Goal: Information Seeking & Learning: Learn about a topic

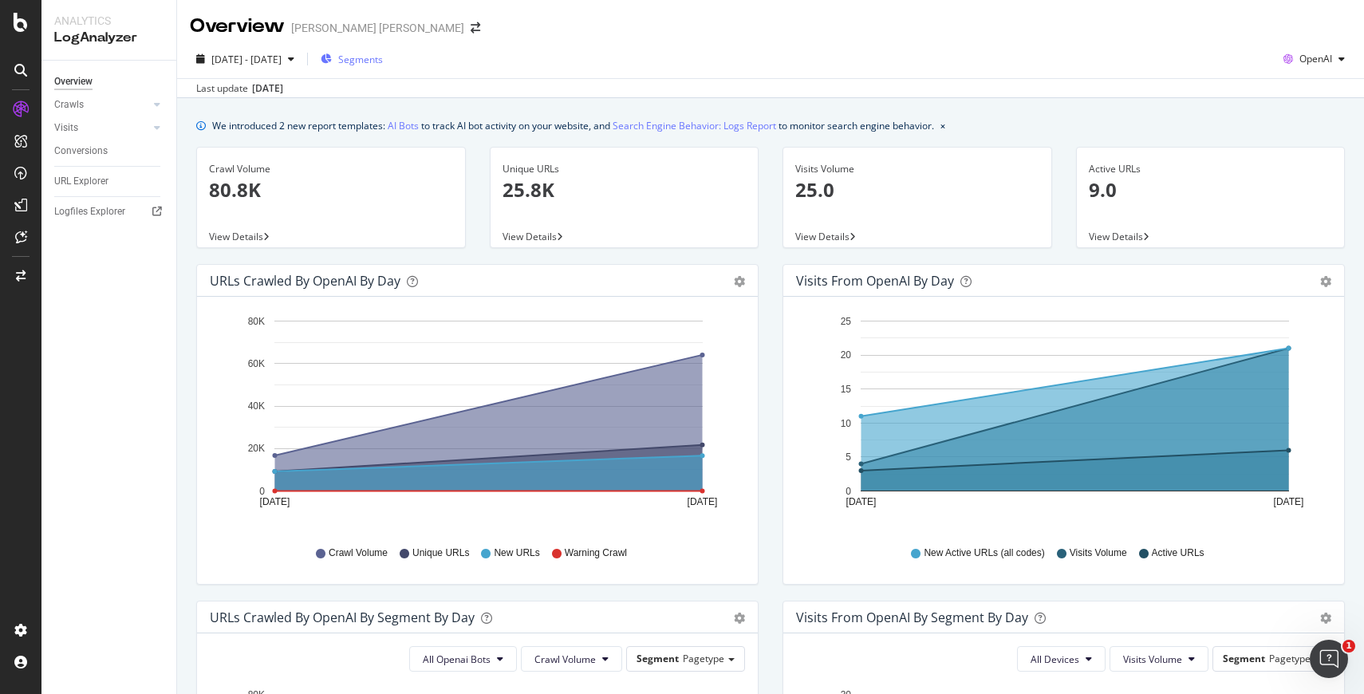
click at [383, 57] on span "Segments" at bounding box center [360, 60] width 45 height 14
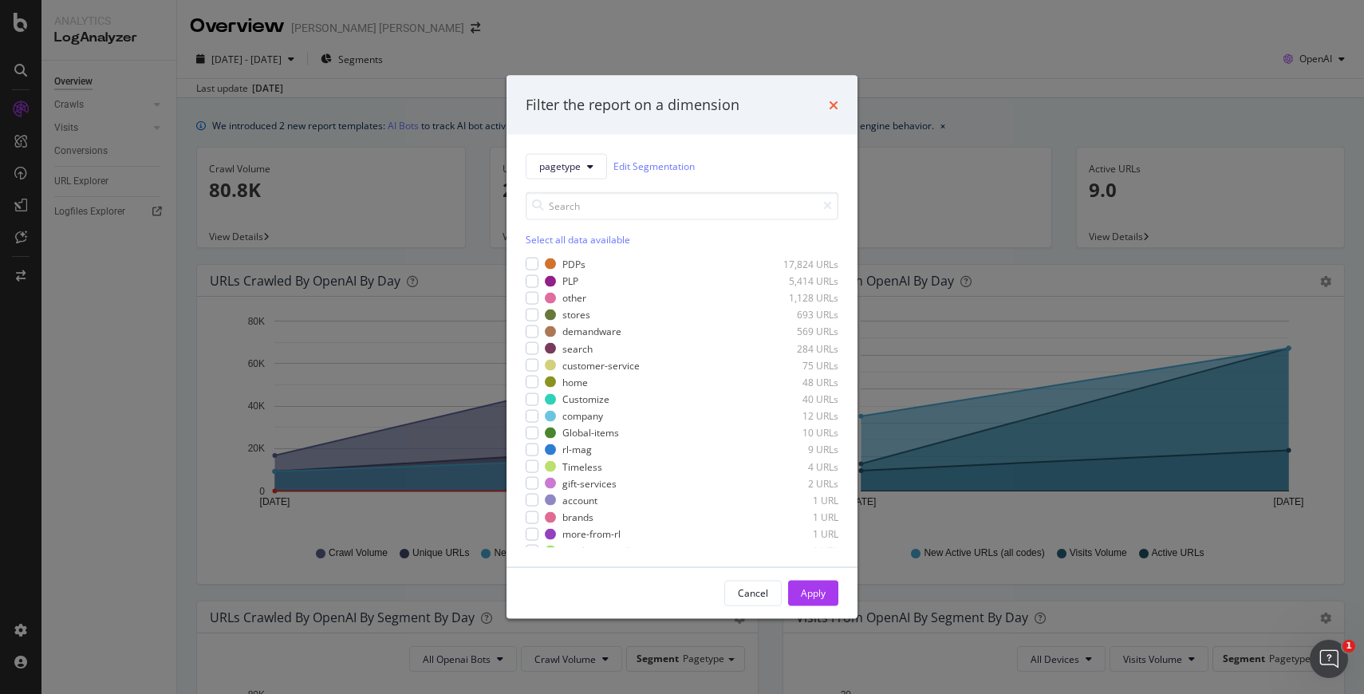
click at [835, 105] on icon "times" at bounding box center [834, 104] width 10 height 13
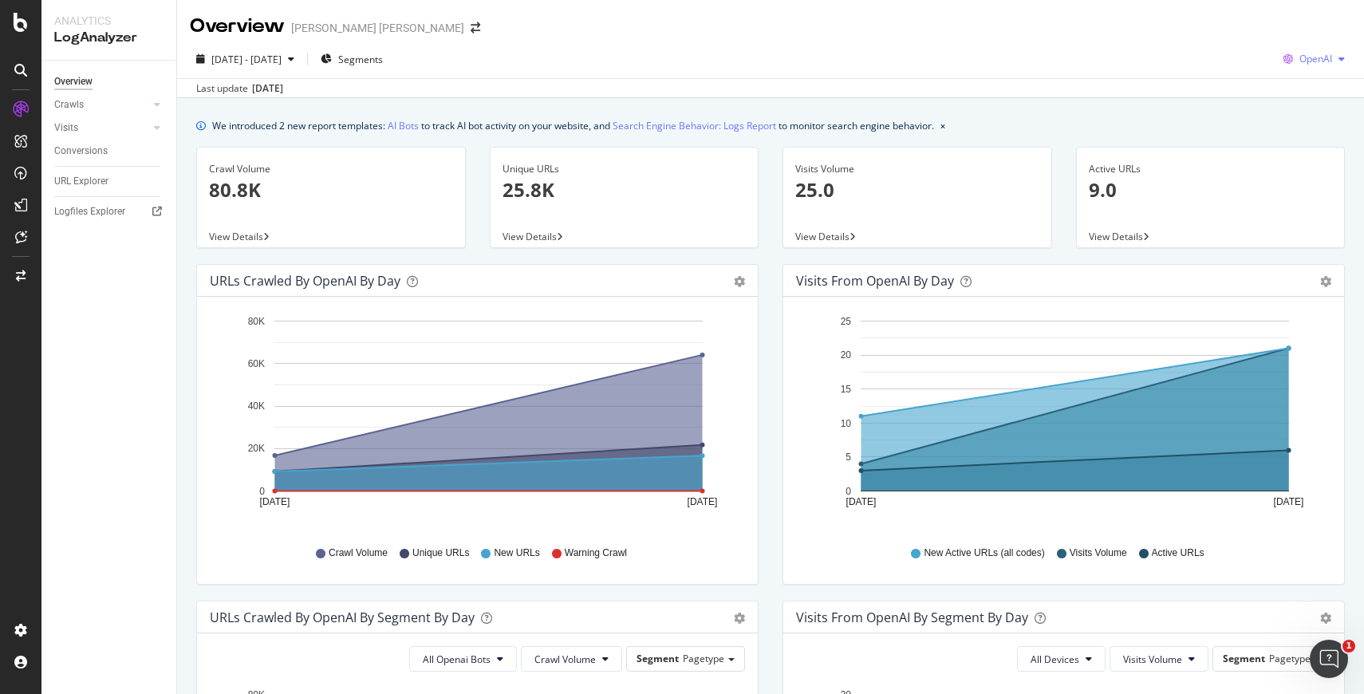
click at [1340, 59] on icon "button" at bounding box center [1342, 59] width 6 height 10
click at [1343, 54] on icon "button" at bounding box center [1342, 59] width 6 height 10
click at [301, 61] on div "button" at bounding box center [291, 59] width 19 height 10
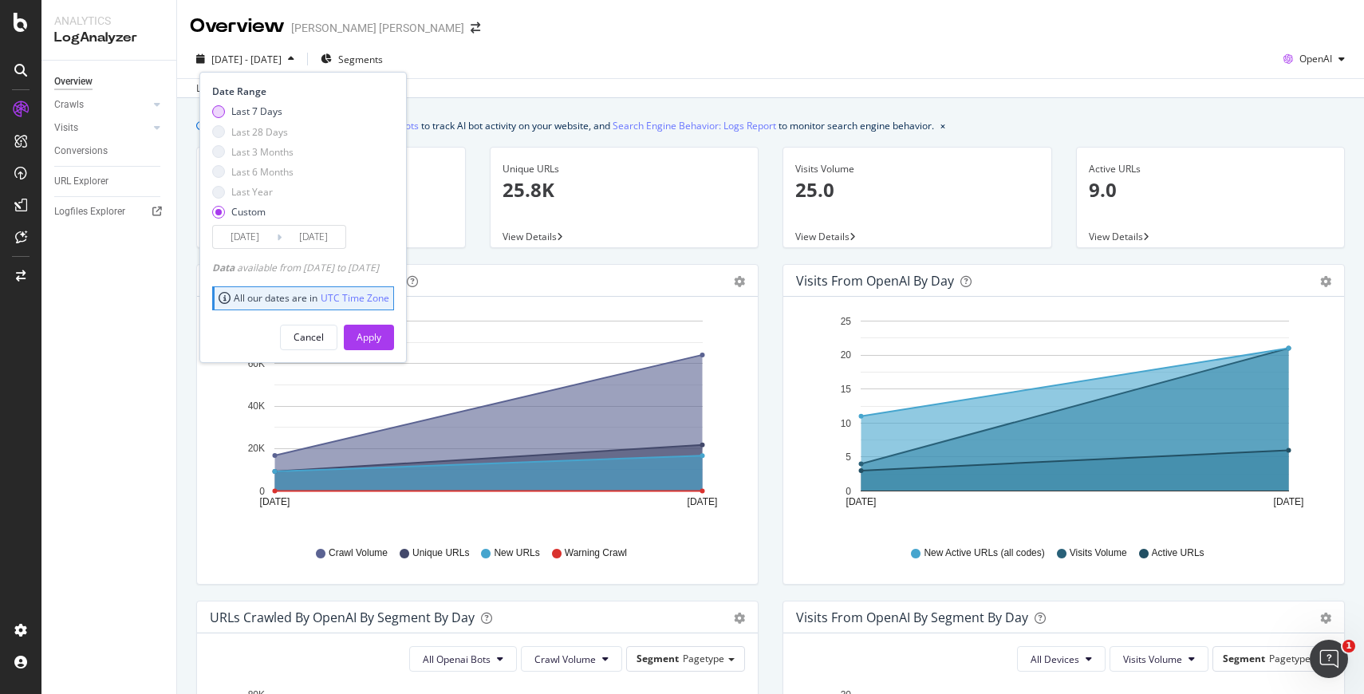
click at [223, 112] on div "Last 7 Days" at bounding box center [218, 111] width 13 height 13
type input "2025/08/30"
type input "2025/09/05"
click at [380, 337] on button "Apply" at bounding box center [369, 338] width 50 height 26
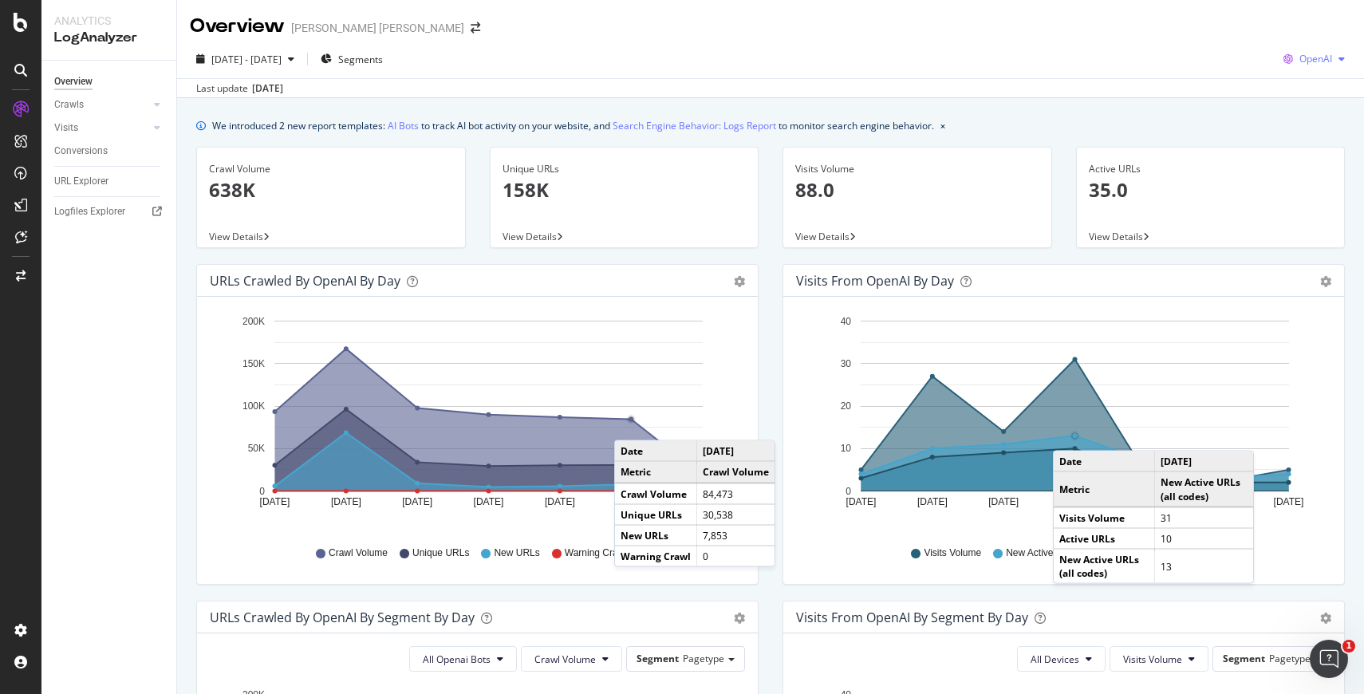
click at [1326, 63] on span "OpenAI" at bounding box center [1316, 59] width 33 height 14
click at [1311, 100] on div "Google" at bounding box center [1304, 91] width 110 height 23
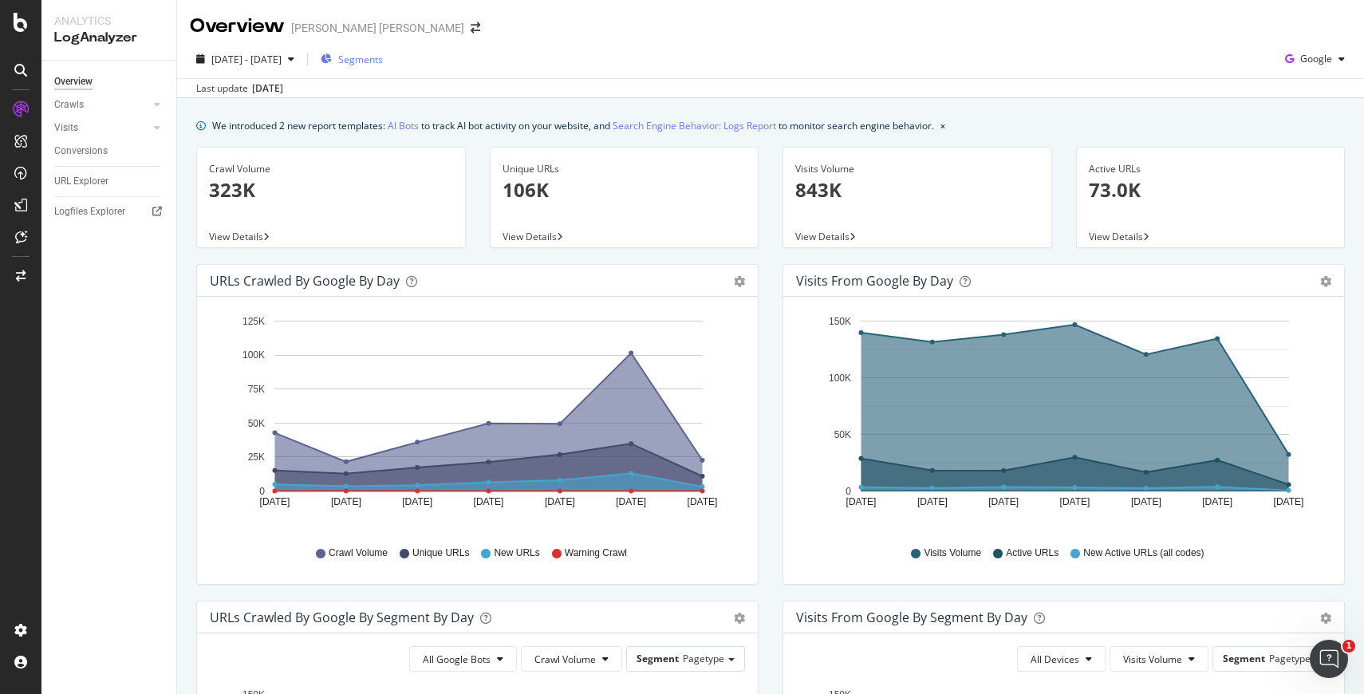
click at [383, 58] on span "Segments" at bounding box center [360, 60] width 45 height 14
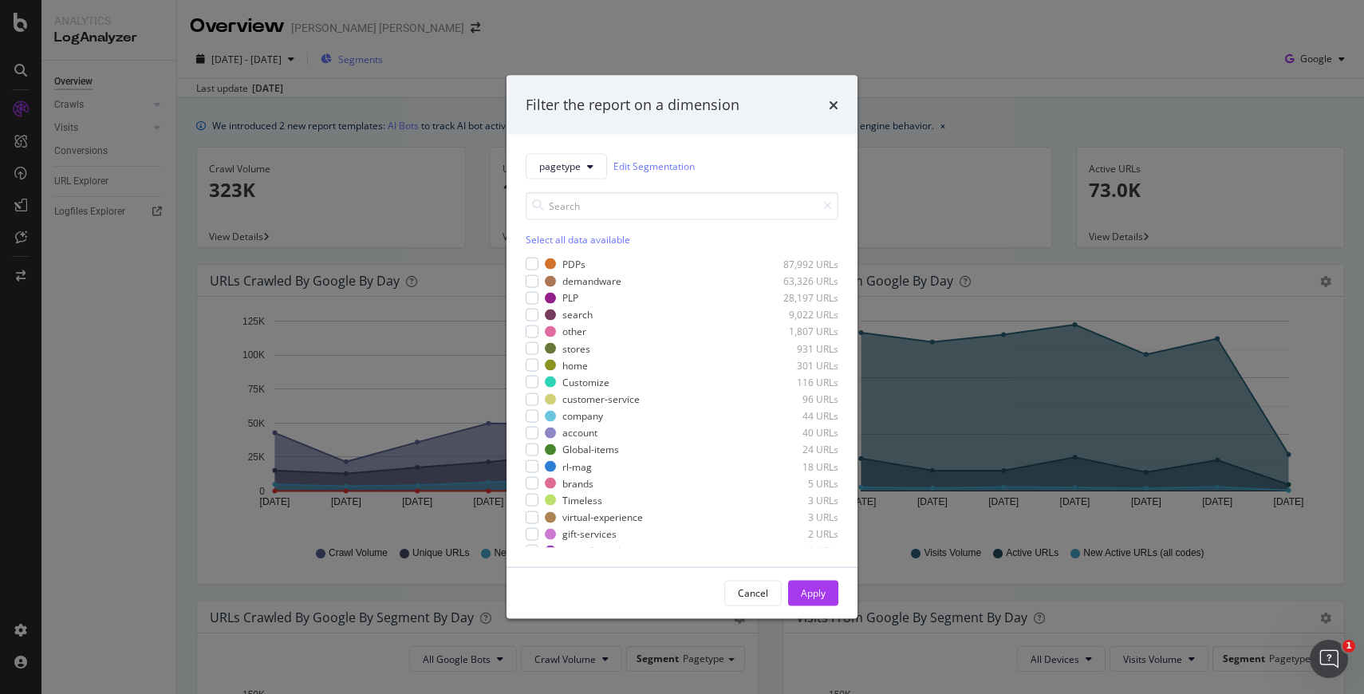
click at [397, 58] on div "Filter the report on a dimension pagetype Edit Segmentation Select all data ava…" at bounding box center [682, 347] width 1364 height 694
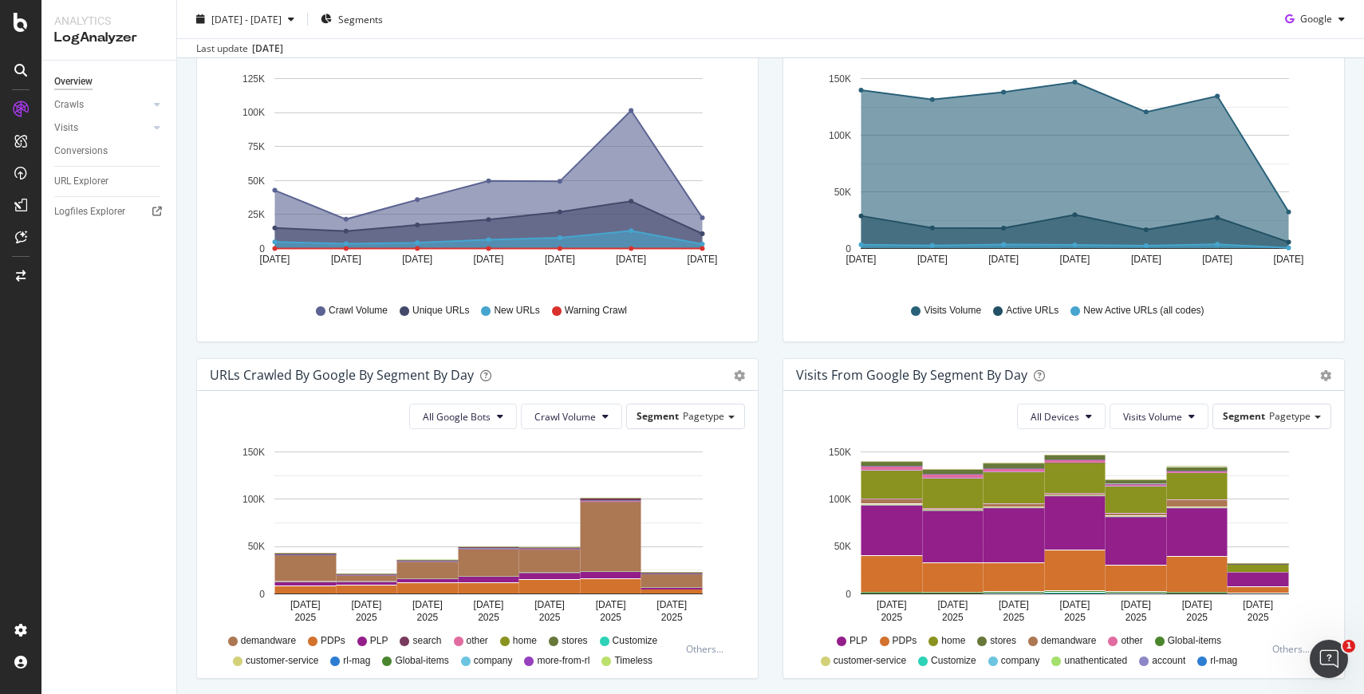
scroll to position [249, 0]
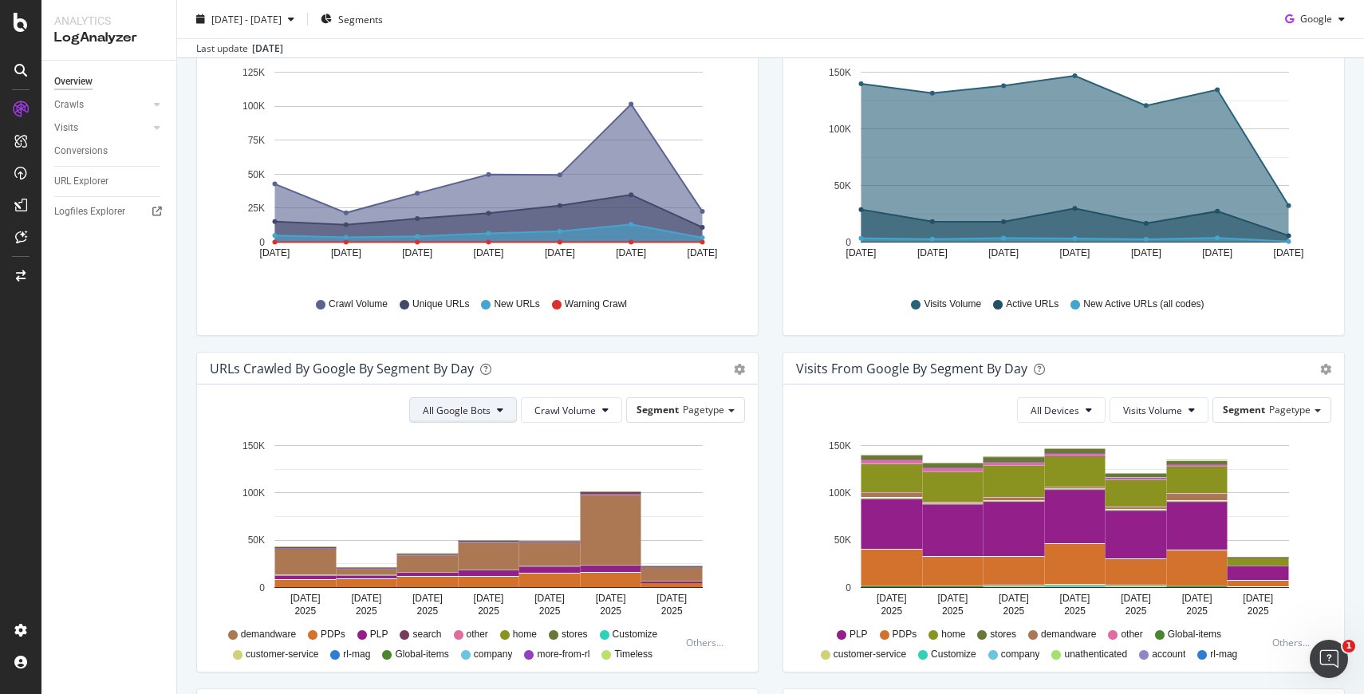
click at [504, 404] on button "All Google Bots" at bounding box center [463, 410] width 108 height 26
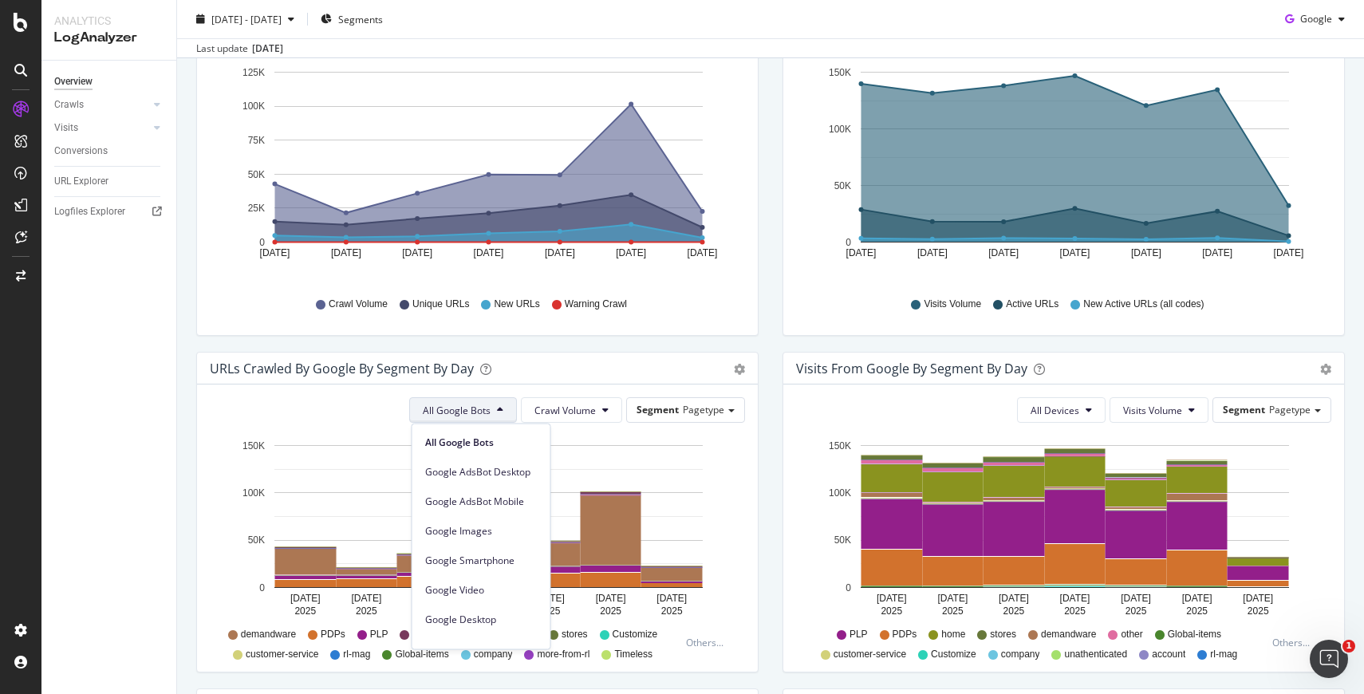
click at [594, 469] on rect "A chart." at bounding box center [488, 469] width 428 height 1
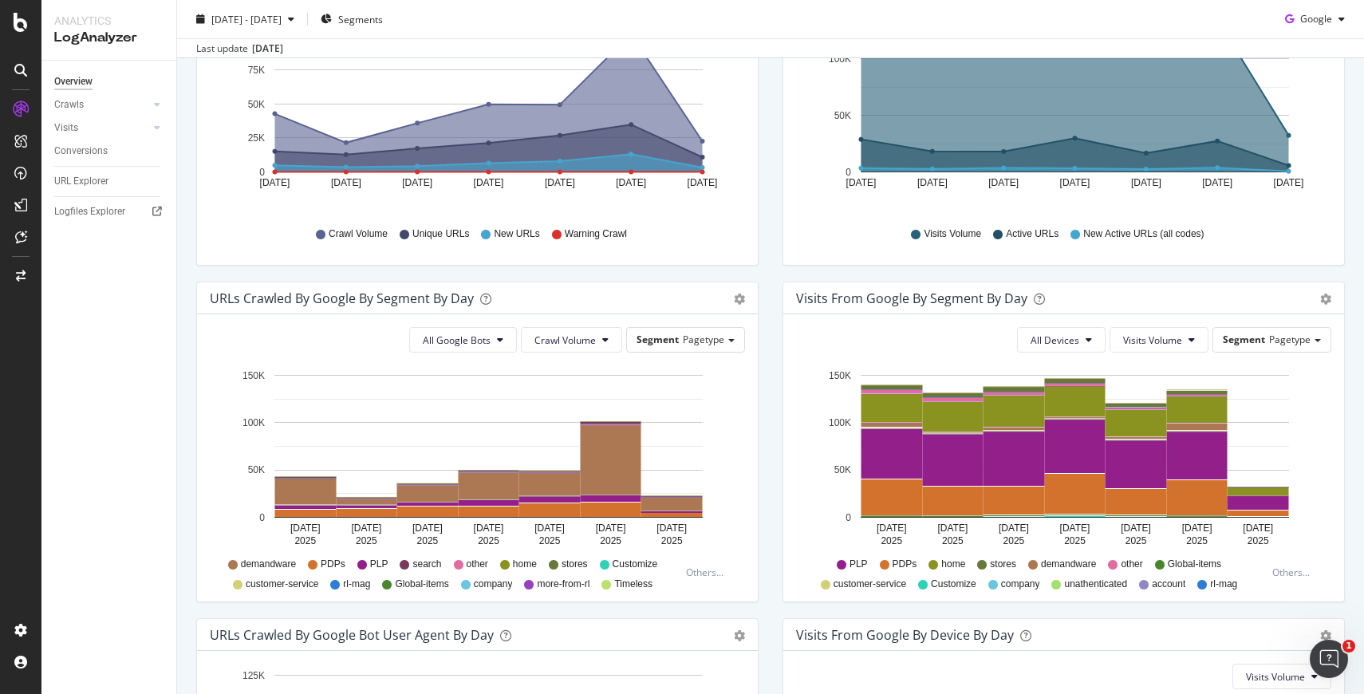
scroll to position [0, 0]
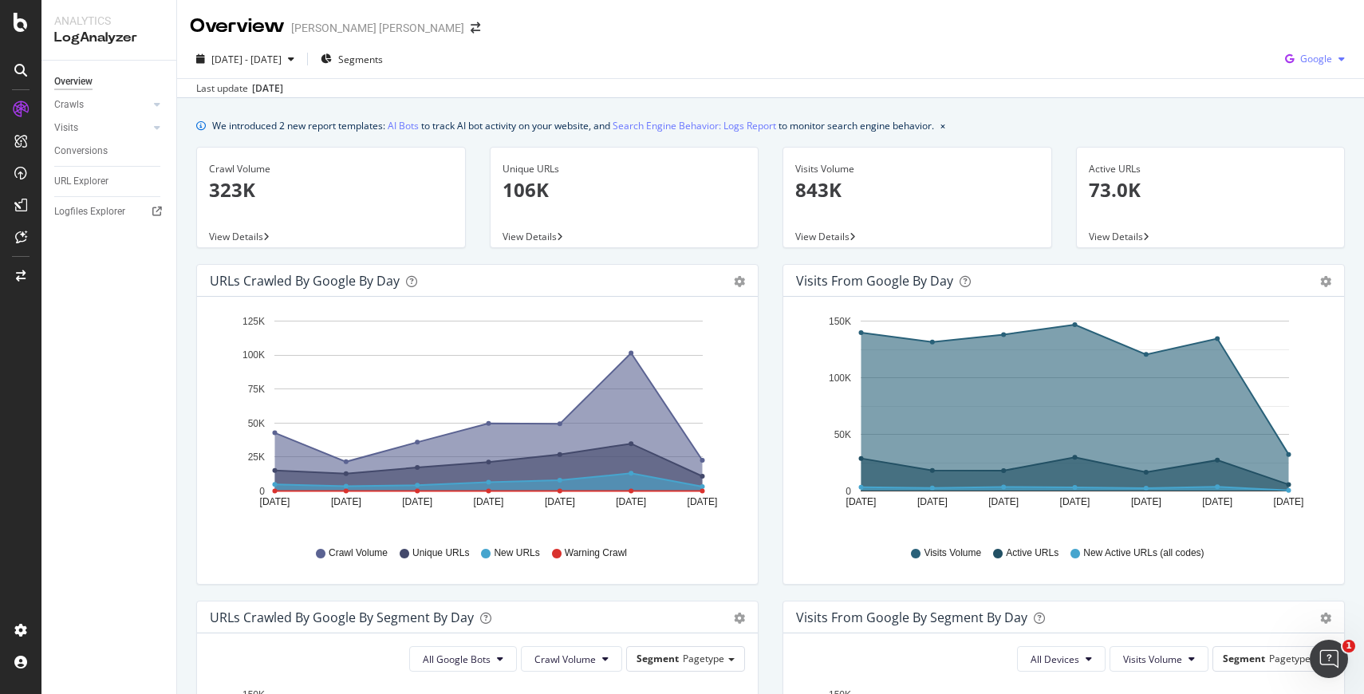
click at [1301, 53] on span "Google" at bounding box center [1316, 59] width 32 height 14
click at [1294, 172] on span "Other AI Bots" at bounding box center [1316, 179] width 59 height 14
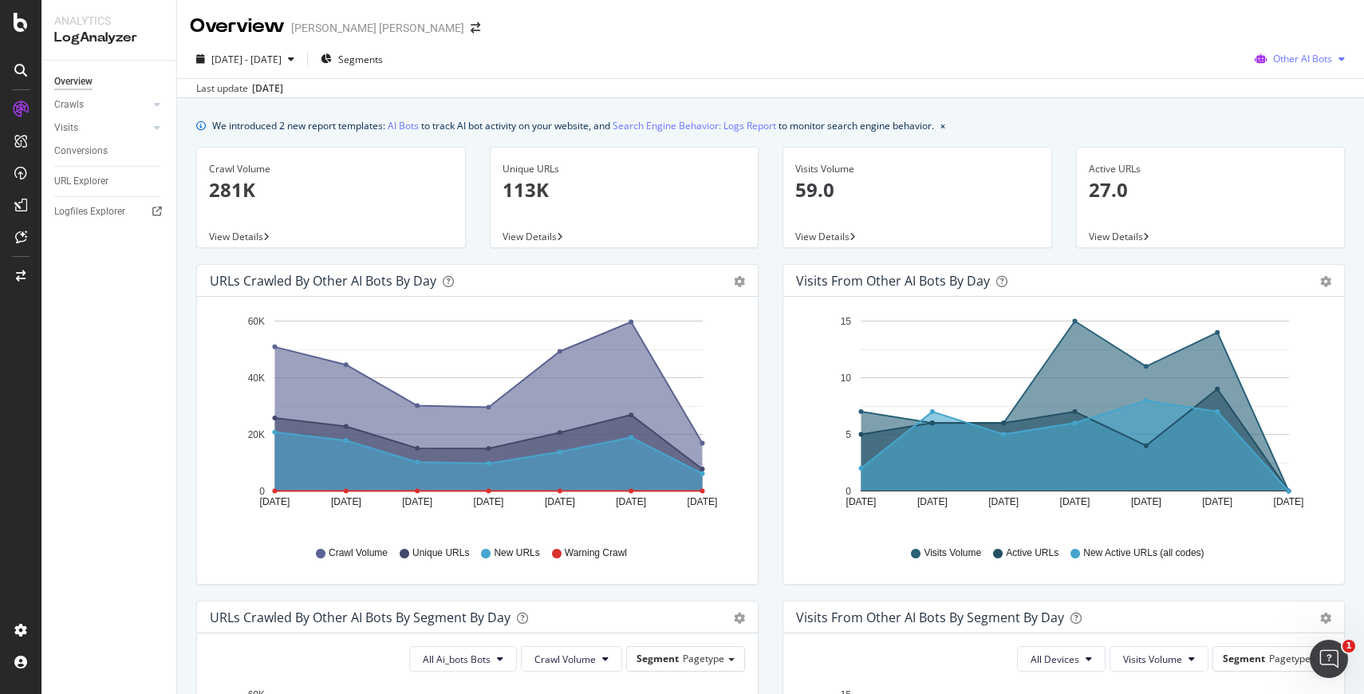
click at [1335, 67] on div "Other AI Bots" at bounding box center [1300, 59] width 103 height 24
click at [1296, 152] on span "OpenAI" at bounding box center [1313, 150] width 62 height 14
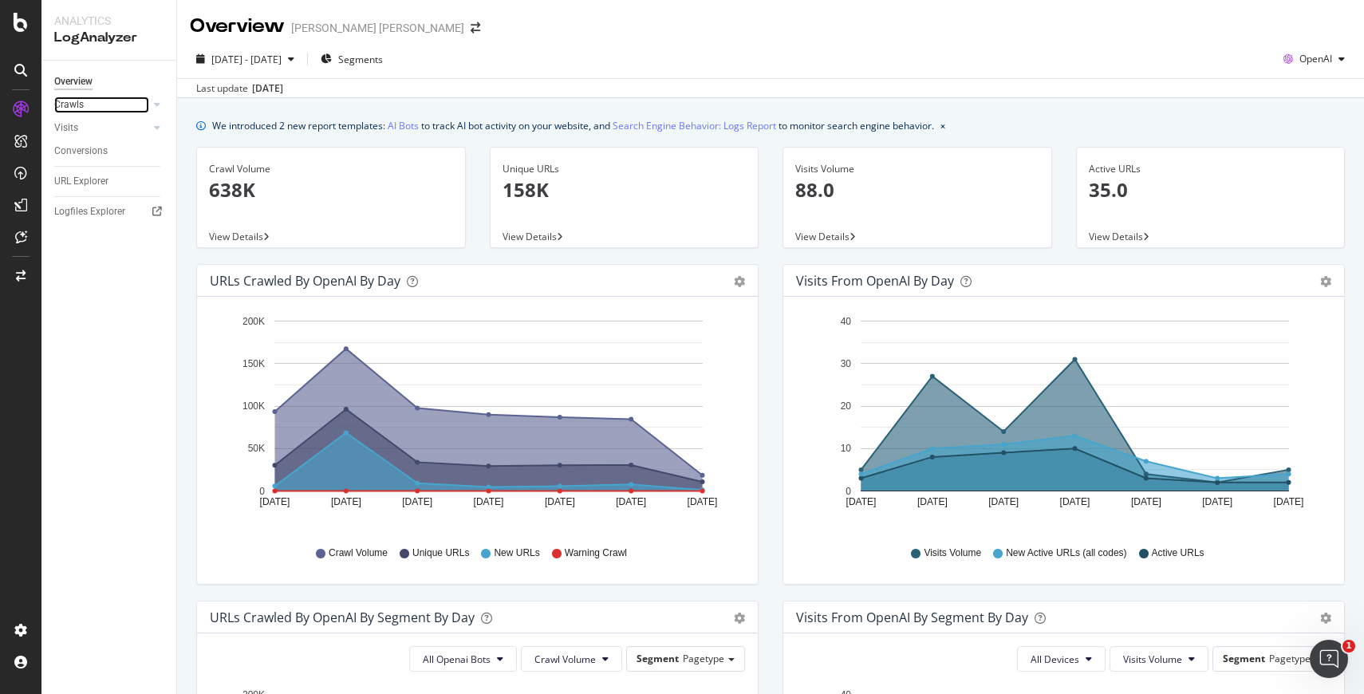
click at [141, 103] on div at bounding box center [141, 105] width 16 height 16
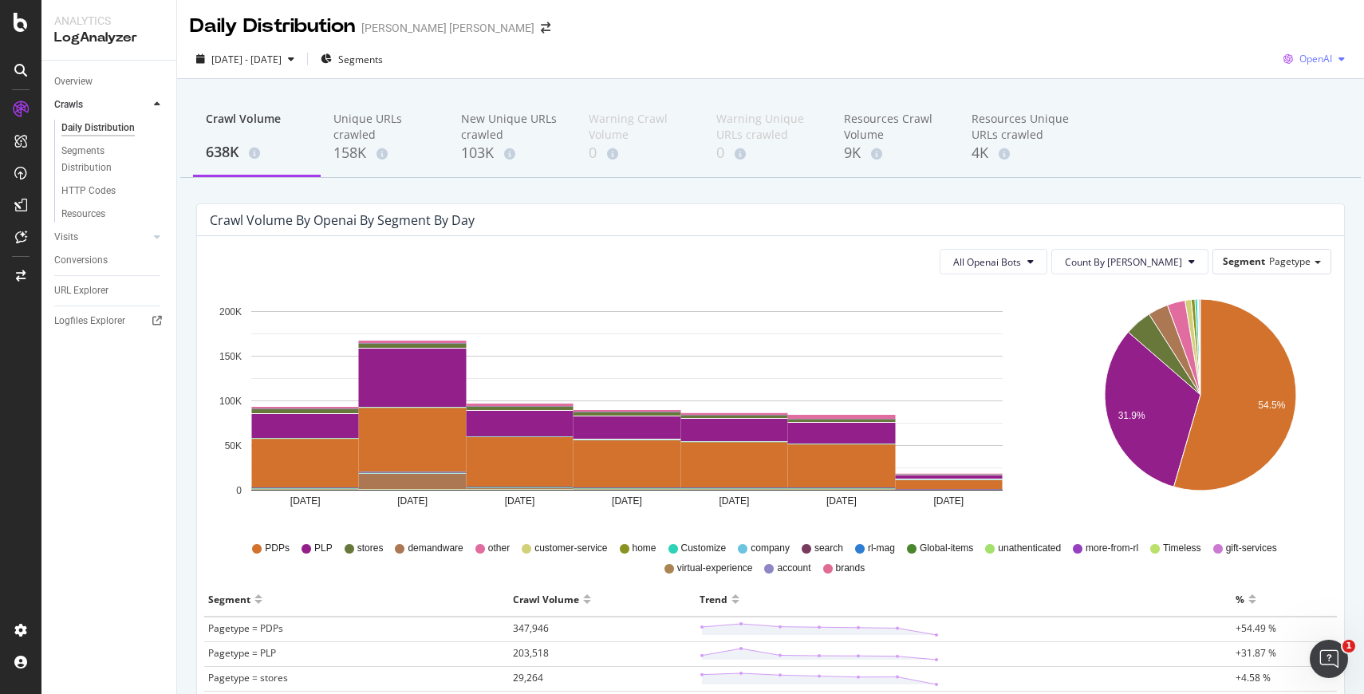
click at [1340, 69] on div "OpenAI" at bounding box center [1314, 59] width 74 height 24
click at [1311, 170] on div "Other AI Bots" at bounding box center [1304, 179] width 110 height 23
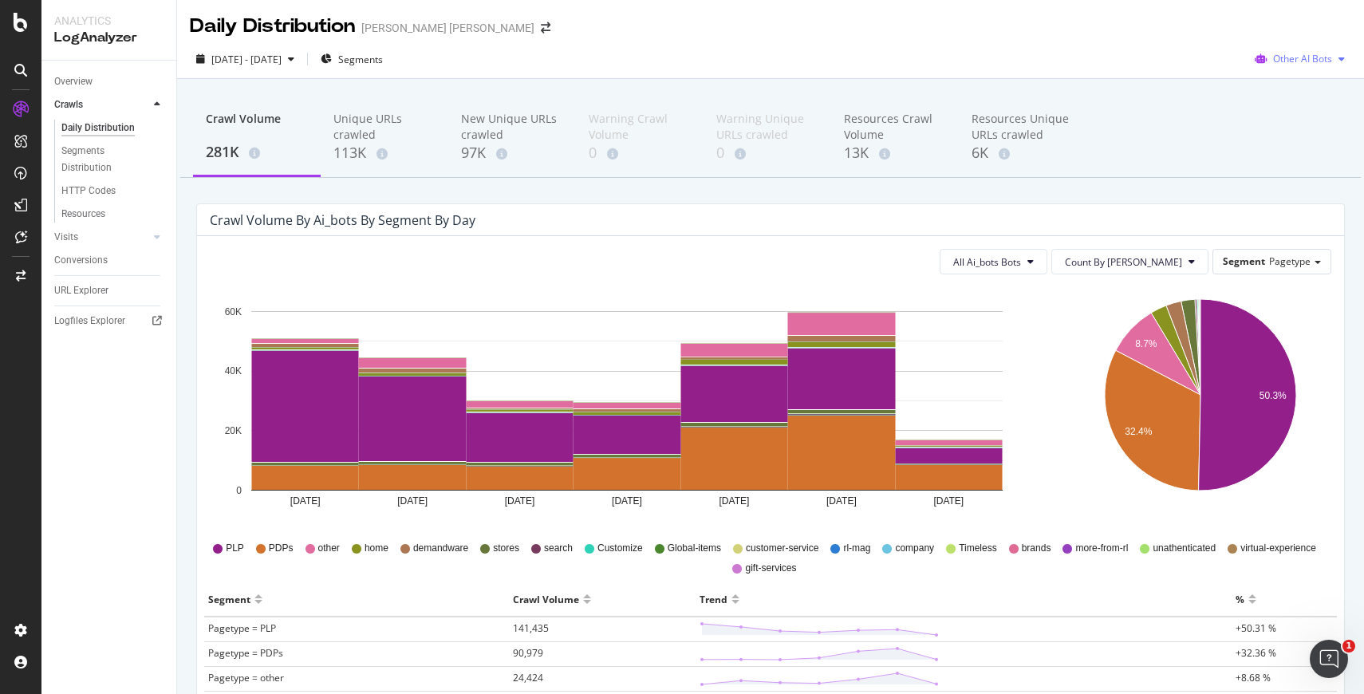
click at [1322, 53] on span "Other AI Bots" at bounding box center [1302, 59] width 59 height 14
click at [1297, 117] on span "Bing" at bounding box center [1313, 120] width 62 height 14
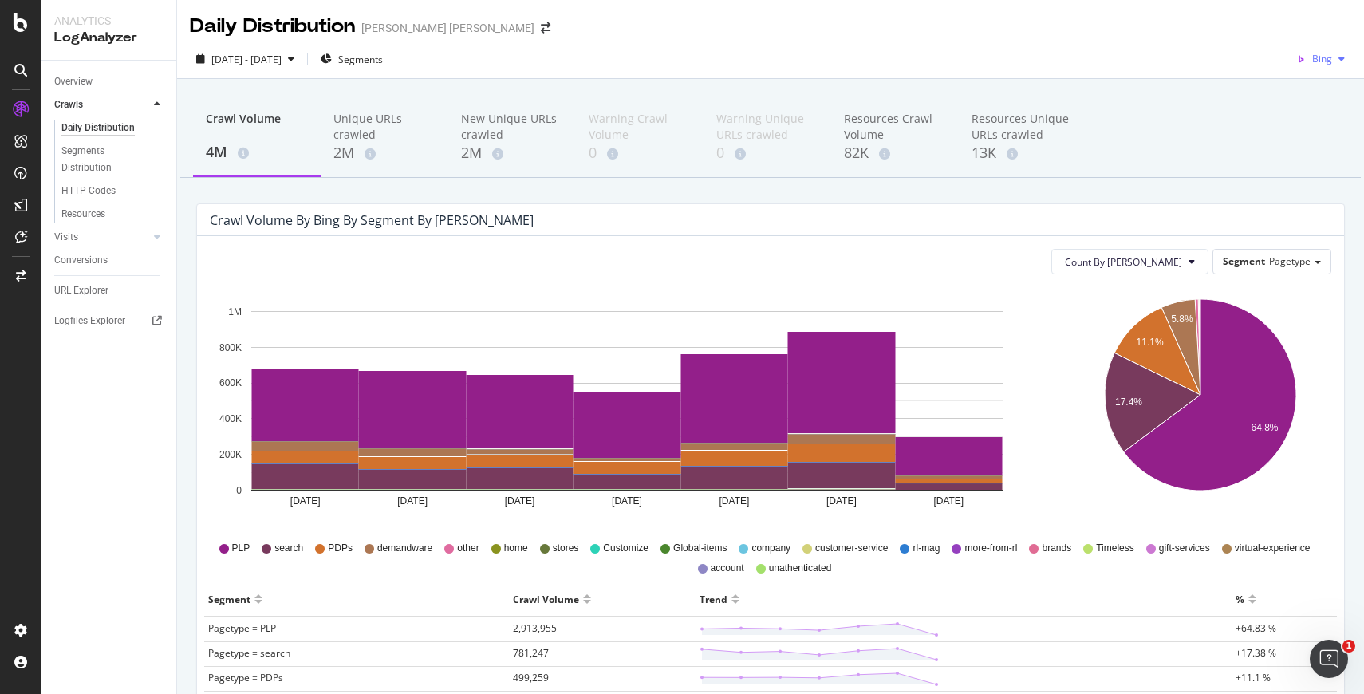
click at [1344, 62] on icon "button" at bounding box center [1342, 59] width 6 height 10
click at [1311, 89] on span "Google" at bounding box center [1316, 91] width 59 height 14
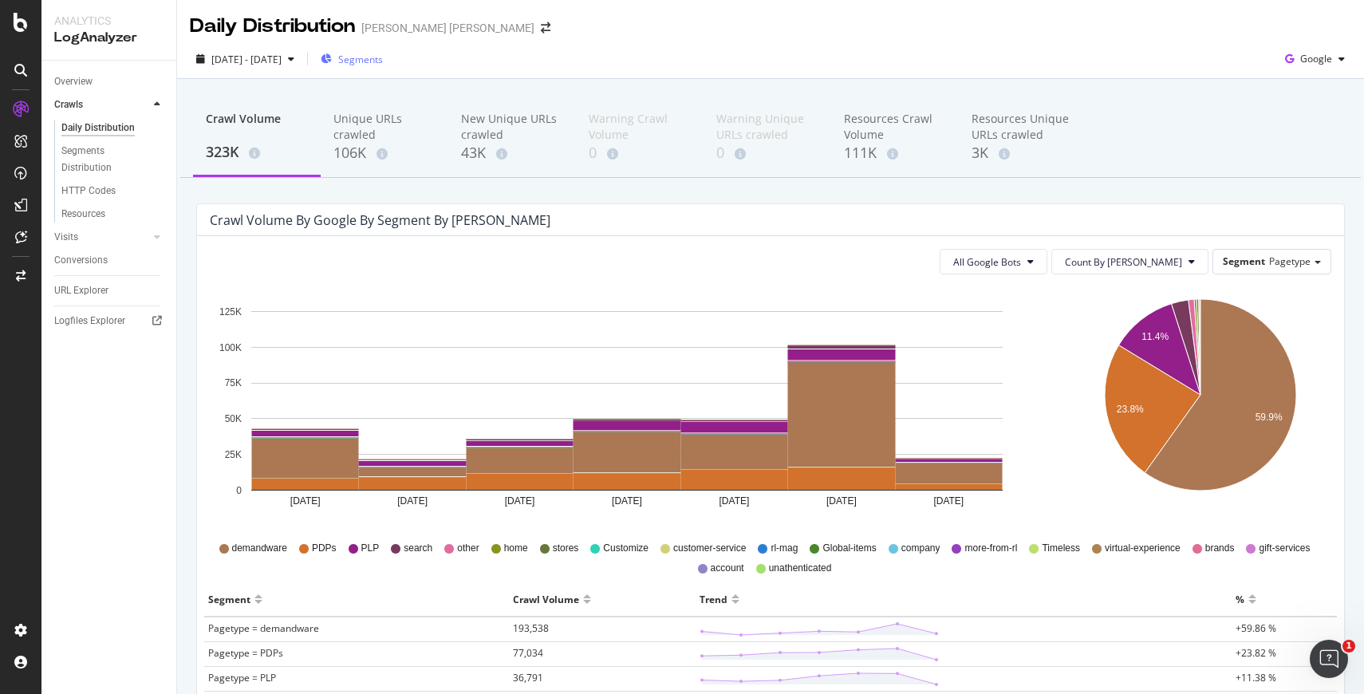
click at [381, 59] on span "Segments" at bounding box center [360, 60] width 45 height 14
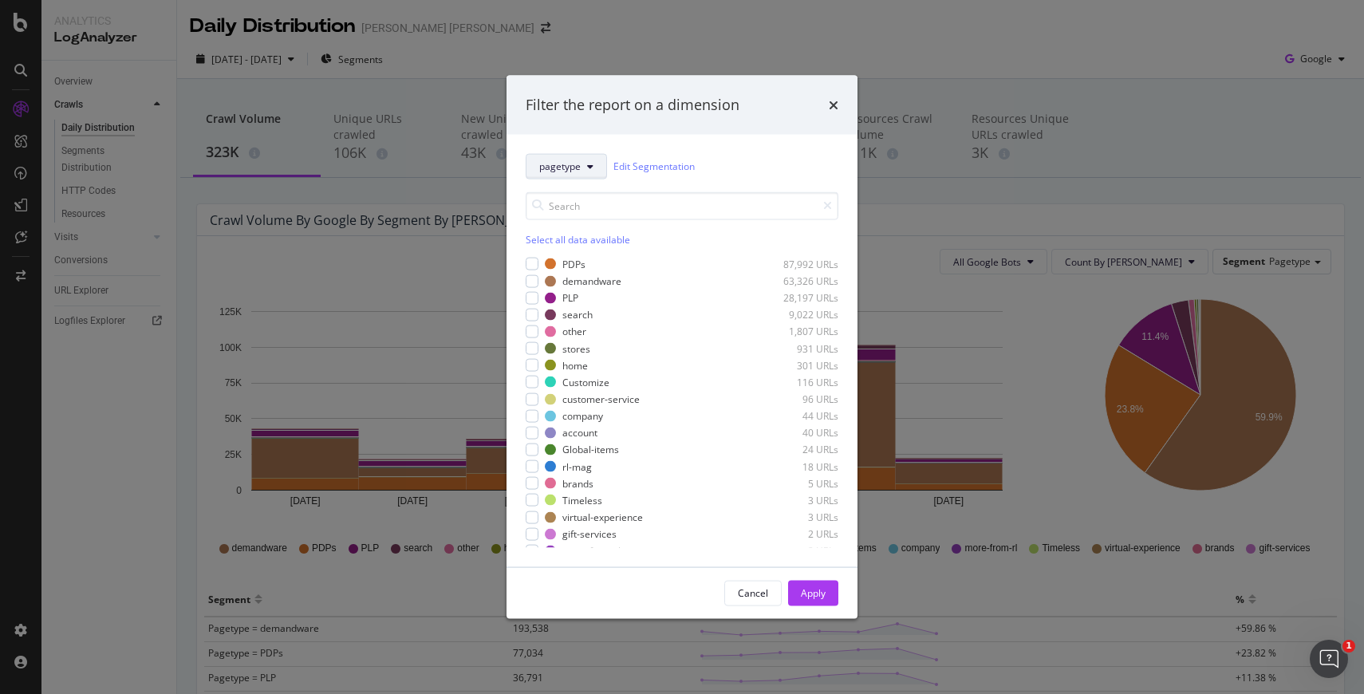
click at [590, 168] on icon "modal" at bounding box center [590, 166] width 6 height 10
click at [574, 258] on span "params" at bounding box center [567, 253] width 57 height 14
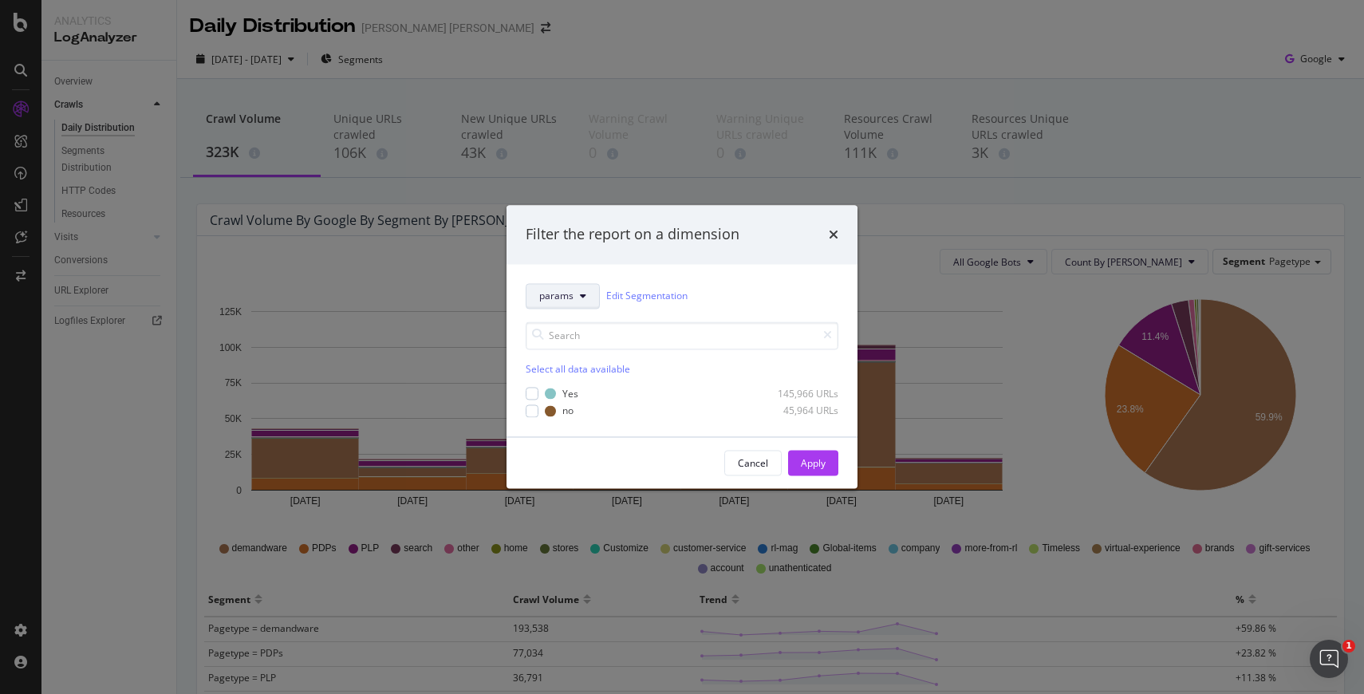
click at [582, 293] on icon "modal" at bounding box center [583, 296] width 6 height 10
click at [552, 410] on span "host" at bounding box center [567, 412] width 57 height 14
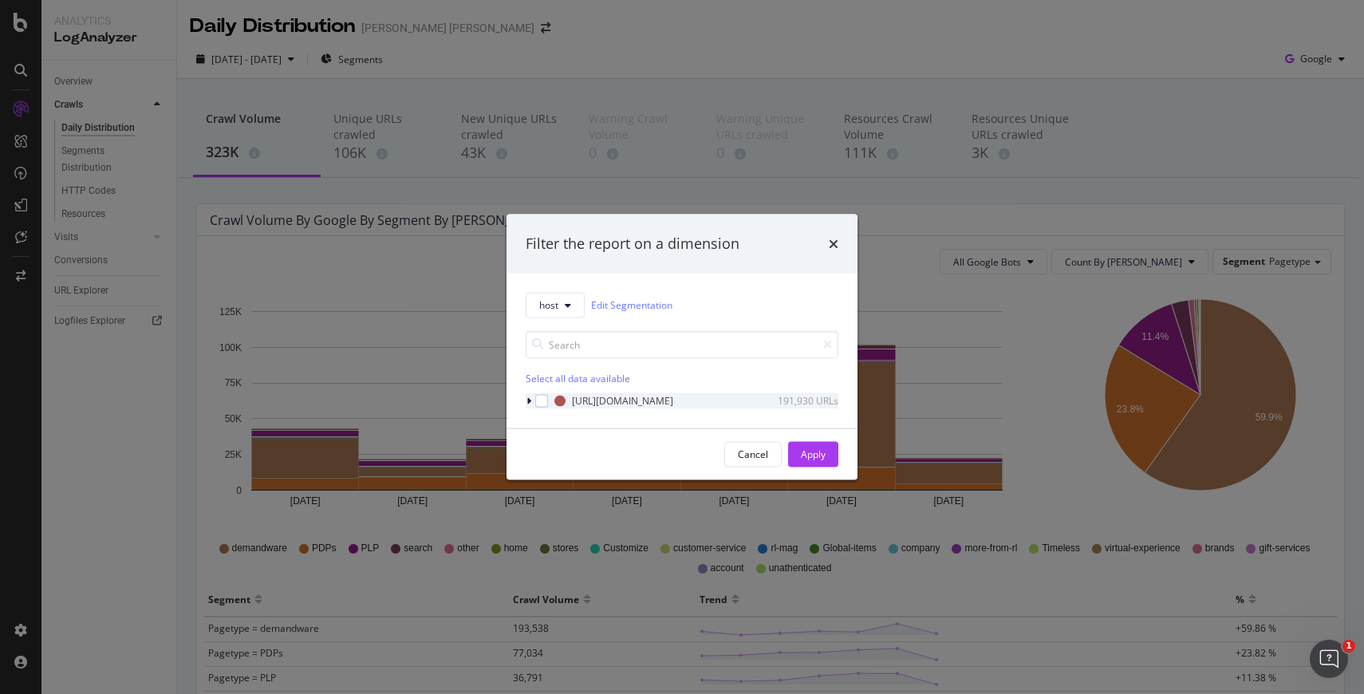
click at [527, 399] on icon "modal" at bounding box center [529, 401] width 5 height 10
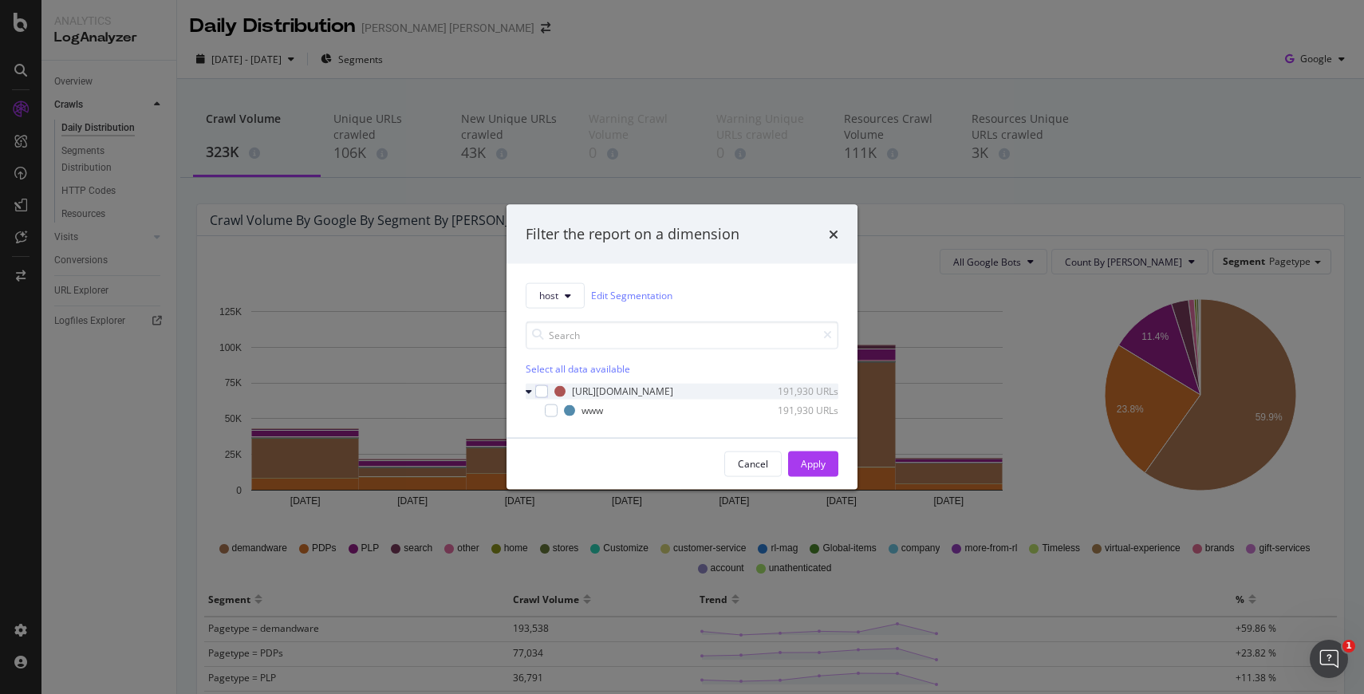
click at [550, 389] on div "https_ralphlauren.com 191,930 URLs" at bounding box center [682, 391] width 313 height 16
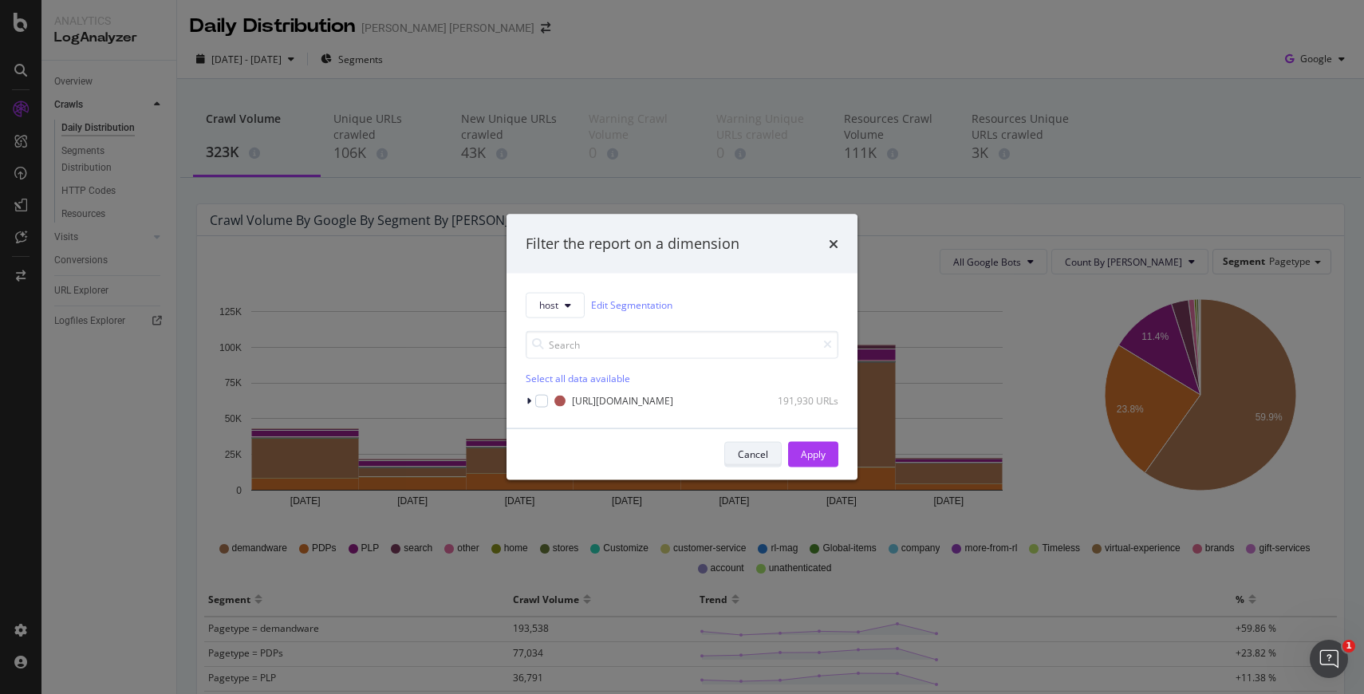
click at [753, 451] on div "Cancel" at bounding box center [753, 455] width 30 height 14
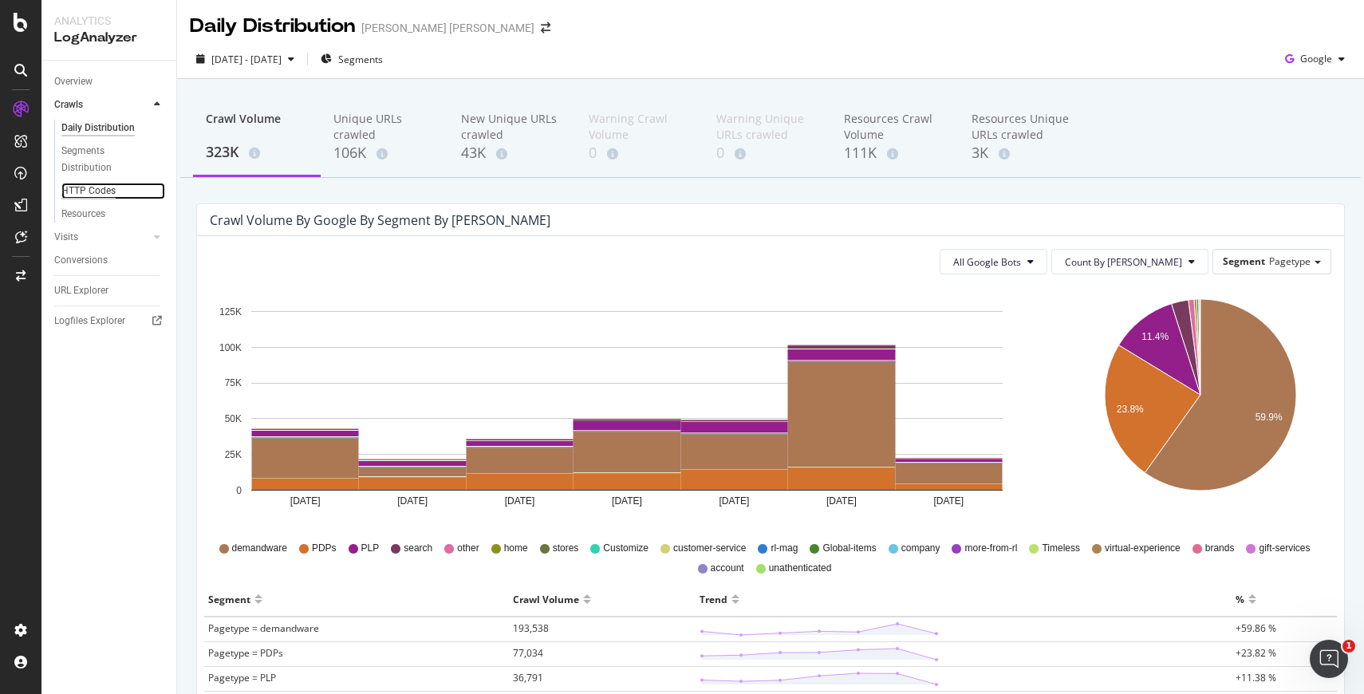
click at [104, 189] on div "HTTP Codes" at bounding box center [88, 191] width 54 height 17
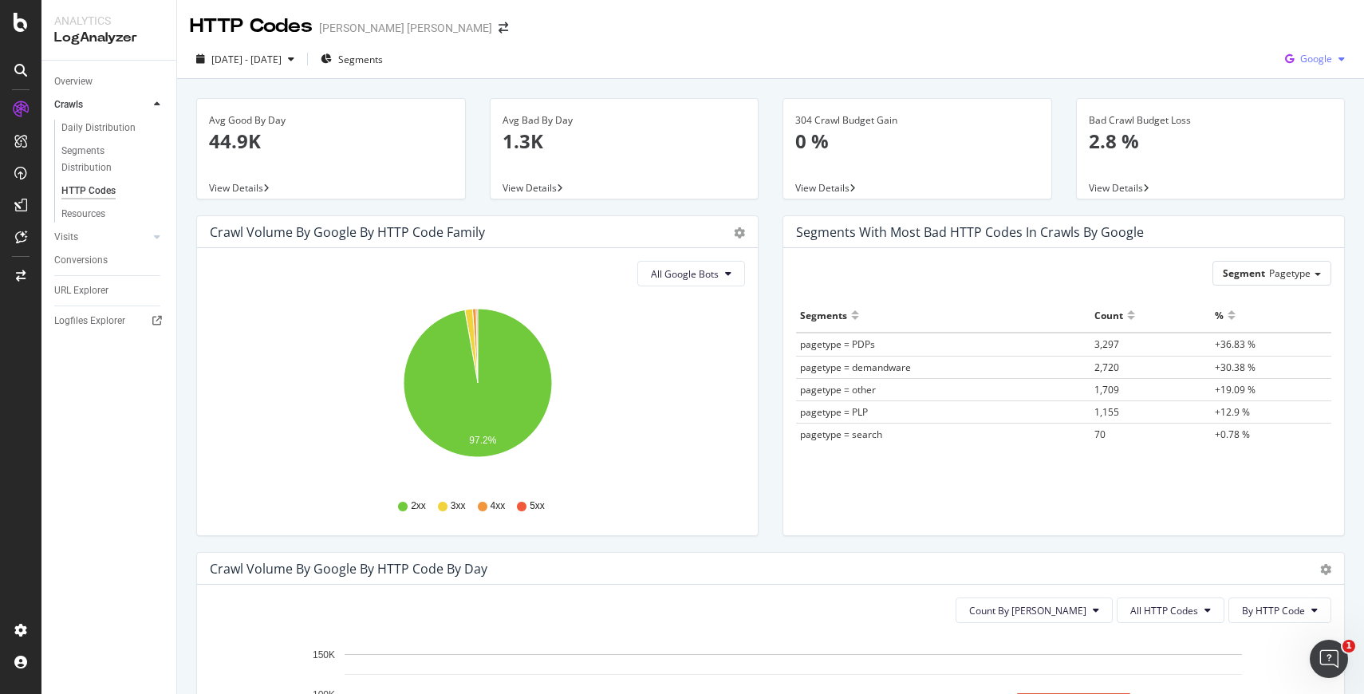
click at [1322, 62] on span "Google" at bounding box center [1316, 59] width 32 height 14
click at [1303, 119] on span "Bing" at bounding box center [1316, 120] width 59 height 14
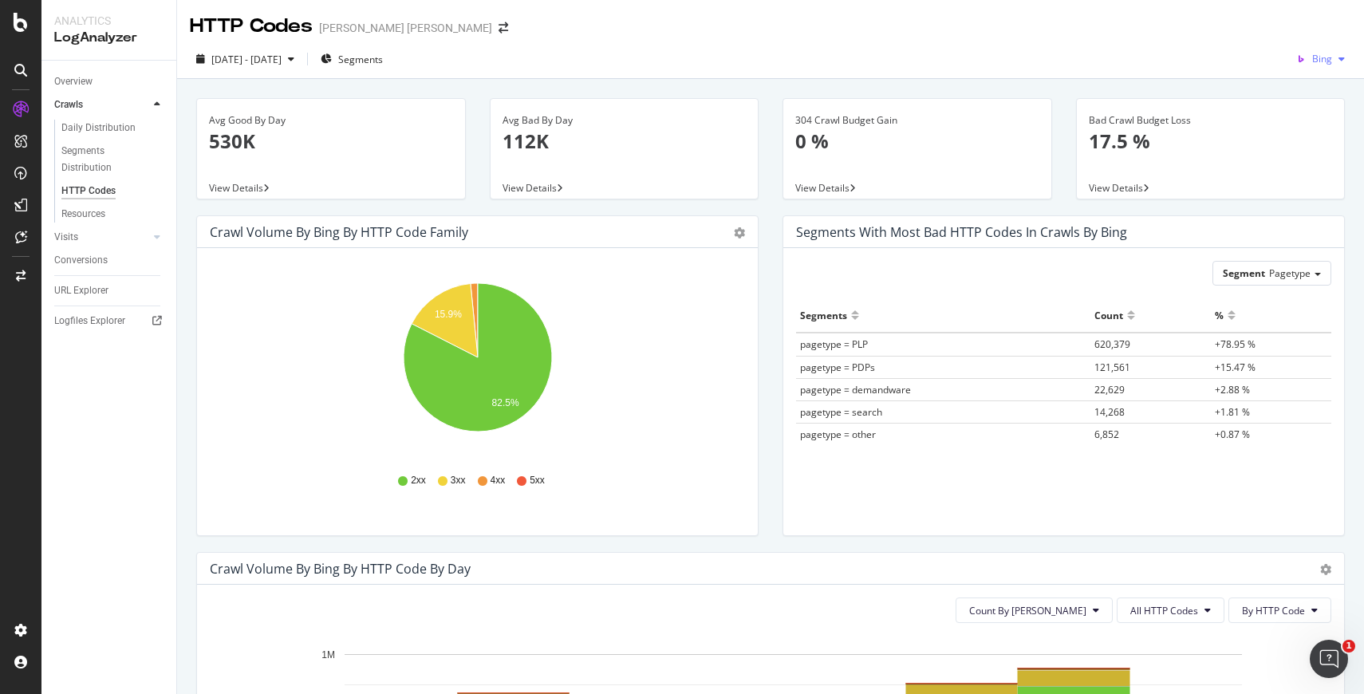
click at [1332, 58] on span "Bing" at bounding box center [1322, 59] width 20 height 14
click at [1307, 148] on span "OpenAI" at bounding box center [1316, 150] width 59 height 14
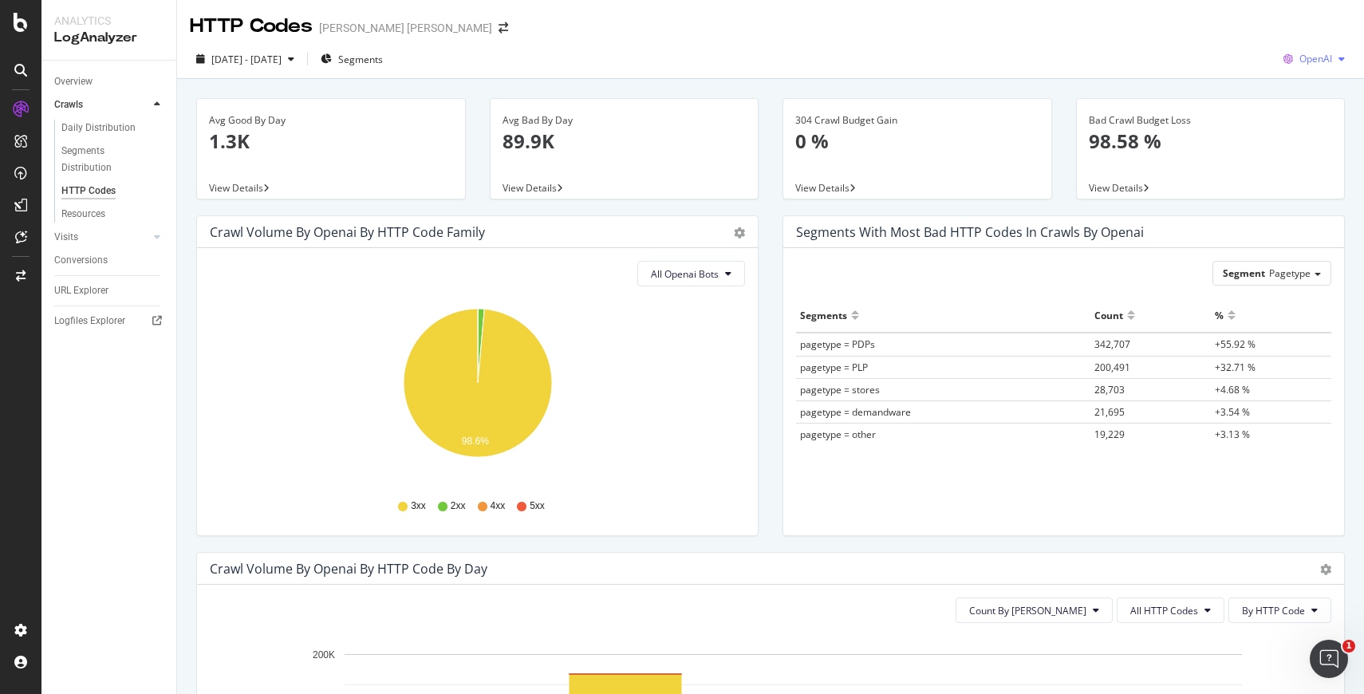
click at [1334, 65] on div "OpenAI" at bounding box center [1314, 59] width 74 height 24
click at [1289, 184] on span "Other AI Bots" at bounding box center [1316, 179] width 59 height 14
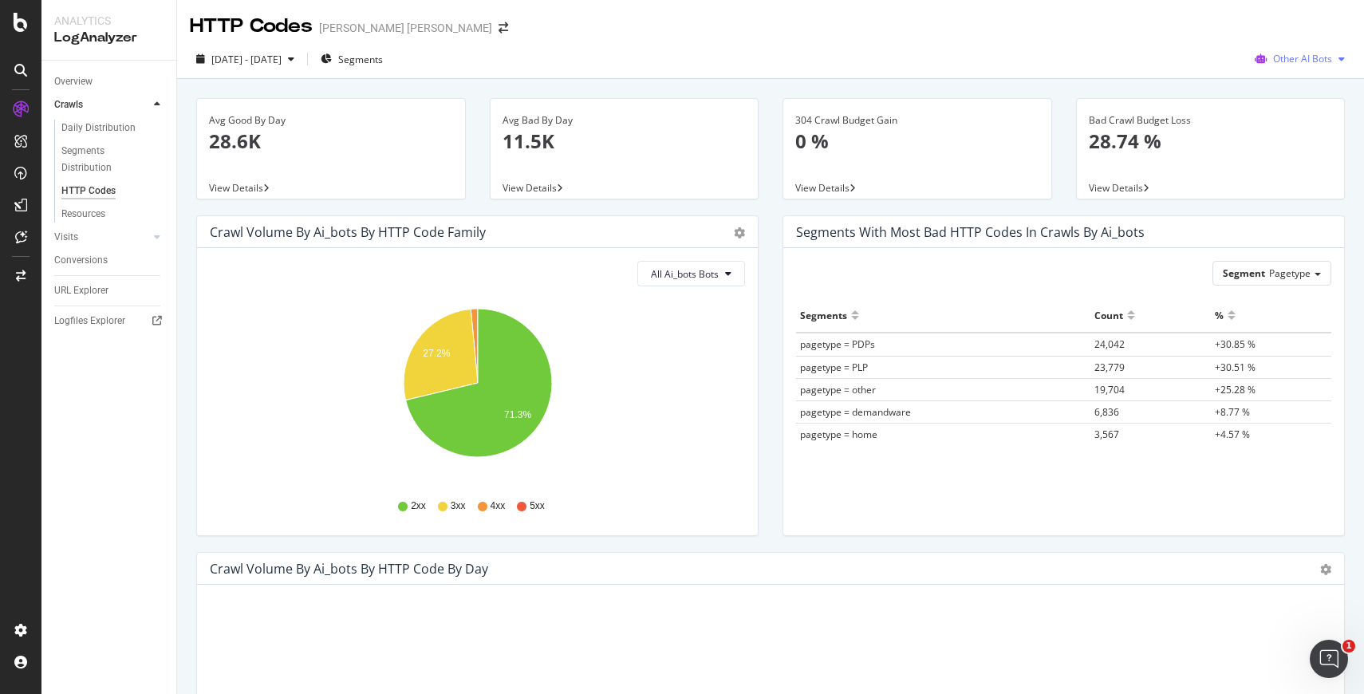
click at [1322, 61] on span "Other AI Bots" at bounding box center [1302, 59] width 59 height 14
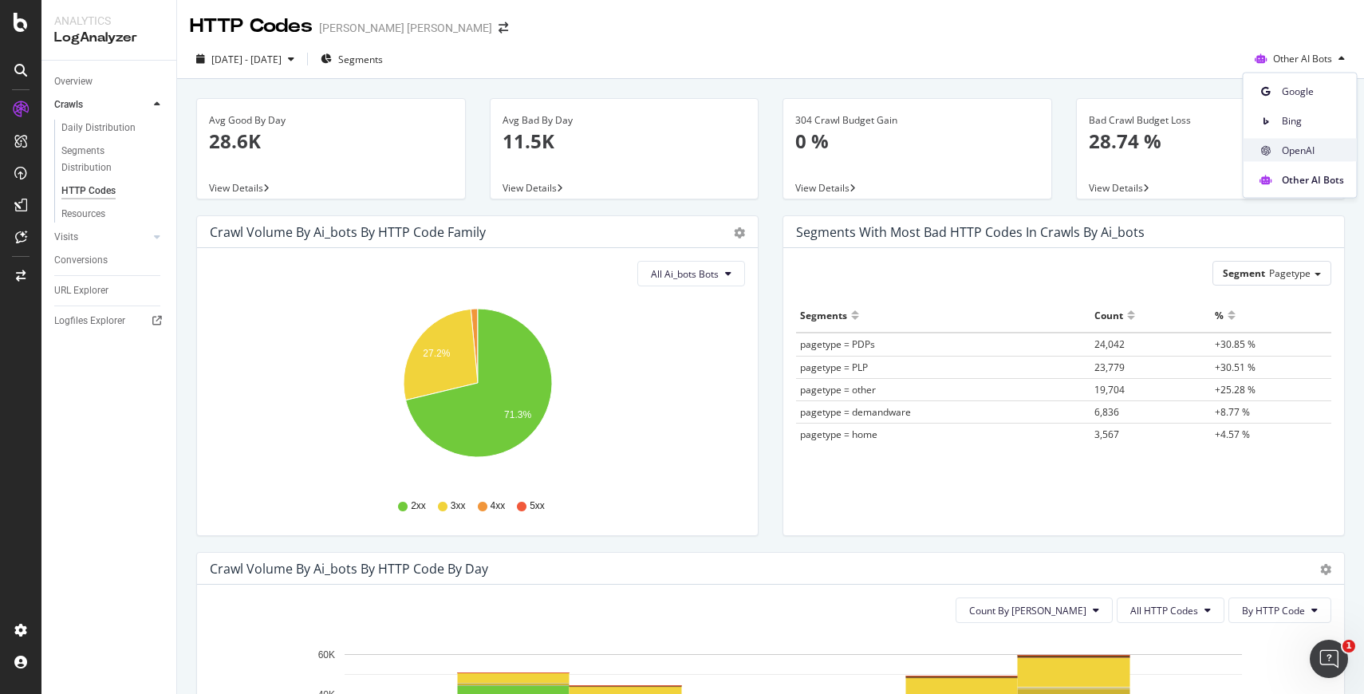
click at [1300, 145] on span "OpenAI" at bounding box center [1313, 150] width 62 height 14
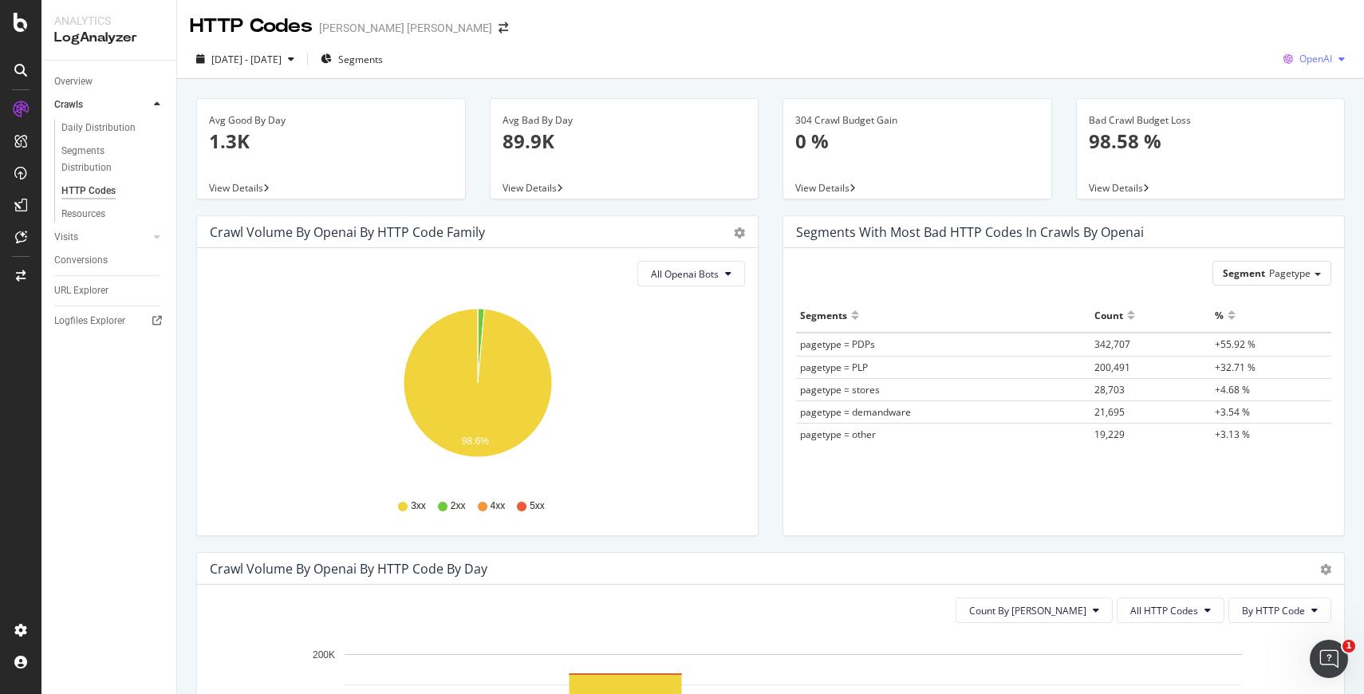
click at [1303, 64] on span "OpenAI" at bounding box center [1316, 59] width 33 height 14
click at [1297, 185] on span "Other AI Bots" at bounding box center [1316, 179] width 59 height 14
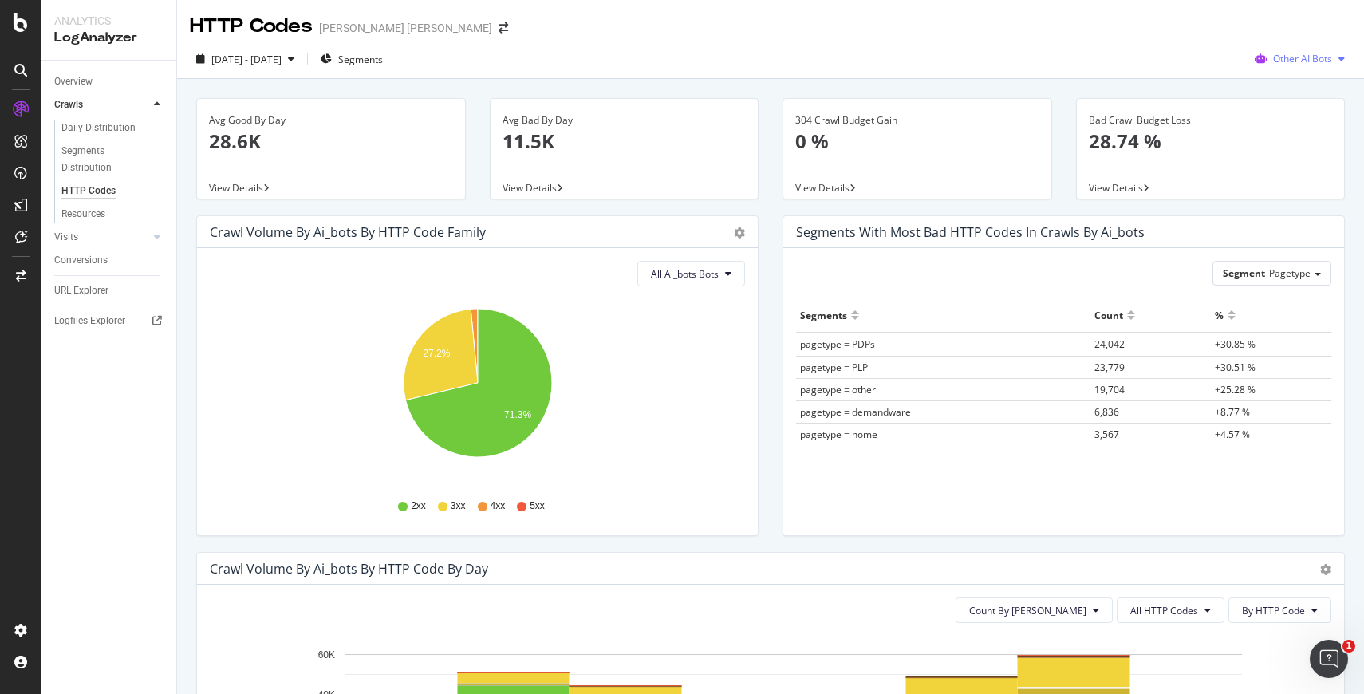
click at [1320, 51] on div "Other AI Bots" at bounding box center [1300, 59] width 103 height 24
click at [1173, 59] on div "2025 Aug. 30th - Sep. 5th Segments Other AI Bots" at bounding box center [770, 62] width 1187 height 32
click at [1319, 51] on div "Other AI Bots" at bounding box center [1300, 59] width 103 height 24
click at [1282, 157] on div "OpenAI" at bounding box center [1300, 150] width 113 height 23
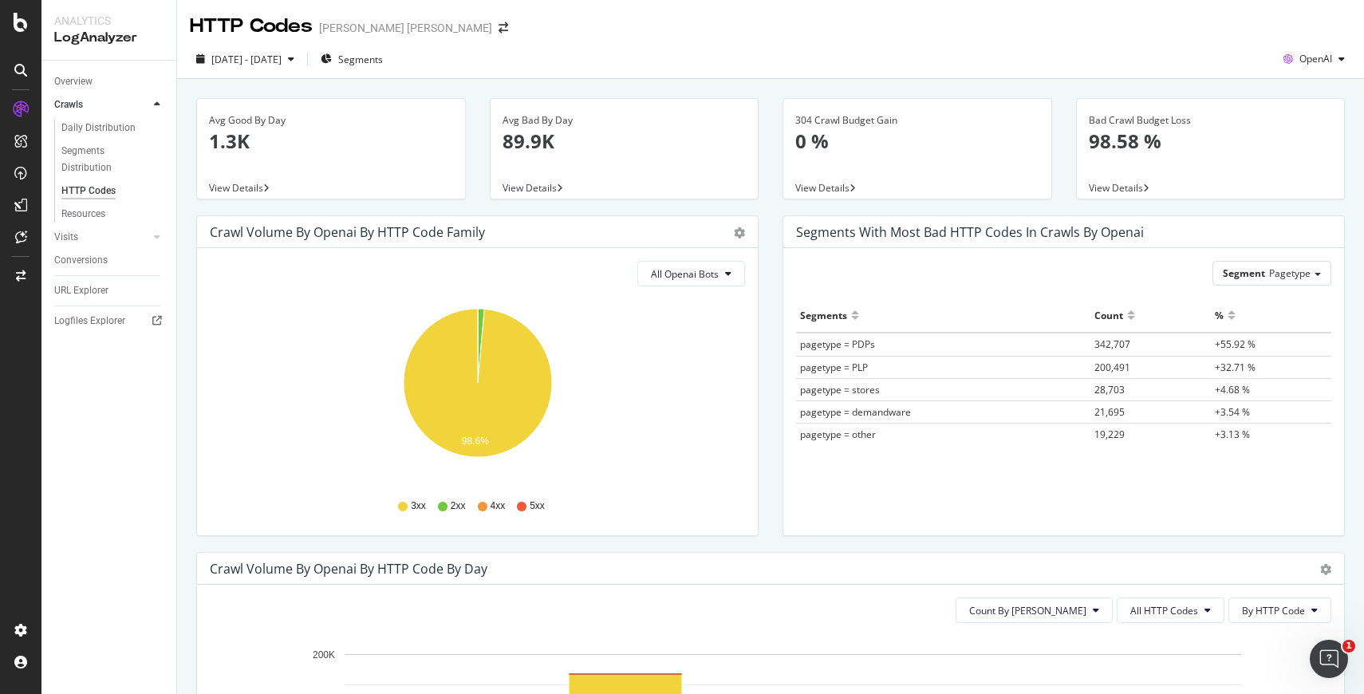
click at [876, 451] on div "Segments Count % pagetype = PDPs 342,707 +55.92 % pagetype = PLP 200,491 +32.71…" at bounding box center [1063, 396] width 535 height 197
click at [722, 276] on button "All Openai Bots" at bounding box center [691, 274] width 108 height 26
click at [690, 335] on span "GPTBot" at bounding box center [685, 335] width 69 height 14
click at [729, 279] on button "GPTBot" at bounding box center [708, 274] width 73 height 26
click at [721, 364] on span "OAI-SearchBot" at bounding box center [720, 364] width 68 height 14
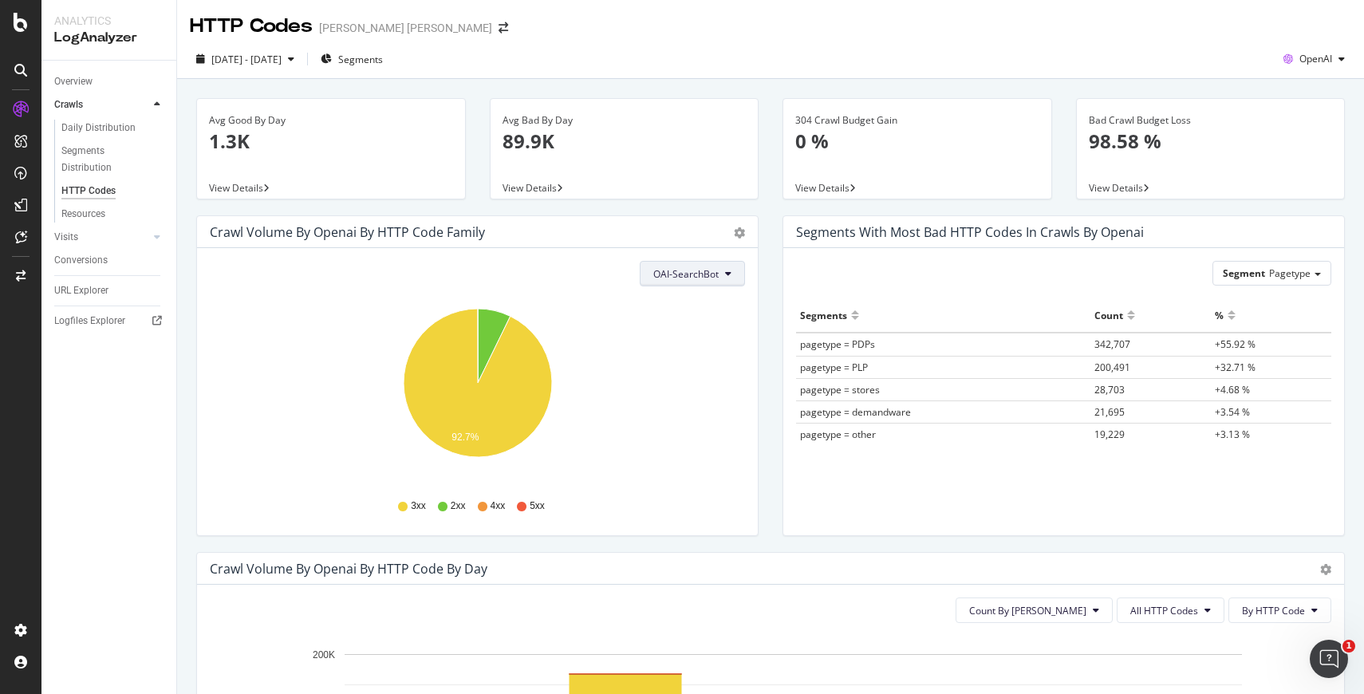
click at [728, 277] on icon at bounding box center [728, 274] width 6 height 10
click at [707, 395] on span "ChatGPT-User" at bounding box center [688, 394] width 68 height 14
click at [408, 507] on div "3xx" at bounding box center [412, 506] width 28 height 14
click at [390, 507] on div "3xx 2xx 4xx 5xx" at bounding box center [477, 506] width 519 height 36
click at [609, 499] on div "3xx 2xx 4xx 5xx" at bounding box center [477, 506] width 519 height 36
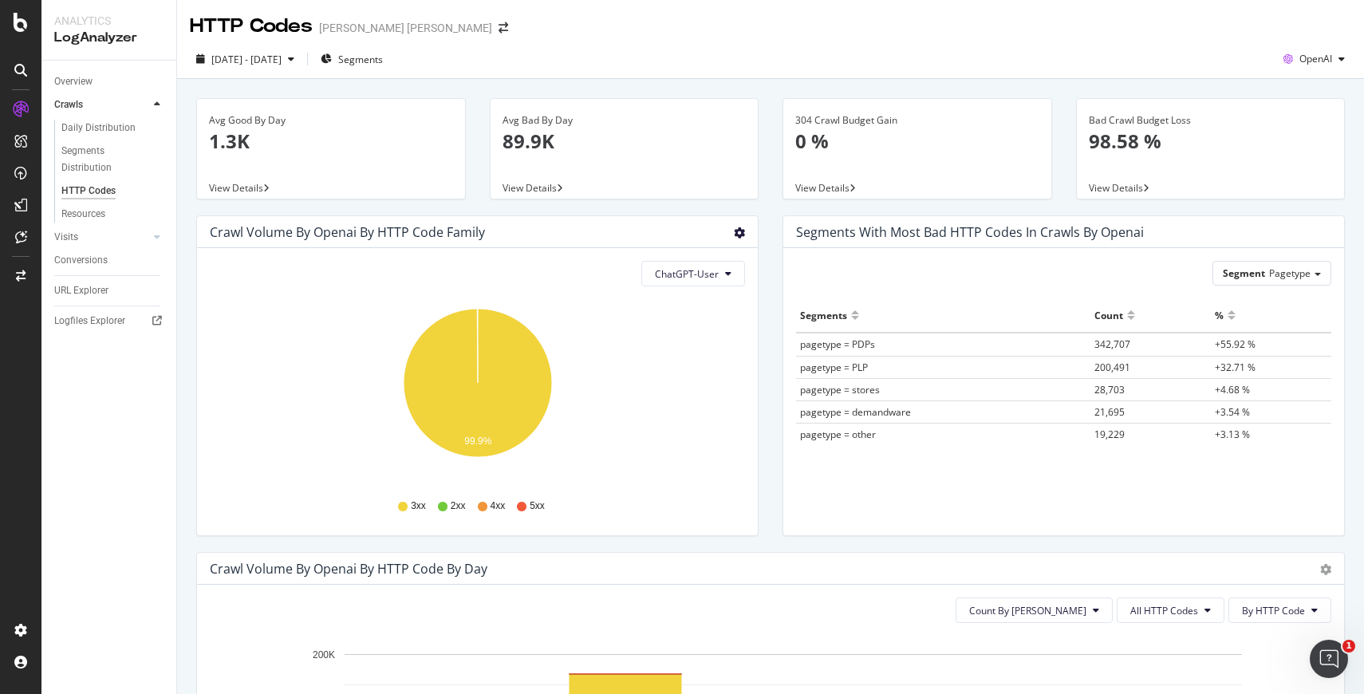
click at [743, 232] on icon "gear" at bounding box center [739, 232] width 11 height 11
click at [679, 306] on span "Table" at bounding box center [693, 298] width 126 height 24
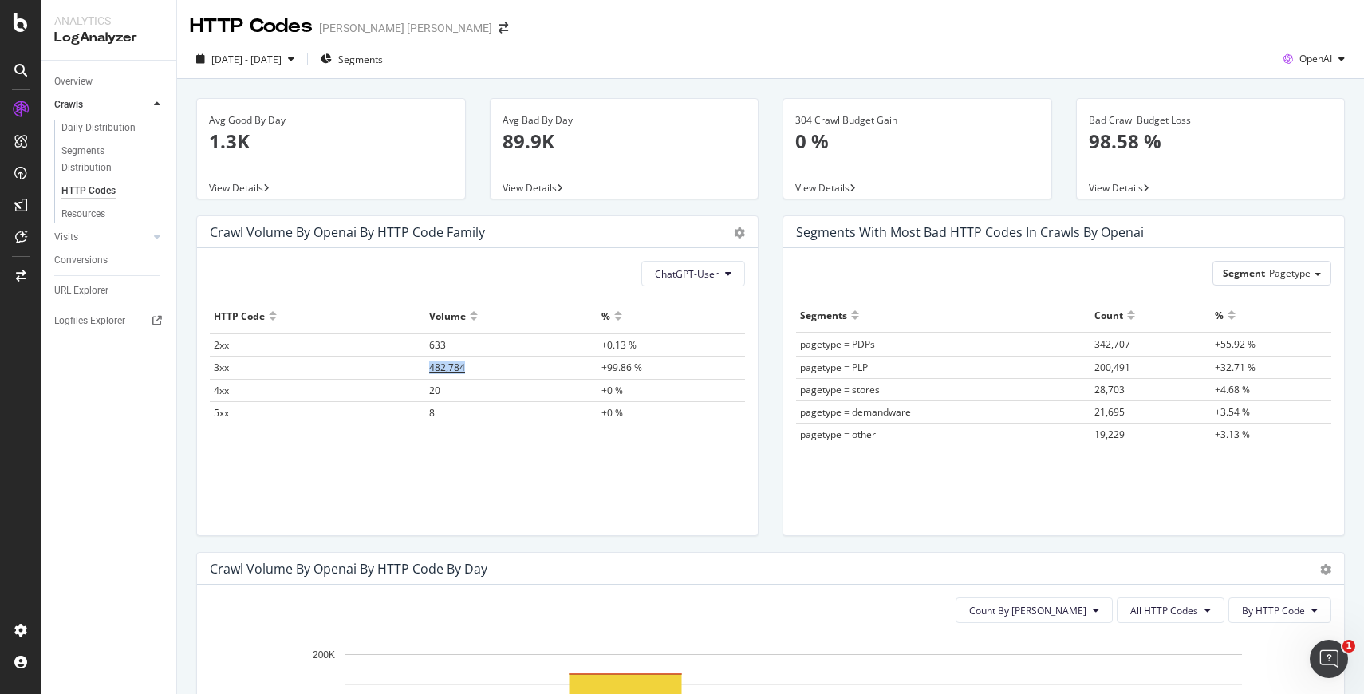
drag, startPoint x: 422, startPoint y: 369, endPoint x: 554, endPoint y: 372, distance: 131.7
click at [554, 372] on tr "3xx 482,784 +99.86 %" at bounding box center [477, 368] width 535 height 22
click at [554, 372] on td "482,784" at bounding box center [511, 368] width 172 height 22
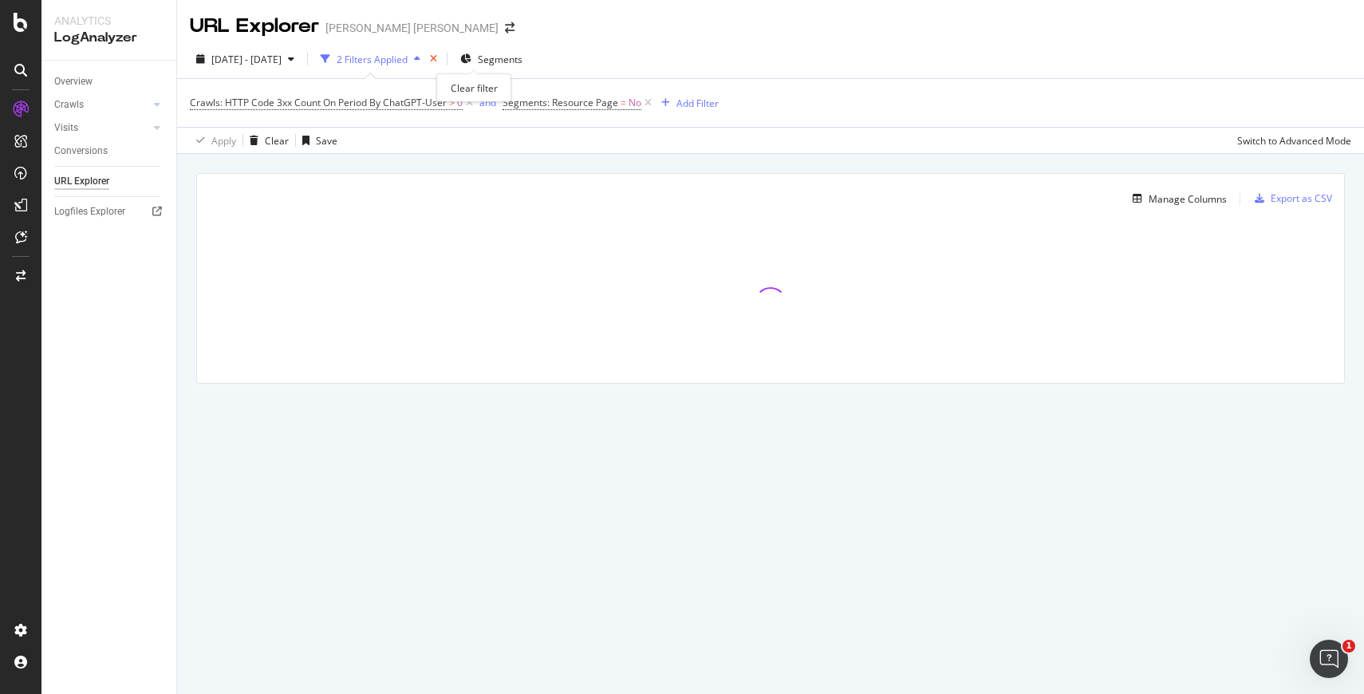
click at [437, 57] on icon "times" at bounding box center [433, 59] width 7 height 10
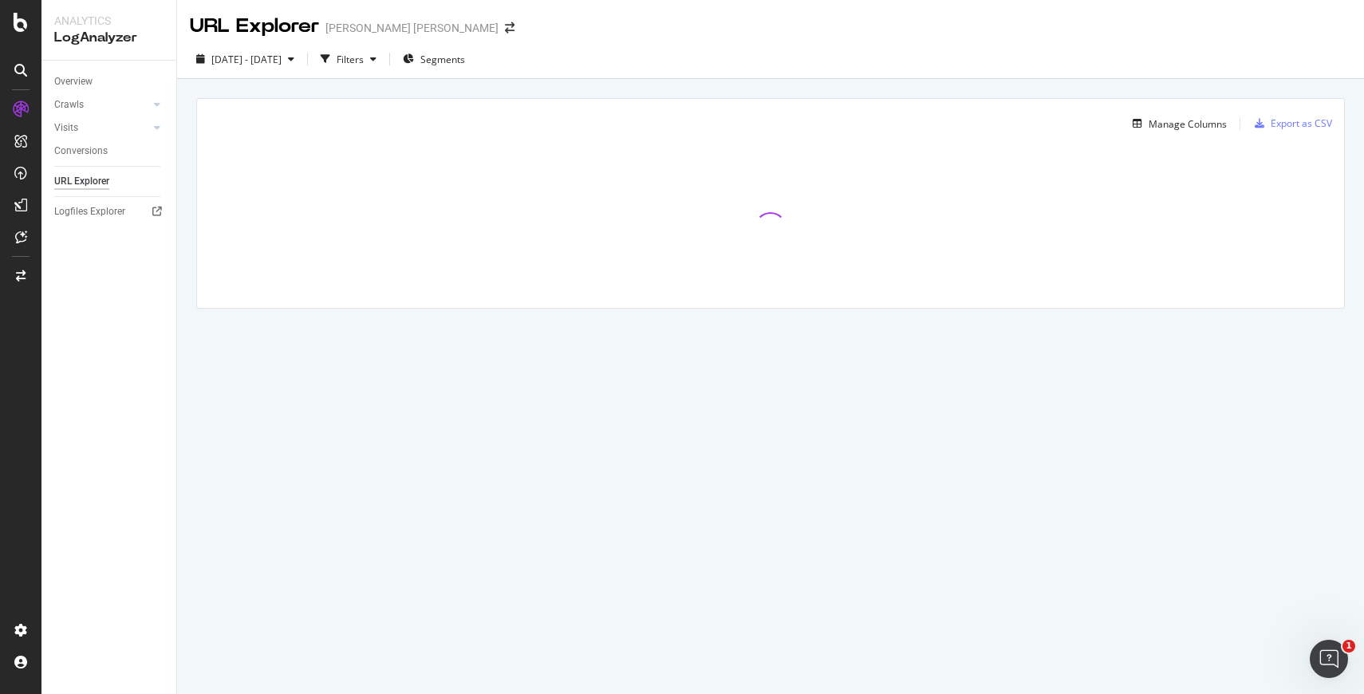
click at [803, 79] on div "Manage Columns Export as CSV Full URL Crawls: HTTP Code 3xx Count On Period By …" at bounding box center [770, 222] width 1187 height 286
click at [803, 82] on div "Manage Columns Export as CSV Full URL Crawls: HTTP Code 3xx Count On Period By …" at bounding box center [770, 222] width 1187 height 286
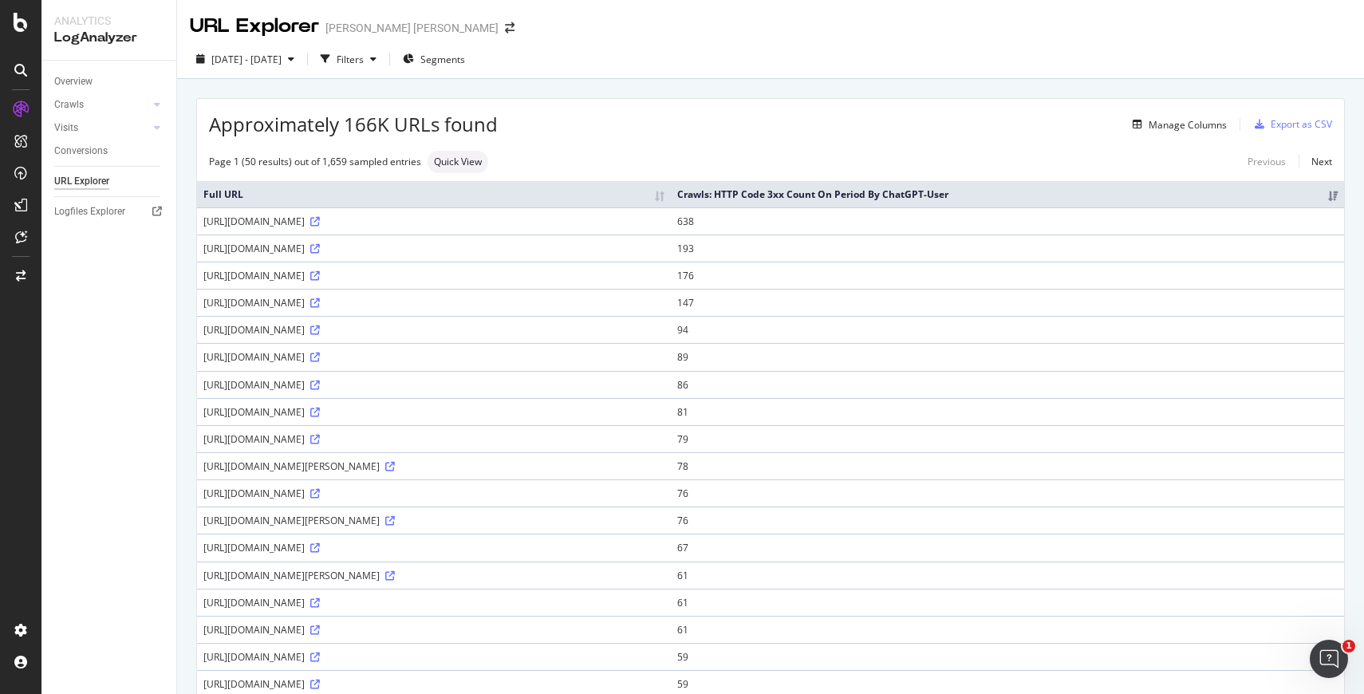
click at [776, 159] on div "Page 1 (50 results) out of 1,659 sampled entries Quick View Previous Next" at bounding box center [770, 162] width 1147 height 22
click at [465, 62] on span "Segments" at bounding box center [442, 60] width 45 height 14
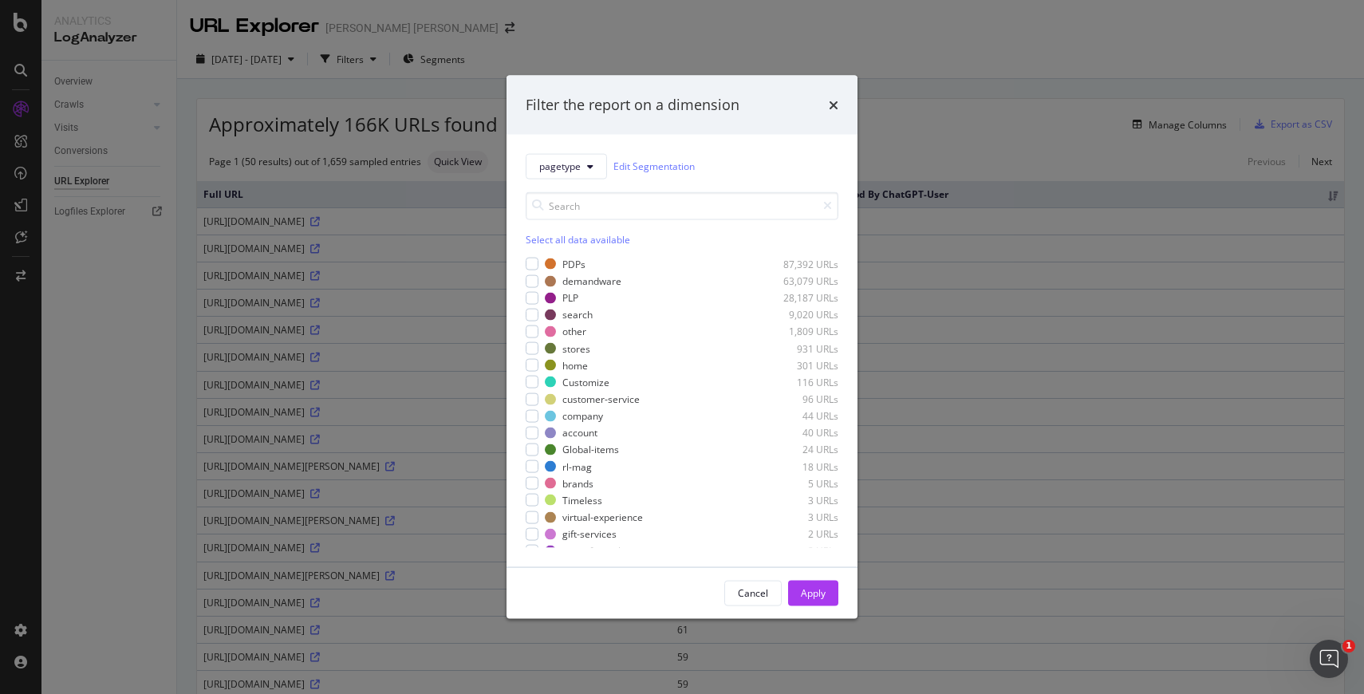
click at [840, 109] on div "Filter the report on a dimension" at bounding box center [682, 105] width 351 height 59
click at [831, 108] on icon "times" at bounding box center [834, 104] width 10 height 13
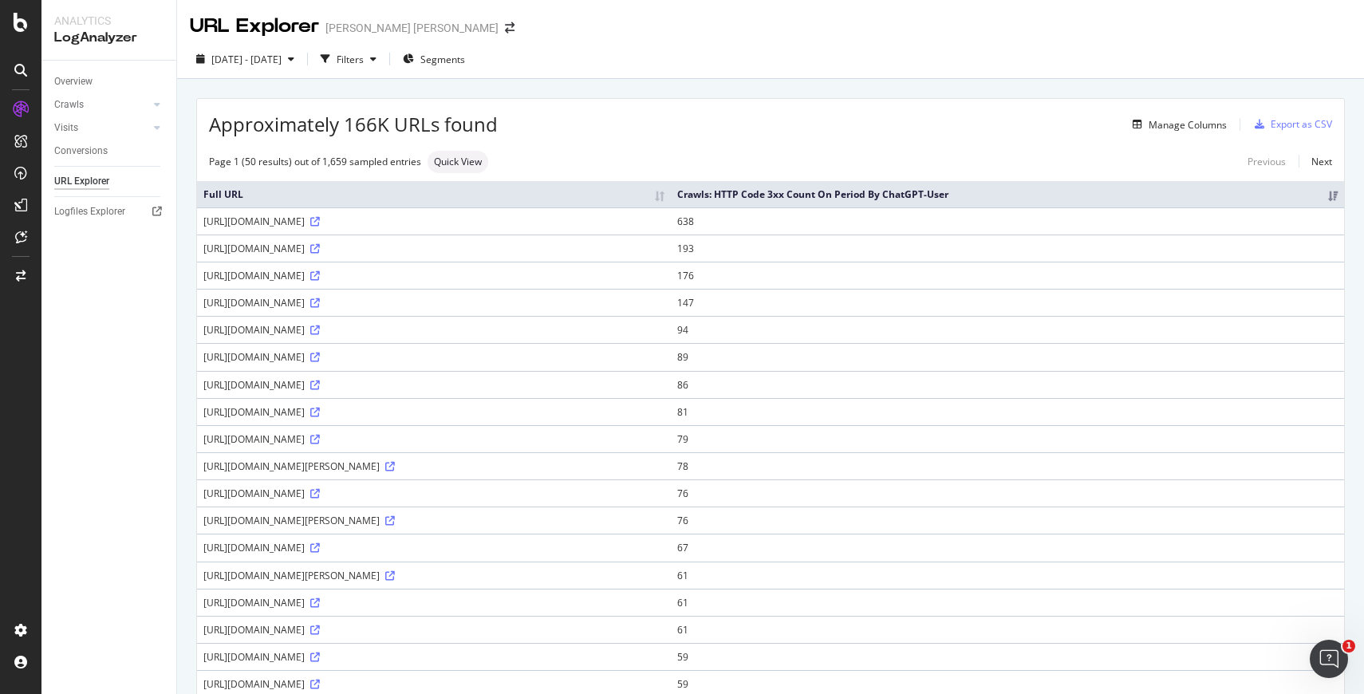
click at [623, 121] on div "Manage Columns" at bounding box center [862, 124] width 729 height 19
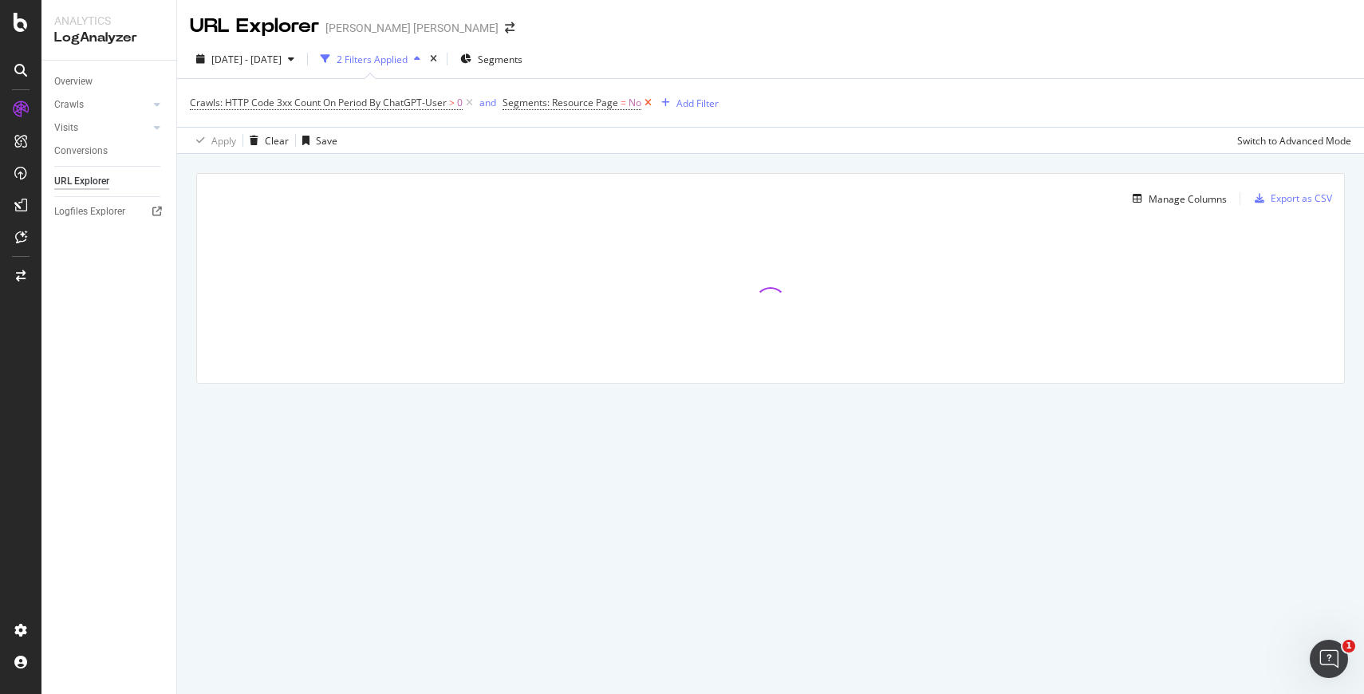
click at [649, 104] on icon at bounding box center [648, 103] width 14 height 16
click at [474, 102] on icon at bounding box center [470, 103] width 14 height 16
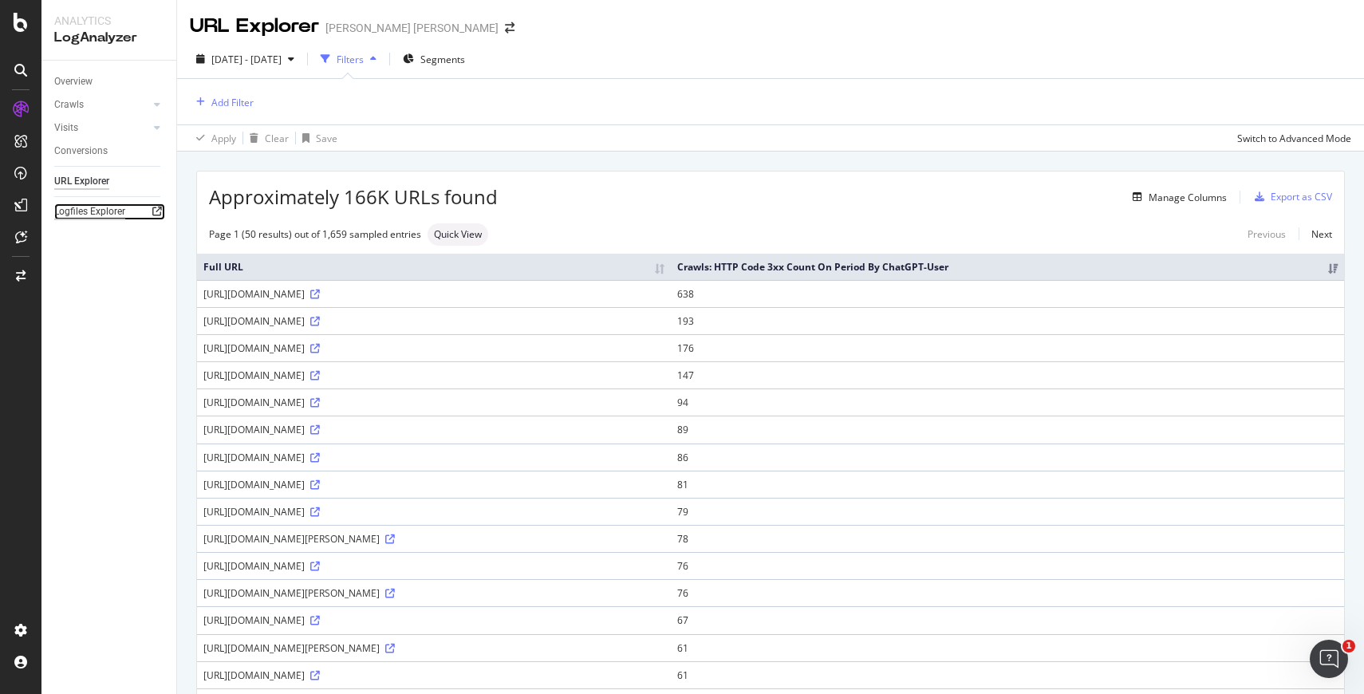
click at [82, 203] on div "Logfiles Explorer" at bounding box center [89, 211] width 71 height 17
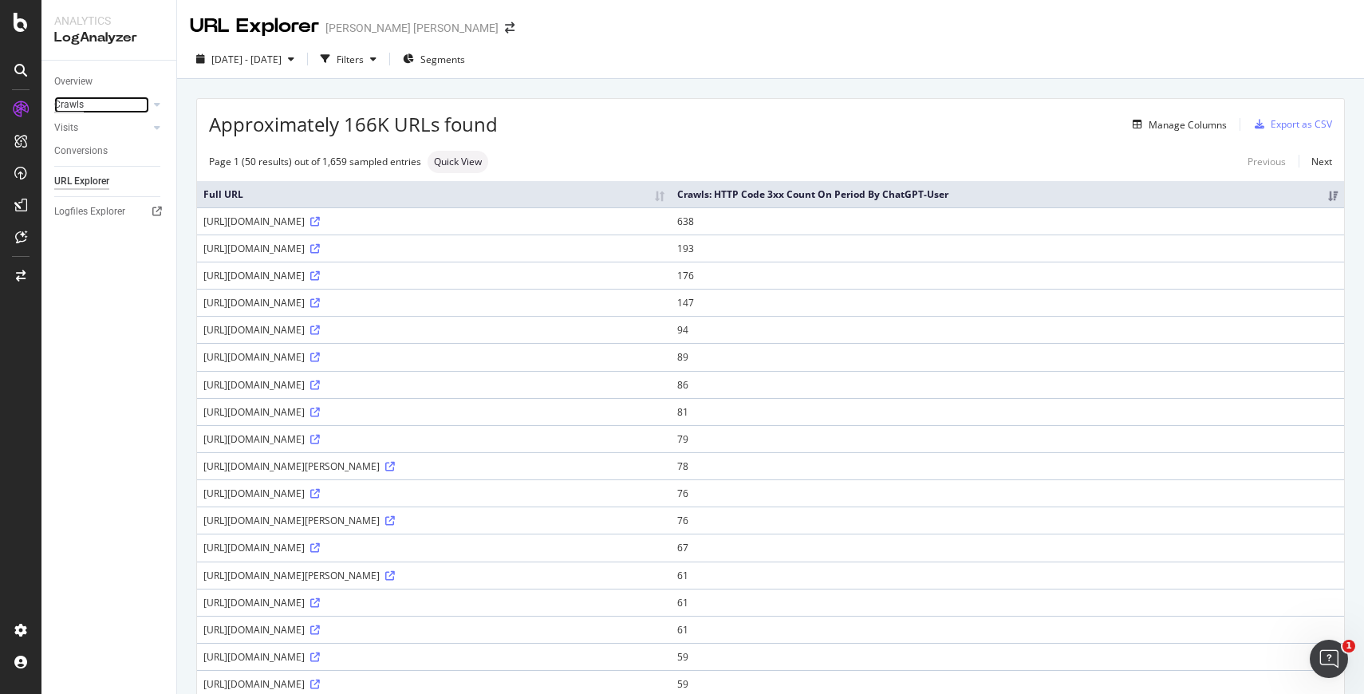
click at [80, 105] on div "Crawls" at bounding box center [69, 105] width 30 height 17
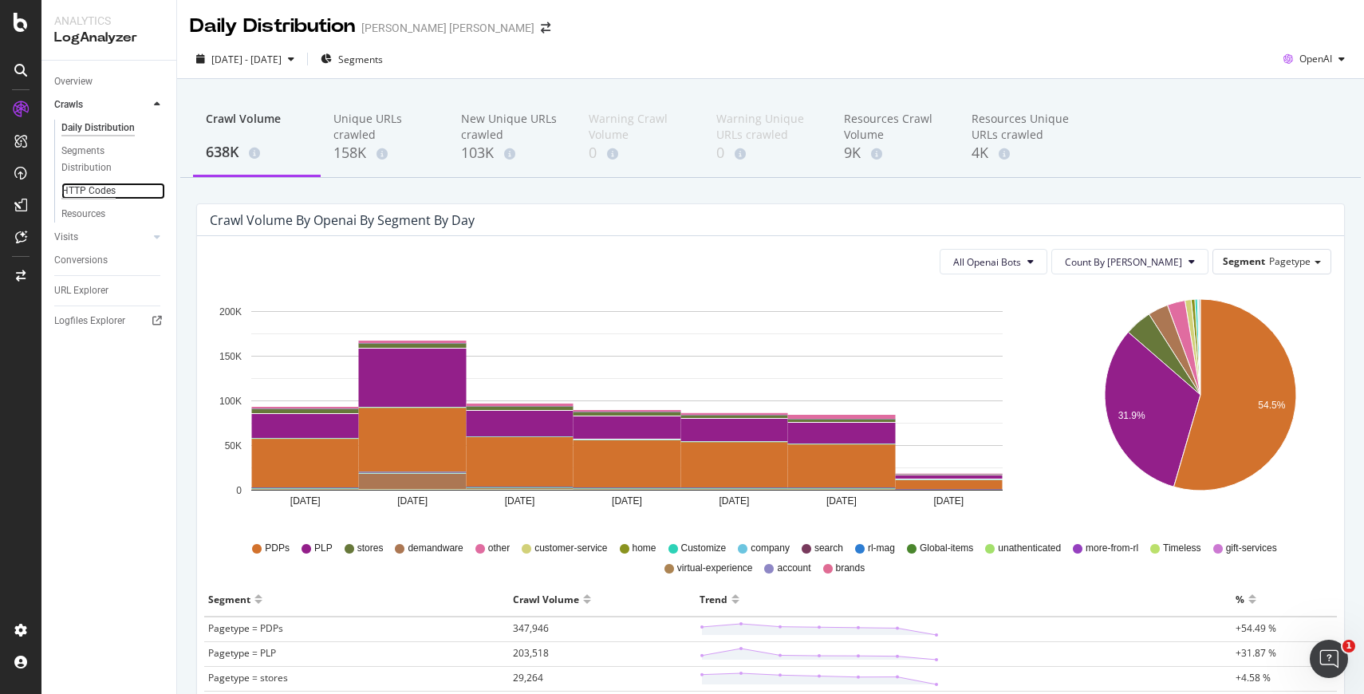
click at [105, 189] on div "HTTP Codes" at bounding box center [88, 191] width 54 height 17
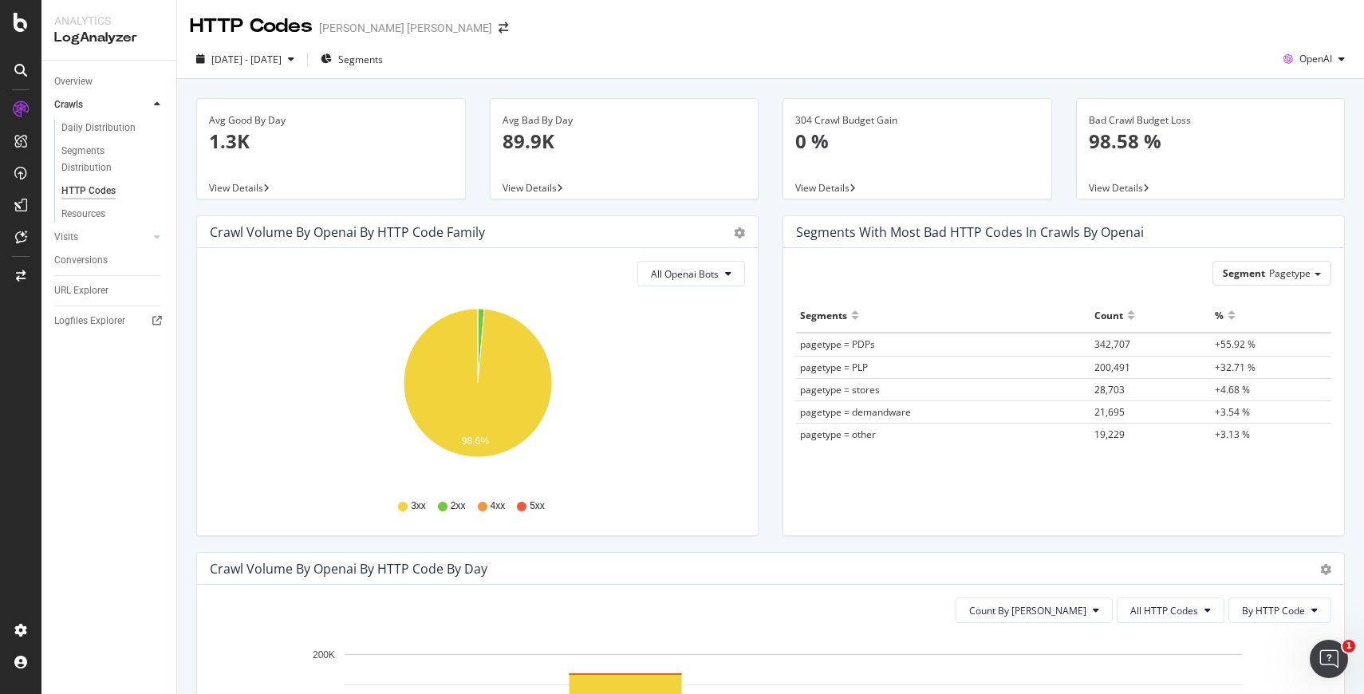
click at [891, 456] on div "Segments Count % pagetype = PDPs 342,707 +55.92 % pagetype = PLP 200,491 +32.71…" at bounding box center [1063, 396] width 535 height 197
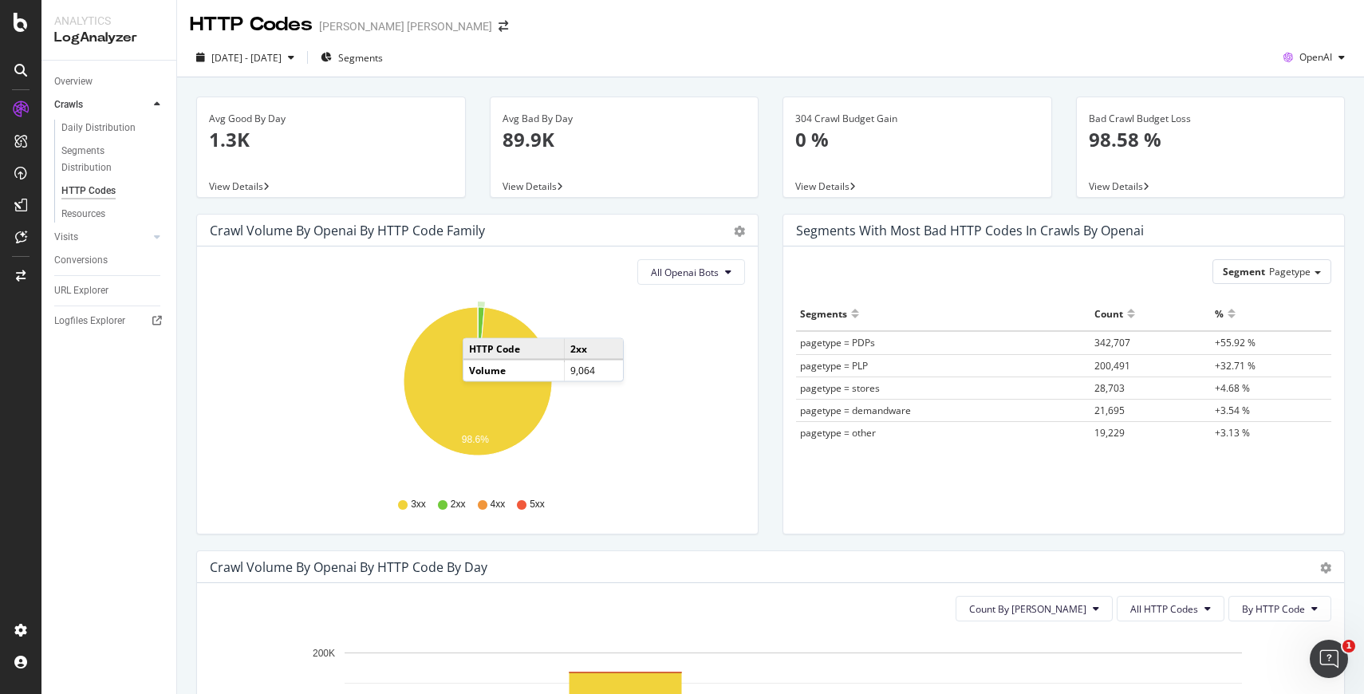
click at [479, 322] on icon "A chart." at bounding box center [481, 344] width 6 height 74
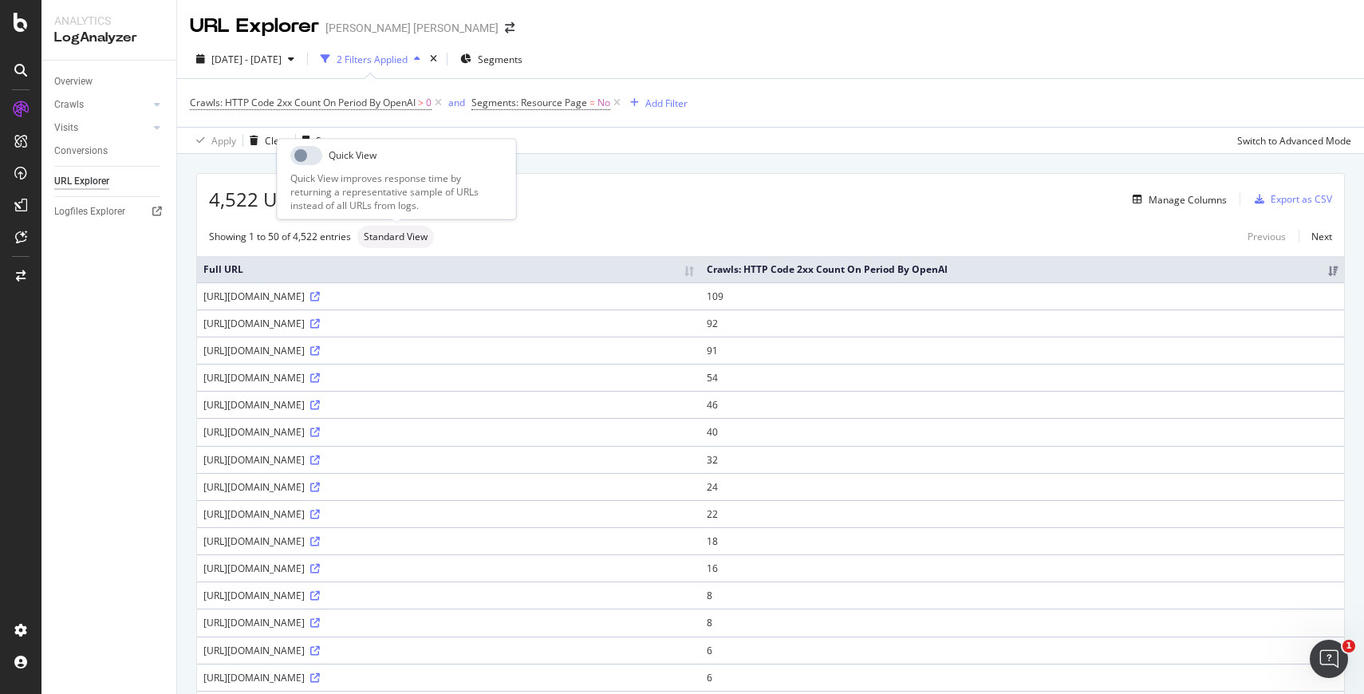
click at [387, 232] on span "Standard View" at bounding box center [396, 237] width 64 height 10
click at [407, 244] on div "Standard View" at bounding box center [395, 237] width 77 height 22
click at [353, 194] on div "Quick View improves response time by returning a representative sample of URLs …" at bounding box center [396, 192] width 212 height 41
click at [328, 156] on div "Quick View" at bounding box center [396, 155] width 212 height 19
click at [626, 228] on div "Showing 1 to 50 of 4,522 entries Standard View Previous Next" at bounding box center [770, 237] width 1147 height 22
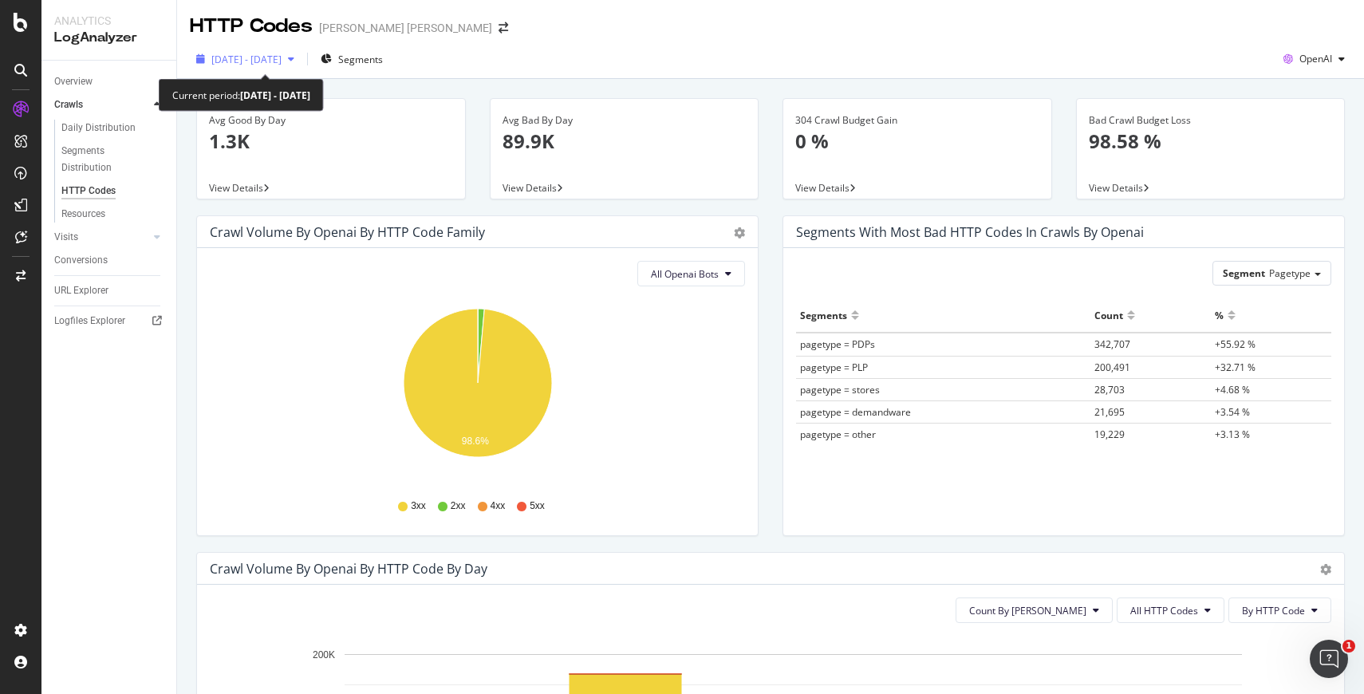
click at [288, 49] on div "2025 Aug. 30th - Sep. 5th" at bounding box center [245, 59] width 111 height 24
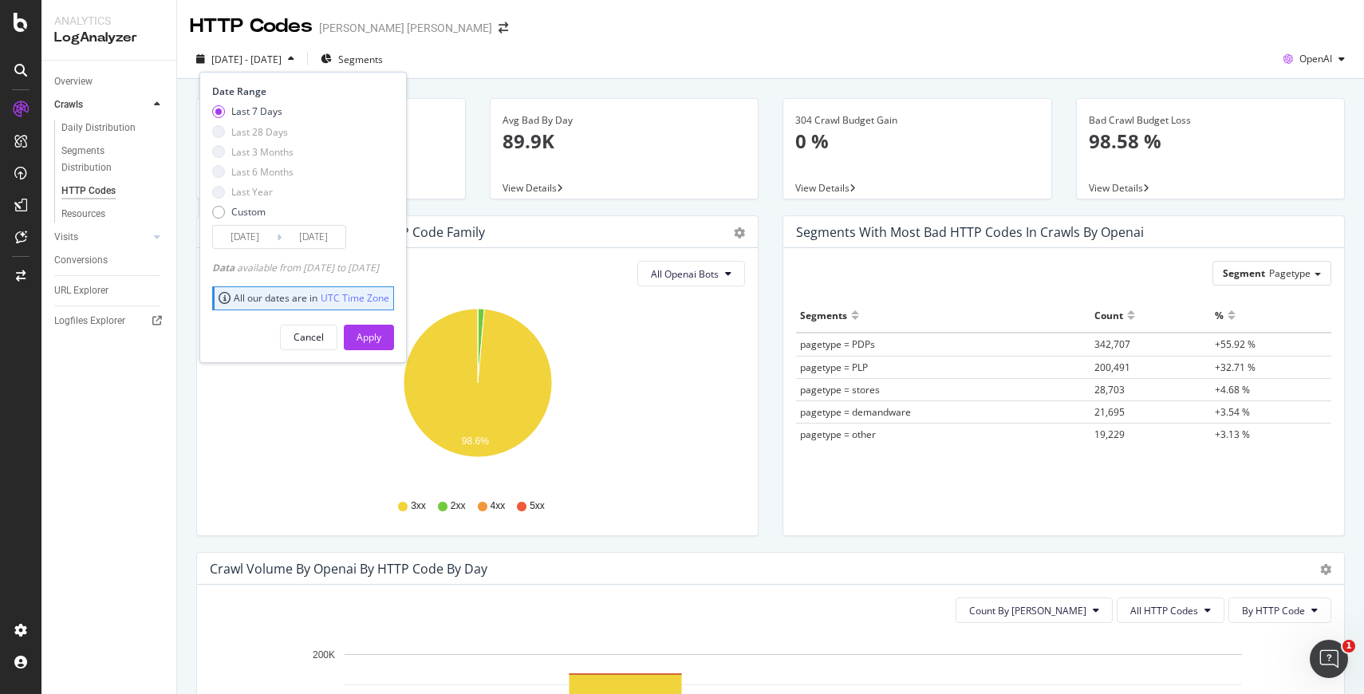
click at [227, 179] on div "Last 7 Days Last 28 Days Last 3 Months Last 6 Months Last Year Custom" at bounding box center [252, 165] width 81 height 120
click at [224, 176] on div "Last 6 Months" at bounding box center [252, 172] width 81 height 14
click at [221, 173] on div "Last 6 Months" at bounding box center [218, 171] width 13 height 13
click at [219, 204] on div "Last 7 Days Last 28 Days Last 3 Months Last 6 Months Last Year Custom" at bounding box center [252, 165] width 81 height 120
click at [219, 210] on div "Custom" at bounding box center [218, 212] width 13 height 13
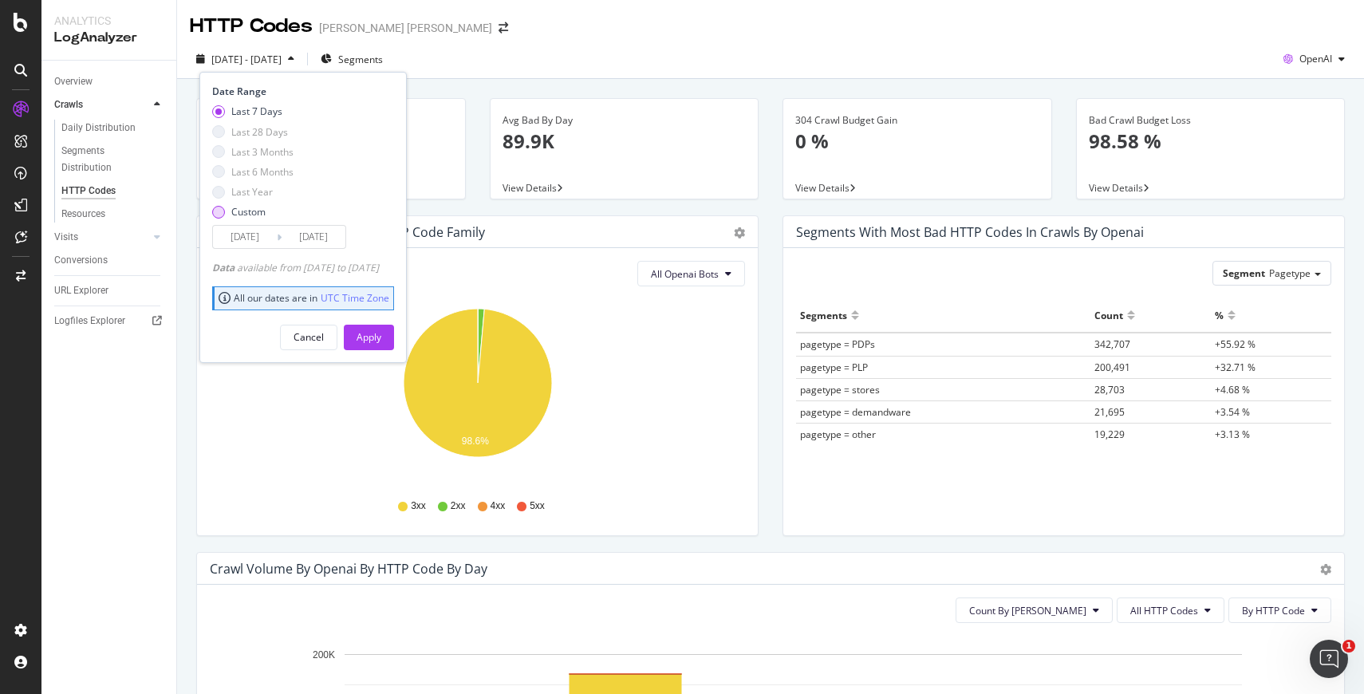
type input "2025/08/12"
click at [381, 342] on div "Apply" at bounding box center [369, 337] width 25 height 14
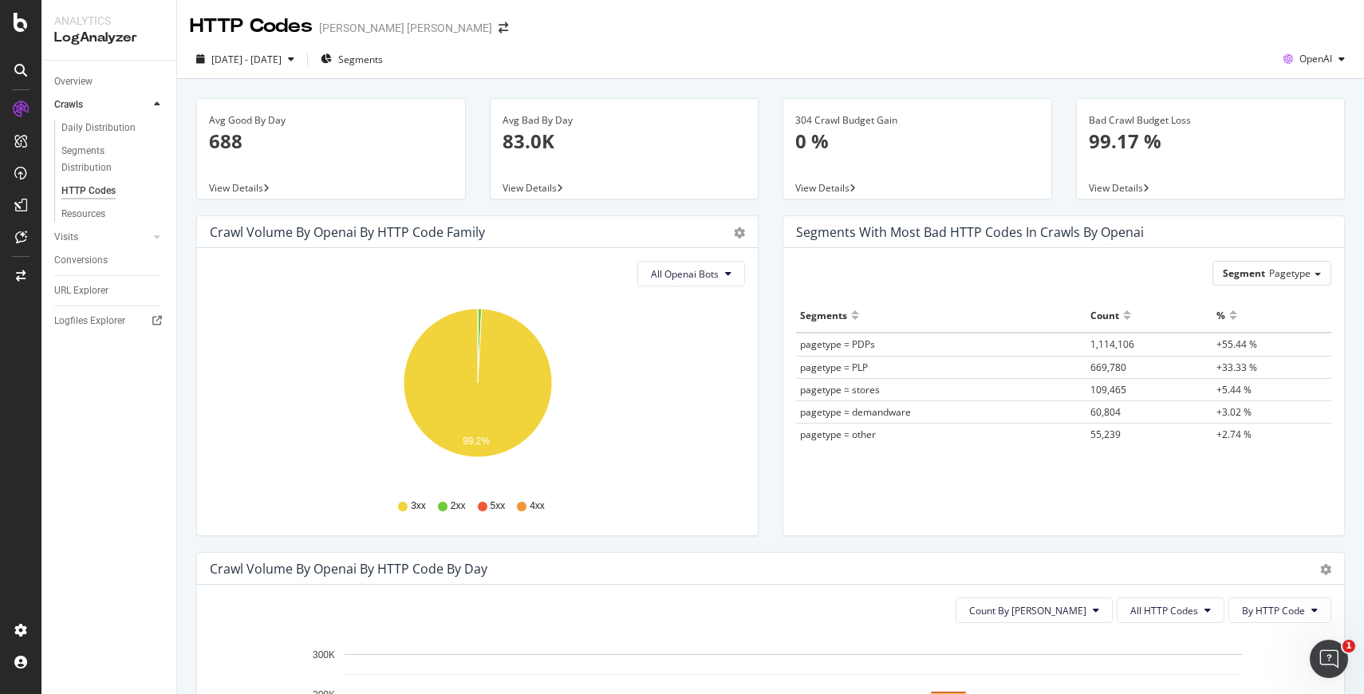
click at [372, 30] on div "[PERSON_NAME] [PERSON_NAME]" at bounding box center [405, 28] width 173 height 16
click at [499, 29] on icon "arrow-right-arrow-left" at bounding box center [504, 27] width 10 height 11
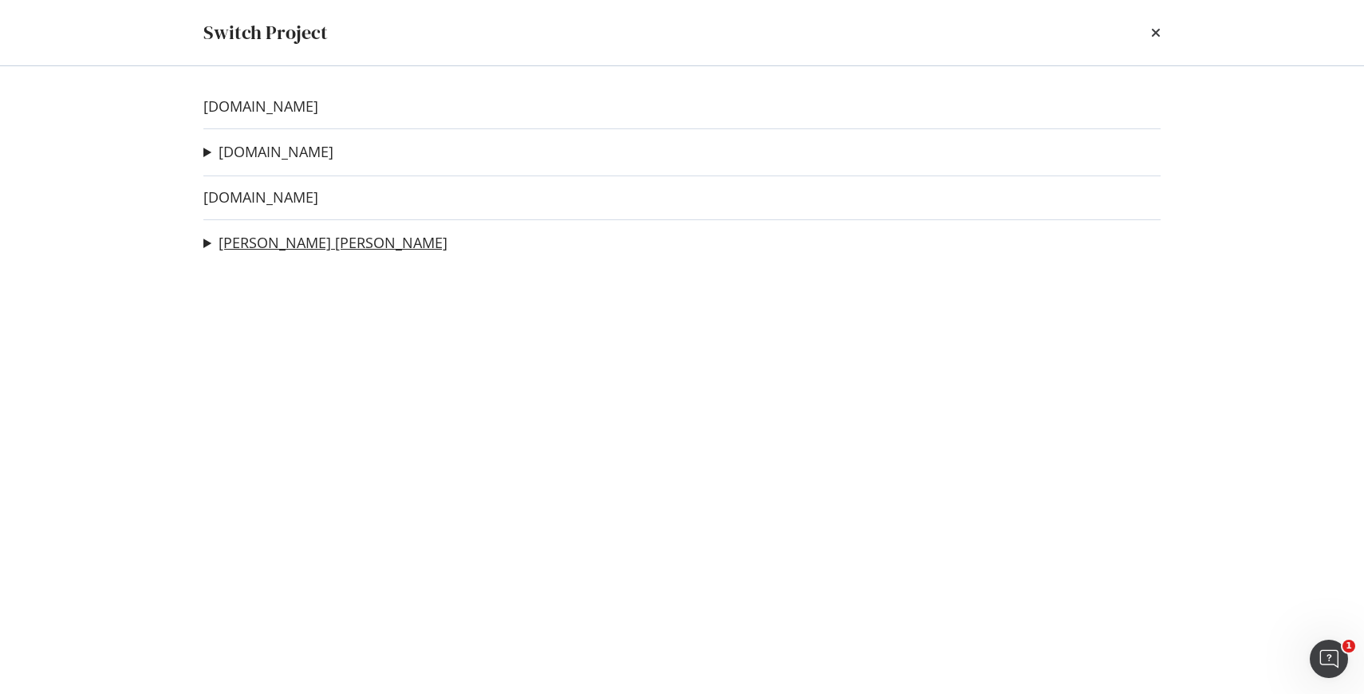
click at [254, 237] on link "[PERSON_NAME] [PERSON_NAME]" at bounding box center [333, 243] width 229 height 17
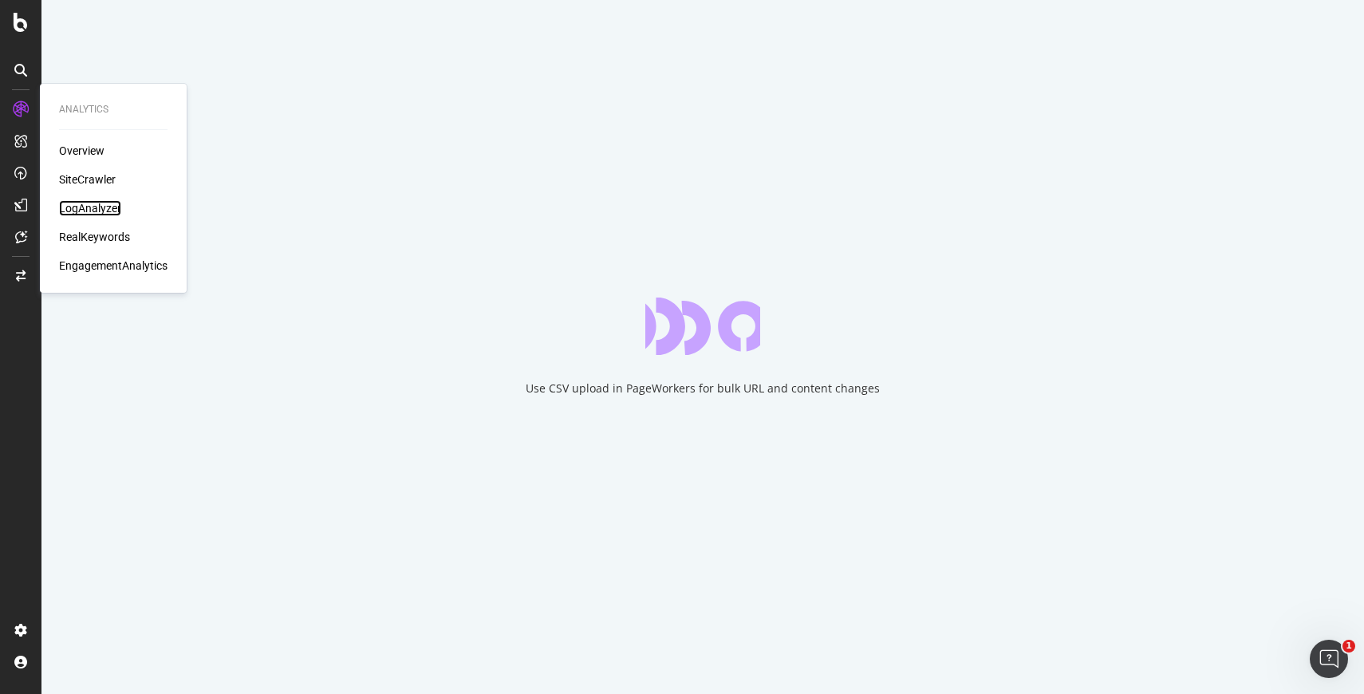
click at [108, 206] on div "LogAnalyzer" at bounding box center [90, 208] width 62 height 16
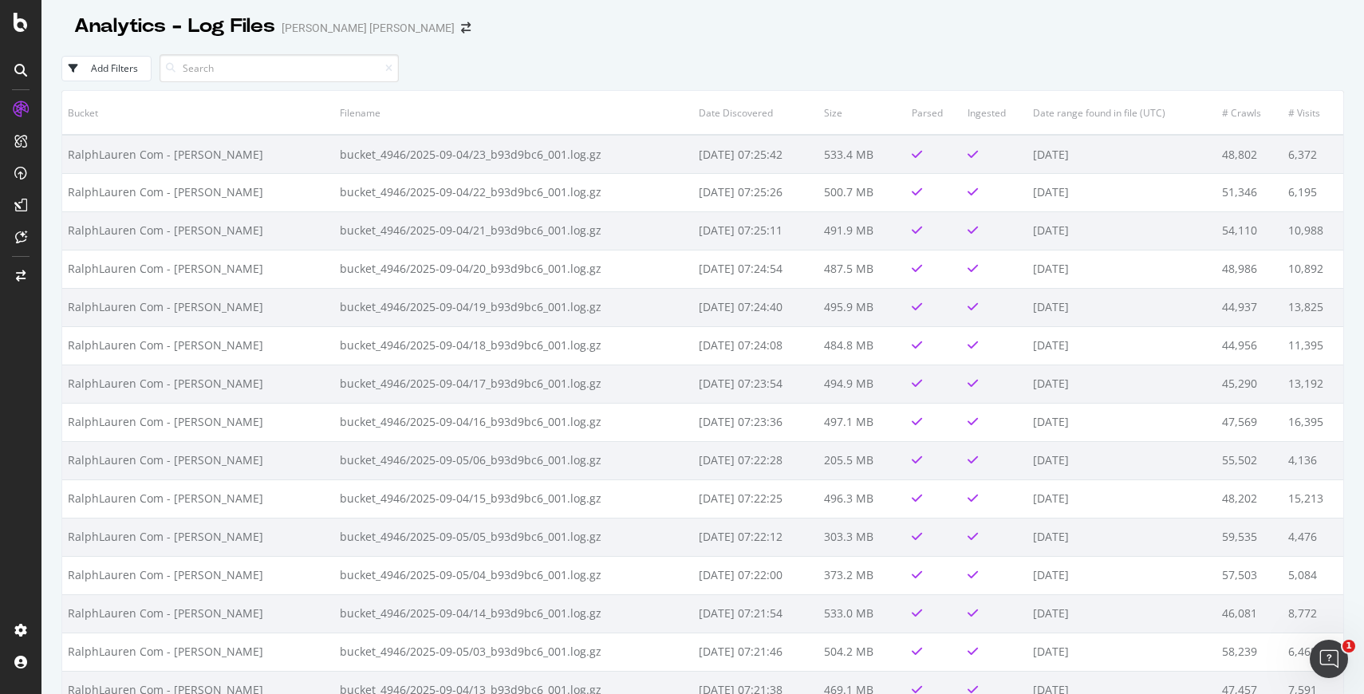
click at [135, 69] on div "Add Filters" at bounding box center [114, 68] width 47 height 14
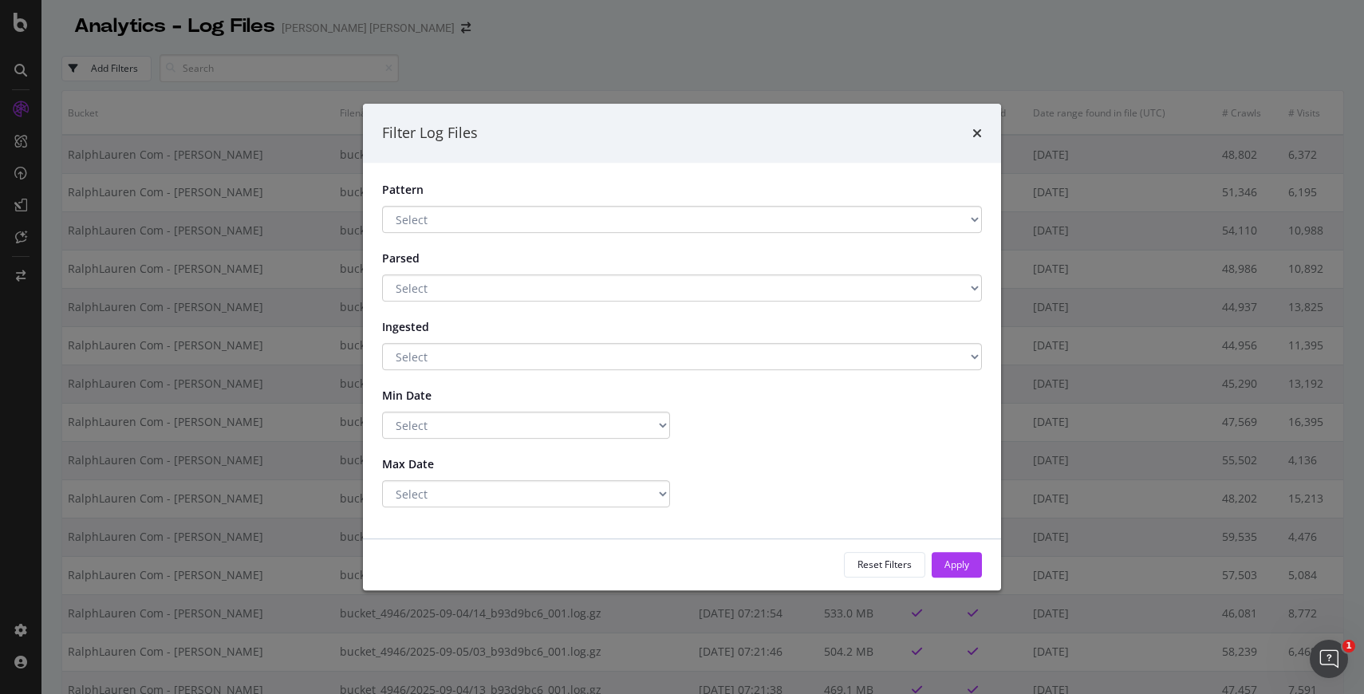
click at [617, 265] on div "Parsed Select Yes No" at bounding box center [682, 273] width 624 height 57
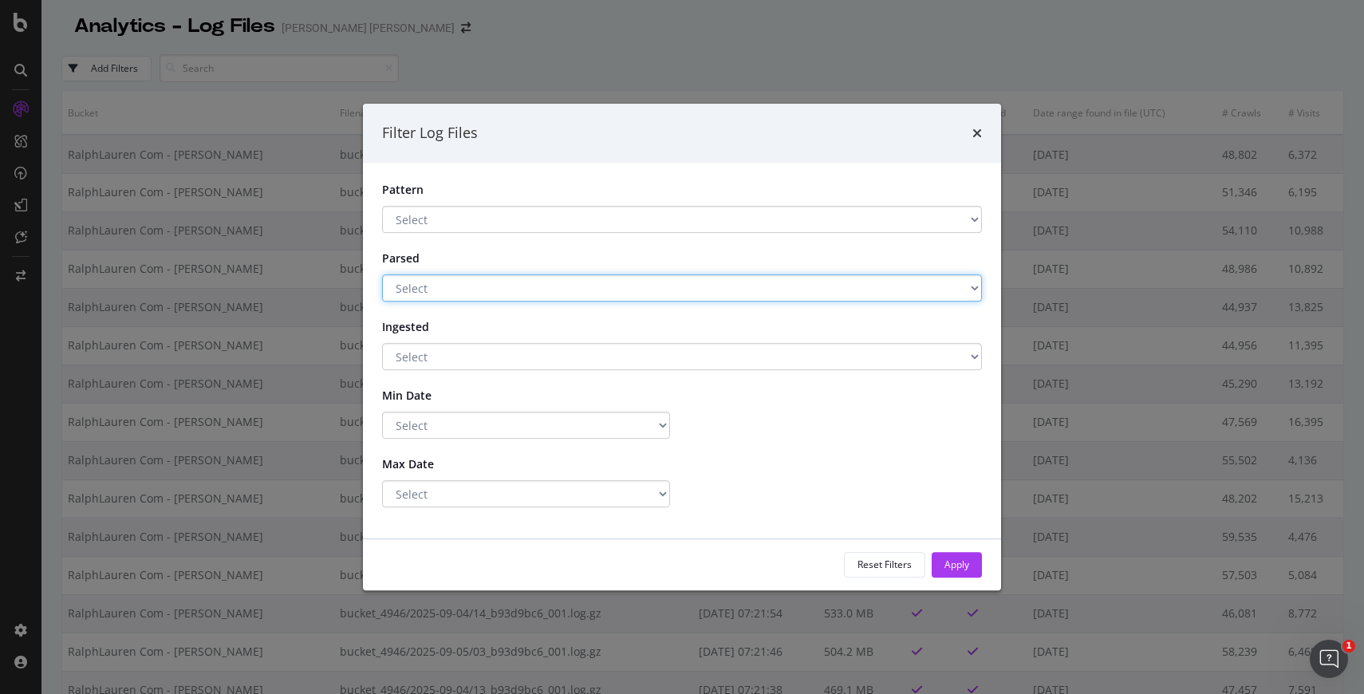
click at [617, 285] on select "Select Yes No" at bounding box center [682, 287] width 600 height 27
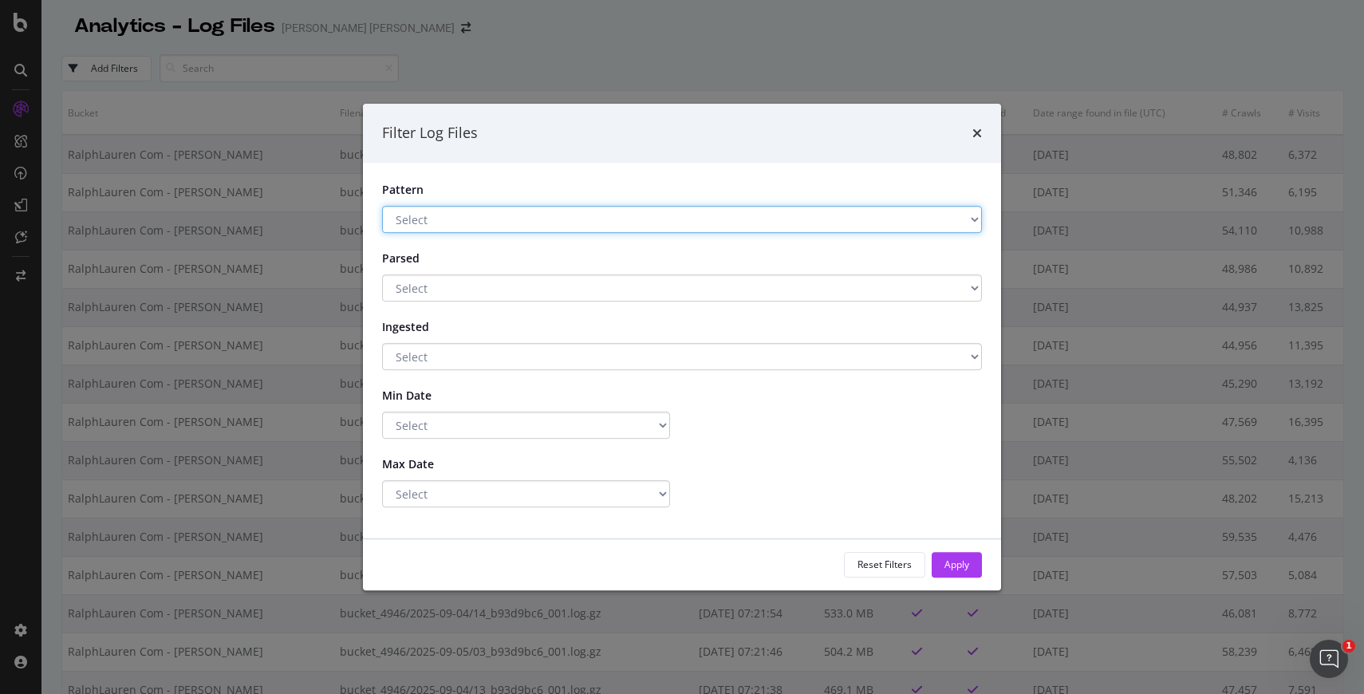
click at [633, 215] on select "Select .*$ Has a Pattern No Pattern" at bounding box center [682, 219] width 600 height 27
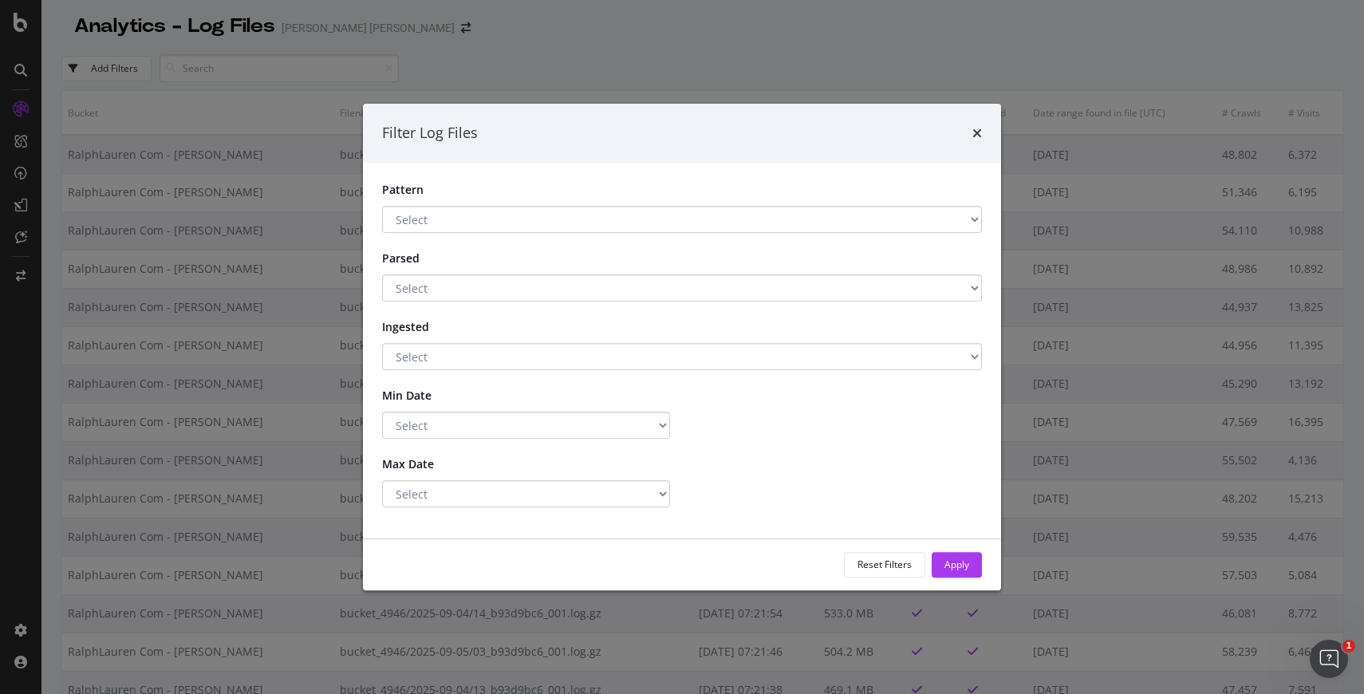
click at [281, 112] on div "Filter Log Files Pattern Select .*$ Has a Pattern No Pattern Parsed Select Yes …" at bounding box center [682, 347] width 1364 height 694
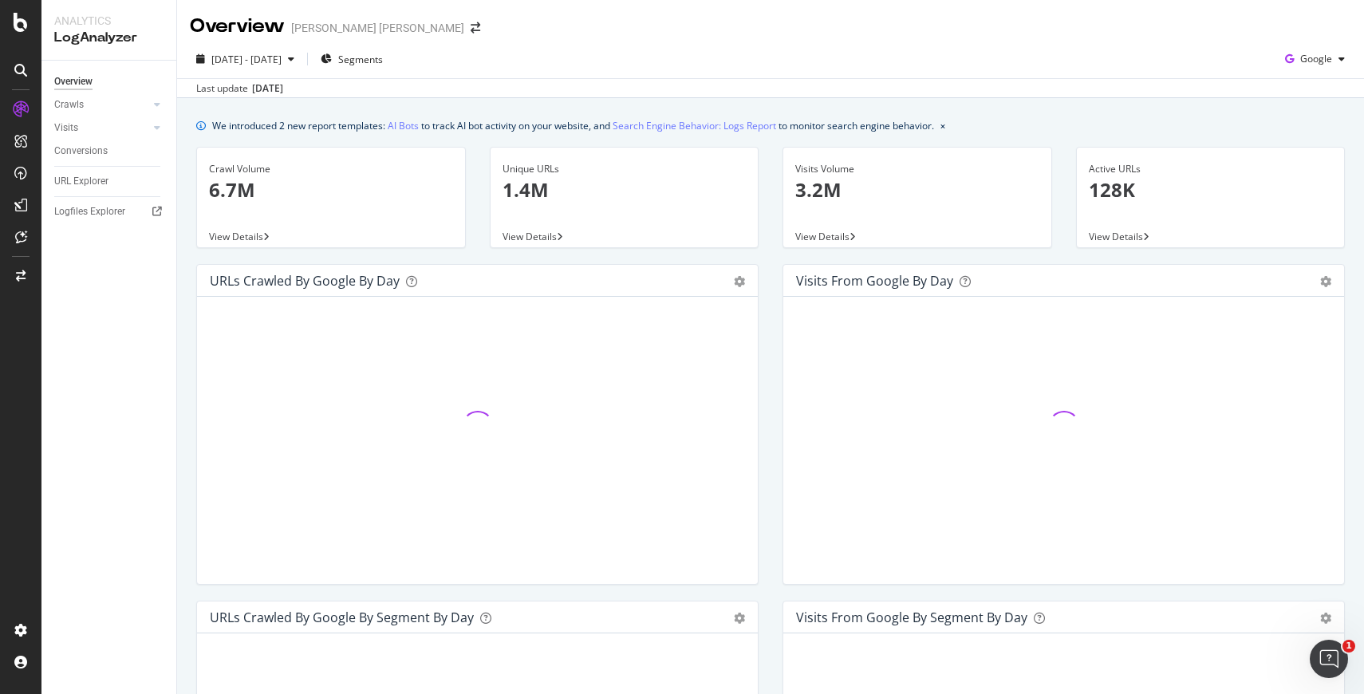
click at [337, 28] on div "[PERSON_NAME] [PERSON_NAME]" at bounding box center [377, 28] width 173 height 16
click at [471, 30] on icon "arrow-right-arrow-left" at bounding box center [476, 27] width 10 height 11
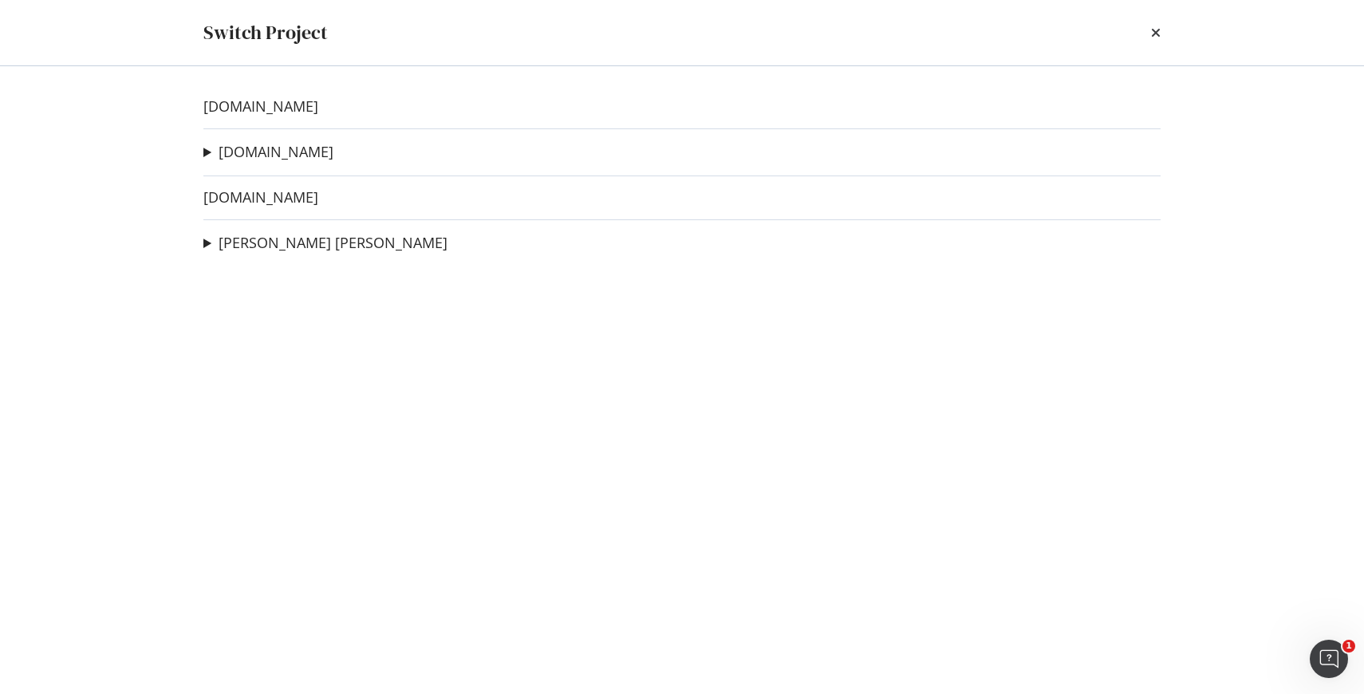
click at [207, 247] on summary "[PERSON_NAME] [PERSON_NAME]" at bounding box center [325, 243] width 244 height 21
click at [271, 243] on link "[PERSON_NAME] [PERSON_NAME]" at bounding box center [333, 243] width 229 height 17
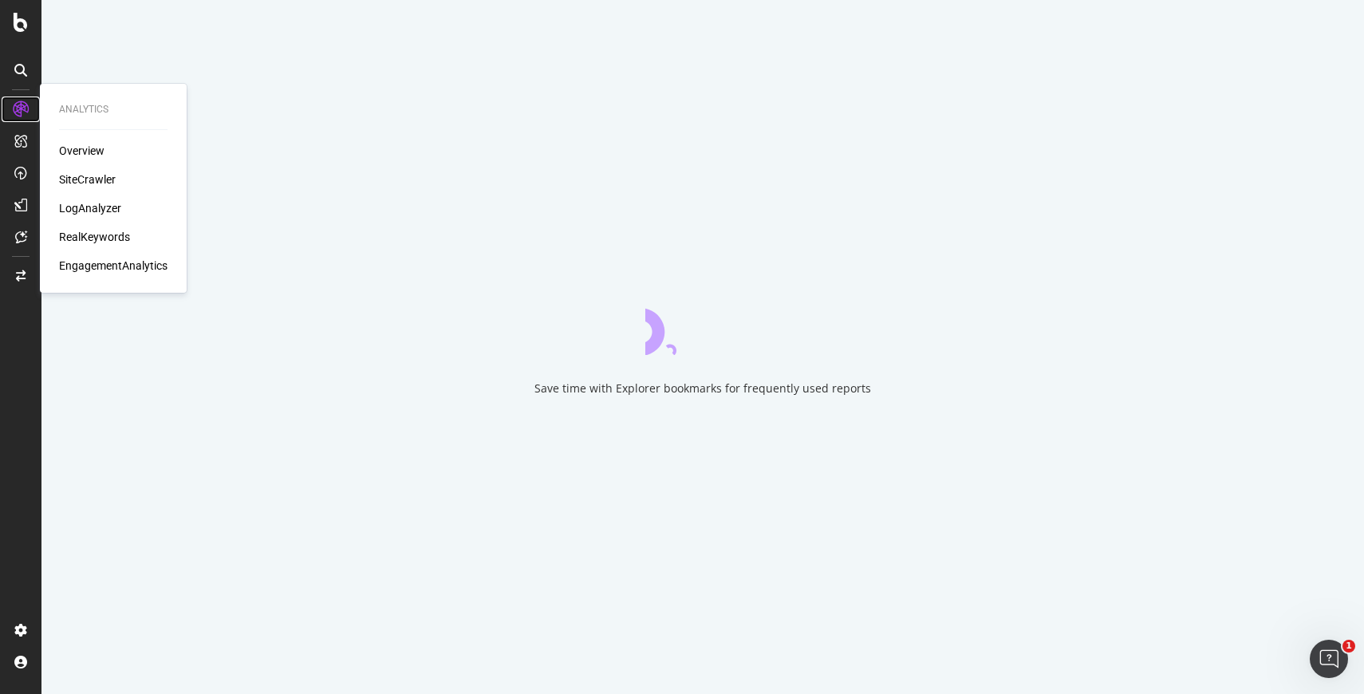
click at [18, 109] on icon at bounding box center [21, 109] width 16 height 16
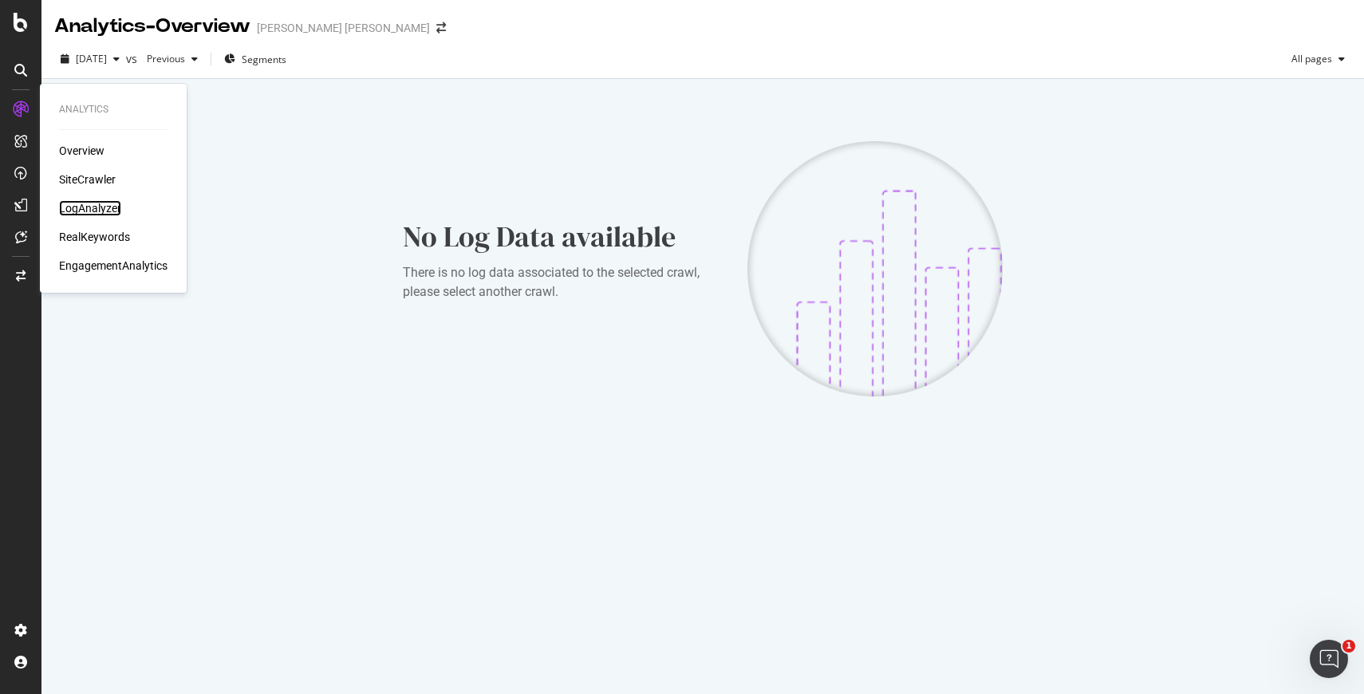
click at [86, 212] on div "LogAnalyzer" at bounding box center [90, 208] width 62 height 16
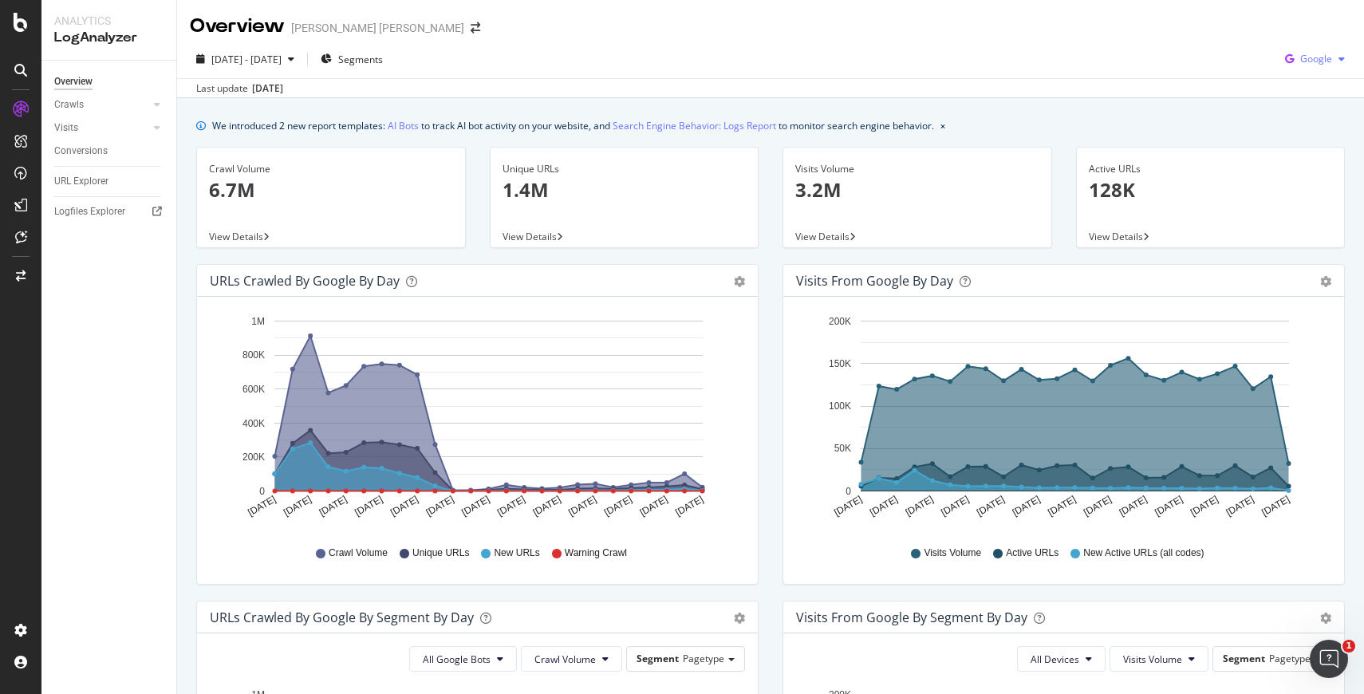
click at [1300, 48] on icon "button" at bounding box center [1290, 59] width 22 height 22
click at [1327, 174] on span "Other AI Bots" at bounding box center [1316, 179] width 59 height 14
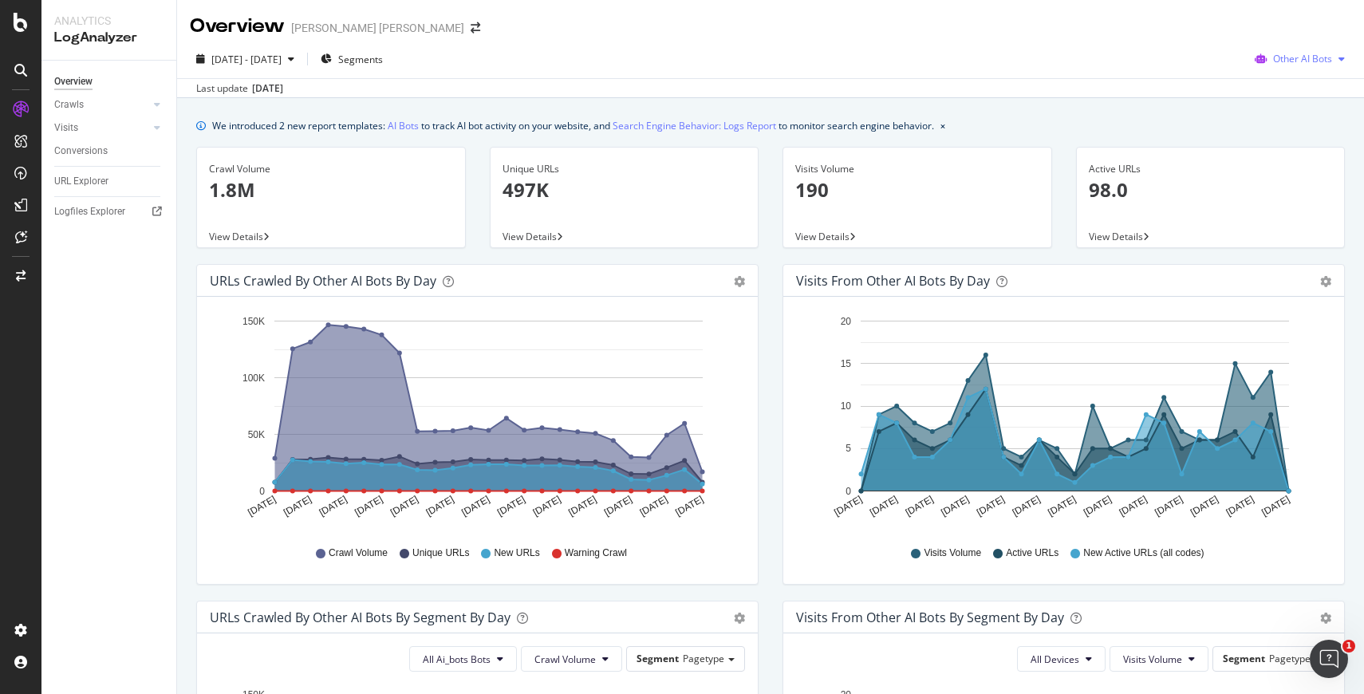
click at [1294, 53] on span "Other AI Bots" at bounding box center [1302, 59] width 59 height 14
click at [97, 109] on link "Crawls" at bounding box center [101, 105] width 95 height 17
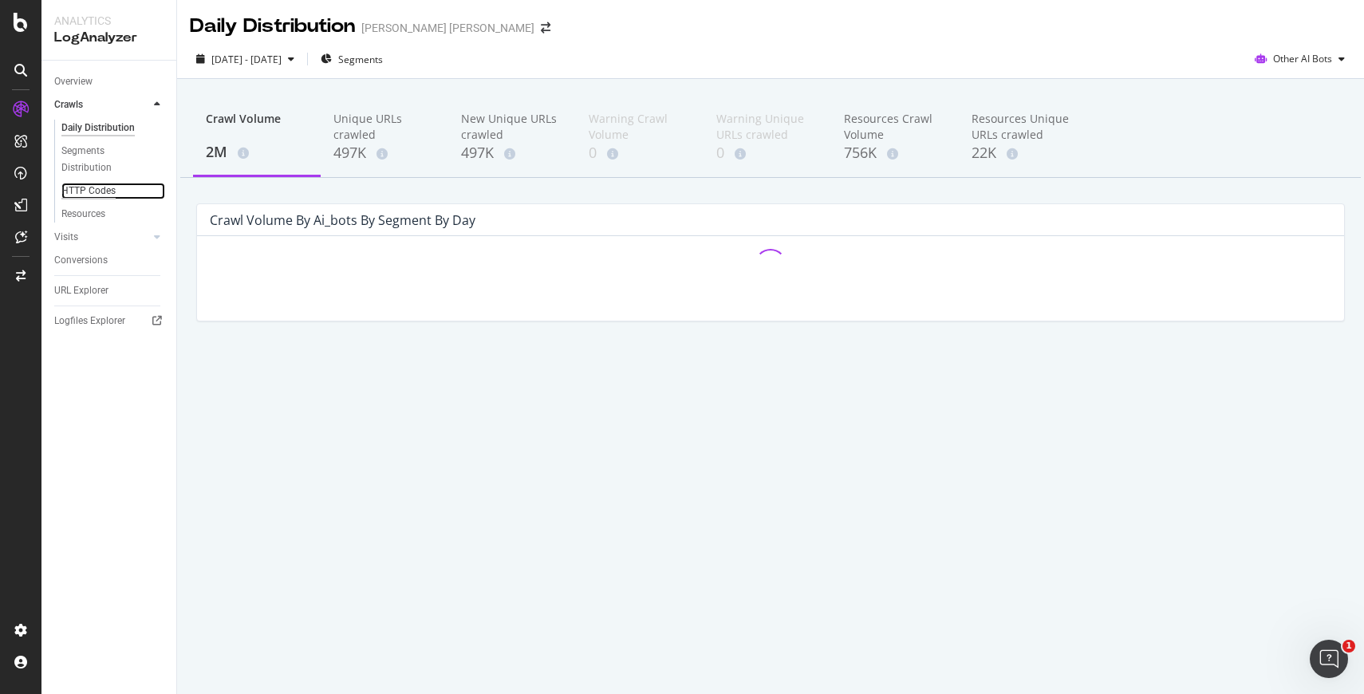
click at [105, 191] on div "HTTP Codes" at bounding box center [88, 191] width 54 height 17
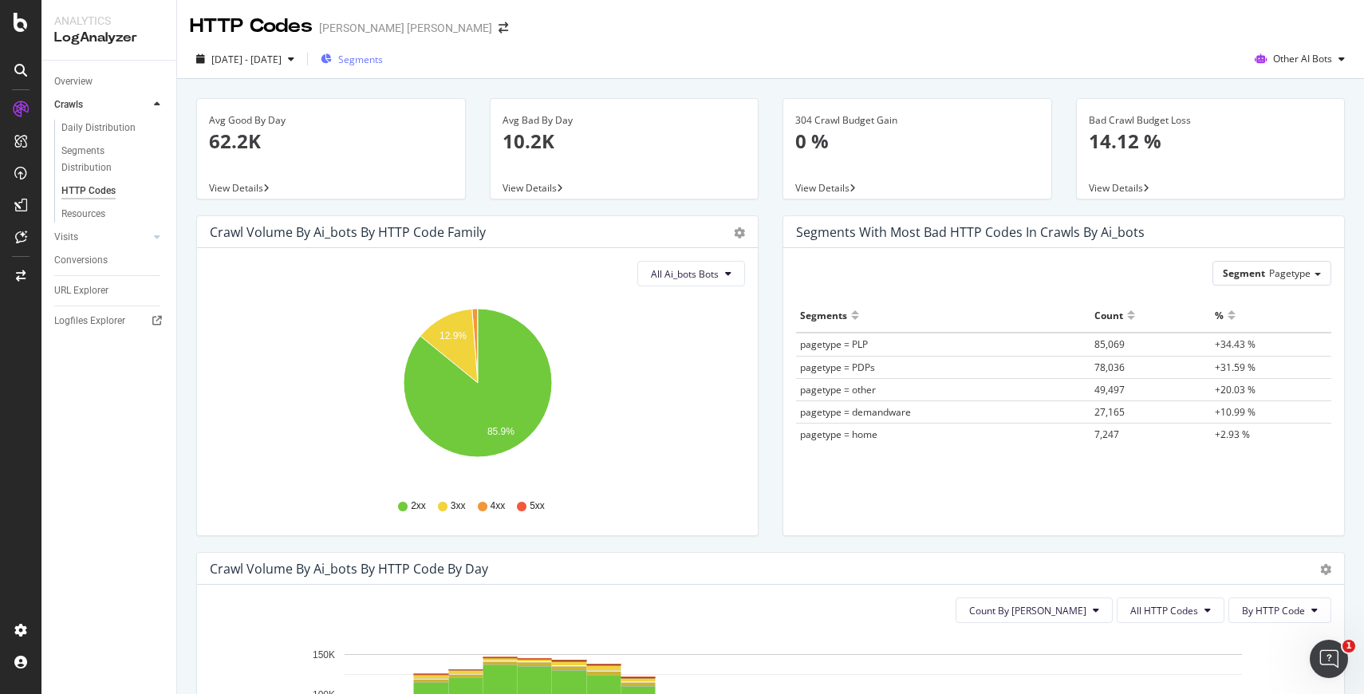
click at [383, 66] on div "Segments" at bounding box center [352, 59] width 62 height 24
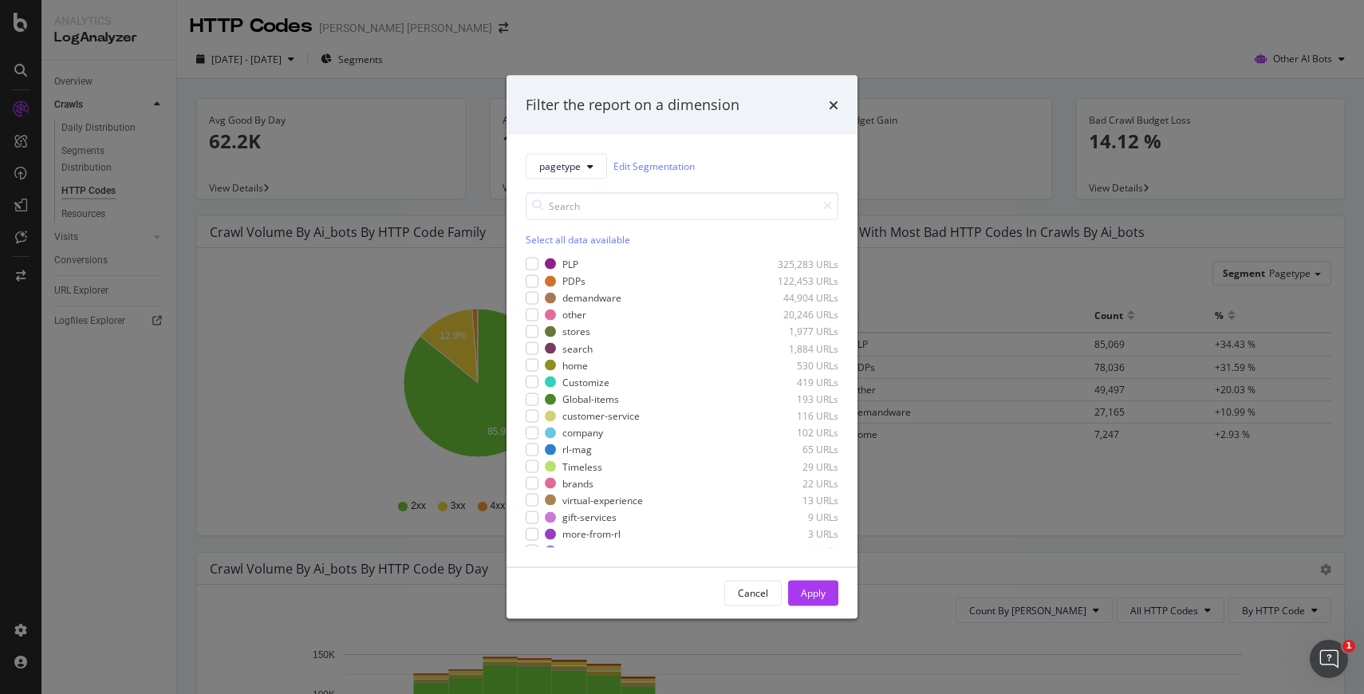
click at [894, 153] on div "Filter the report on a dimension pagetype Edit Segmentation Select all data ava…" at bounding box center [682, 347] width 1364 height 694
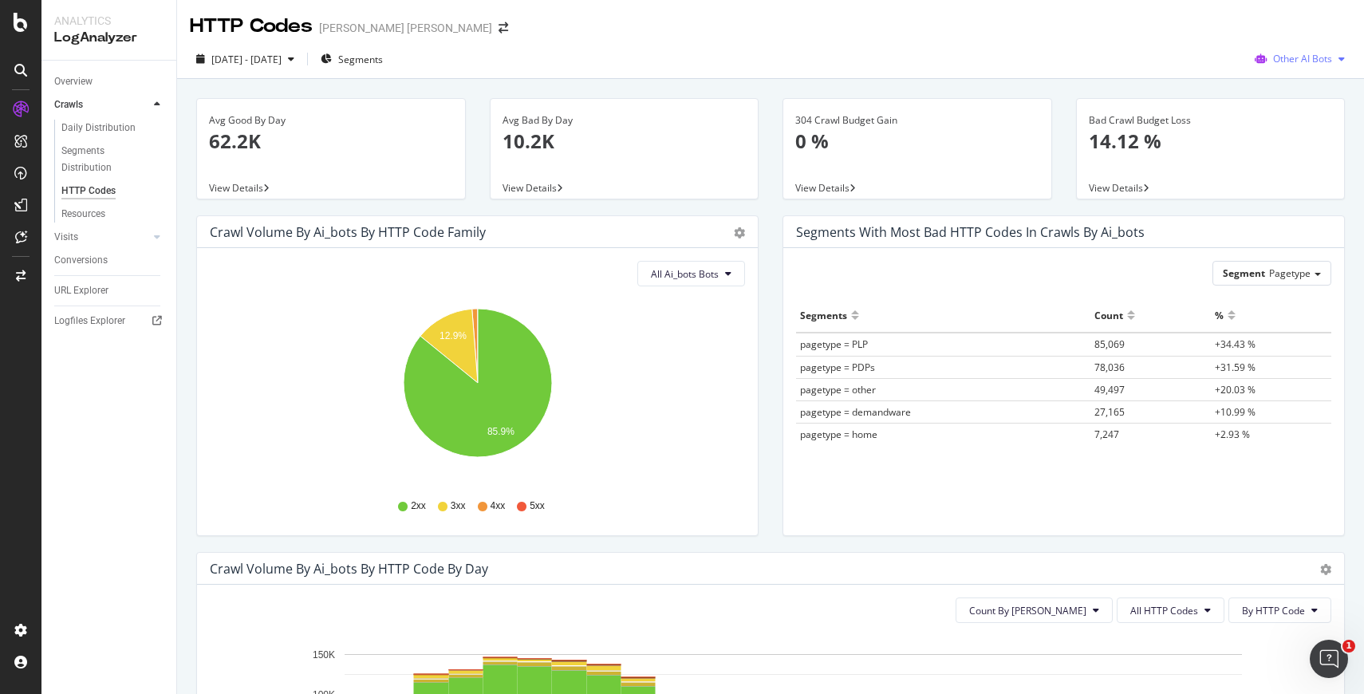
click at [1292, 61] on span "Other AI Bots" at bounding box center [1302, 59] width 59 height 14
click at [1296, 94] on span "Google" at bounding box center [1313, 91] width 62 height 14
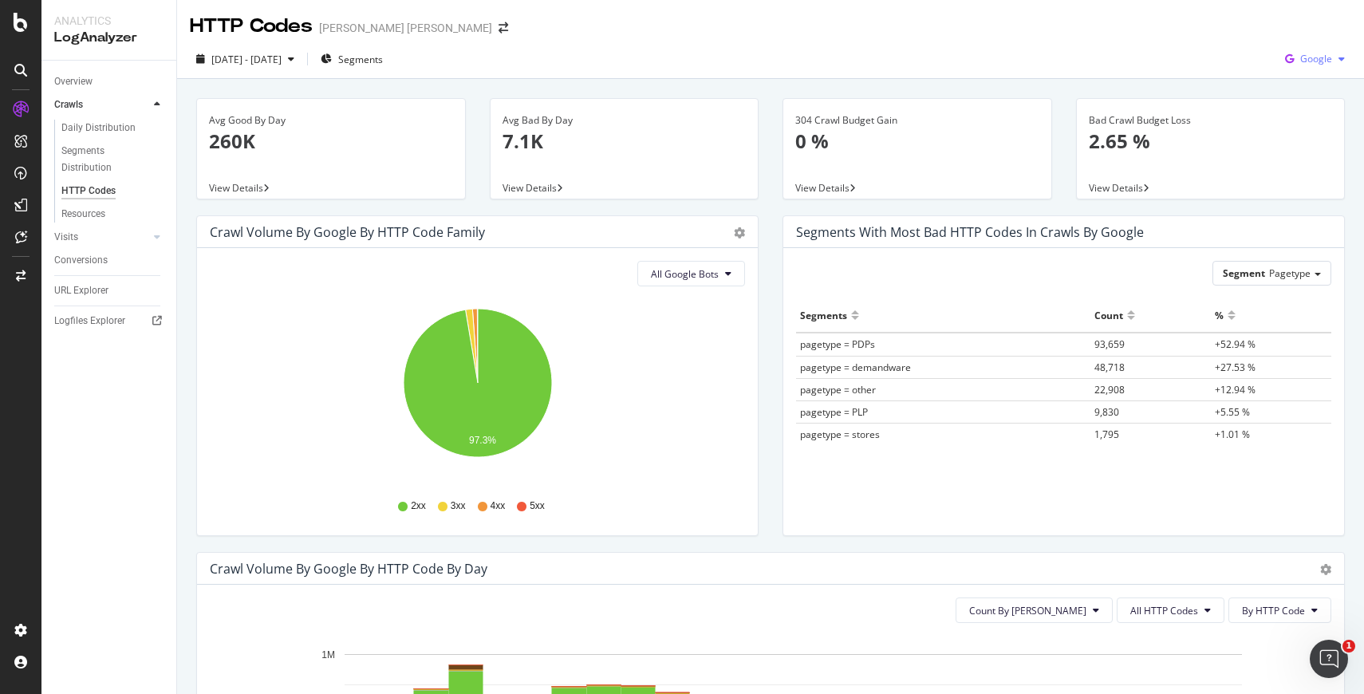
click at [1320, 59] on span "Google" at bounding box center [1316, 59] width 32 height 14
click at [1312, 178] on span "Other AI Bots" at bounding box center [1316, 179] width 59 height 14
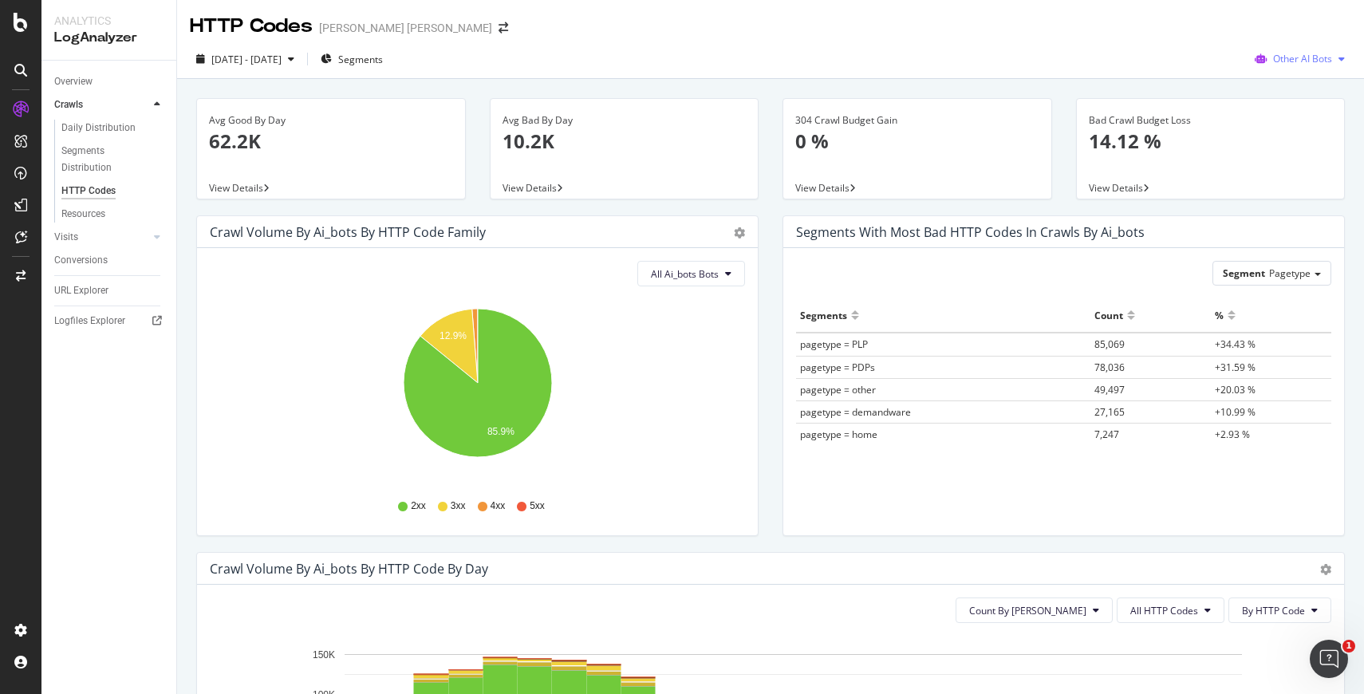
click at [1303, 56] on span "Other AI Bots" at bounding box center [1302, 59] width 59 height 14
click at [1296, 144] on span "OpenAI" at bounding box center [1313, 150] width 62 height 14
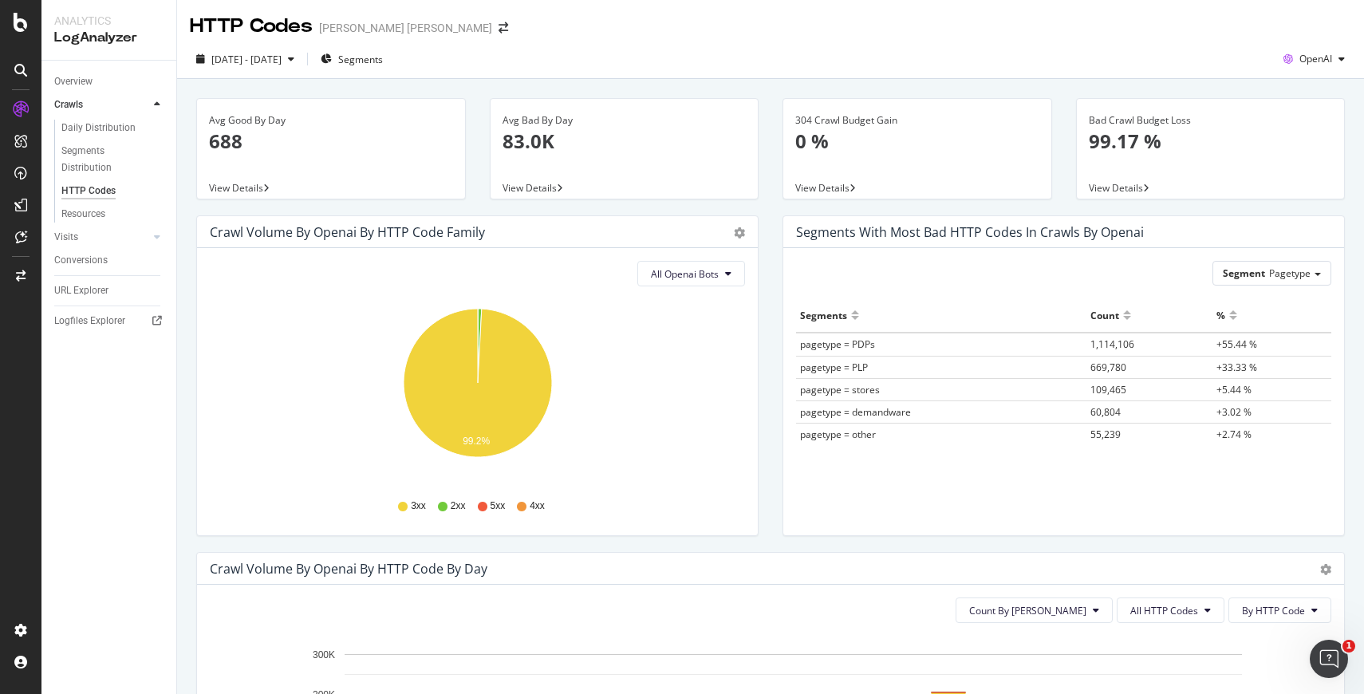
click at [973, 500] on div "Segment Pagetype Hold CMD (⌘) while clicking to filter the report. Segments Cou…" at bounding box center [1063, 391] width 561 height 287
click at [1175, 472] on div "Segments Count % pagetype = PDPs 1,114,106 +55.44 % pagetype = PLP 669,780 +33.…" at bounding box center [1063, 396] width 535 height 197
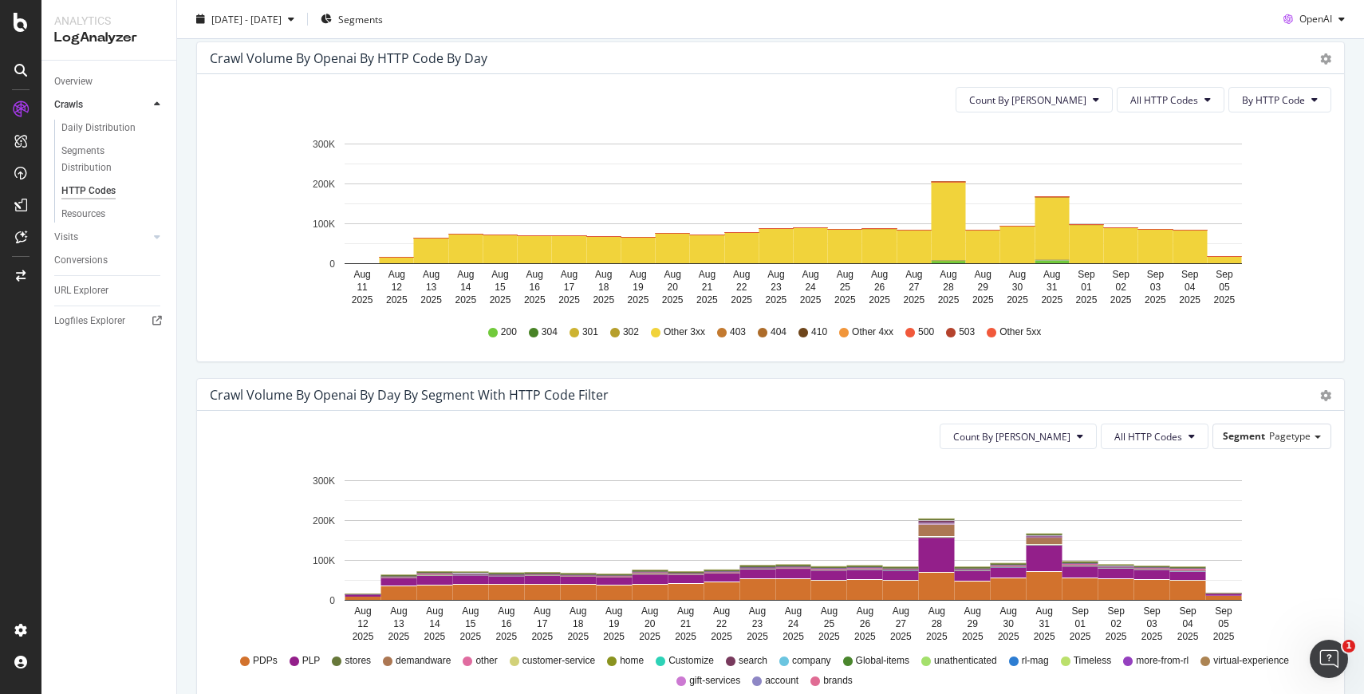
scroll to position [543, 0]
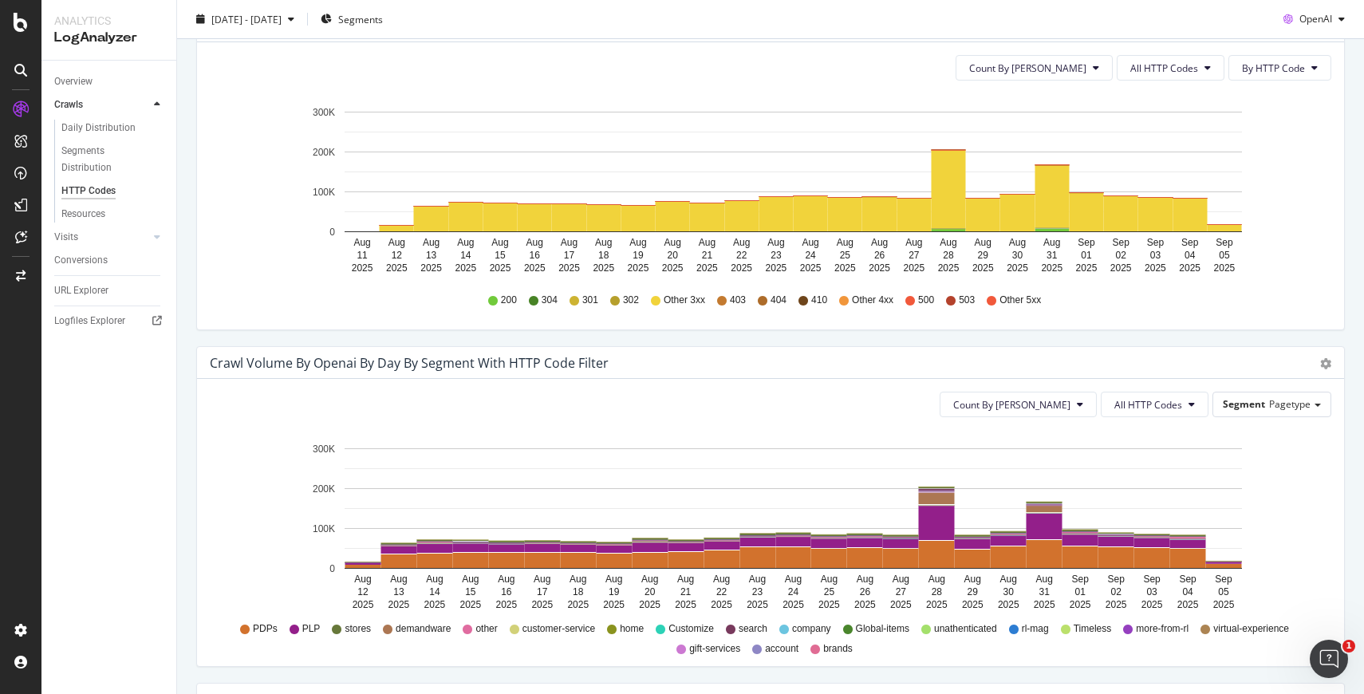
click at [666, 301] on span "Other 3xx" at bounding box center [684, 301] width 41 height 14
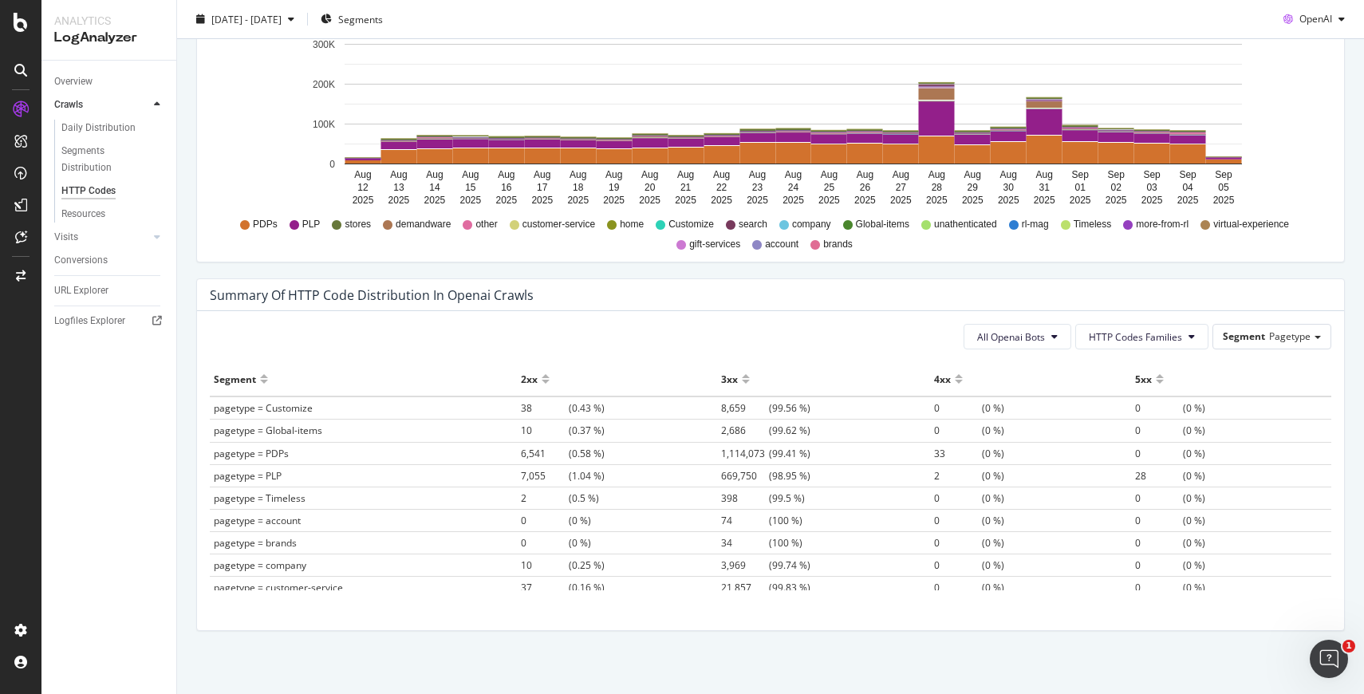
scroll to position [767, 0]
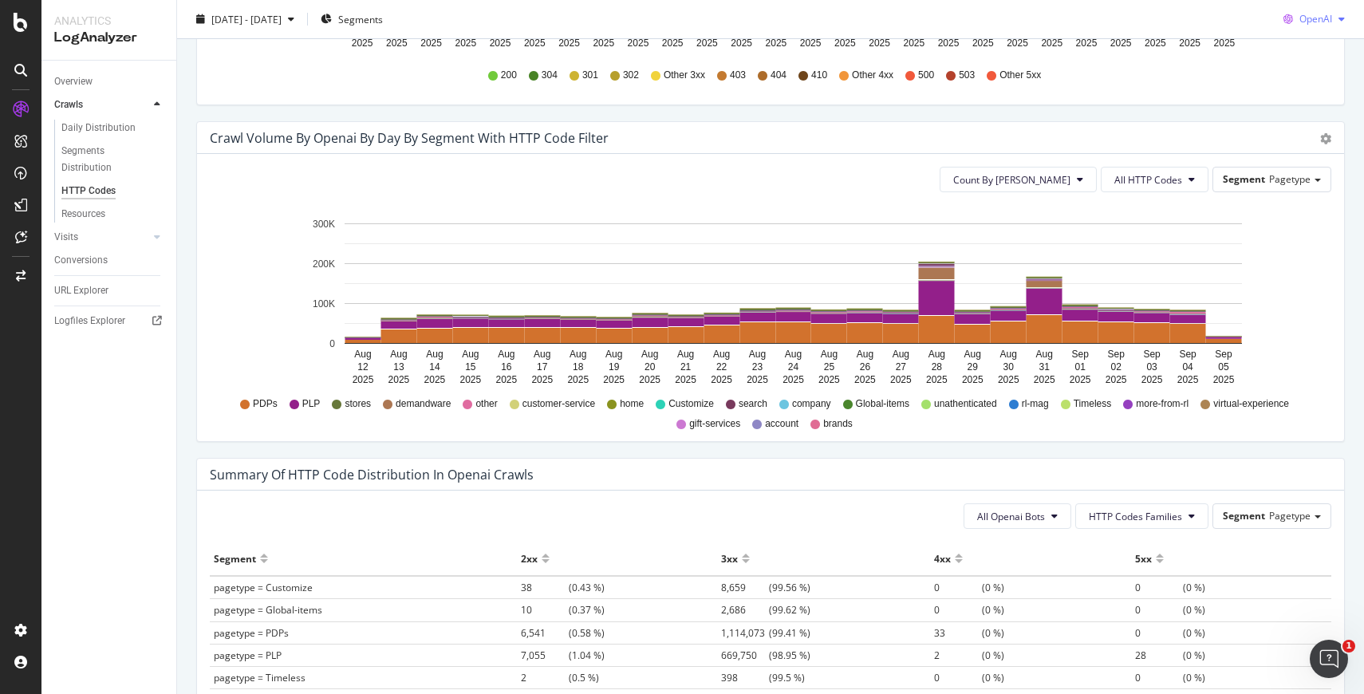
click at [1332, 16] on span "OpenAI" at bounding box center [1316, 19] width 33 height 14
click at [1308, 73] on span "Bing" at bounding box center [1316, 80] width 59 height 14
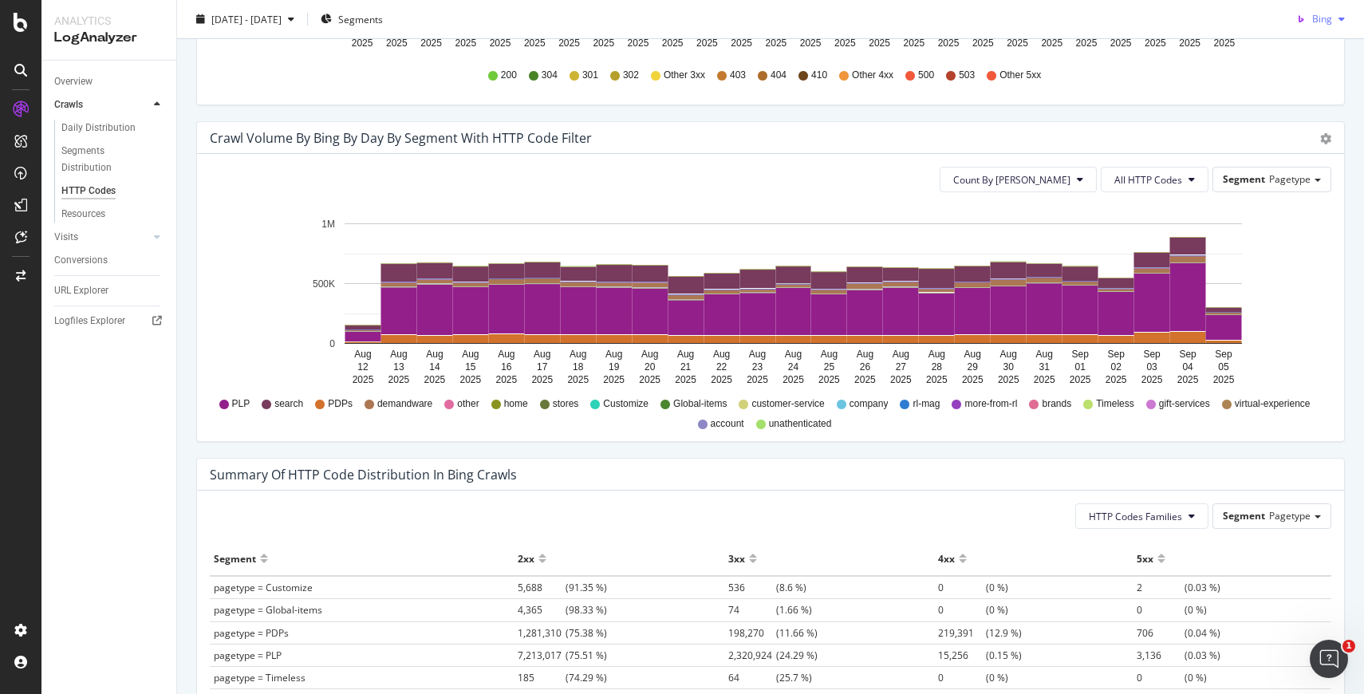
click at [1336, 17] on div "button" at bounding box center [1341, 19] width 19 height 10
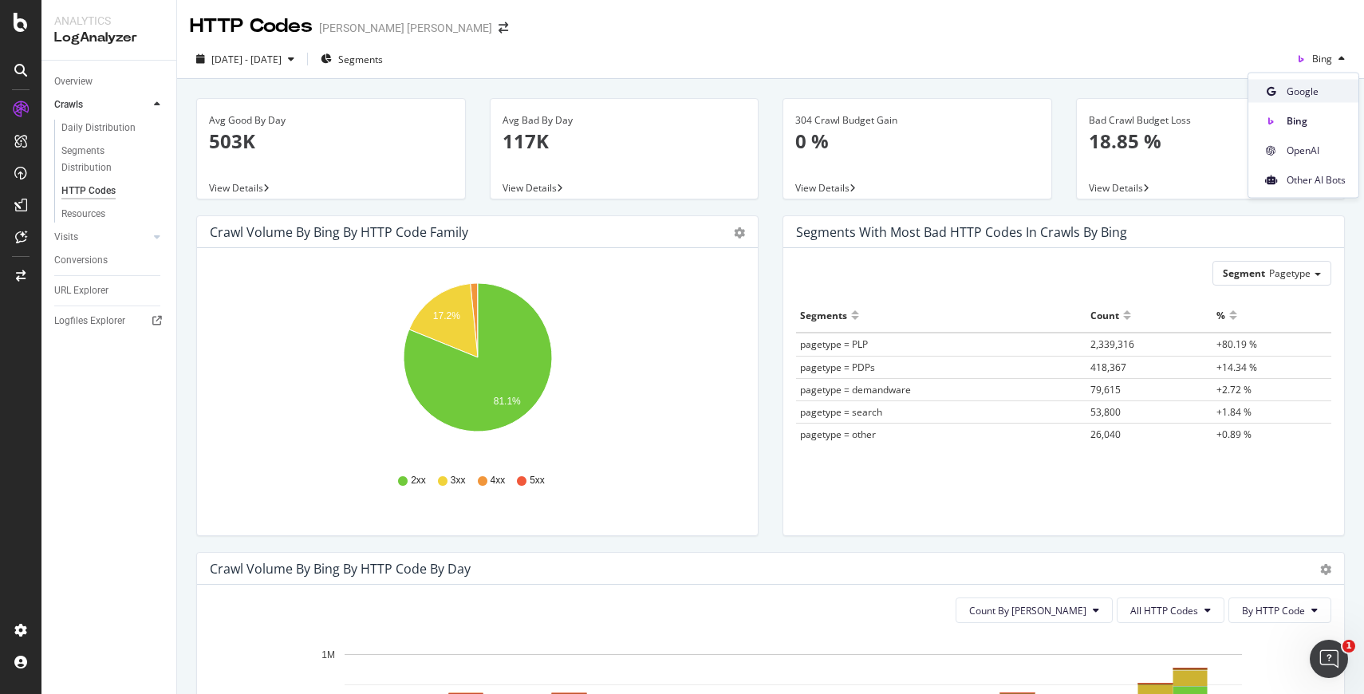
click at [1287, 85] on span "Google" at bounding box center [1316, 91] width 59 height 14
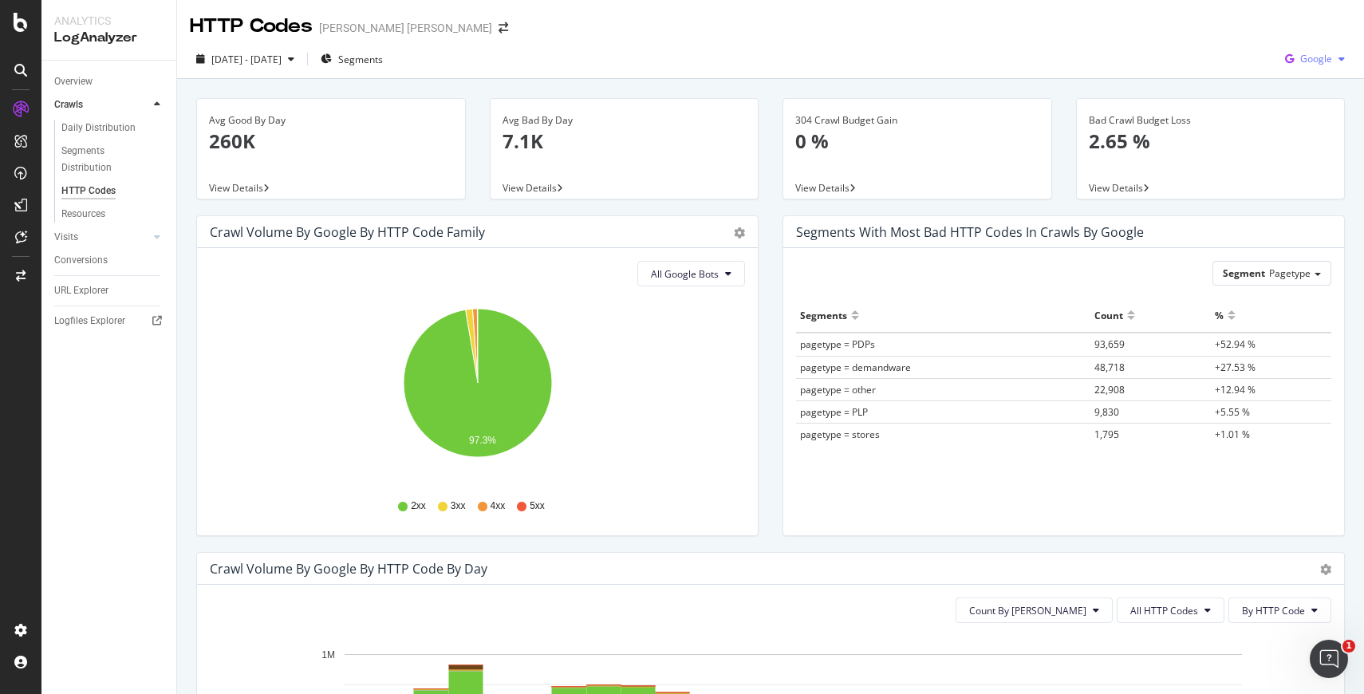
click at [1317, 63] on span "Google" at bounding box center [1316, 59] width 32 height 14
click at [1276, 177] on icon at bounding box center [1271, 180] width 12 height 10
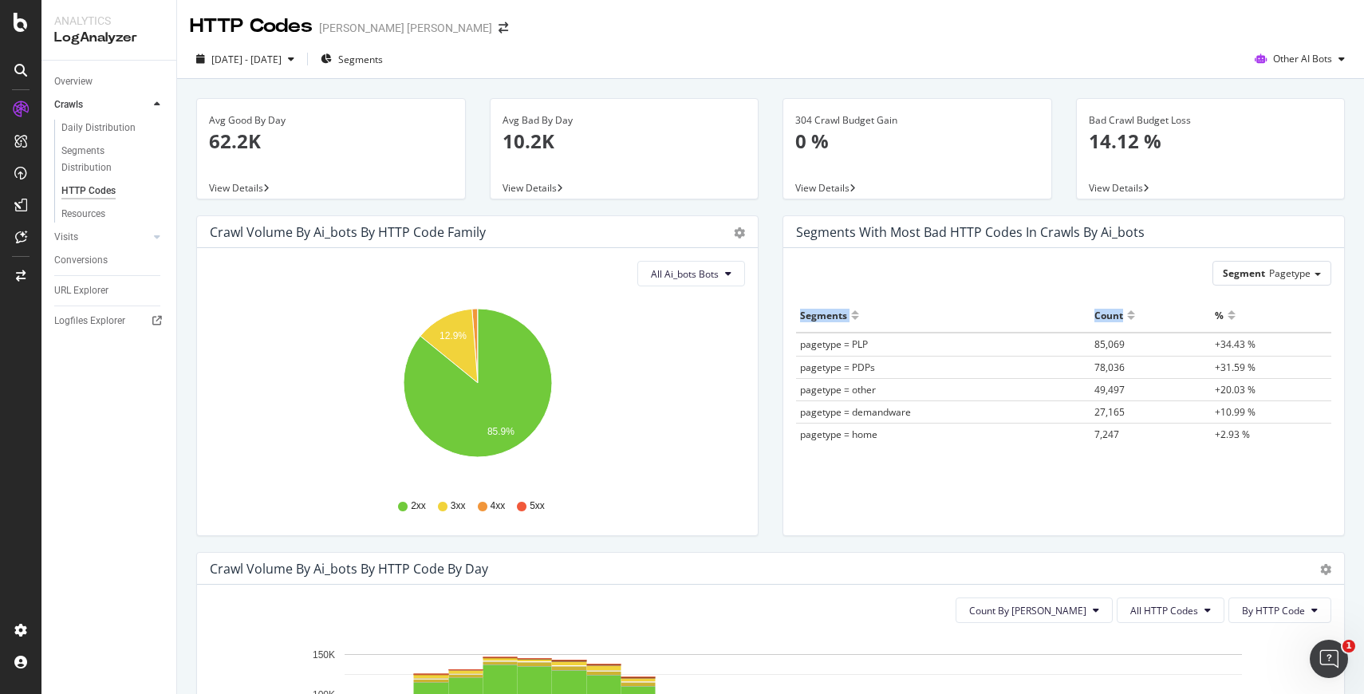
drag, startPoint x: 1198, startPoint y: 318, endPoint x: 1284, endPoint y: 466, distance: 171.3
click at [1284, 466] on div "Segments Count % pagetype = PLP 85,069 +34.43 % pagetype = PDPs 78,036 +31.59 %…" at bounding box center [1063, 396] width 535 height 197
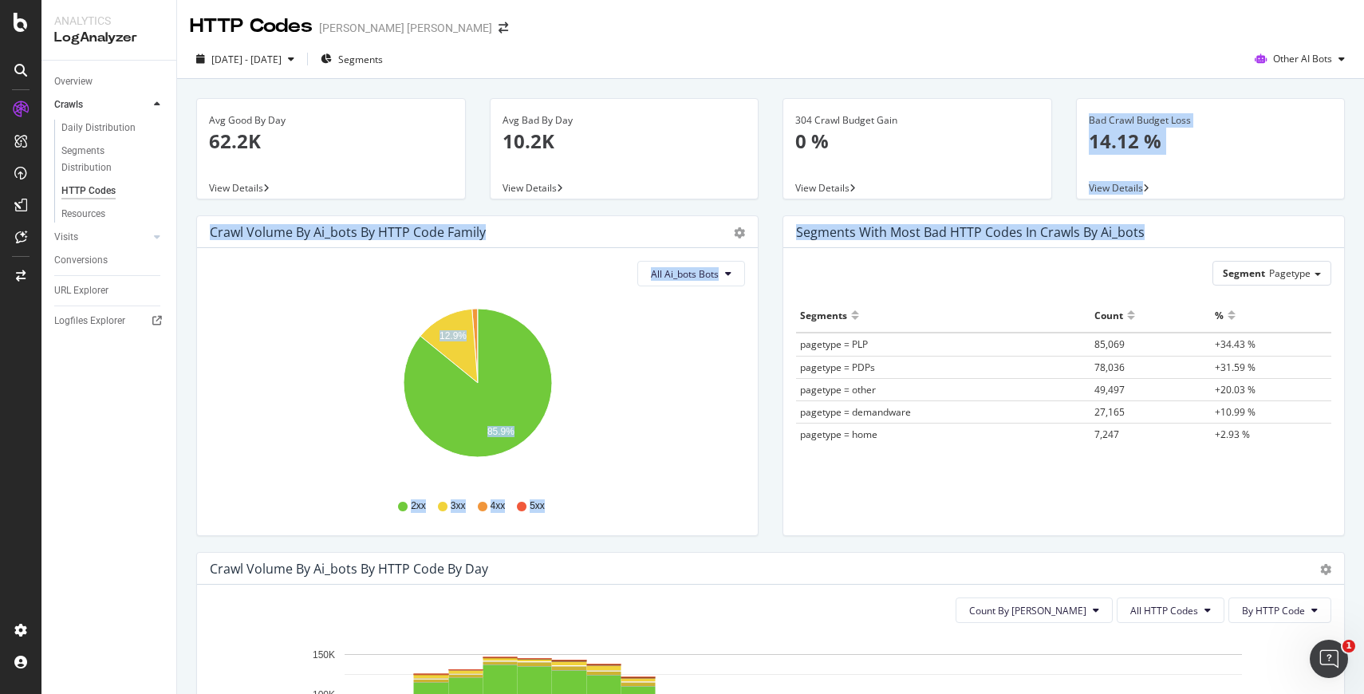
drag, startPoint x: 1040, startPoint y: 250, endPoint x: 991, endPoint y: 190, distance: 77.1
click at [1016, 244] on div "Segments with most bad HTTP codes in Crawls by ai_bots" at bounding box center [1063, 232] width 561 height 32
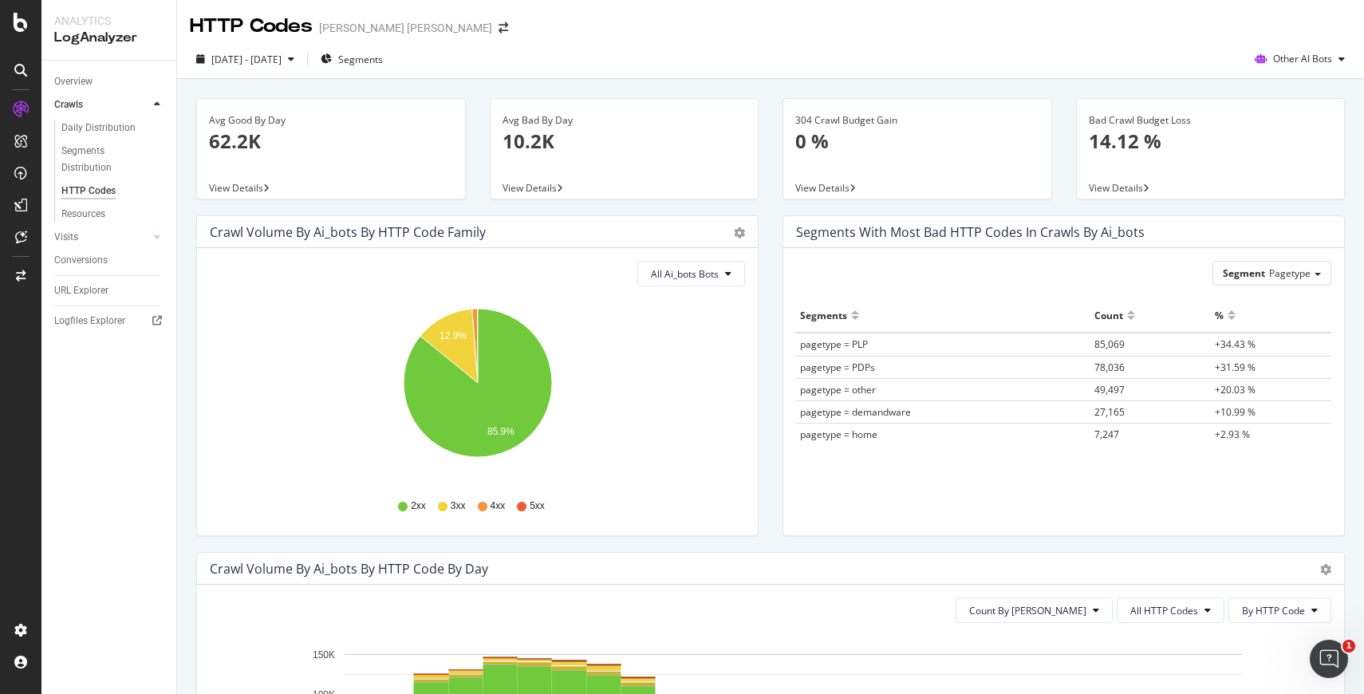
click at [366, 36] on div "[PERSON_NAME] [PERSON_NAME]" at bounding box center [405, 28] width 173 height 16
click at [499, 24] on icon "arrow-right-arrow-left" at bounding box center [504, 27] width 10 height 11
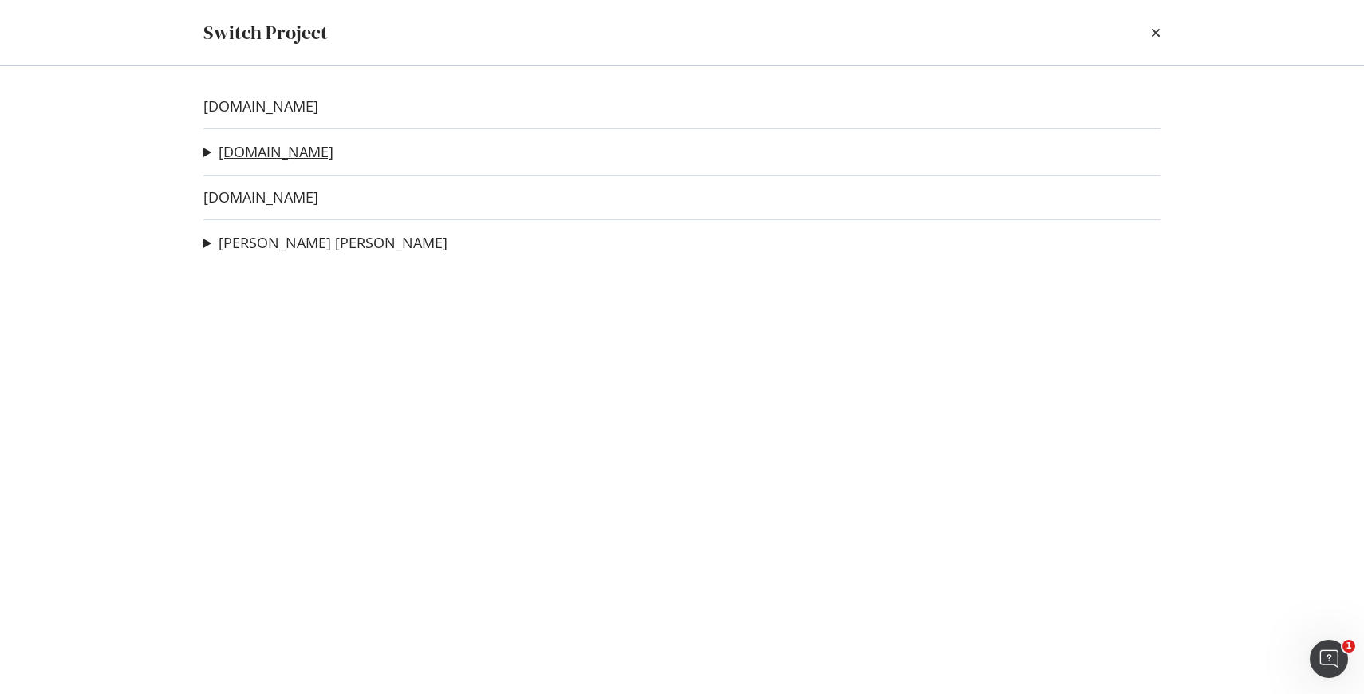
click at [331, 151] on link "[DOMAIN_NAME]" at bounding box center [276, 152] width 115 height 17
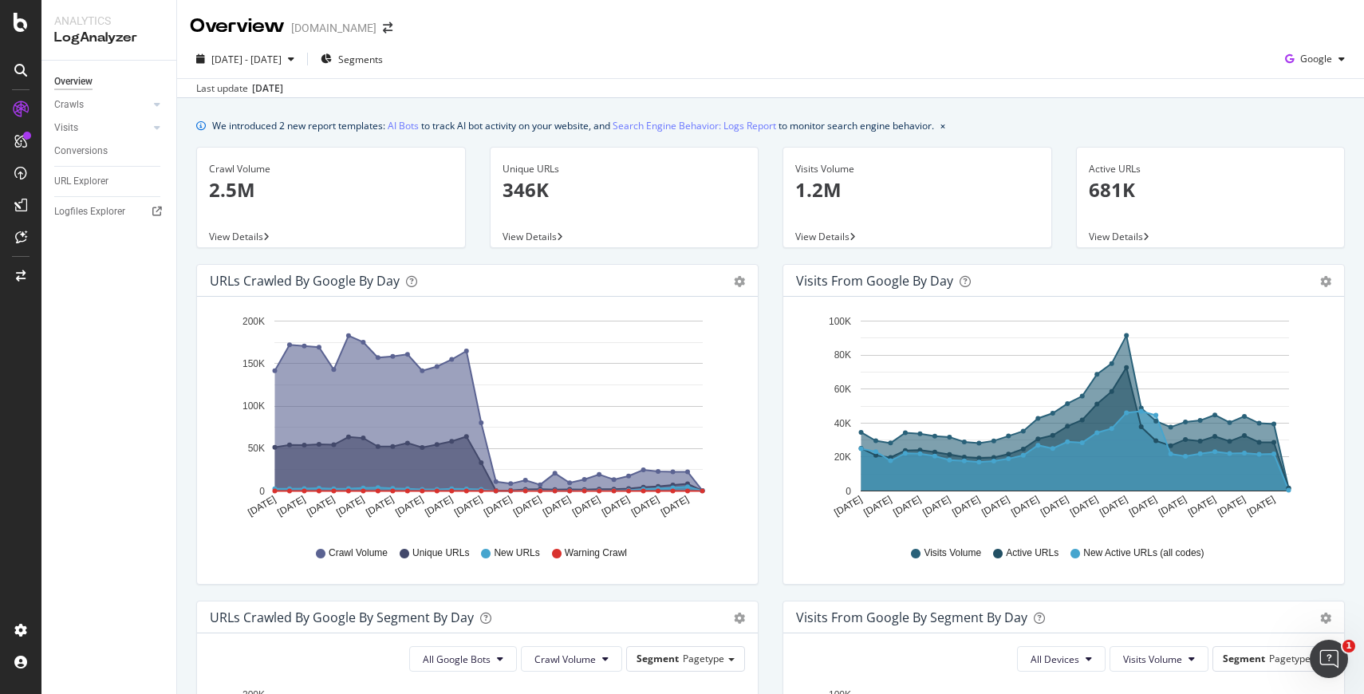
click at [1328, 45] on div "[DATE] - [DATE] Segments Google Last update [DATE]" at bounding box center [770, 69] width 1187 height 58
click at [1324, 54] on span "Google" at bounding box center [1316, 59] width 32 height 14
click at [128, 105] on link "Crawls" at bounding box center [101, 105] width 95 height 17
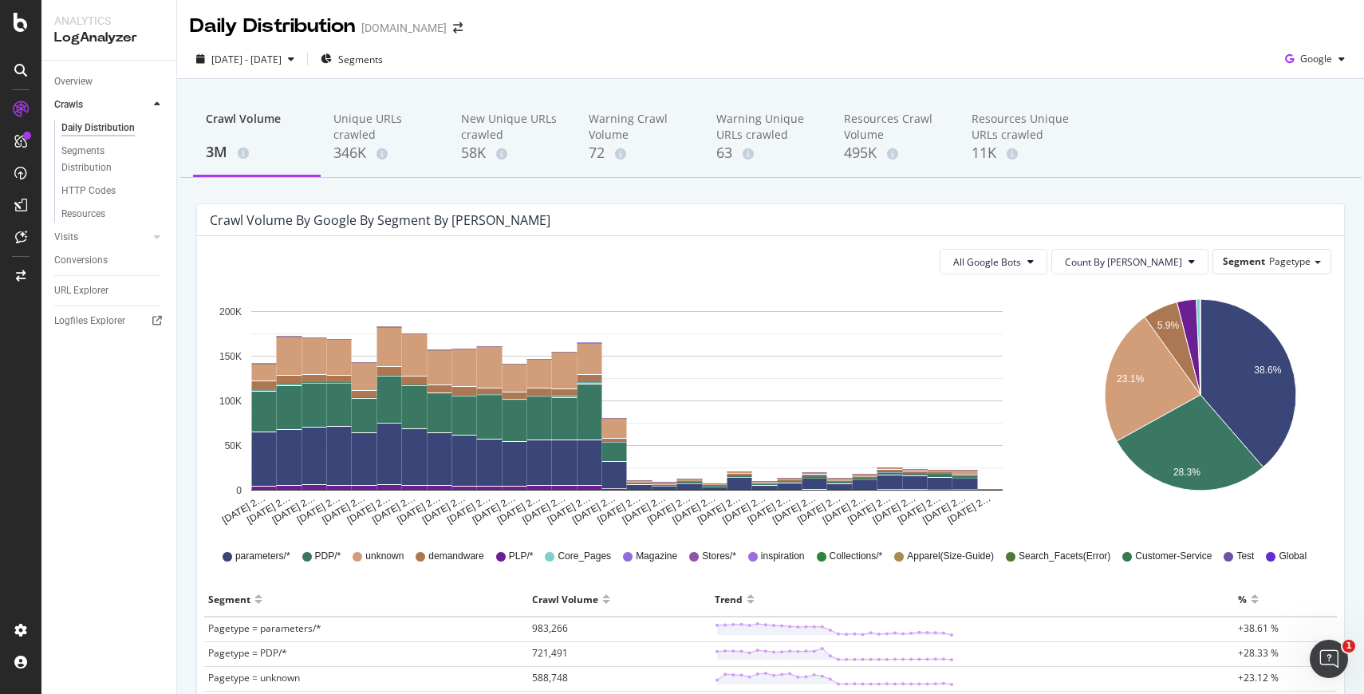
click at [105, 181] on div "HTTP Codes" at bounding box center [115, 191] width 122 height 23
click at [101, 187] on div "HTTP Codes" at bounding box center [88, 191] width 54 height 17
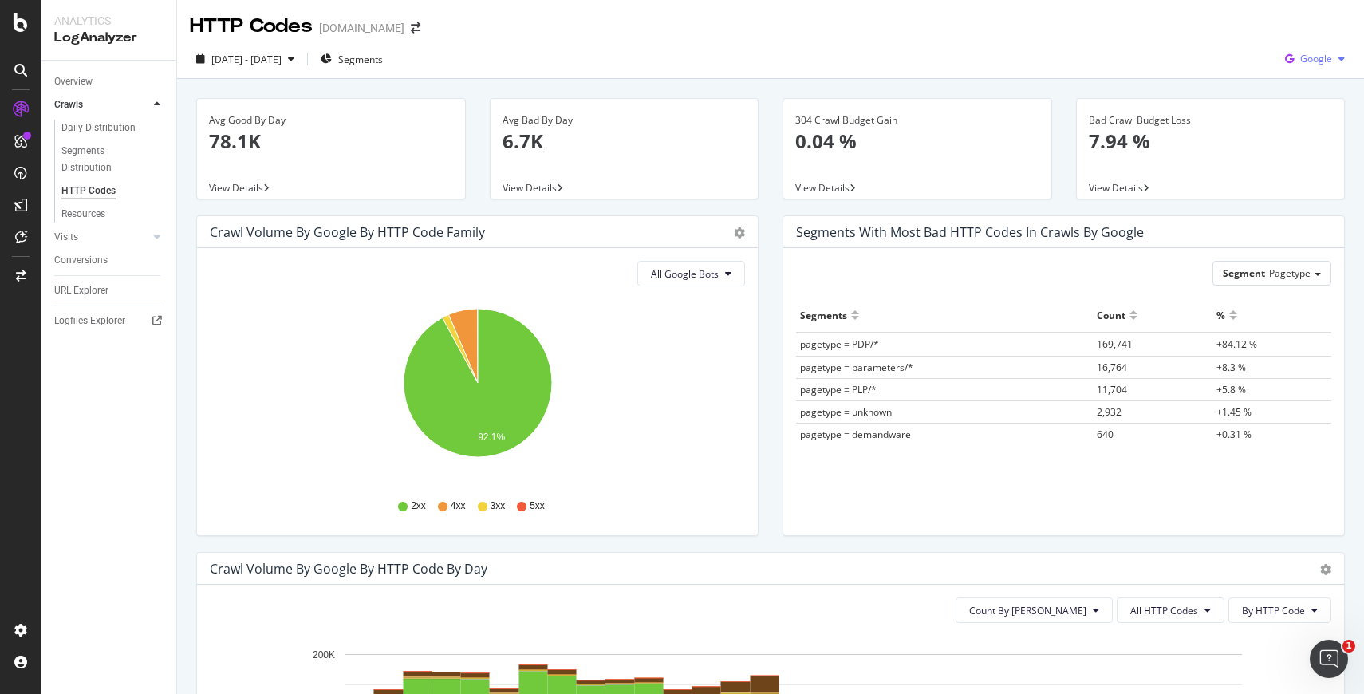
click at [1316, 52] on span "Google" at bounding box center [1316, 59] width 32 height 14
click at [1307, 173] on span "Other AI Bots" at bounding box center [1316, 179] width 59 height 14
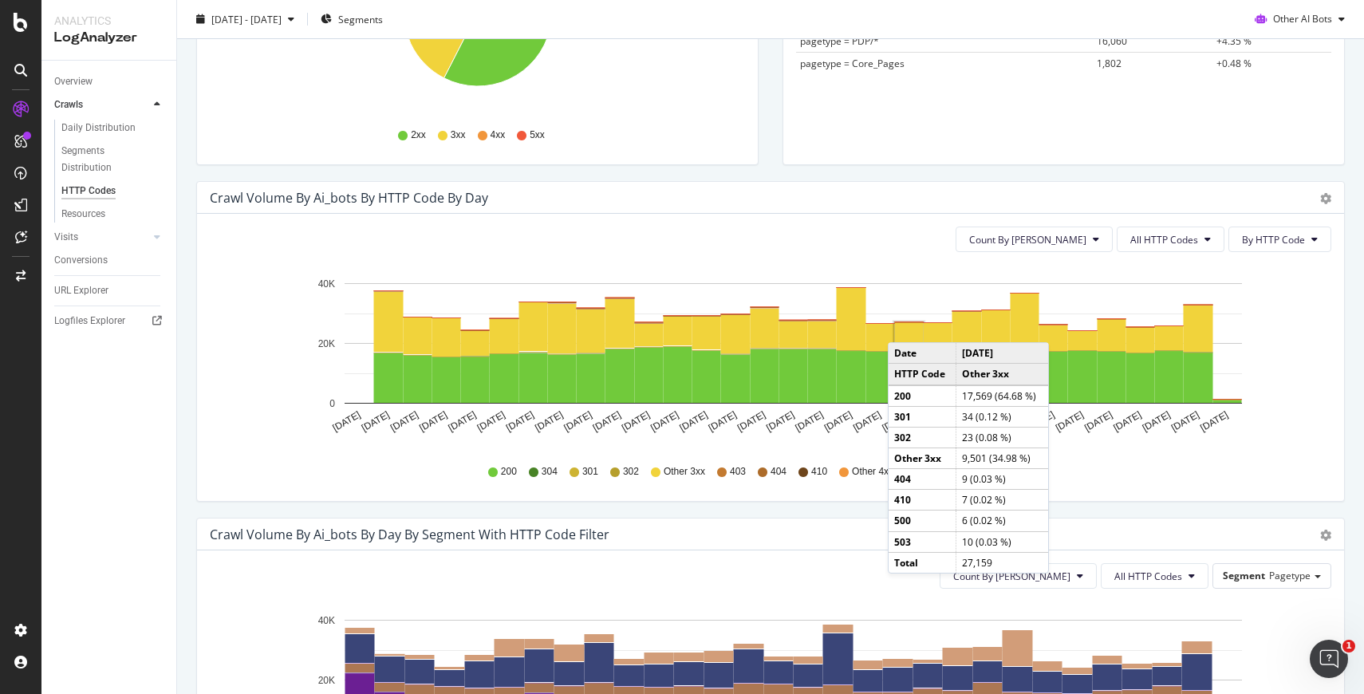
scroll to position [366, 0]
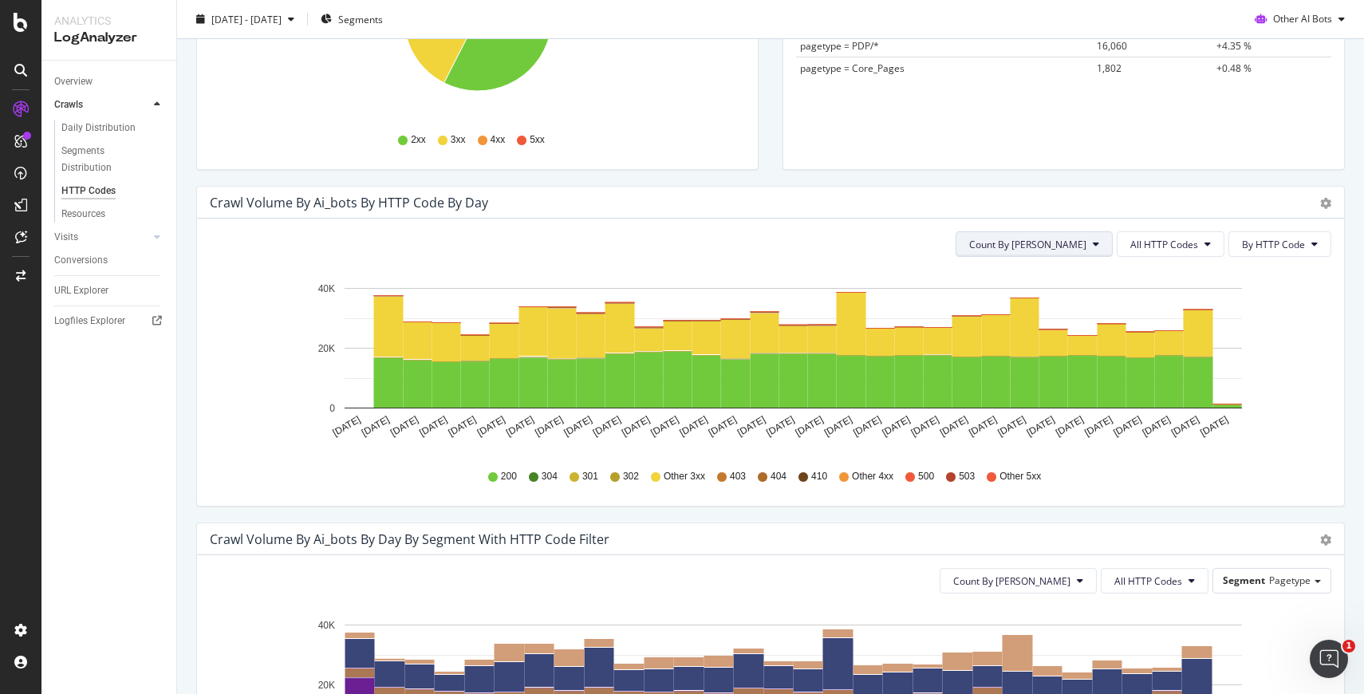
click at [1073, 239] on span "Count By [PERSON_NAME]" at bounding box center [1027, 245] width 117 height 14
click at [1142, 244] on span "All HTTP Codes" at bounding box center [1164, 245] width 68 height 14
click at [1255, 239] on span "By HTTP Code" at bounding box center [1273, 245] width 63 height 14
click at [1091, 284] on icon "[DATE] [DATE] [DATE] [DATE] [DATE] [DATE] [DATE] [DATE] [DATE] [DATE] [DATE] [D…" at bounding box center [771, 362] width 1122 height 185
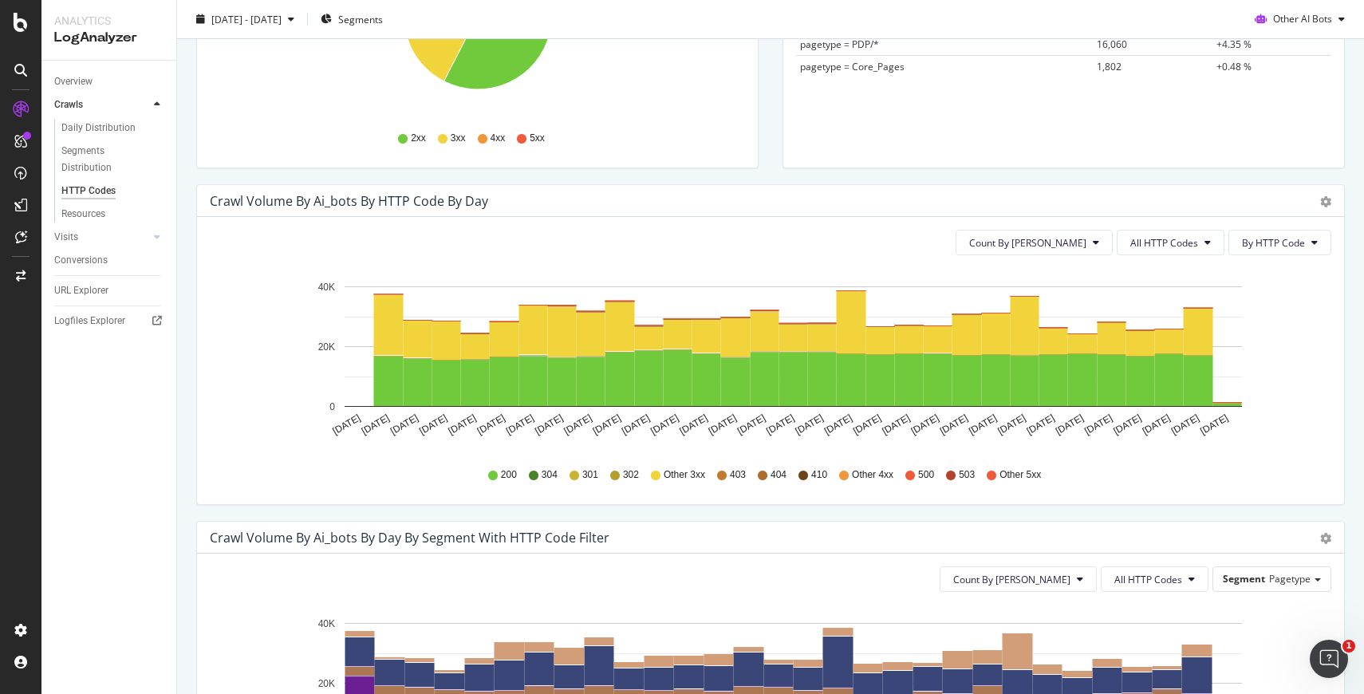
scroll to position [0, 0]
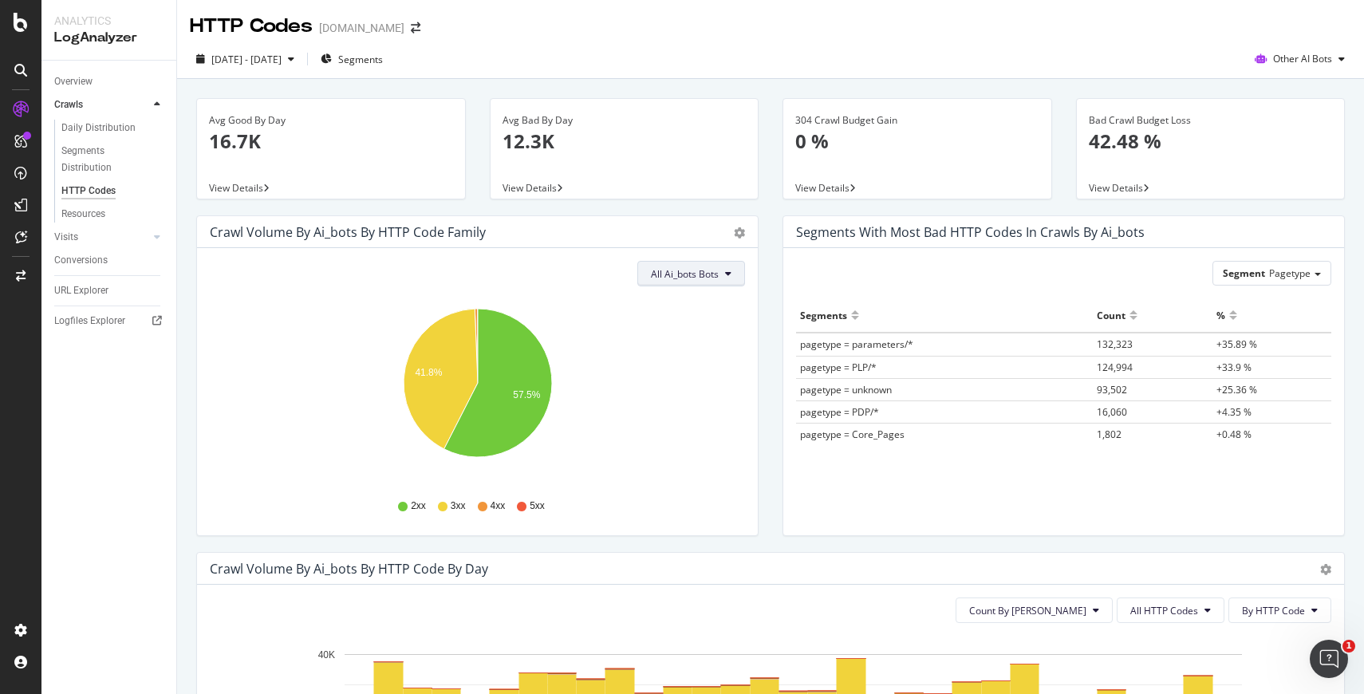
click at [720, 274] on button "All Ai_bots Bots" at bounding box center [691, 274] width 108 height 26
click at [1320, 65] on span "Other AI Bots" at bounding box center [1302, 59] width 59 height 14
click at [1222, 105] on div "Bad Crawl Budget Loss 42.48 %" at bounding box center [1211, 137] width 244 height 77
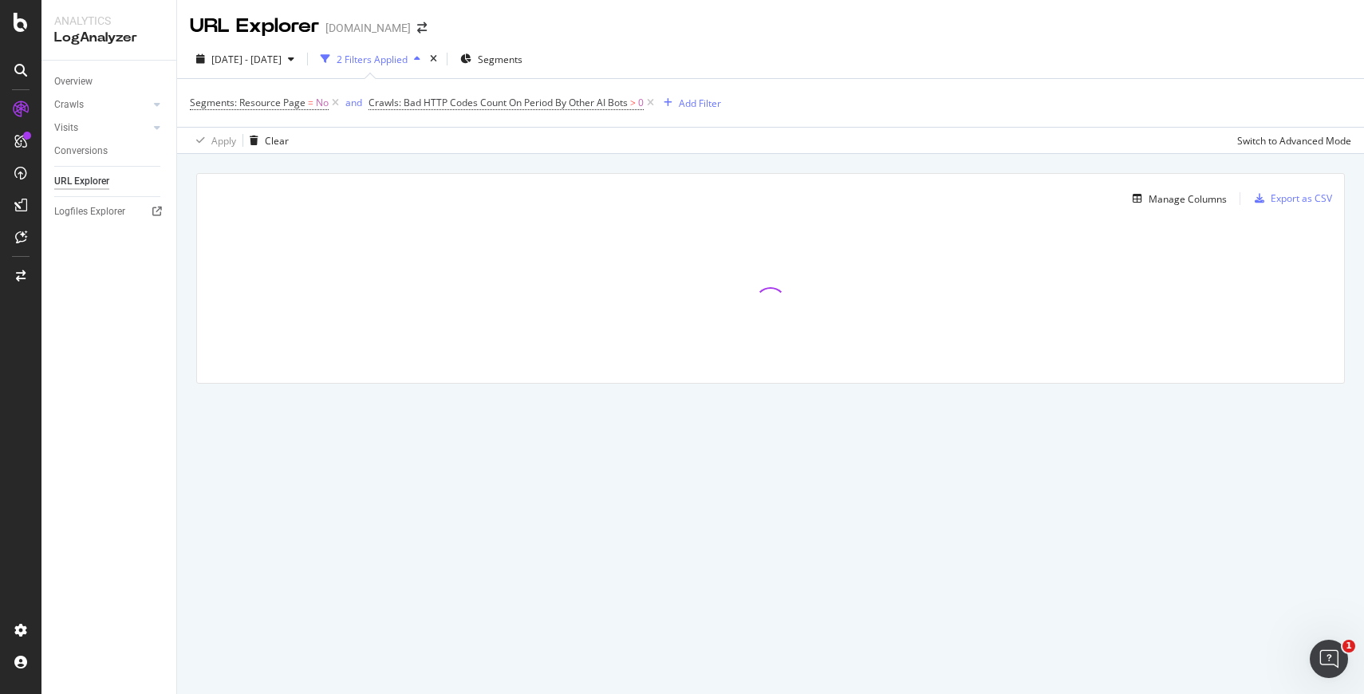
click at [851, 108] on div "Segments: Resource Page = No and Crawls: Bad HTTP Codes Count On Period By Othe…" at bounding box center [771, 103] width 1162 height 48
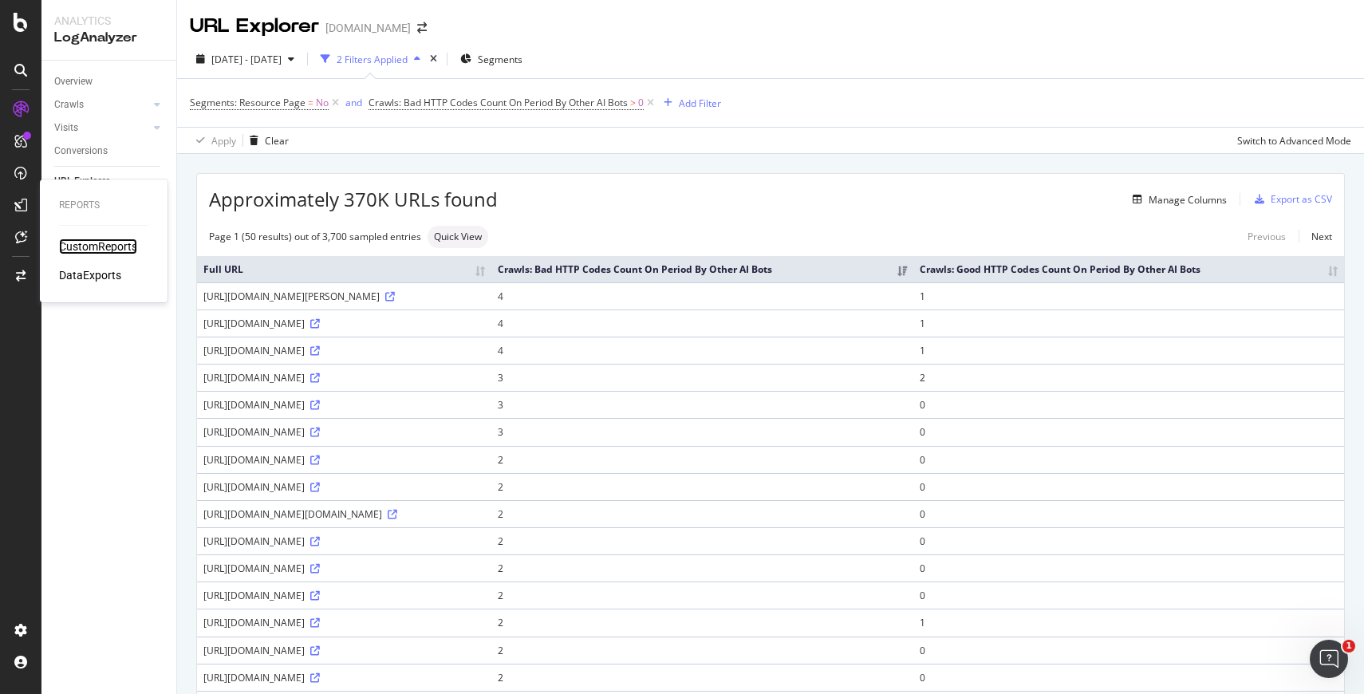
click at [68, 245] on div "CustomReports" at bounding box center [98, 247] width 78 height 16
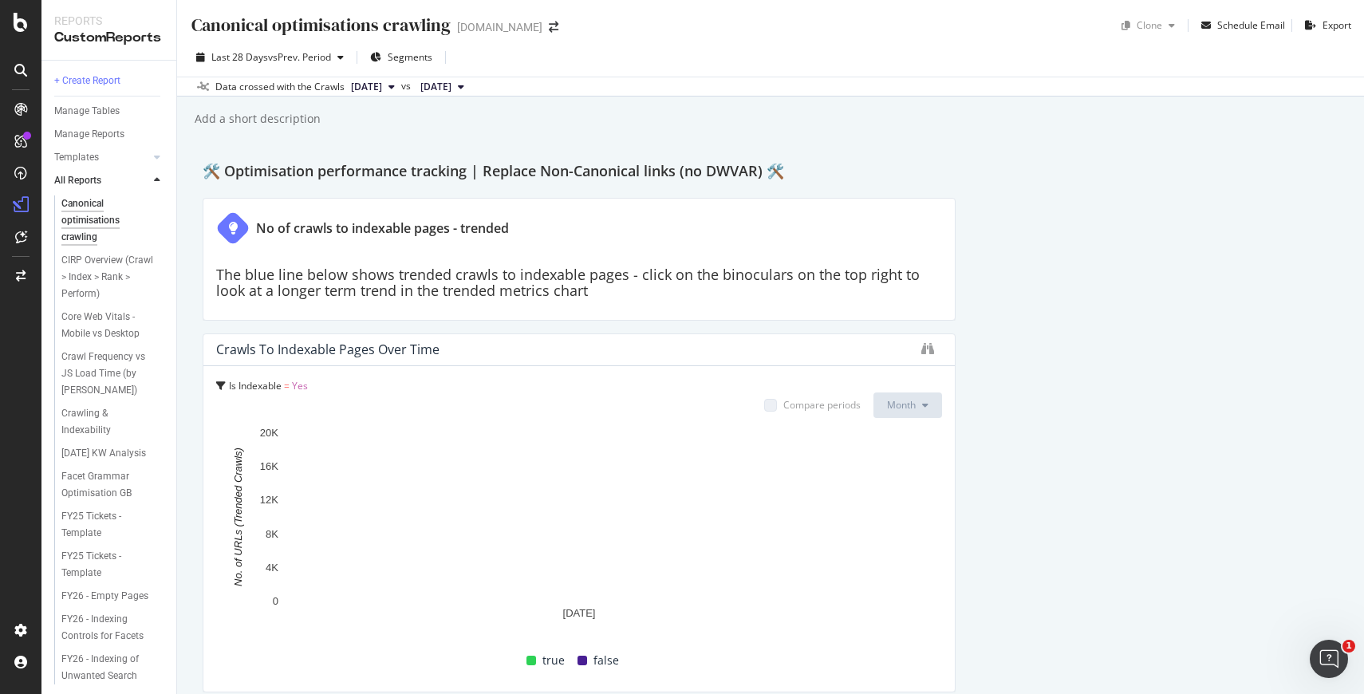
scroll to position [40, 0]
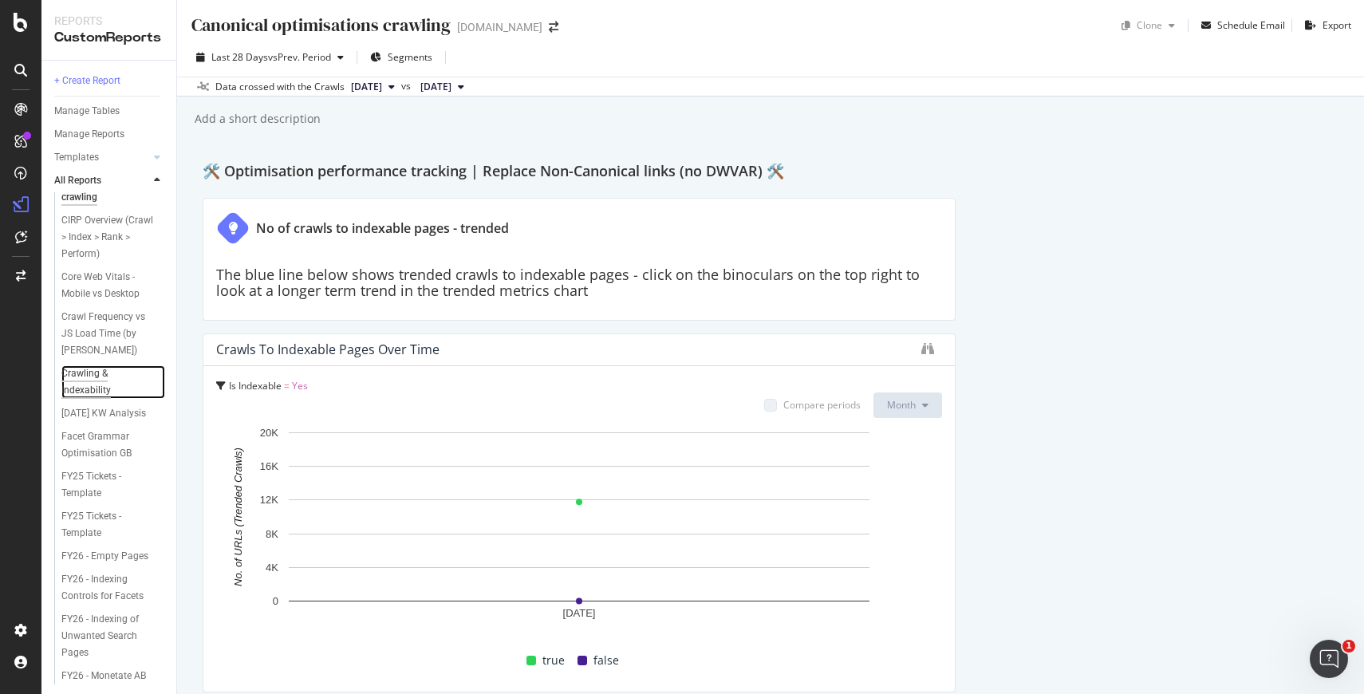
click at [93, 375] on div "Crawling & Indexability" at bounding box center [105, 382] width 89 height 34
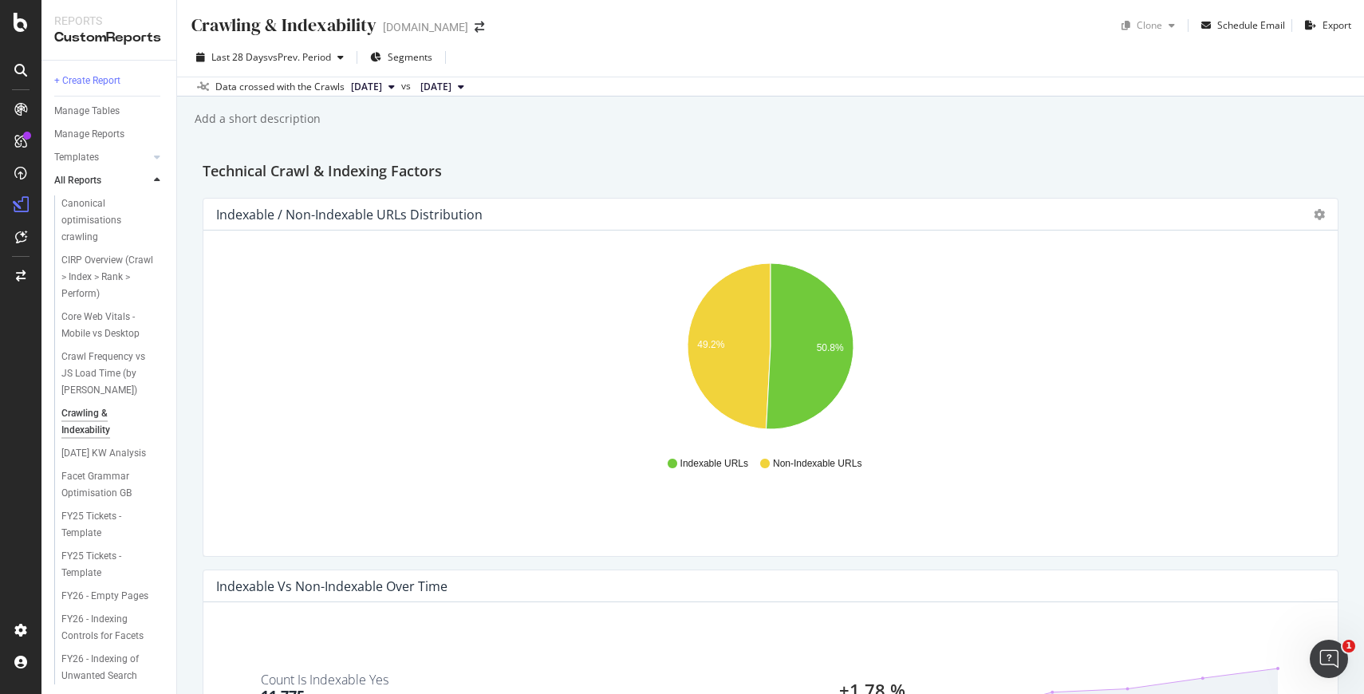
click at [438, 30] on div "[DOMAIN_NAME]" at bounding box center [425, 27] width 85 height 16
click at [484, 23] on icon "arrow-right-arrow-left" at bounding box center [480, 27] width 10 height 11
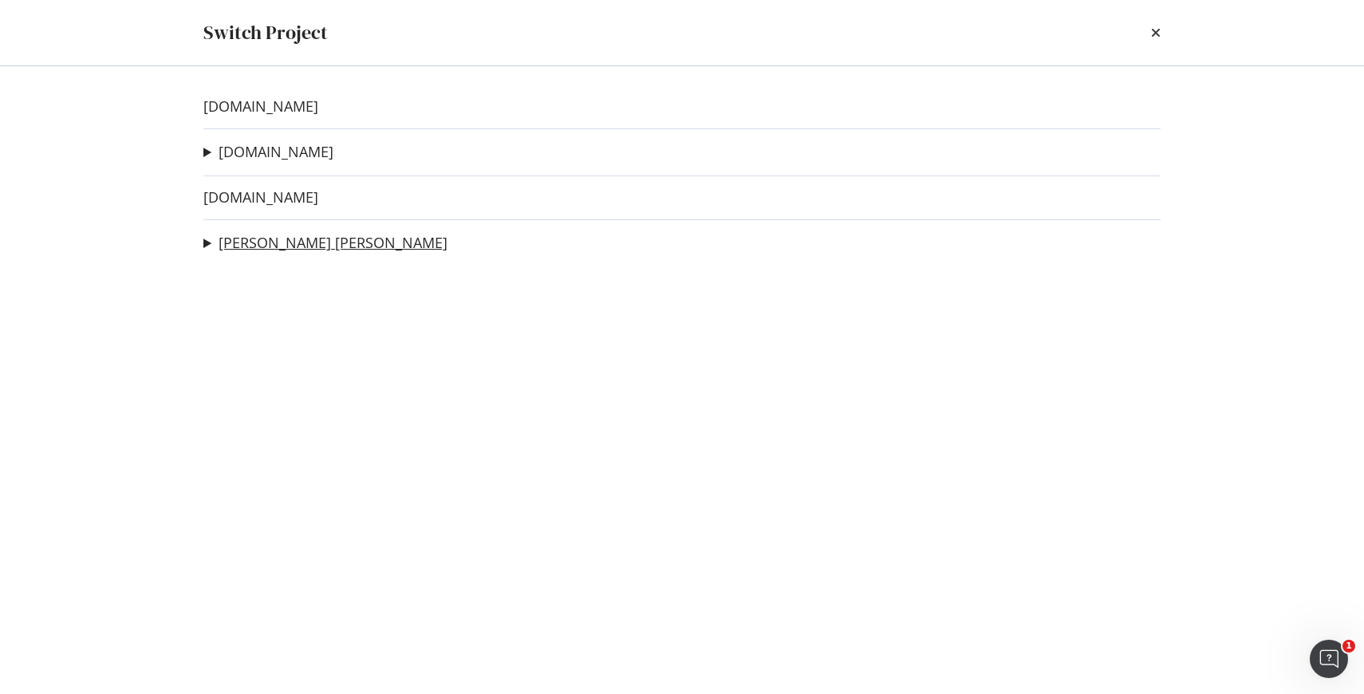
click at [284, 244] on link "[PERSON_NAME] [PERSON_NAME]" at bounding box center [333, 243] width 229 height 17
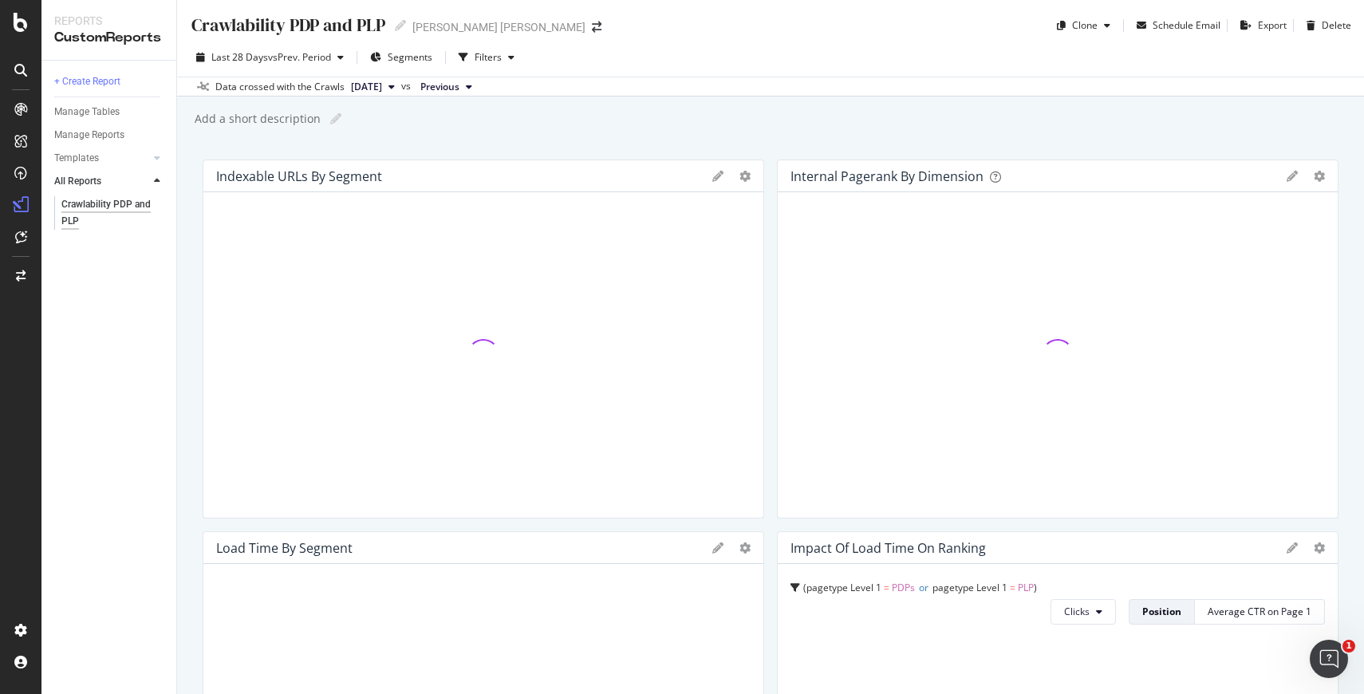
click at [1186, 361] on div at bounding box center [1058, 355] width 535 height 300
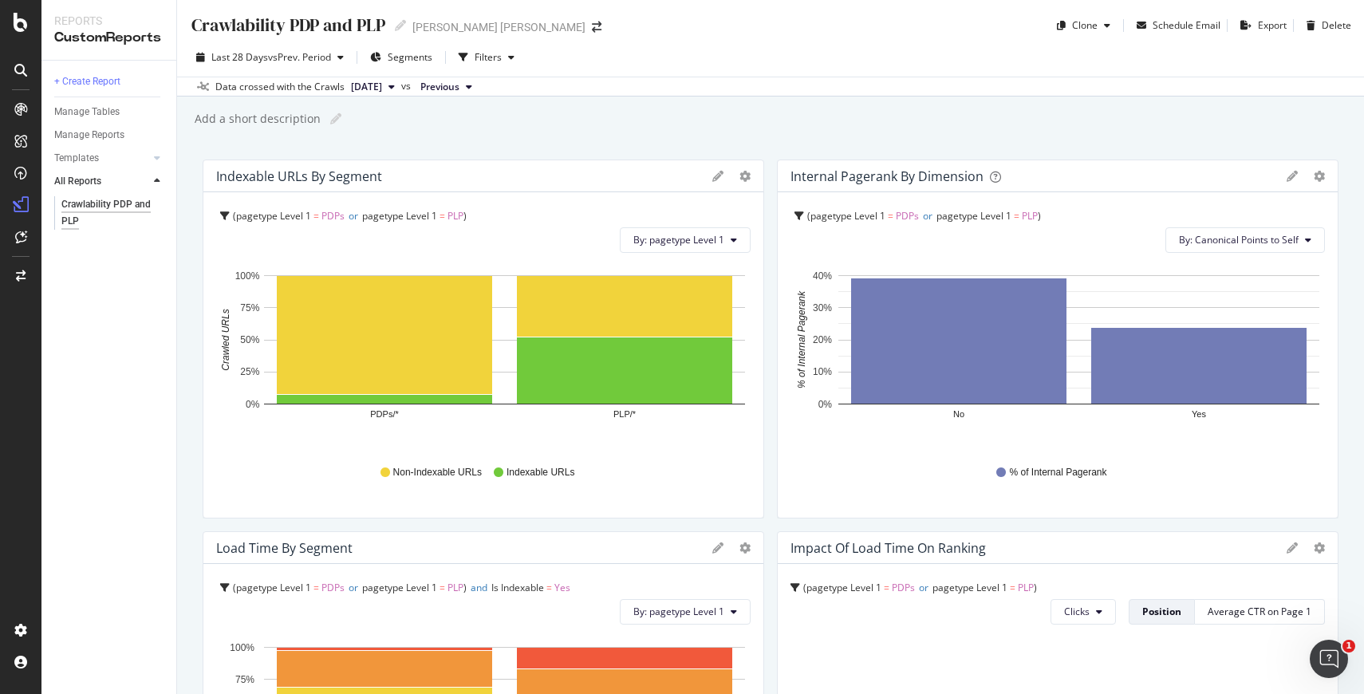
click at [1140, 136] on div "Crawlability PDP and PLP Crawlability PDP and PLP [PERSON_NAME] [PERSON_NAME] C…" at bounding box center [770, 347] width 1187 height 694
click at [115, 205] on div "Crawlability PDP and PLP" at bounding box center [106, 213] width 90 height 34
click at [1231, 130] on div "Add a short description Add a short description" at bounding box center [778, 119] width 1171 height 24
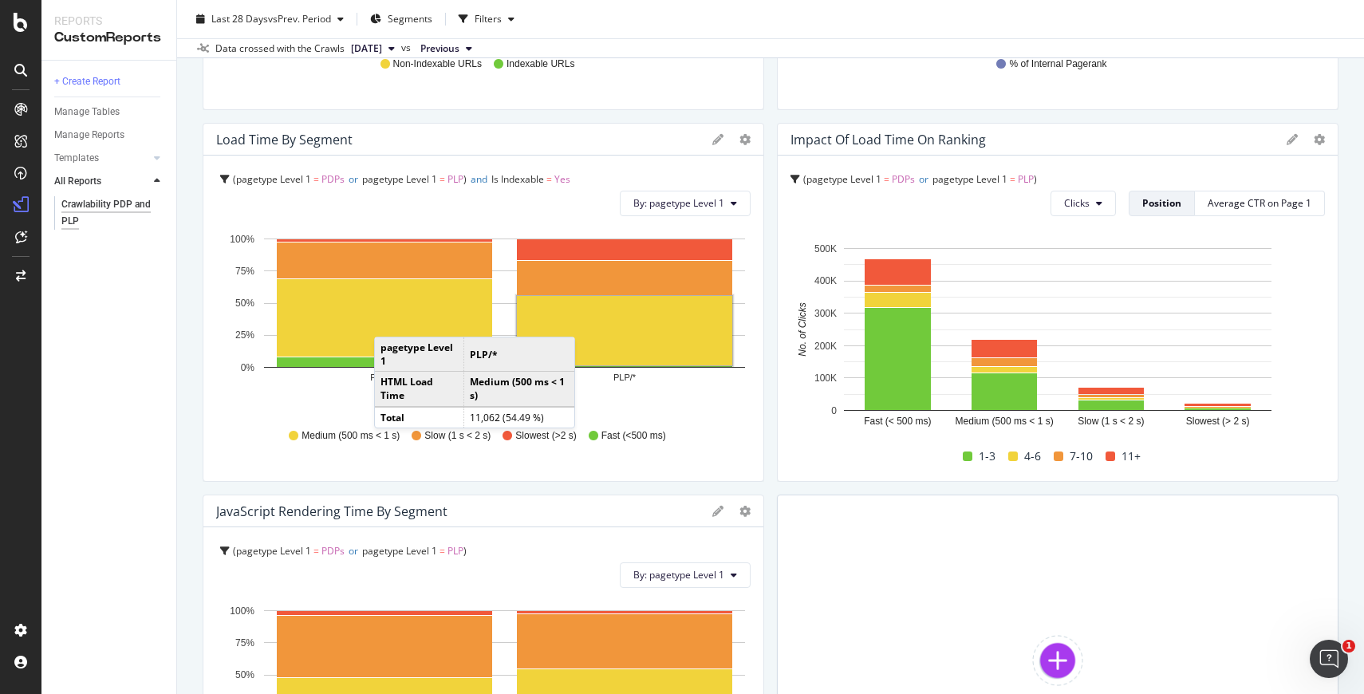
scroll to position [649, 0]
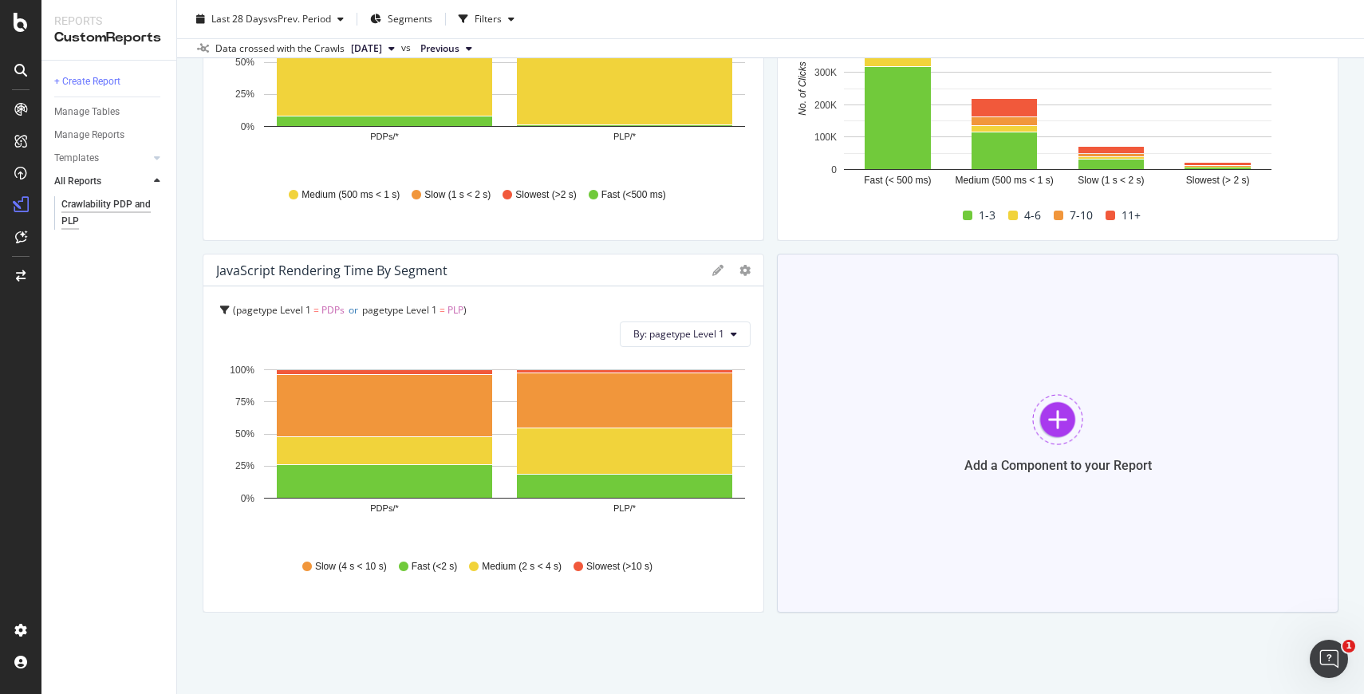
click at [1048, 420] on div at bounding box center [1057, 419] width 51 height 51
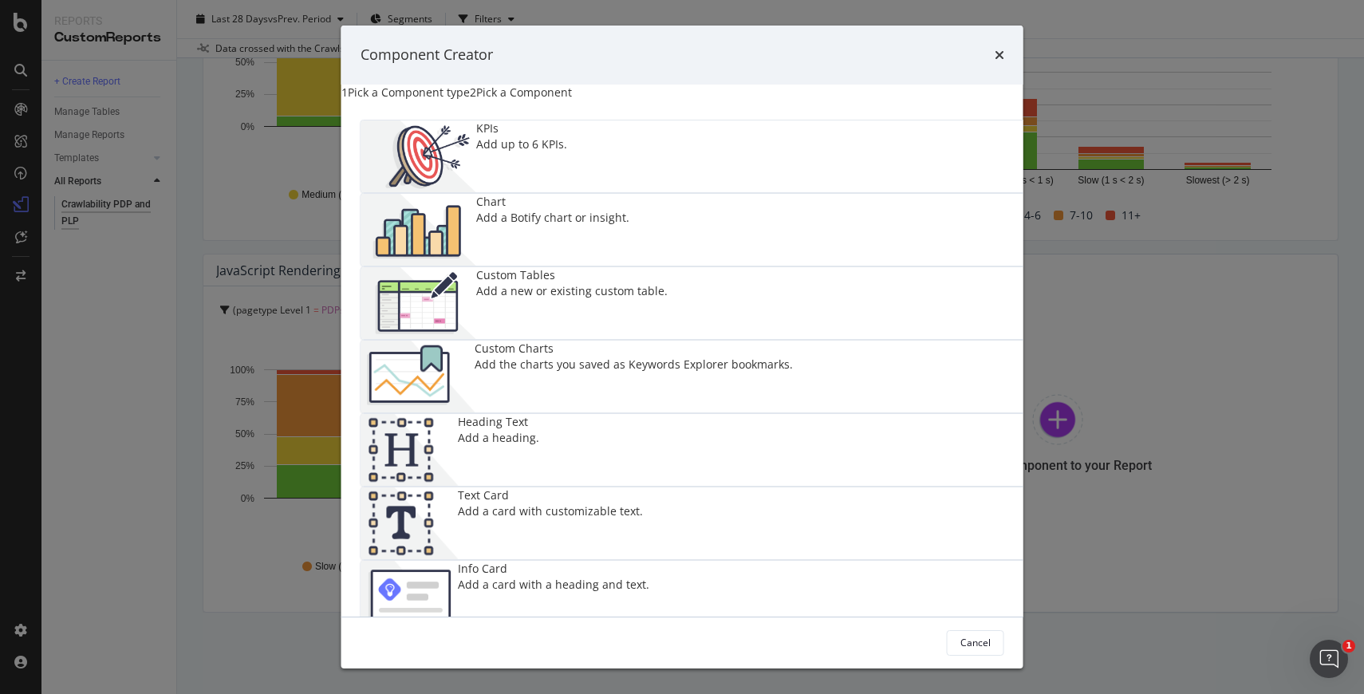
click at [476, 231] on img "modal" at bounding box center [418, 230] width 115 height 72
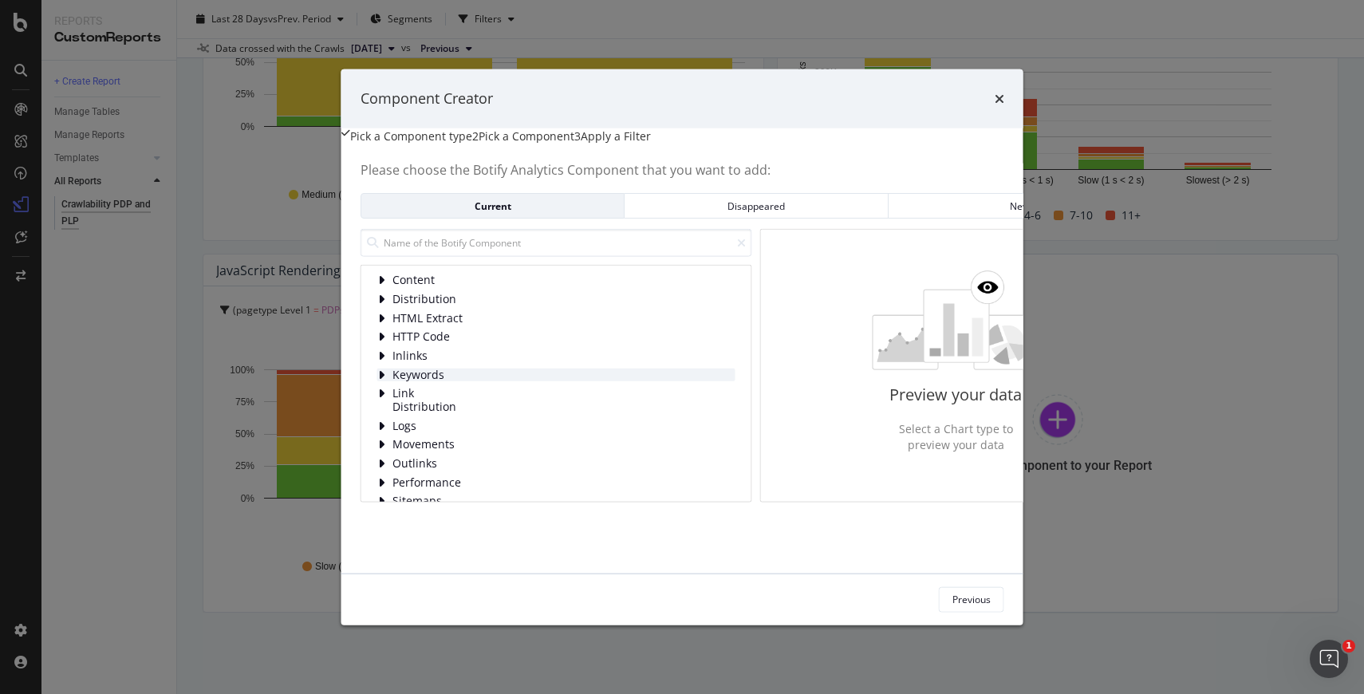
scroll to position [49, 0]
click at [377, 487] on div "Sitemaps" at bounding box center [556, 481] width 358 height 14
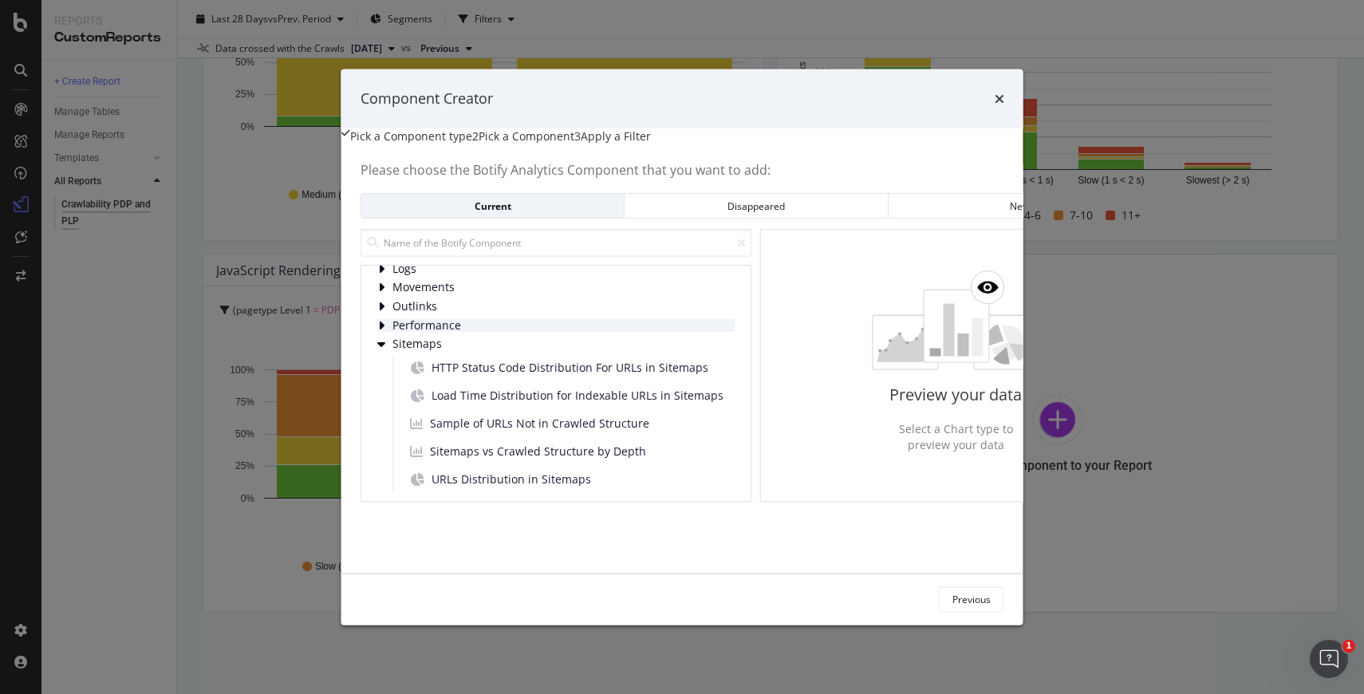
scroll to position [0, 0]
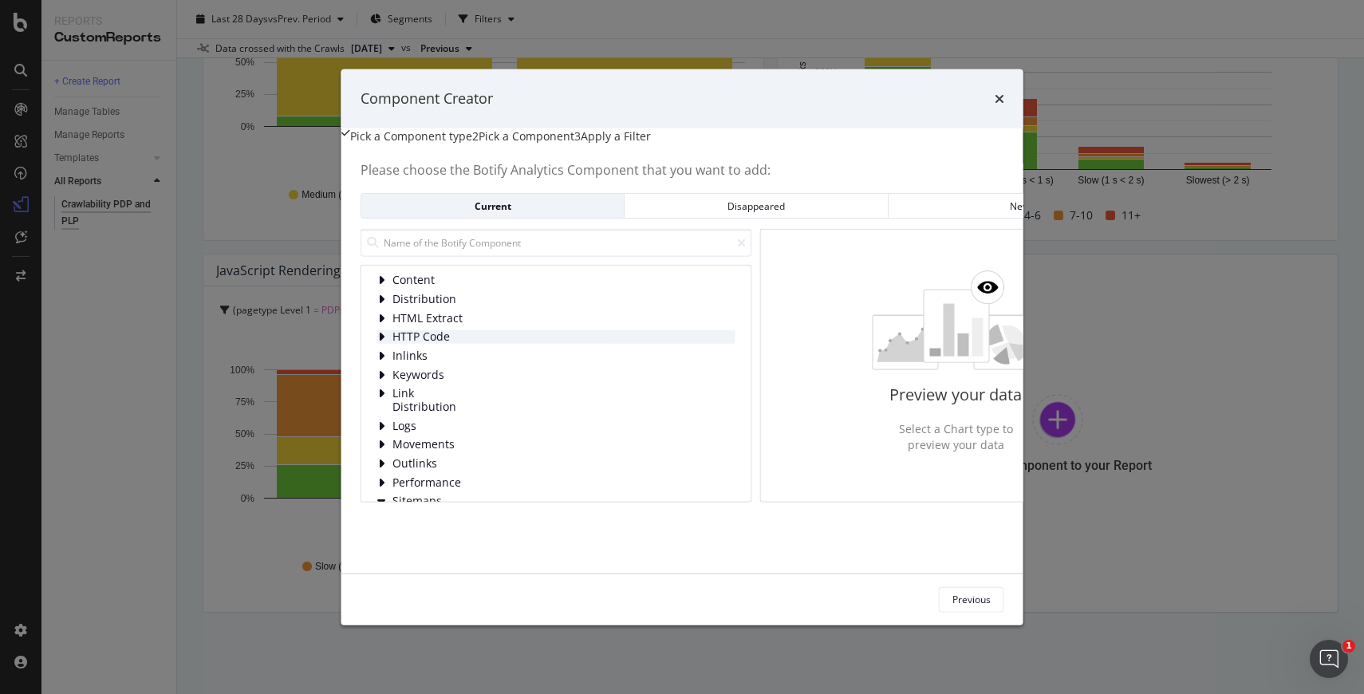
click at [377, 344] on div "modal" at bounding box center [382, 337] width 11 height 14
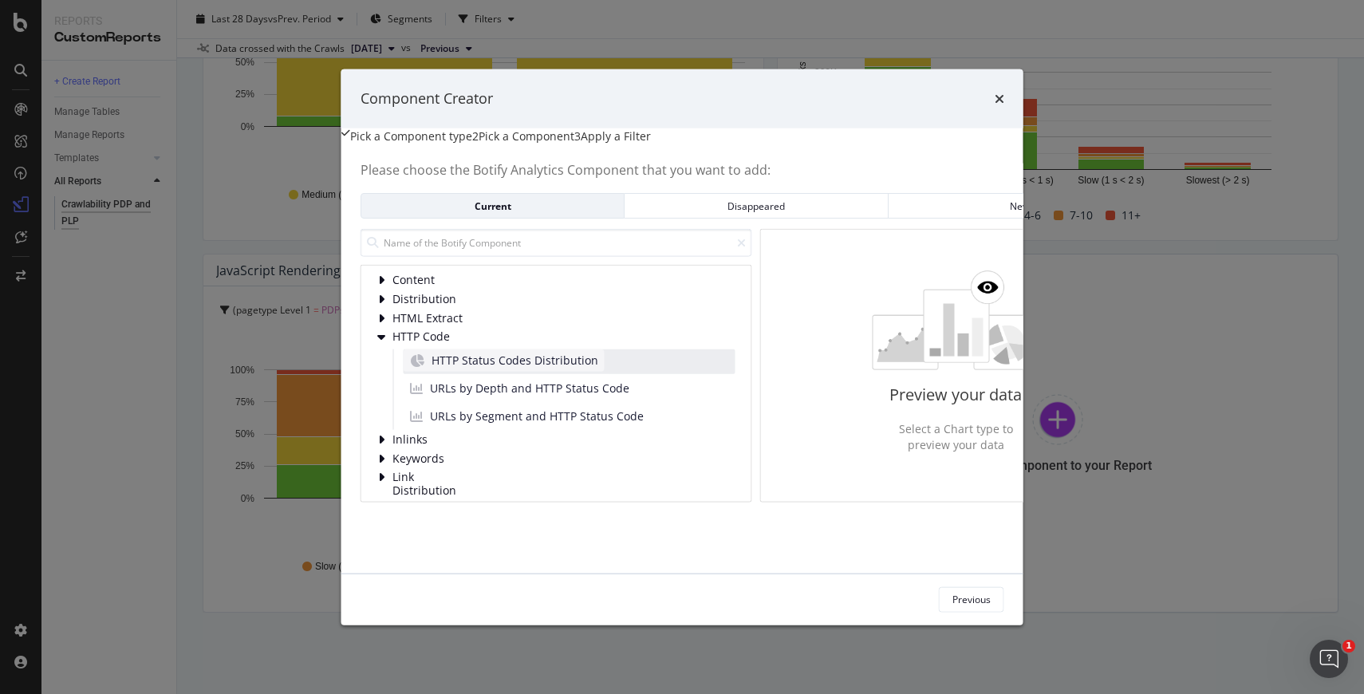
click at [440, 369] on span "HTTP Status Codes Distribution" at bounding box center [515, 361] width 167 height 16
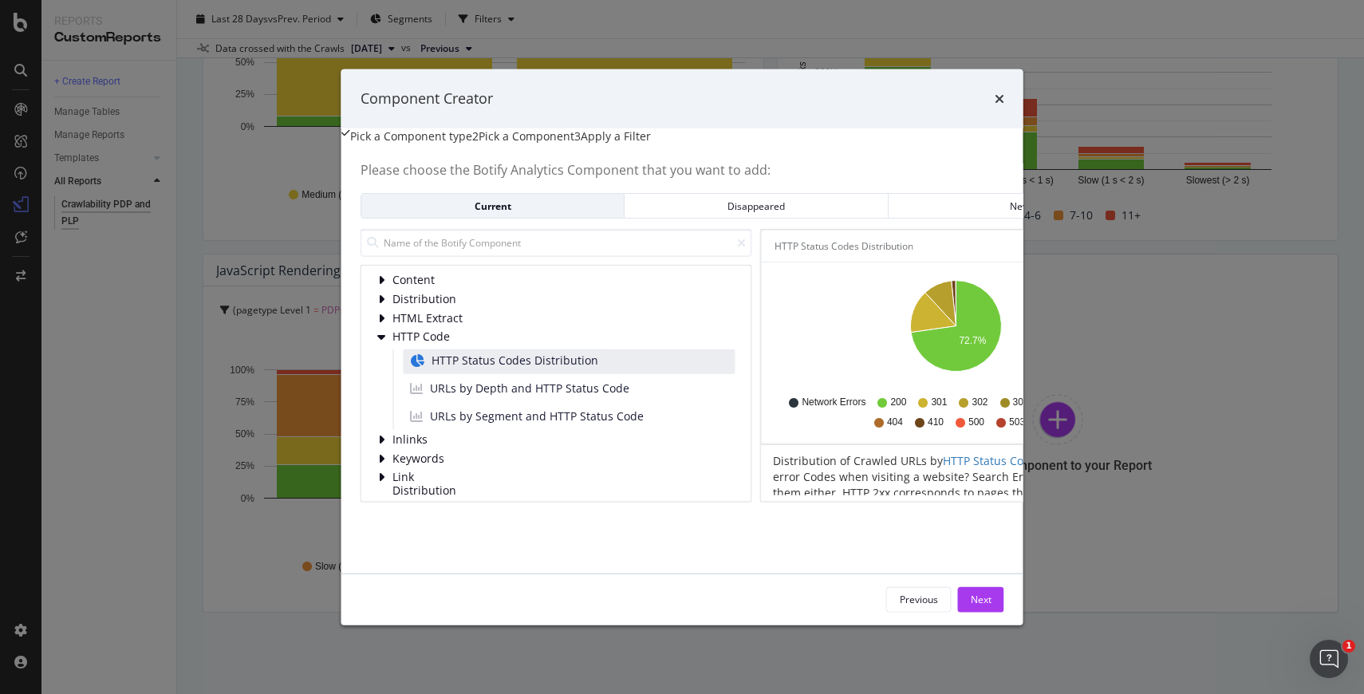
click at [942, 487] on div "Distribution of Crawled URLs by HTTP Status Code . You don't like error Codes w…" at bounding box center [944, 469] width 366 height 50
drag, startPoint x: 1004, startPoint y: 95, endPoint x: 933, endPoint y: 25, distance: 99.3
click at [933, 25] on div "Component Creator Pick a Component type 2 Pick a Component 3 Apply a Filter Ple…" at bounding box center [682, 347] width 1364 height 694
click at [641, 133] on div "Apply a Filter" at bounding box center [616, 136] width 70 height 16
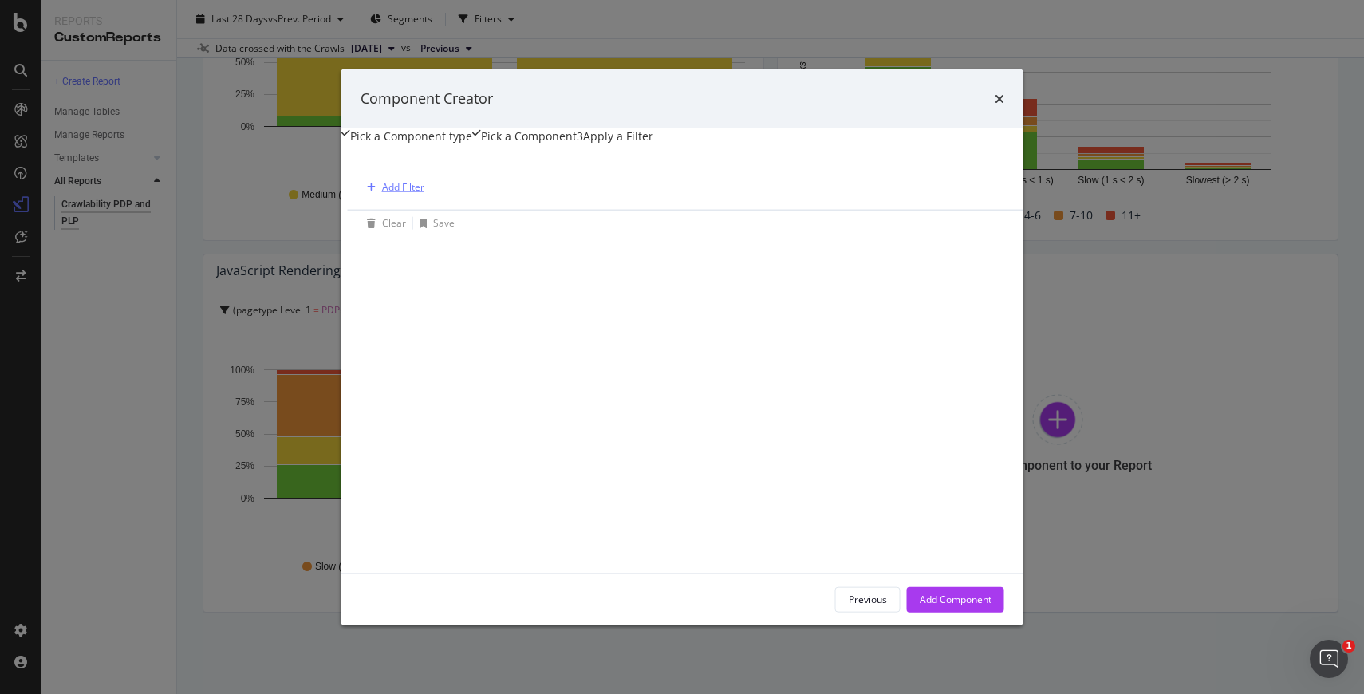
click at [382, 194] on div "Add Filter" at bounding box center [403, 187] width 42 height 14
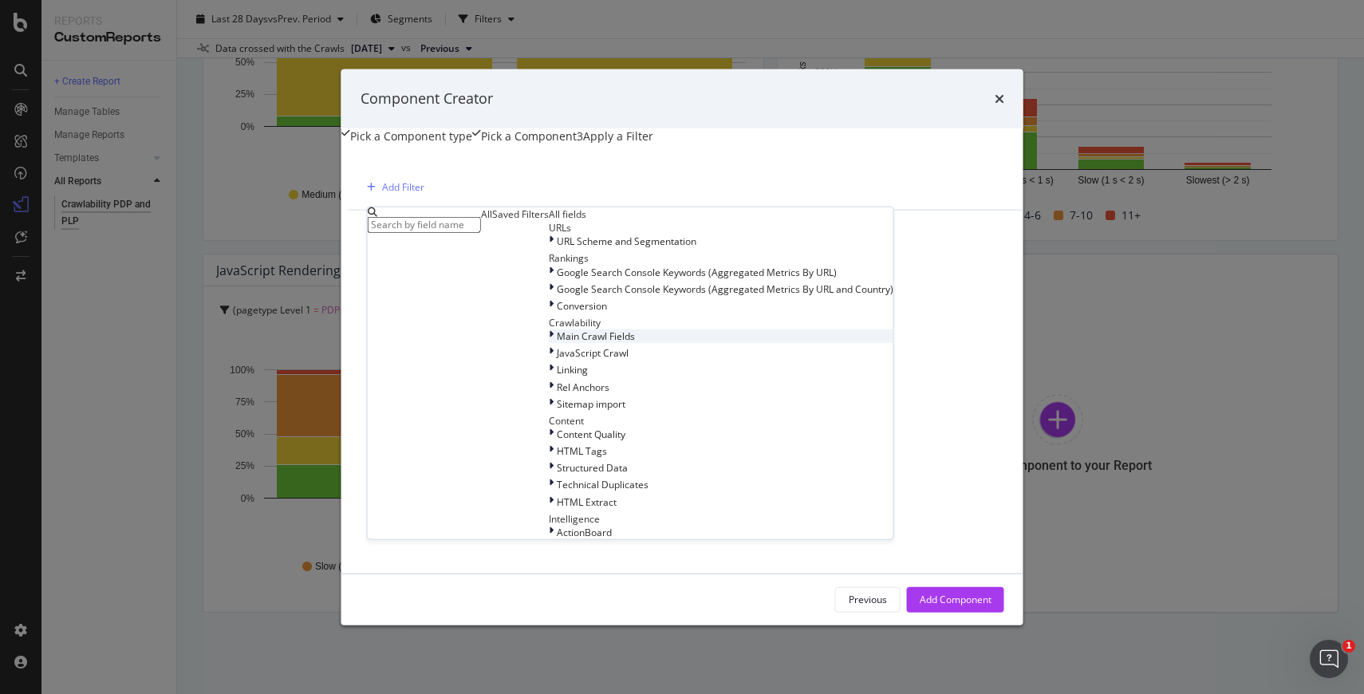
scroll to position [241, 0]
click at [557, 539] on span "ActionBoard" at bounding box center [584, 532] width 55 height 14
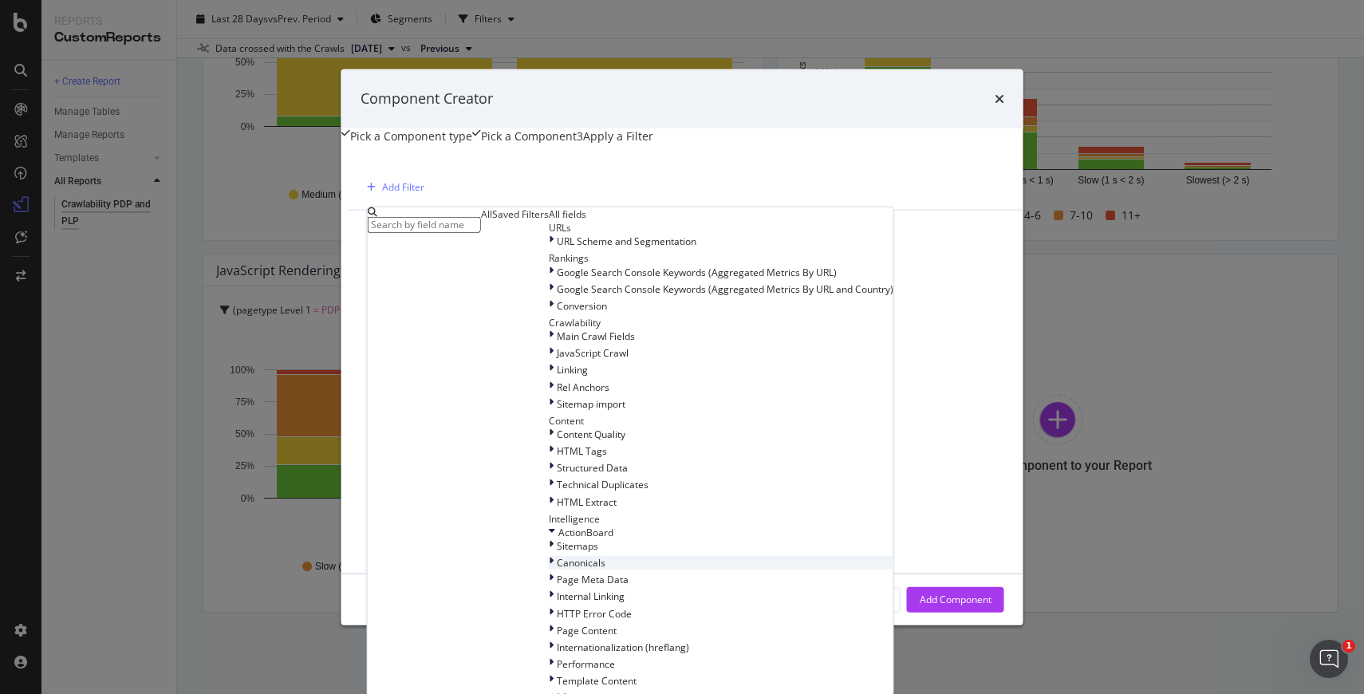
scroll to position [122, 0]
click at [549, 329] on div "Crawlability" at bounding box center [721, 323] width 345 height 14
click at [549, 343] on icon "modal" at bounding box center [551, 336] width 5 height 14
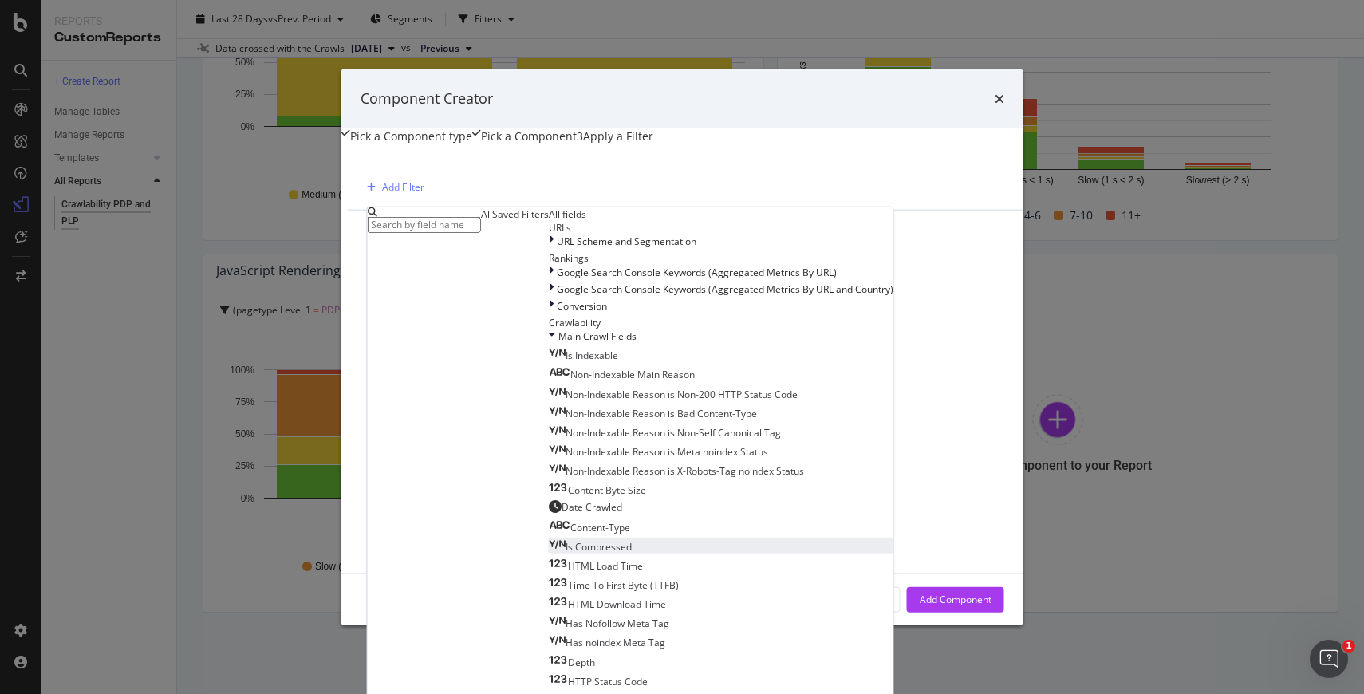
scroll to position [512, 0]
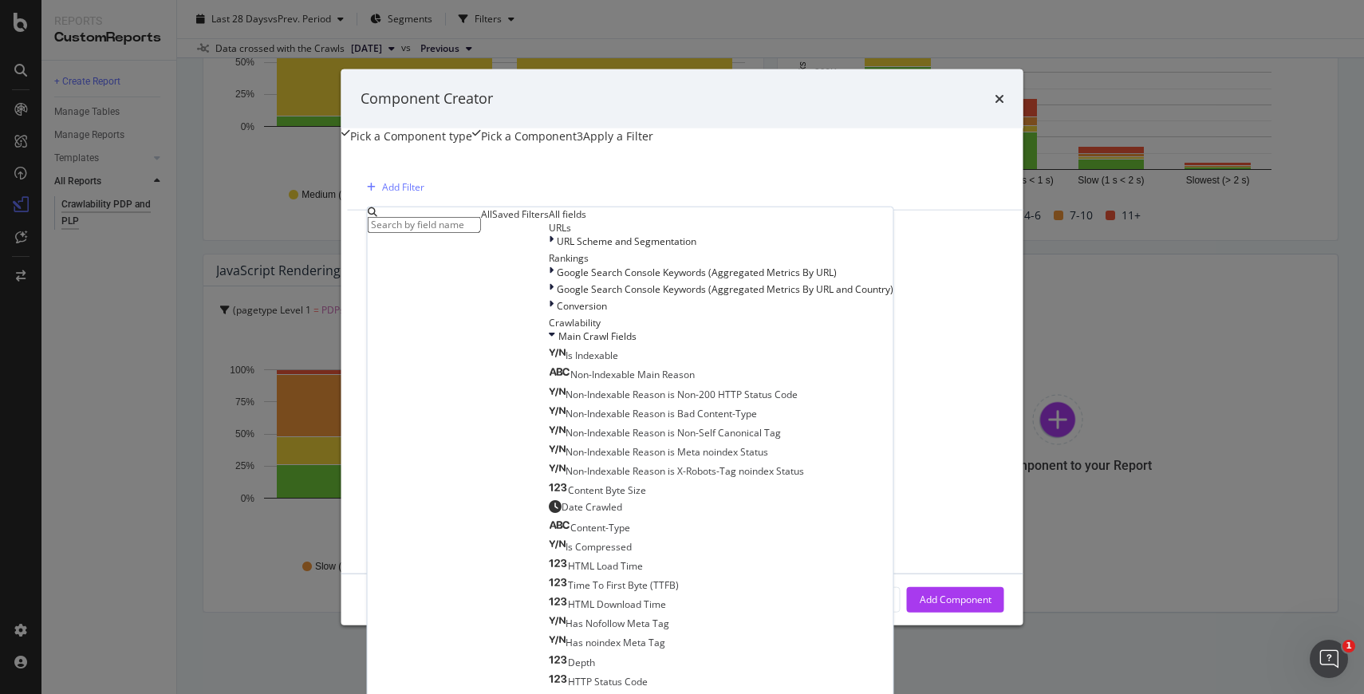
scroll to position [1011, 0]
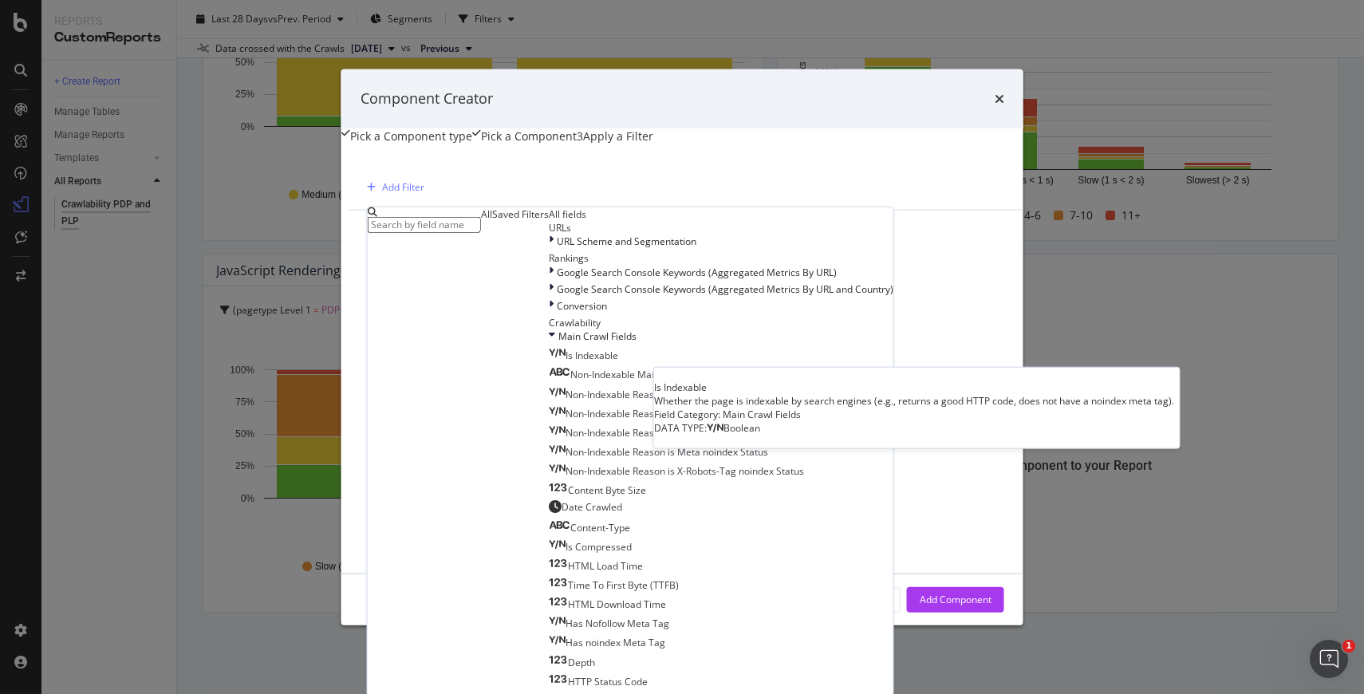
scroll to position [0, 0]
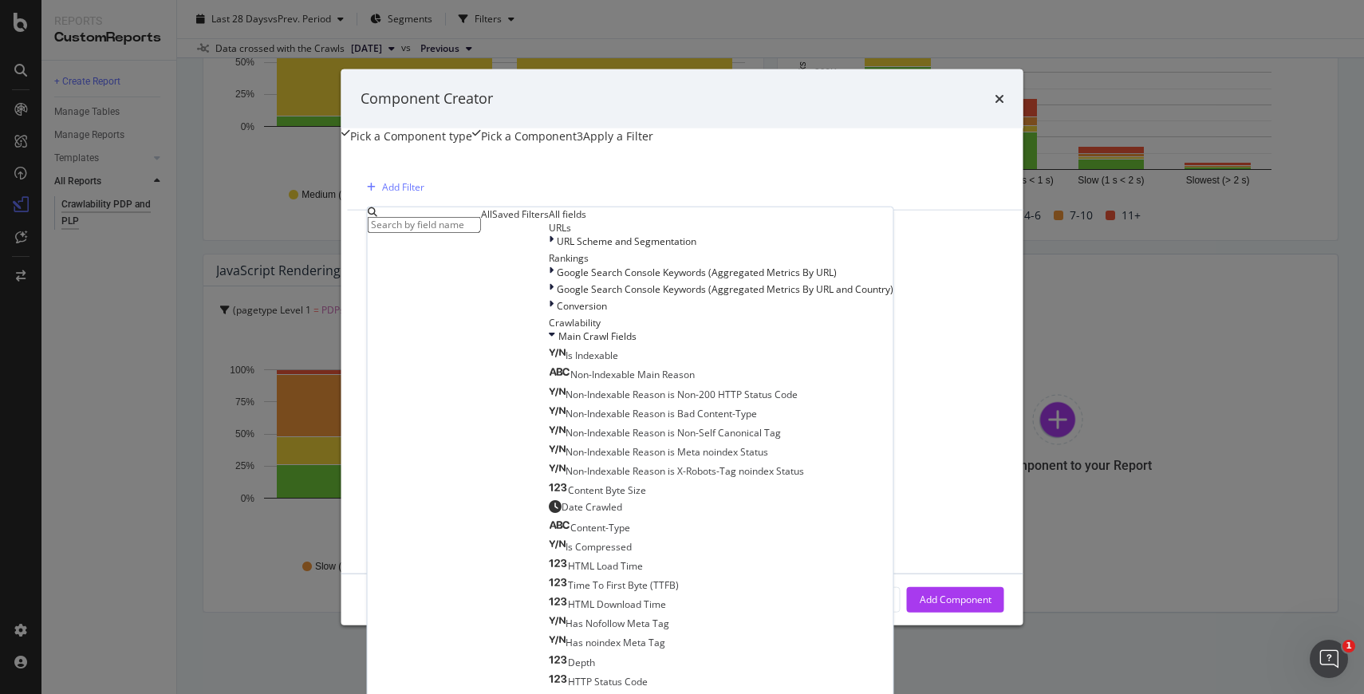
click at [735, 209] on div "Add Filter" at bounding box center [756, 186] width 791 height 46
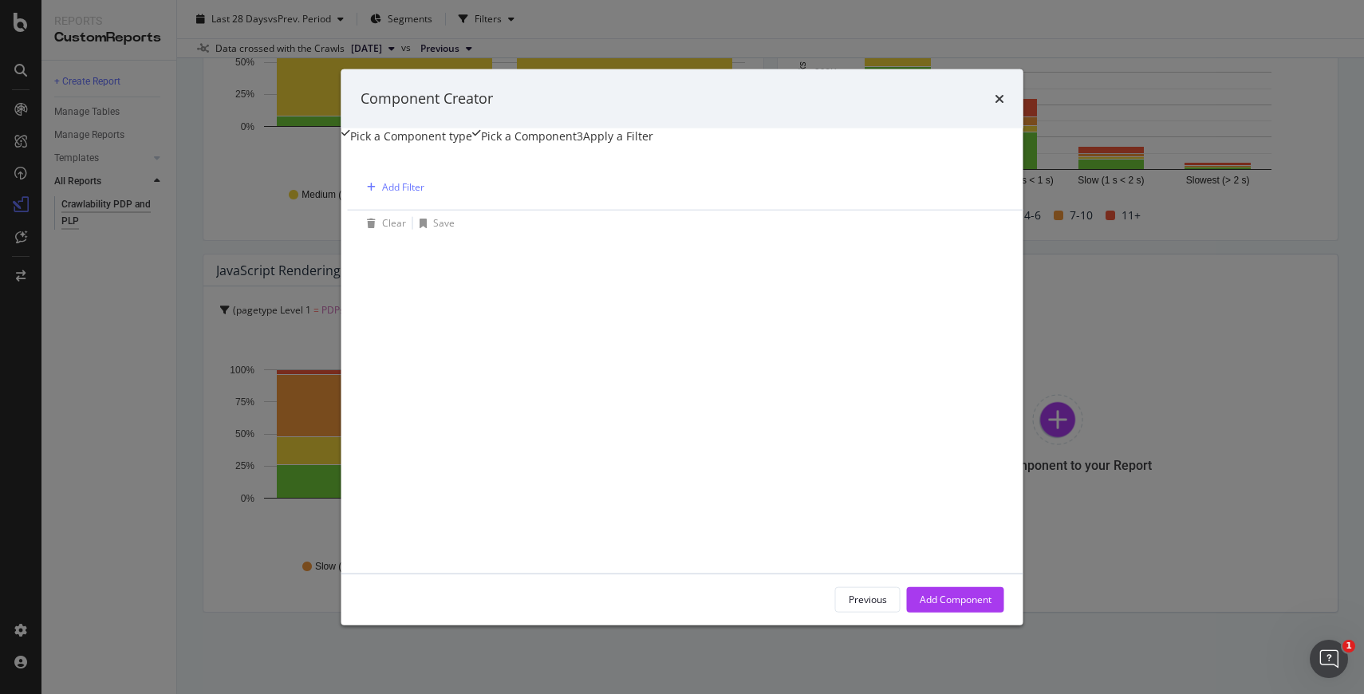
click at [495, 132] on div "Pick a Component" at bounding box center [529, 136] width 96 height 16
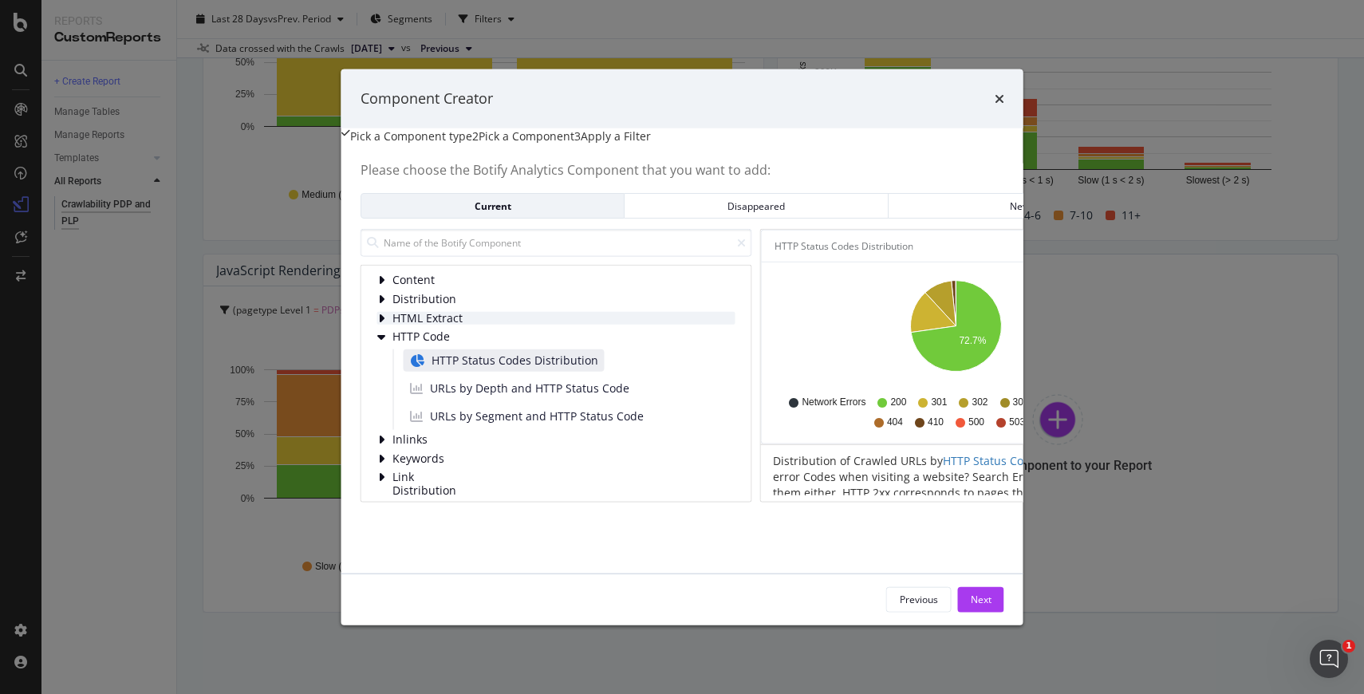
click at [377, 324] on icon "modal" at bounding box center [381, 317] width 8 height 13
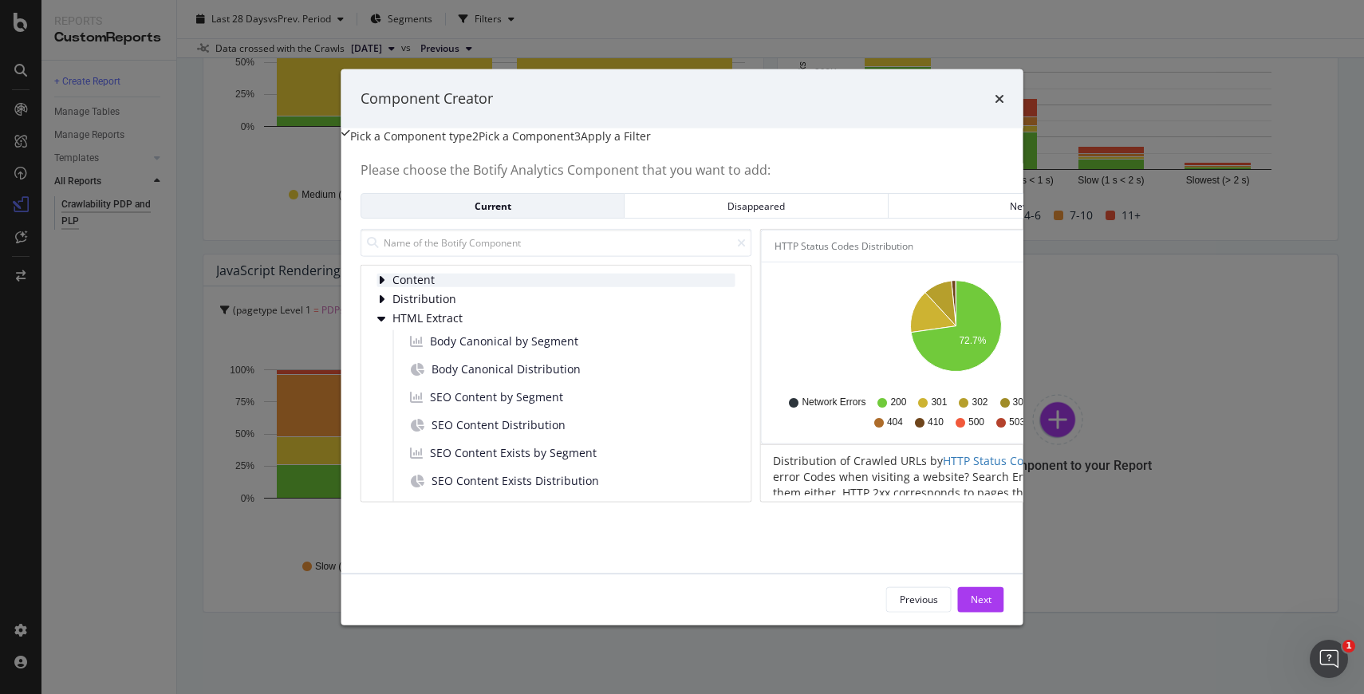
click at [377, 287] on div "modal" at bounding box center [382, 281] width 11 height 14
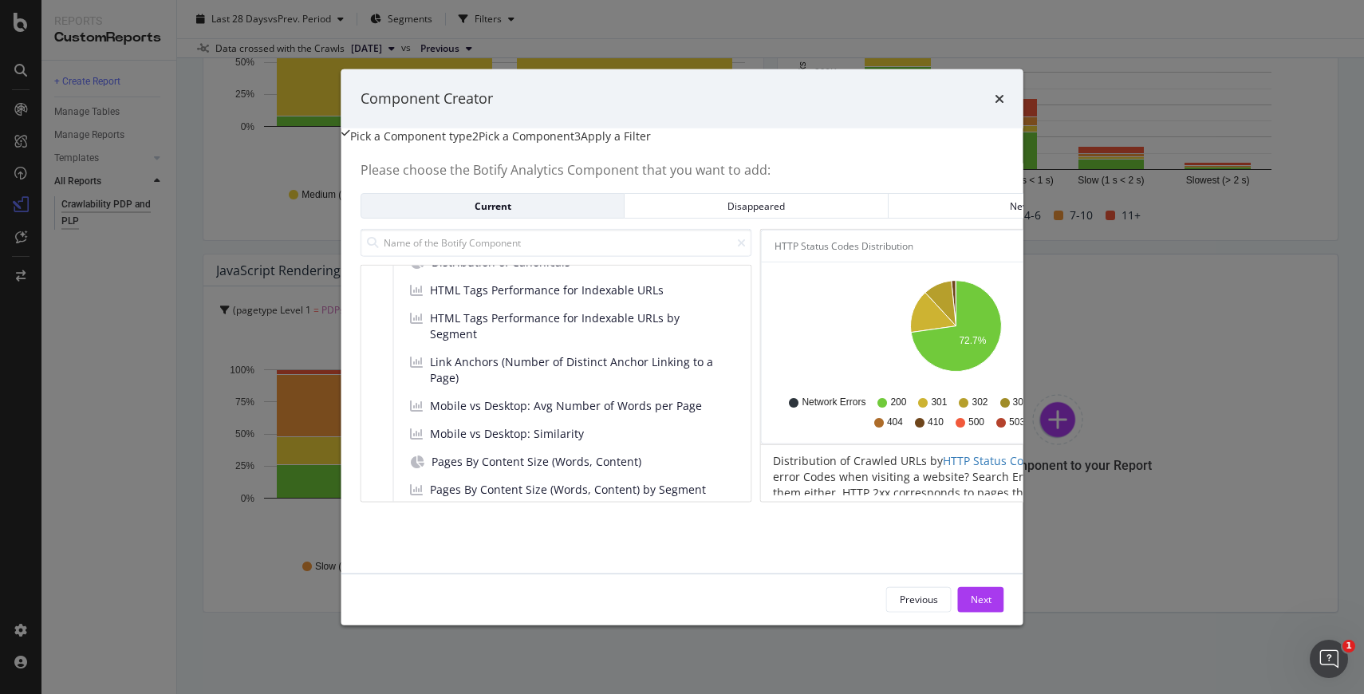
scroll to position [314, 0]
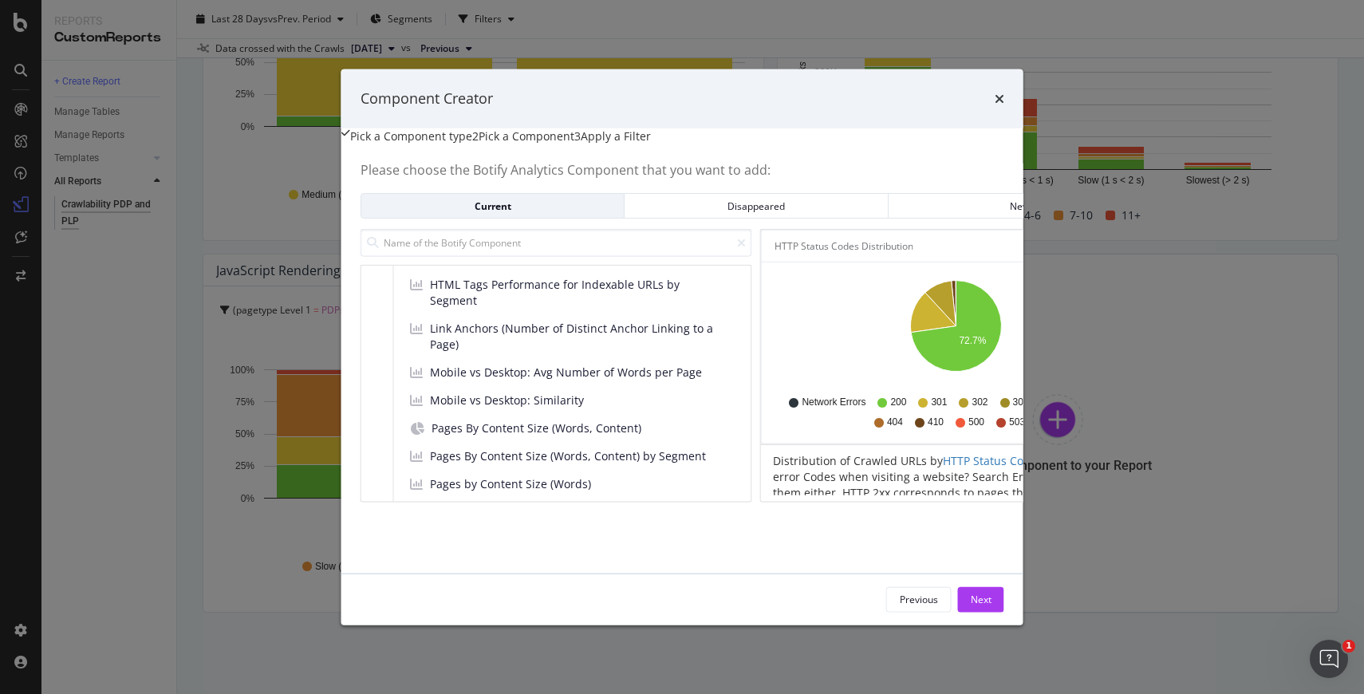
click at [377, 140] on div "Pick a Component type" at bounding box center [411, 136] width 122 height 16
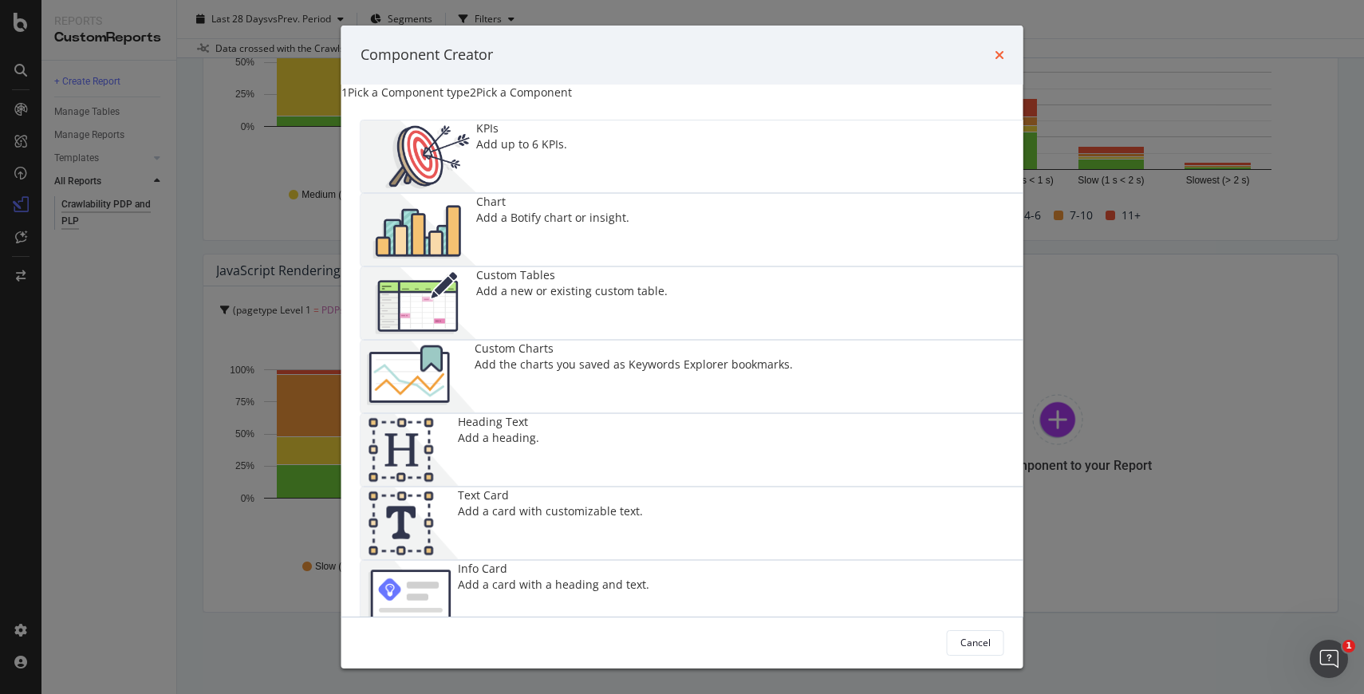
click at [1004, 61] on icon "times" at bounding box center [1000, 55] width 10 height 13
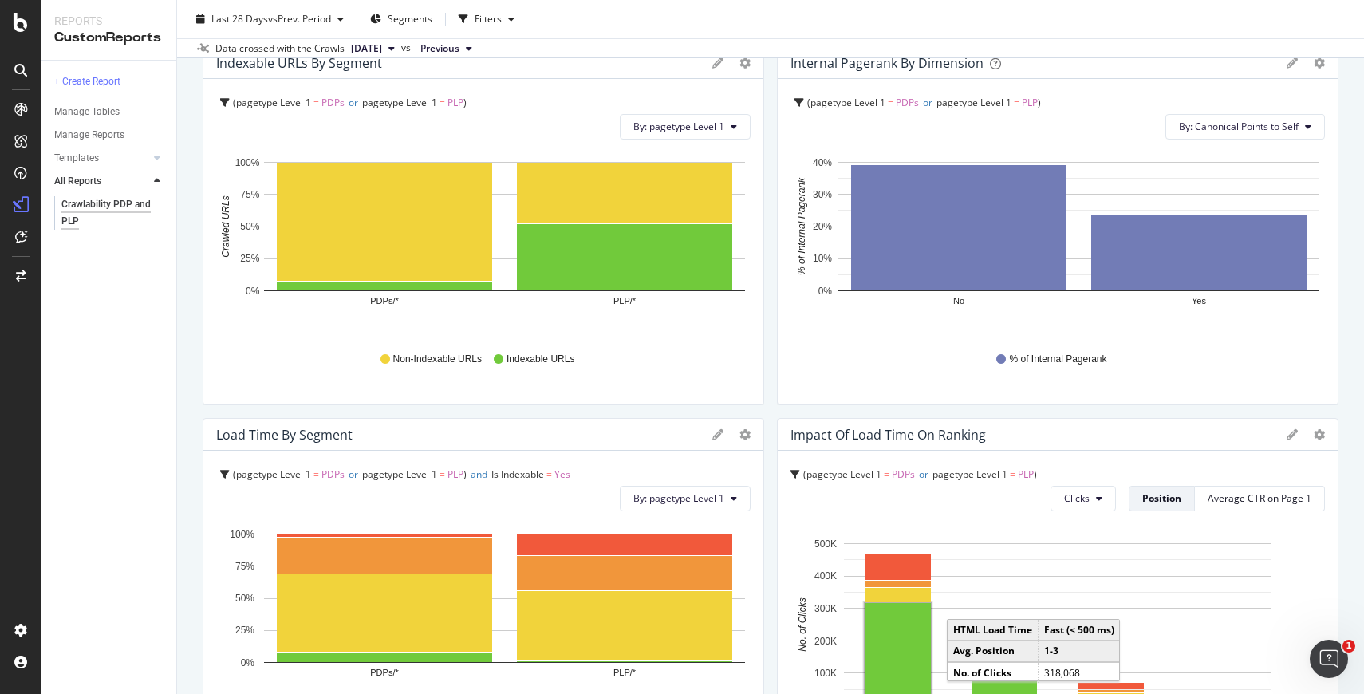
scroll to position [0, 0]
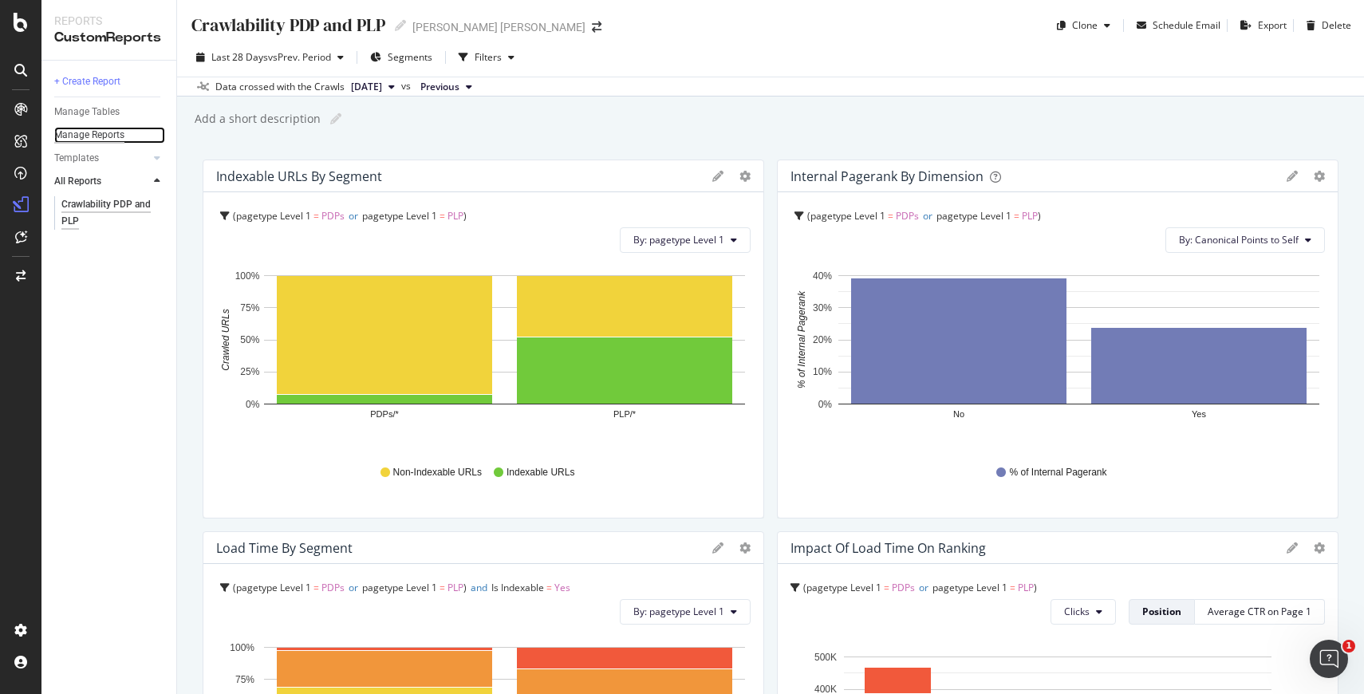
click at [105, 134] on div "Manage Reports" at bounding box center [89, 135] width 70 height 17
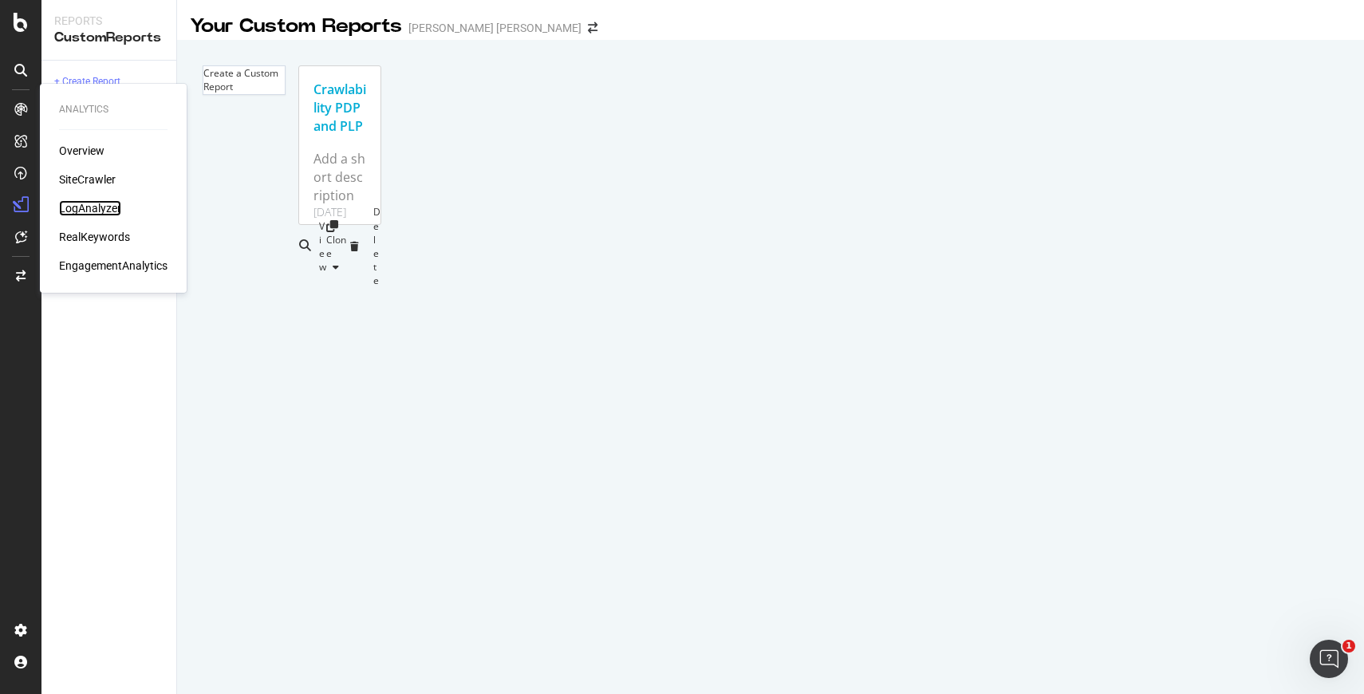
click at [105, 208] on div "LogAnalyzer" at bounding box center [90, 208] width 62 height 16
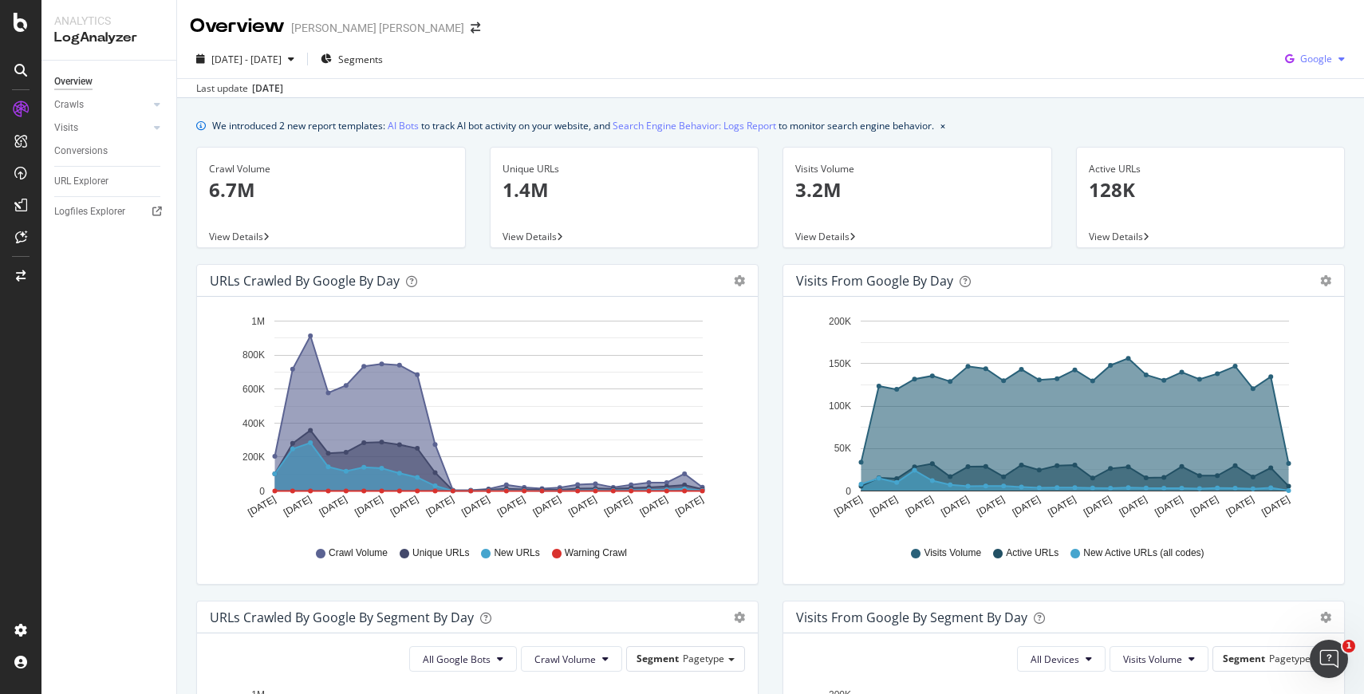
click at [1318, 58] on span "Google" at bounding box center [1316, 59] width 32 height 14
click at [1284, 177] on div "Other AI Bots" at bounding box center [1304, 179] width 110 height 23
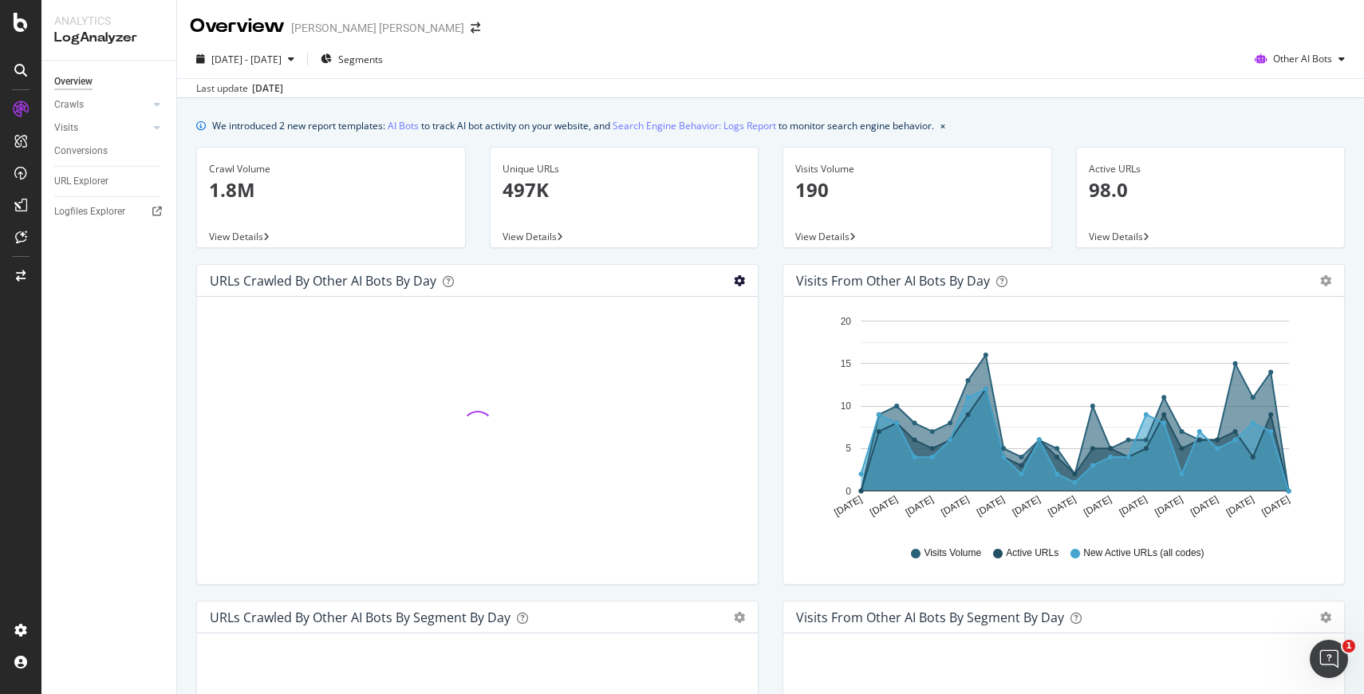
click at [744, 282] on icon "gear" at bounding box center [739, 280] width 11 height 11
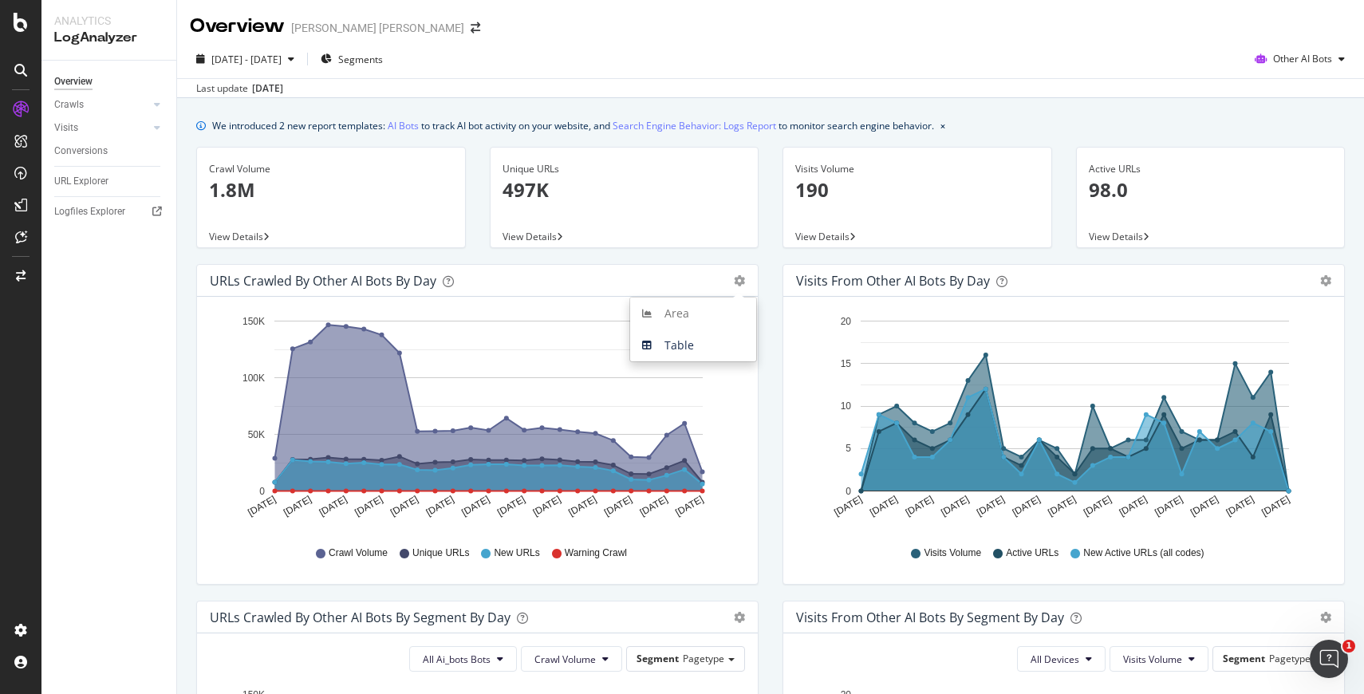
click at [747, 410] on div "Hold CMD (⌘) while clicking to filter the report. [DATE] [DATE] [DATE] [DATE] […" at bounding box center [477, 440] width 561 height 287
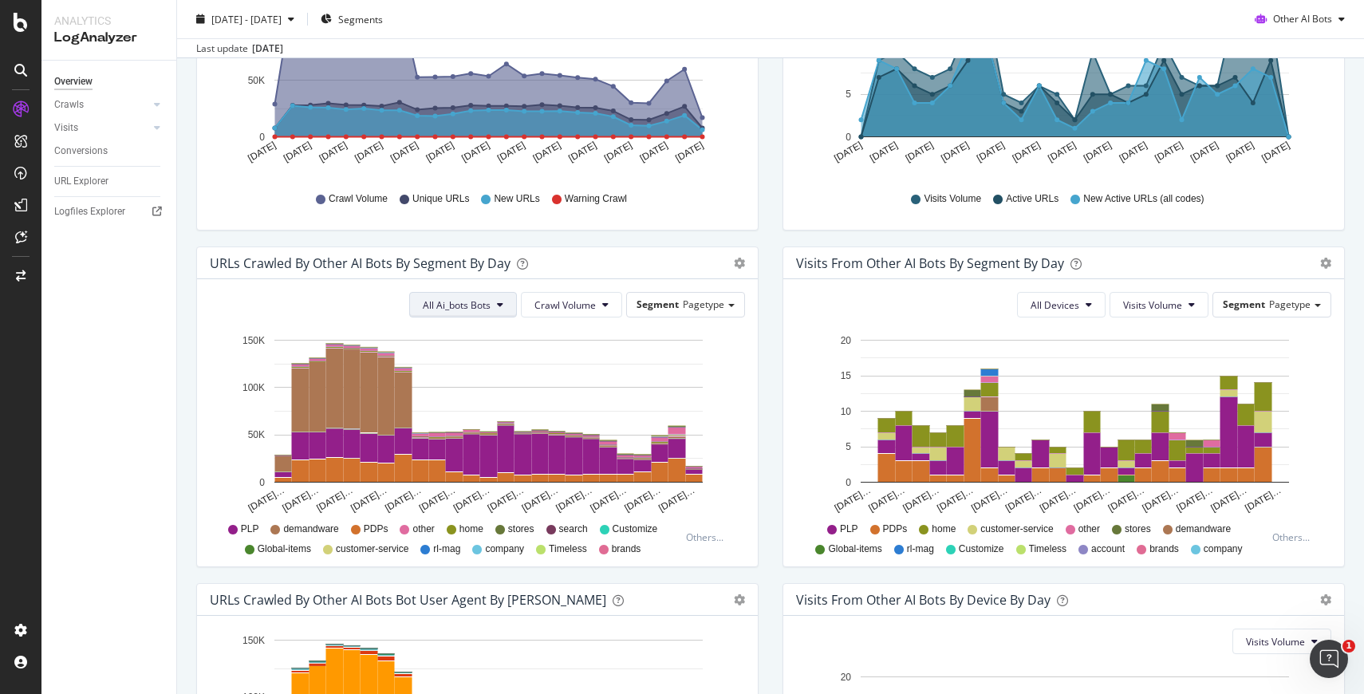
click at [503, 308] on icon at bounding box center [500, 305] width 6 height 10
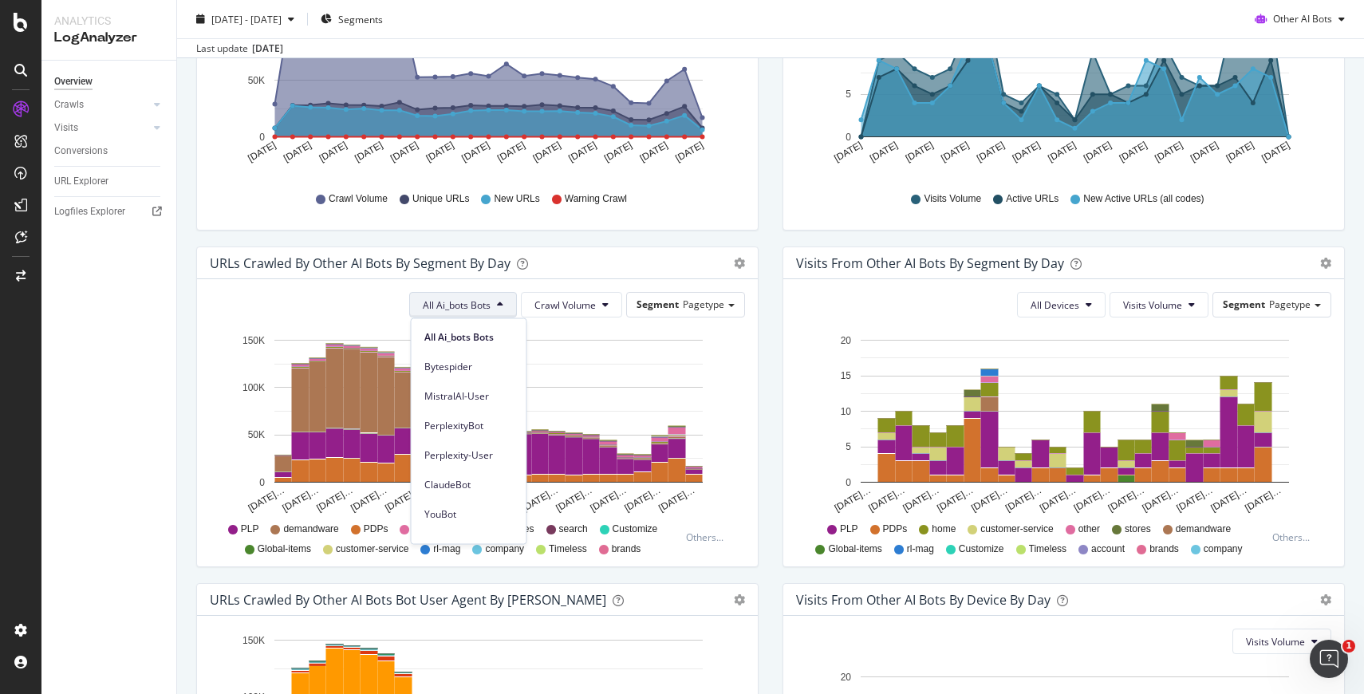
click at [503, 308] on icon at bounding box center [500, 305] width 6 height 10
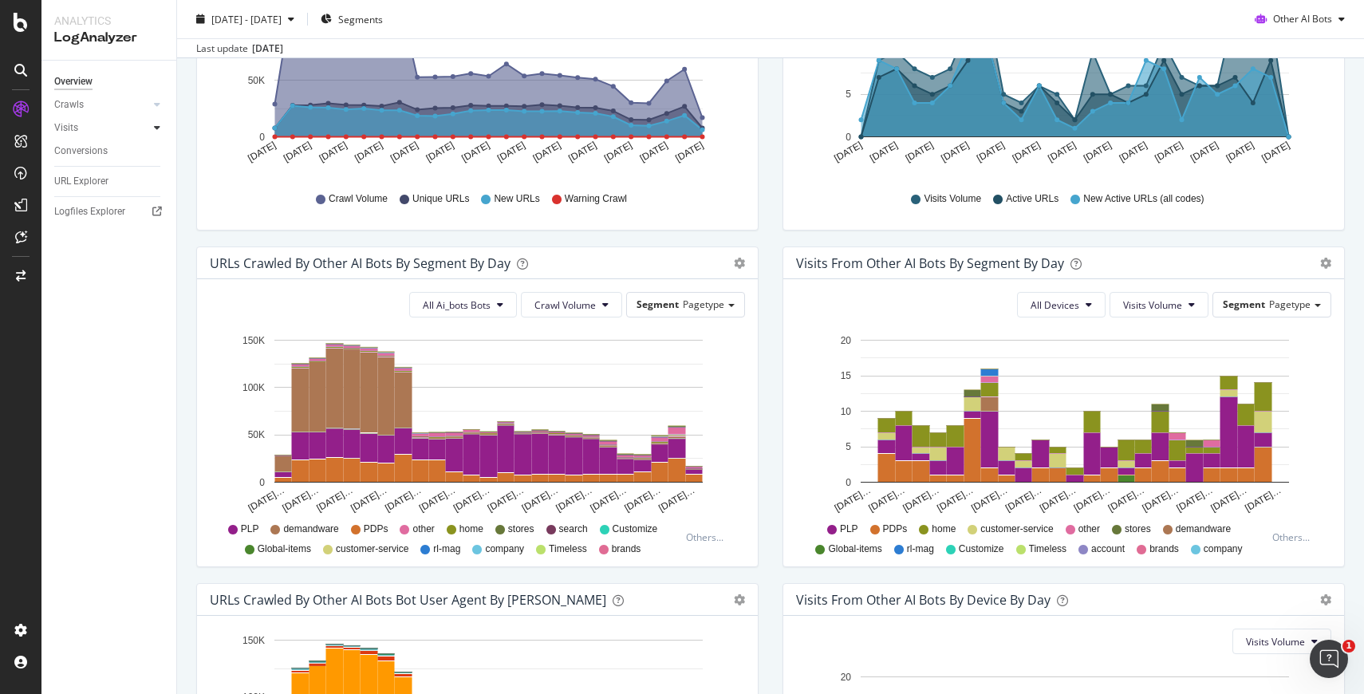
click at [152, 128] on div at bounding box center [157, 128] width 16 height 16
click at [98, 210] on div "HTTP Codes" at bounding box center [88, 214] width 54 height 17
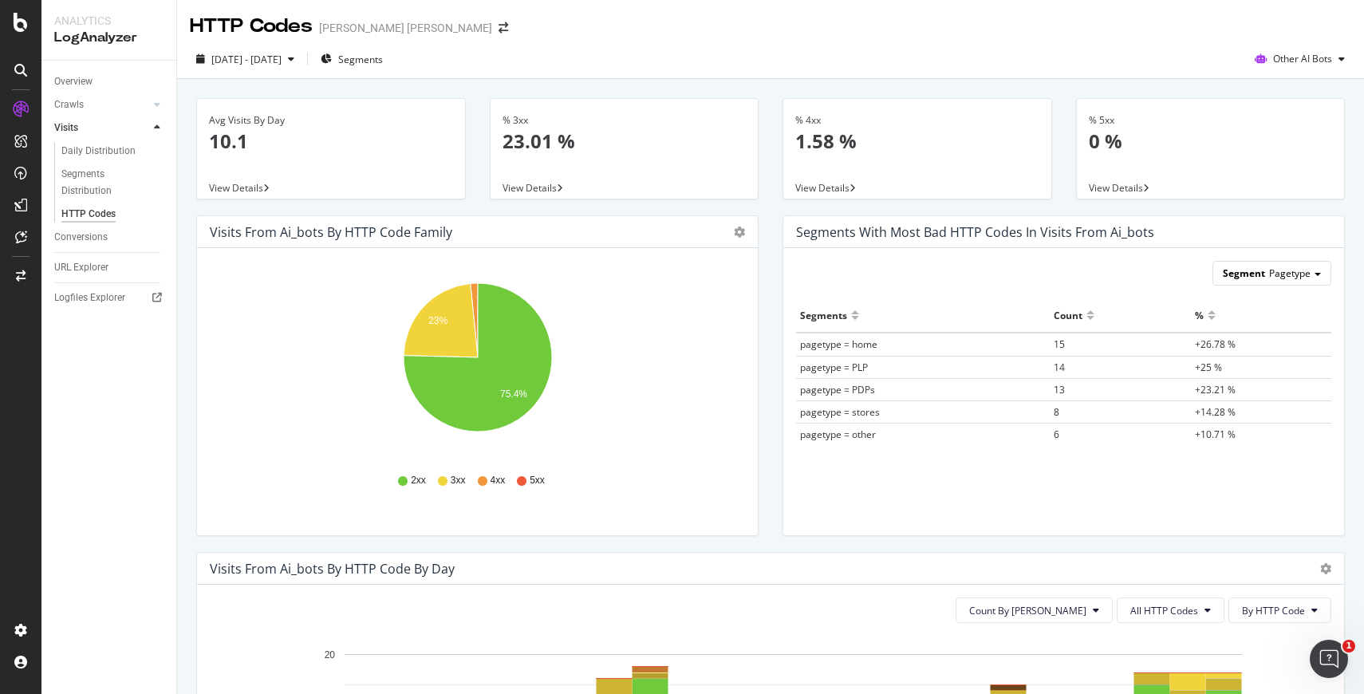
click at [1304, 282] on div "Segment Pagetype" at bounding box center [1271, 273] width 117 height 23
click at [744, 232] on icon "gear" at bounding box center [739, 232] width 11 height 11
click at [677, 404] on icon "23% 75.4%" at bounding box center [477, 366] width 535 height 185
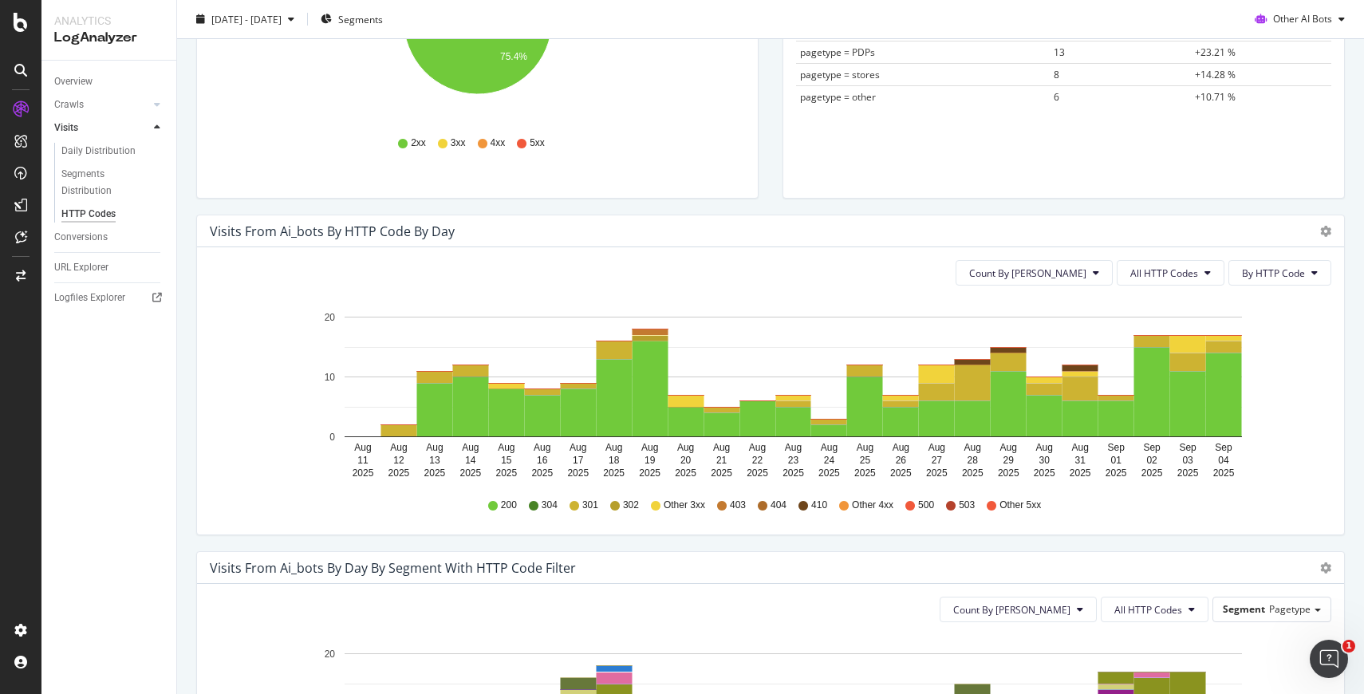
scroll to position [338, 0]
click at [1328, 234] on icon "gear" at bounding box center [1325, 230] width 11 height 11
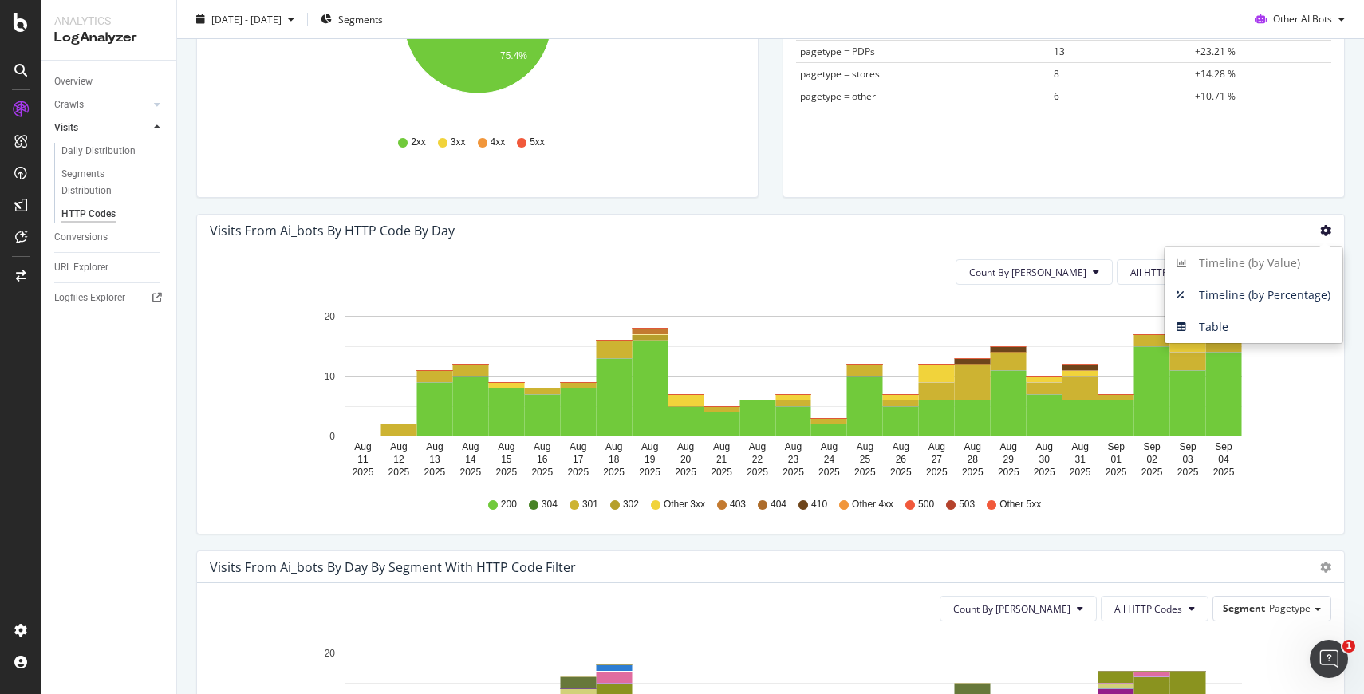
click at [1328, 234] on icon "gear" at bounding box center [1325, 230] width 11 height 11
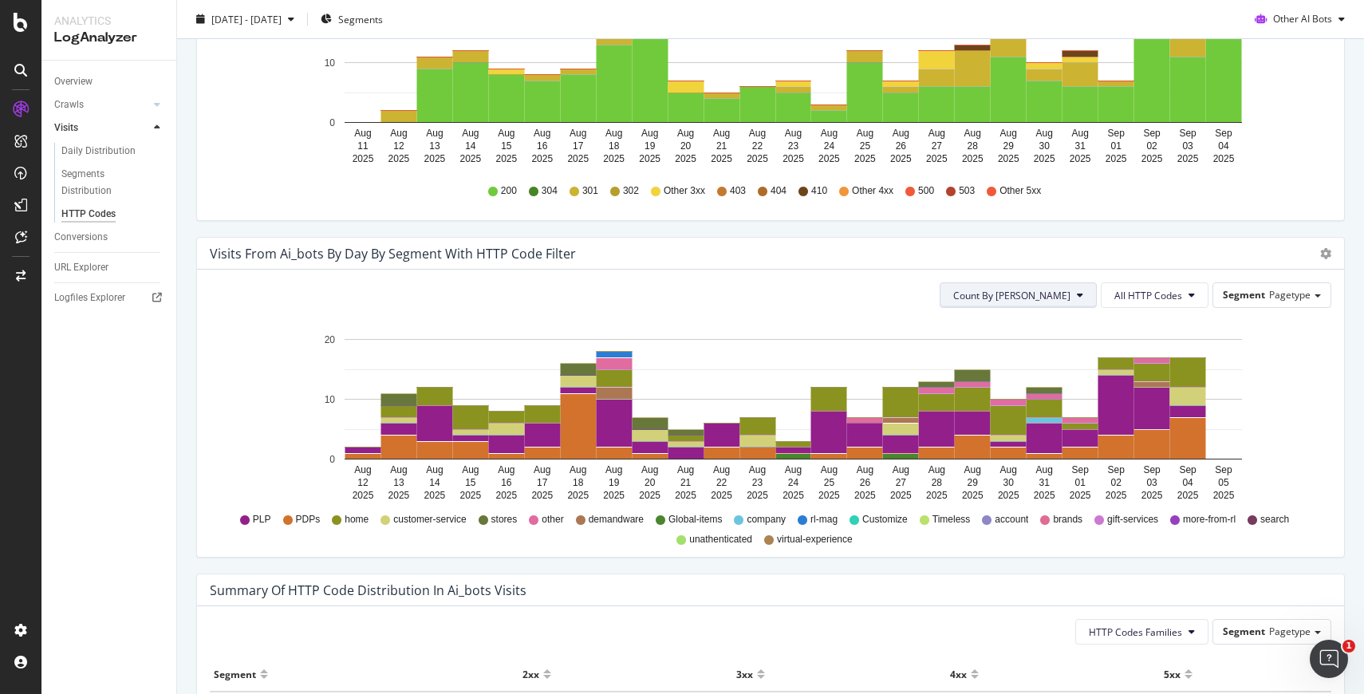
click at [1091, 300] on button "Count By [PERSON_NAME]" at bounding box center [1018, 295] width 157 height 26
click at [1325, 256] on icon "gear" at bounding box center [1325, 253] width 11 height 11
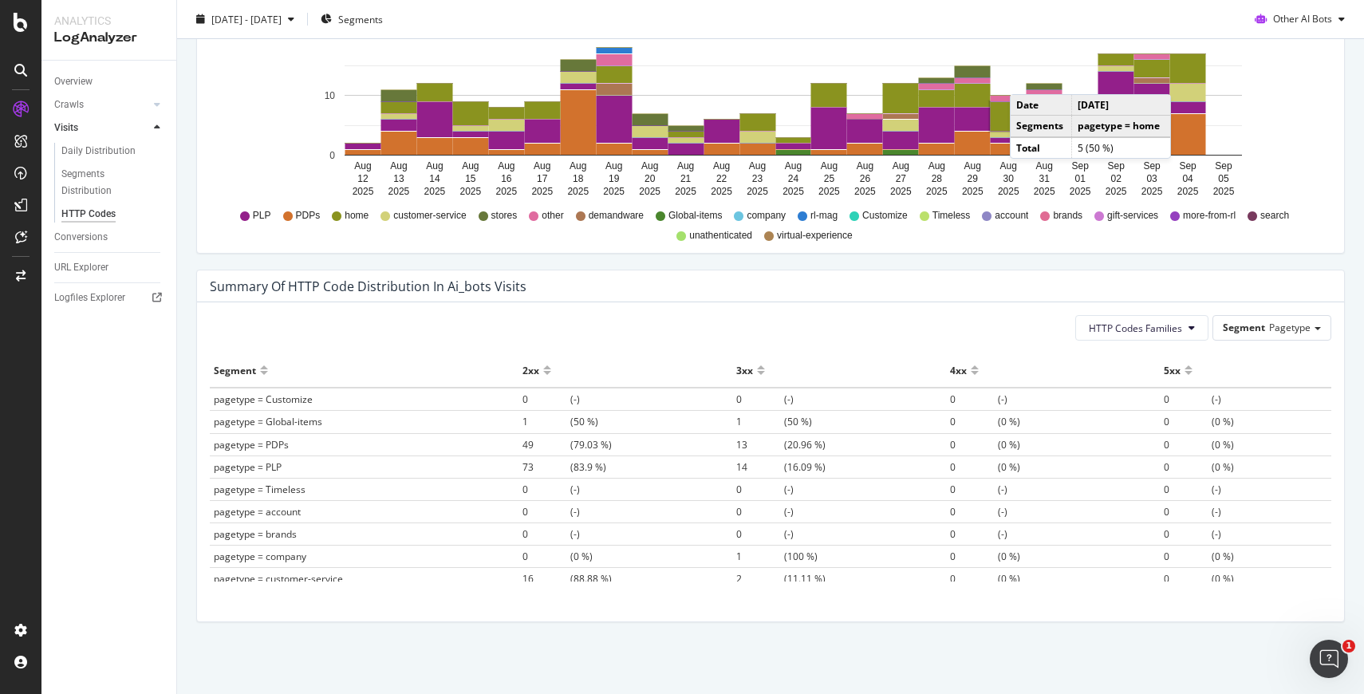
scroll to position [0, 0]
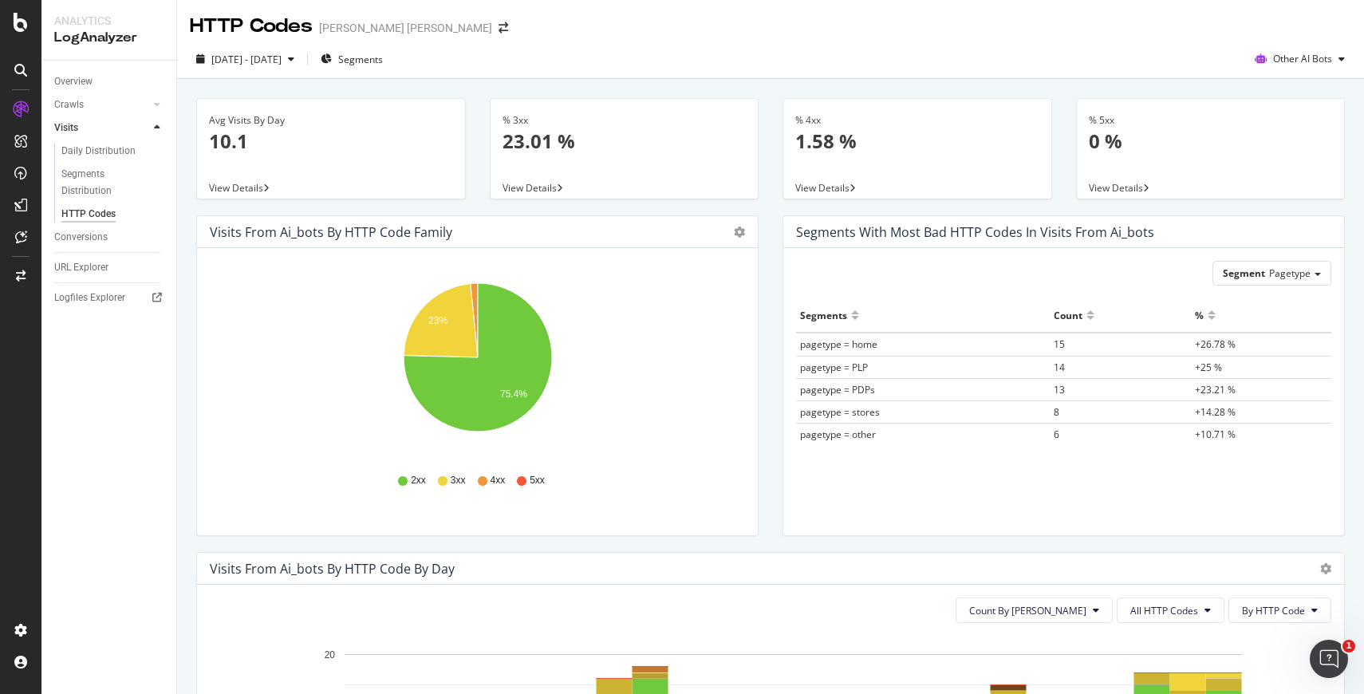
click at [779, 188] on div "% 4xx 1.58 % View Details" at bounding box center [918, 156] width 294 height 117
click at [568, 185] on div "View Details" at bounding box center [625, 187] width 268 height 22
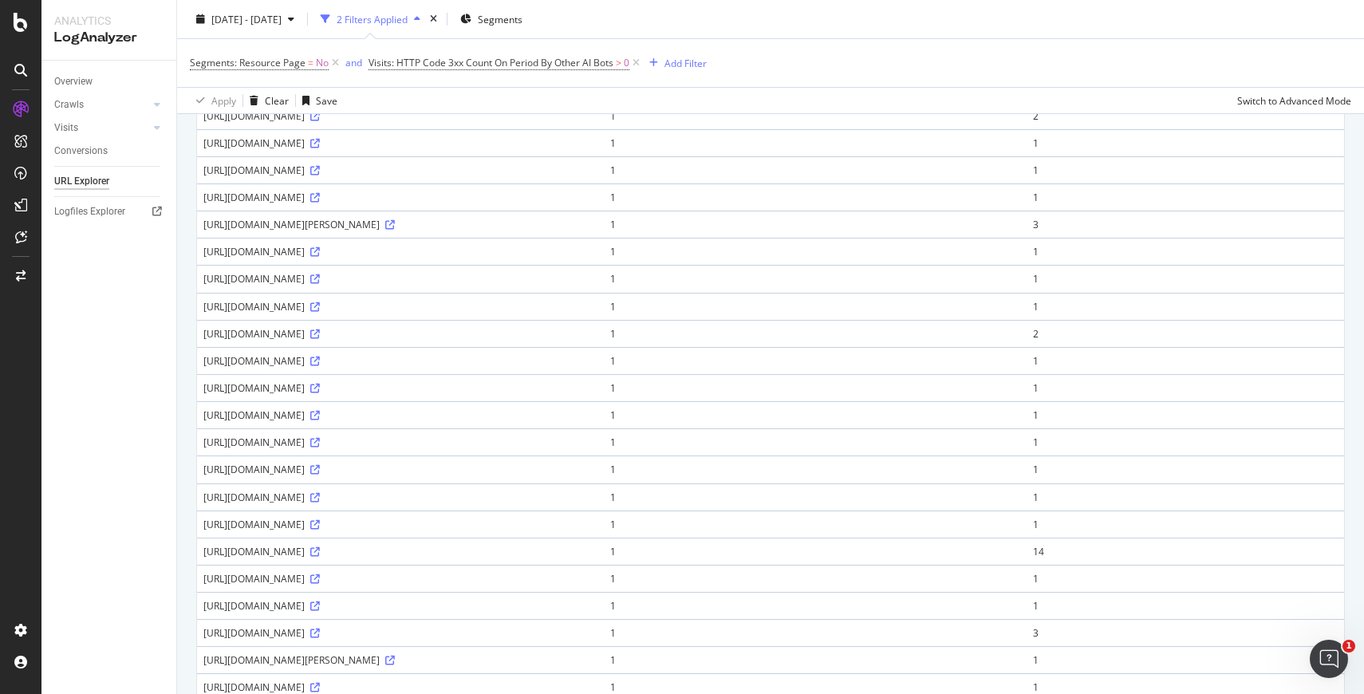
scroll to position [536, 0]
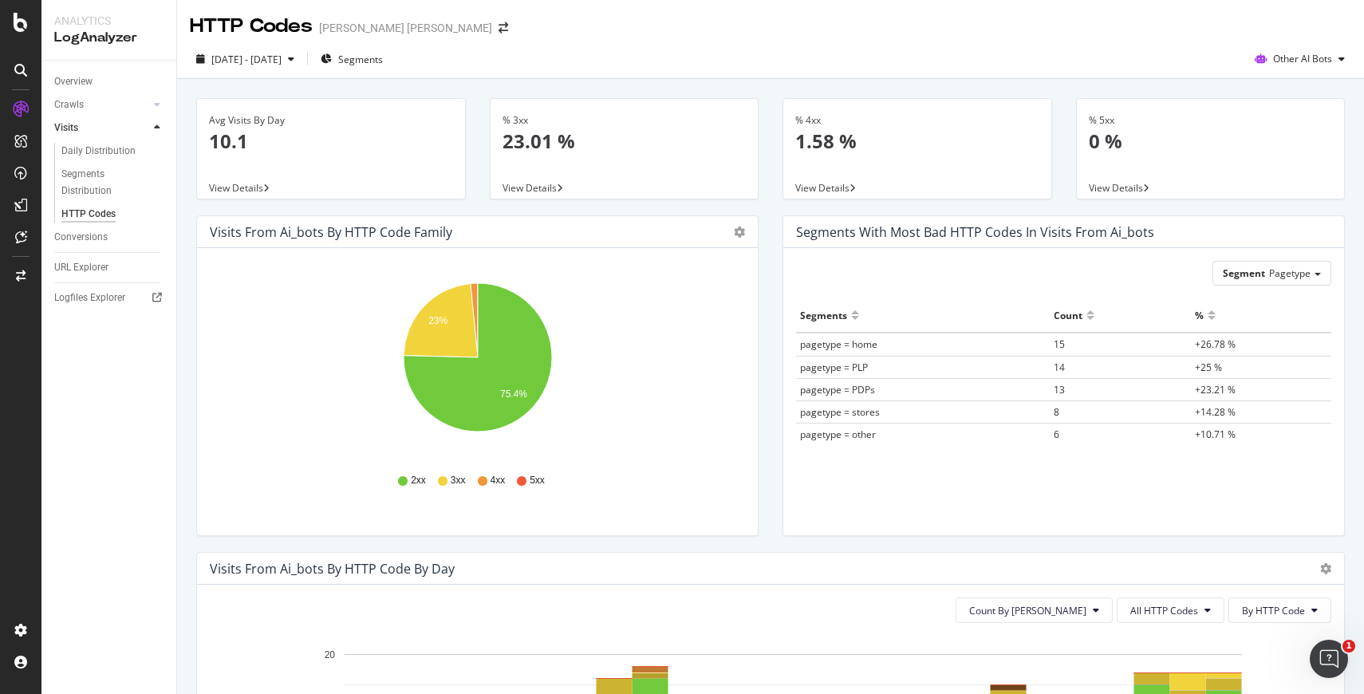
click at [744, 239] on div "Visits from ai_bots by HTTP Code Family Pie Table" at bounding box center [477, 232] width 561 height 32
click at [737, 231] on icon "gear" at bounding box center [739, 232] width 11 height 11
click at [654, 384] on icon "23% 75.4%" at bounding box center [477, 366] width 535 height 185
click at [499, 24] on icon "arrow-right-arrow-left" at bounding box center [504, 27] width 10 height 11
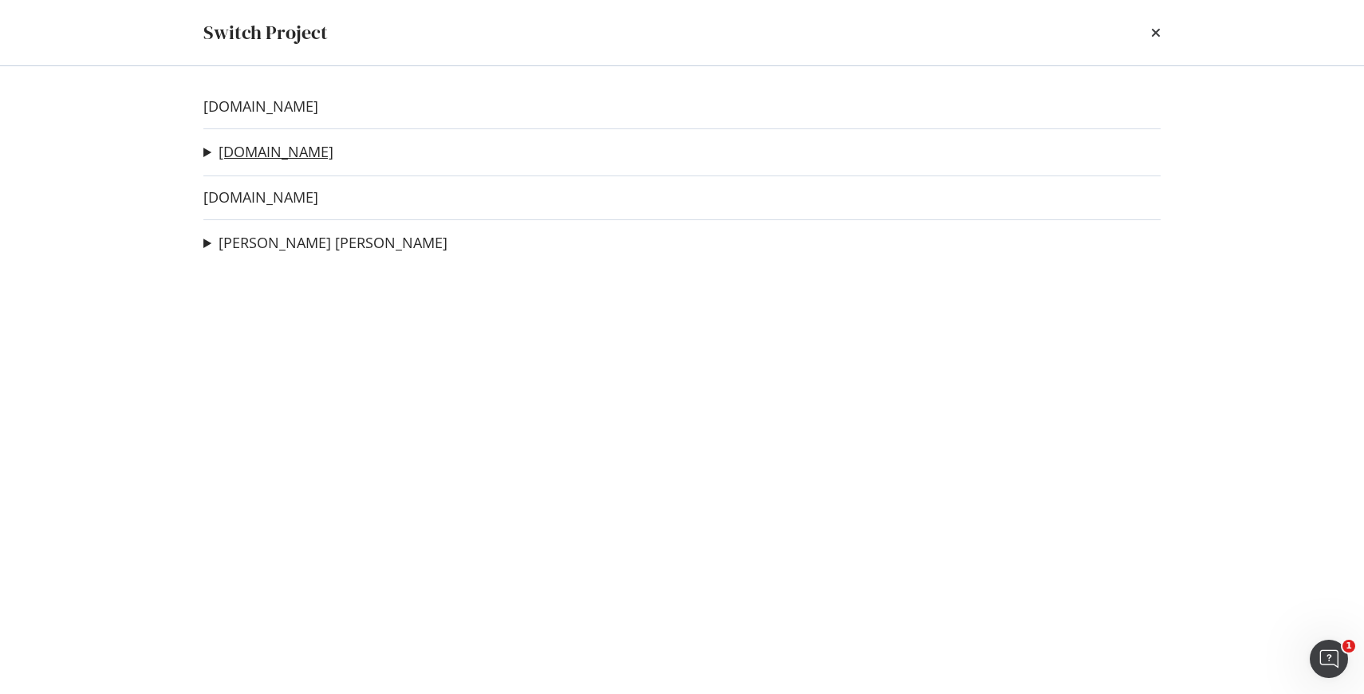
click at [287, 156] on link "[DOMAIN_NAME]" at bounding box center [276, 152] width 115 height 17
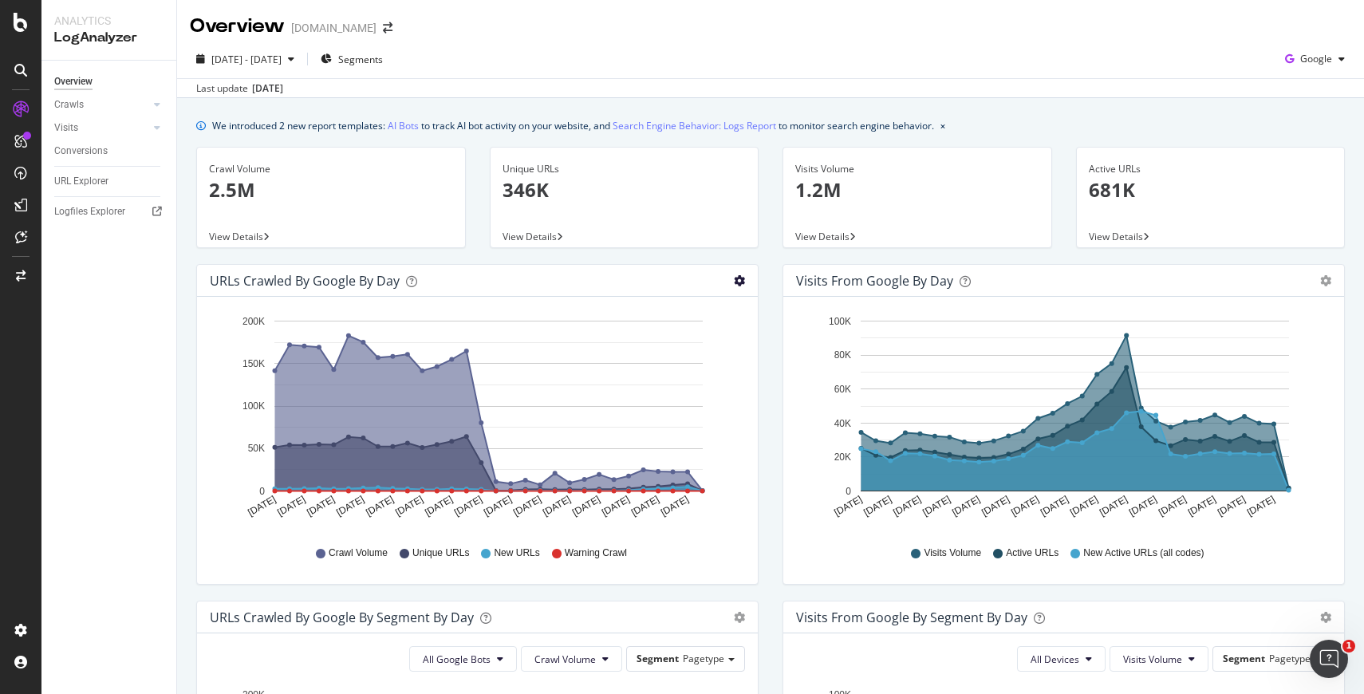
click at [740, 278] on icon "gear" at bounding box center [739, 280] width 11 height 11
click at [723, 473] on icon "[DATE] [DATE] [DATE] [DATE] [DATE] [DATE] [DATE] [DATE] [DATE] [DATE] [DATE] [D…" at bounding box center [477, 421] width 535 height 222
click at [1336, 69] on div "Google" at bounding box center [1315, 59] width 73 height 24
click at [1297, 180] on span "Other AI Bots" at bounding box center [1316, 179] width 59 height 14
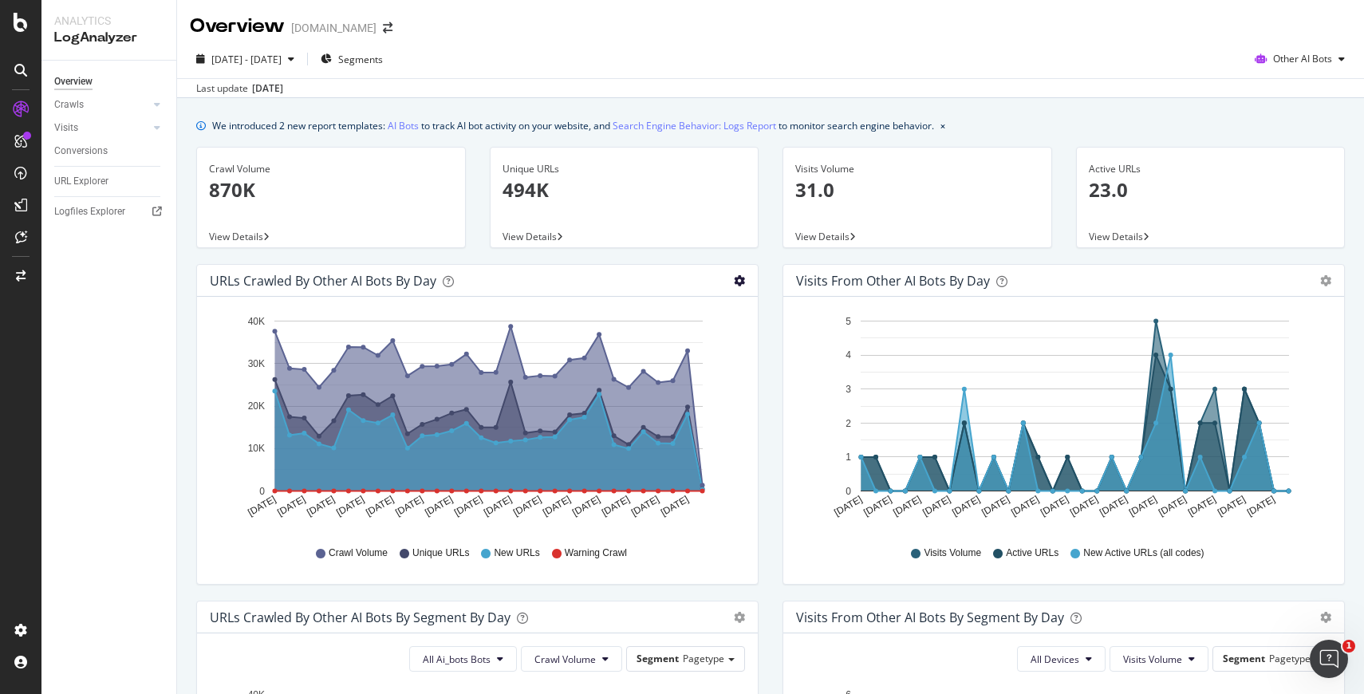
click at [736, 282] on icon "gear" at bounding box center [739, 280] width 11 height 11
click at [761, 490] on div "URLs Crawled by Other AI Bots by day Area Table Hold CMD (⌘) while clicking to …" at bounding box center [477, 432] width 586 height 337
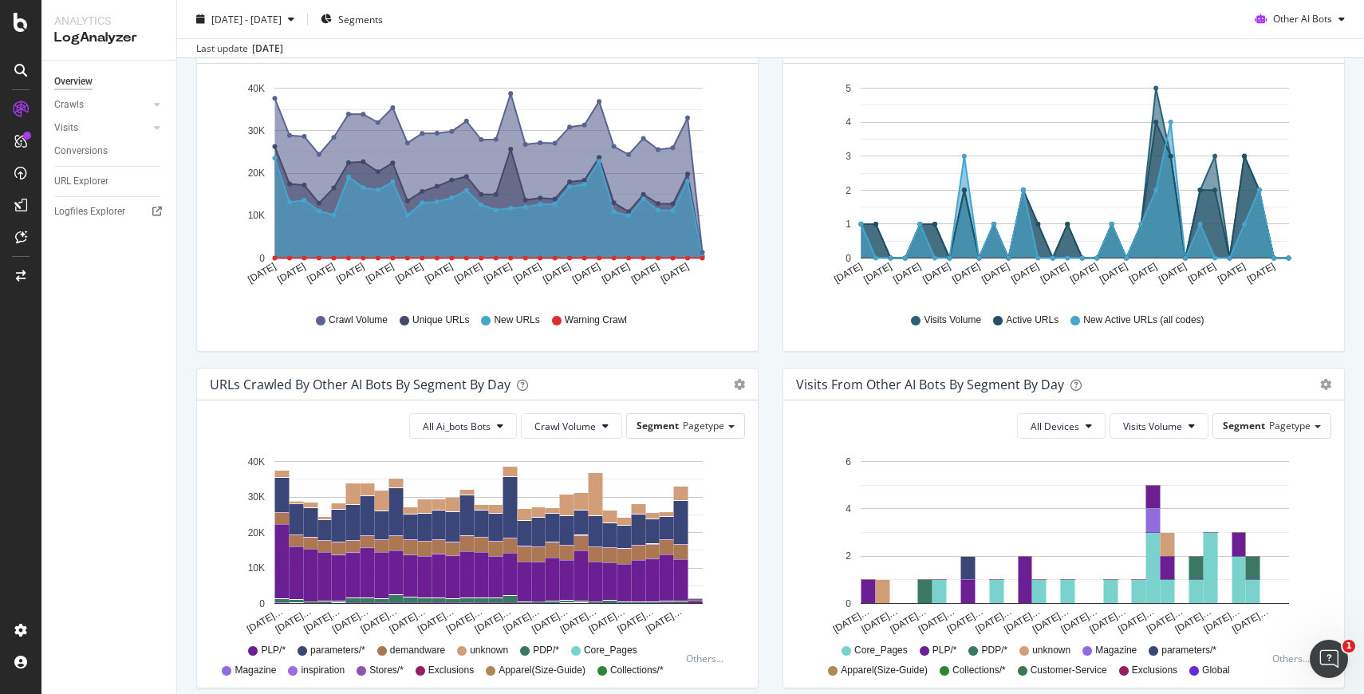
scroll to position [236, 0]
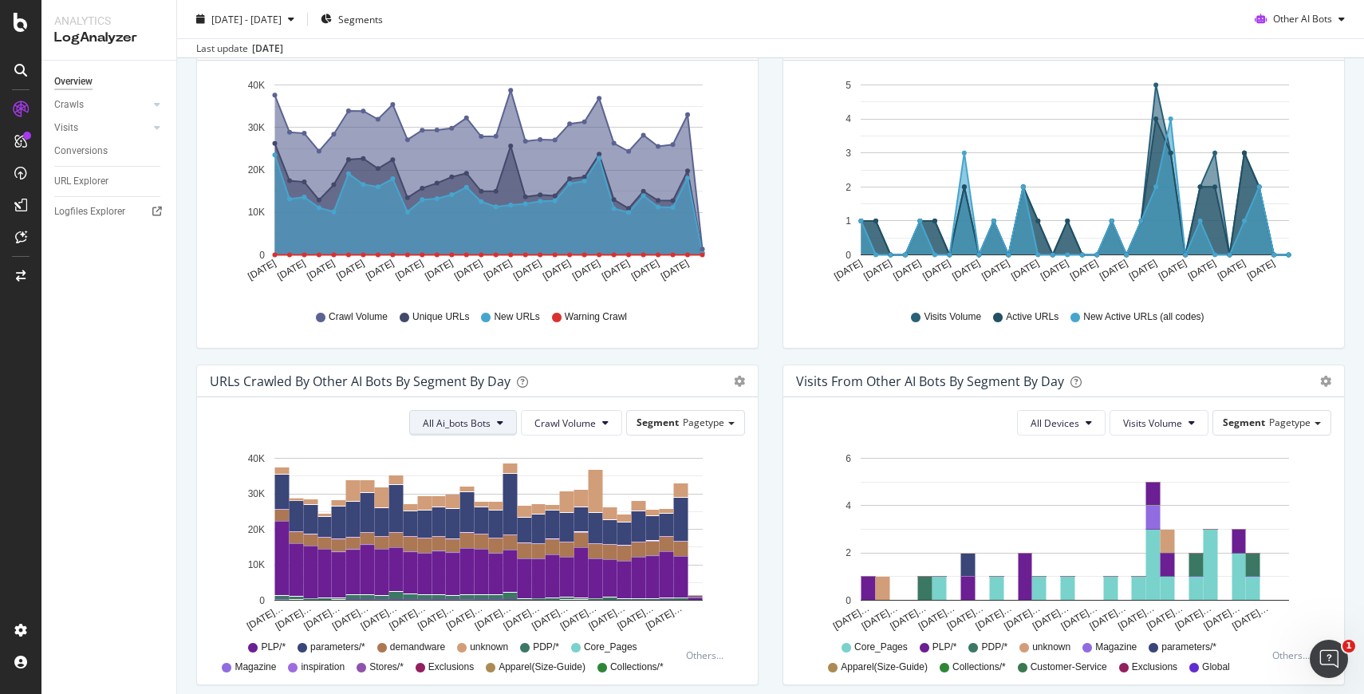
click at [491, 421] on span "All Ai_bots Bots" at bounding box center [457, 423] width 68 height 14
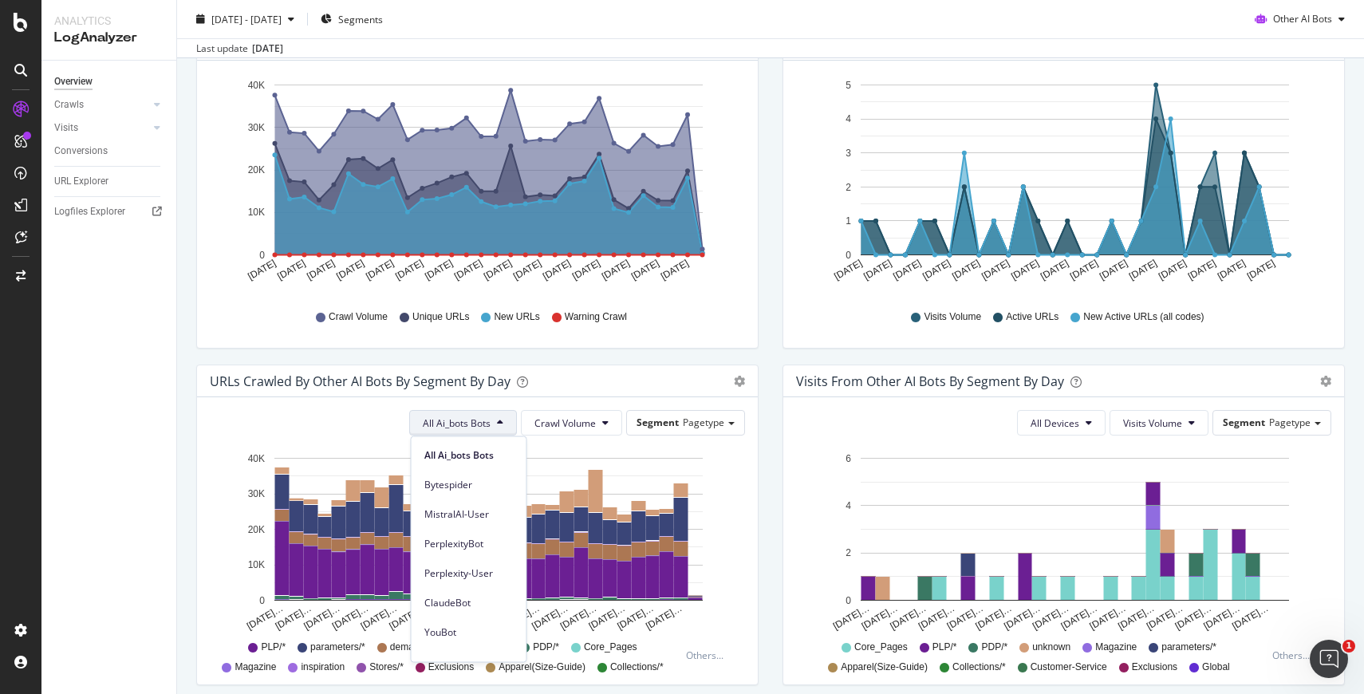
click at [491, 421] on span "All Ai_bots Bots" at bounding box center [457, 423] width 68 height 14
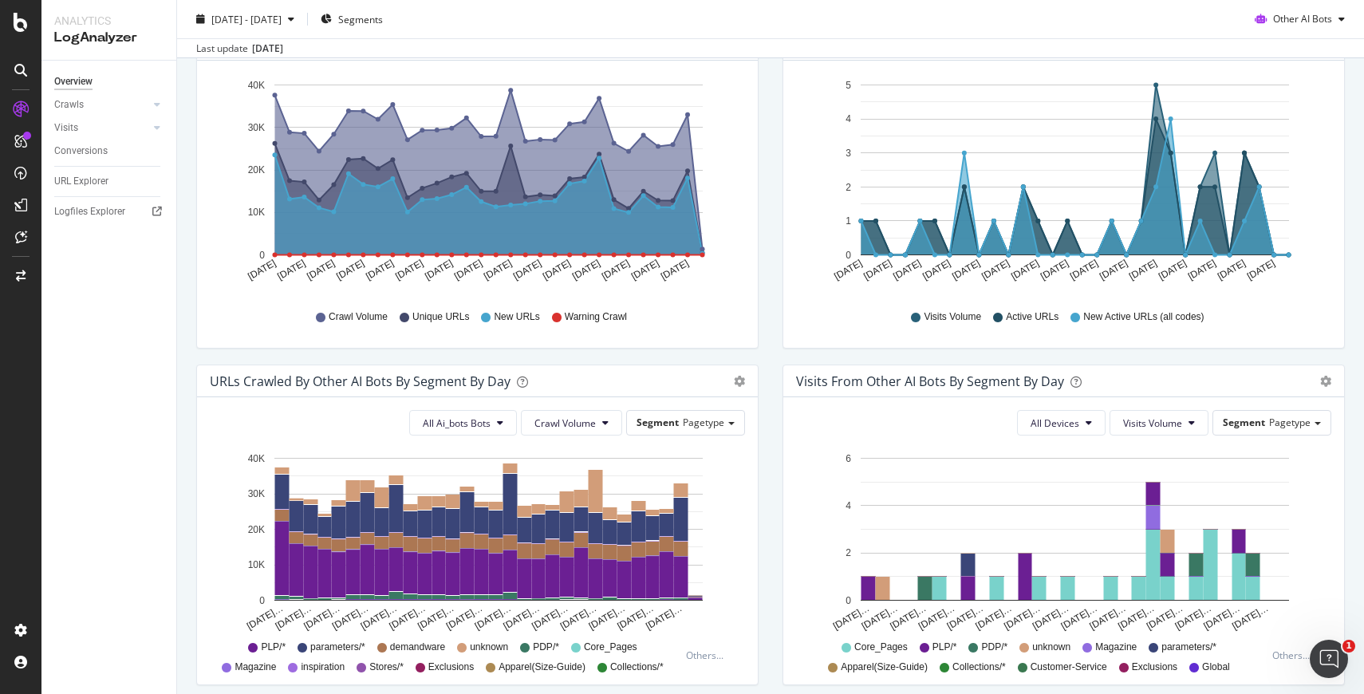
scroll to position [0, 0]
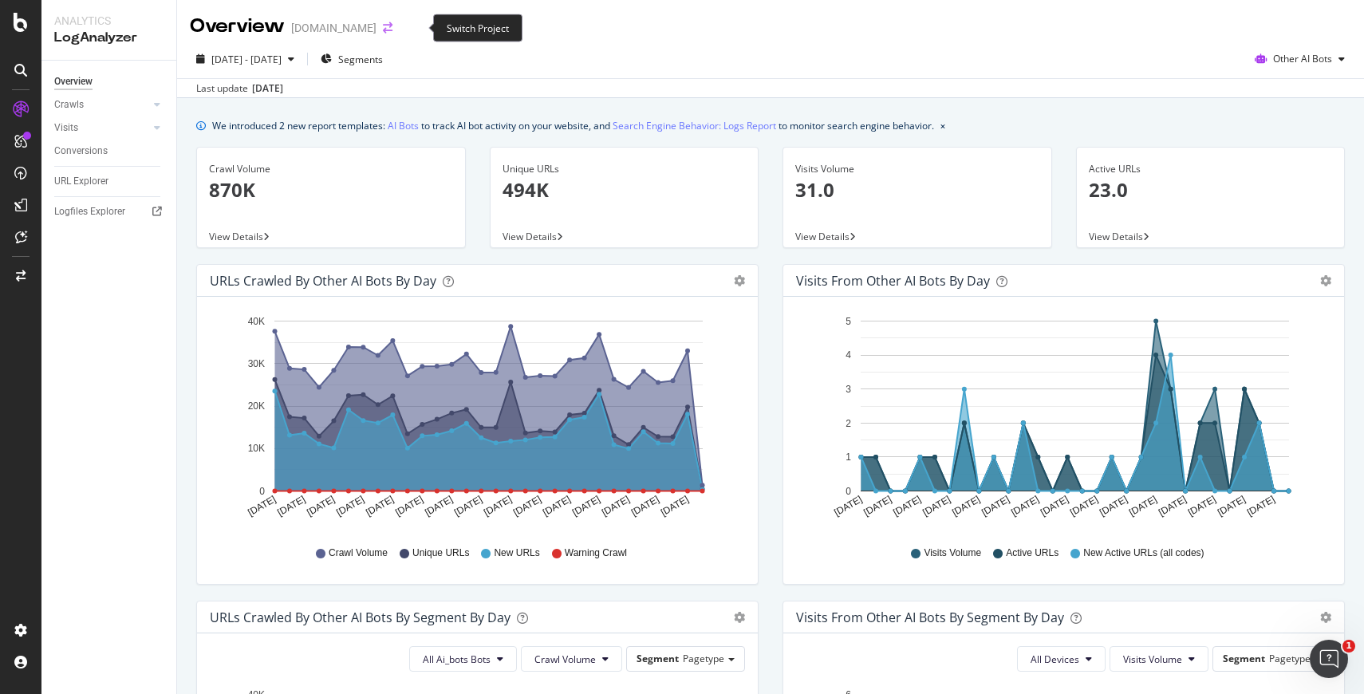
click at [393, 30] on icon "arrow-right-arrow-left" at bounding box center [388, 27] width 10 height 11
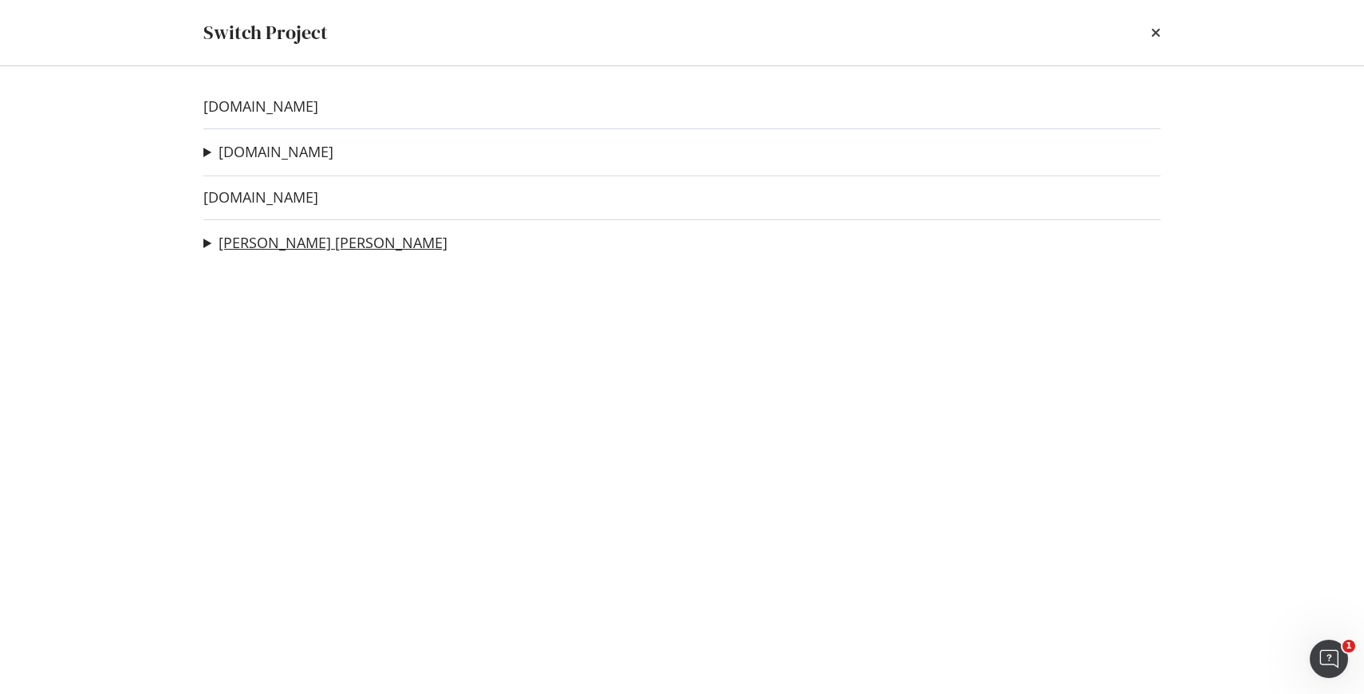
click at [274, 242] on link "[PERSON_NAME] [PERSON_NAME]" at bounding box center [333, 243] width 229 height 17
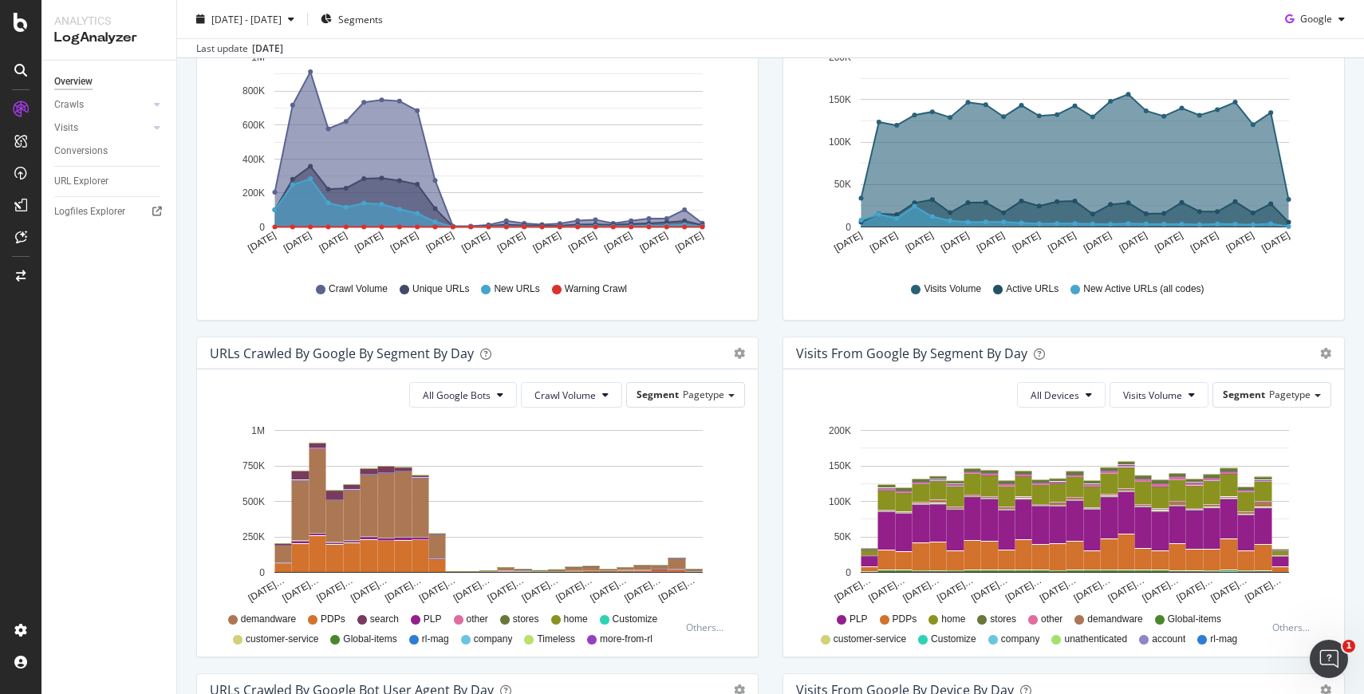
scroll to position [355, 0]
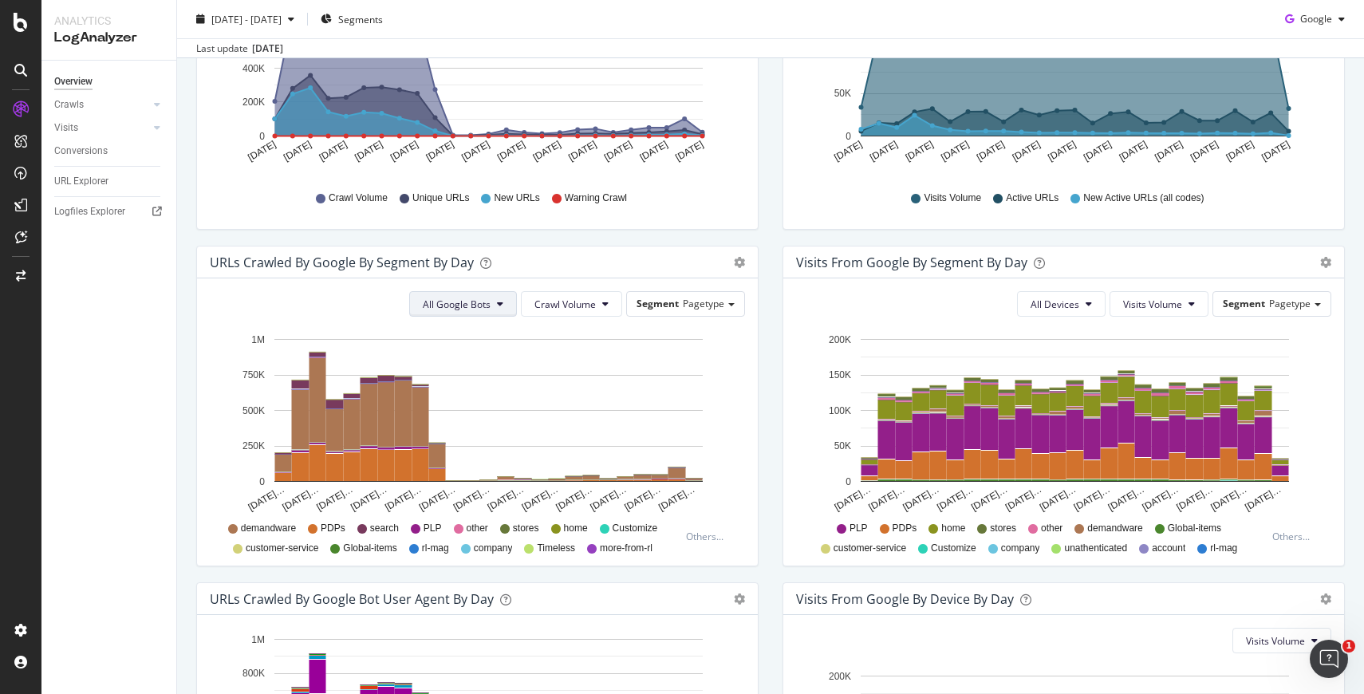
click at [495, 297] on button "All Google Bots" at bounding box center [463, 304] width 108 height 26
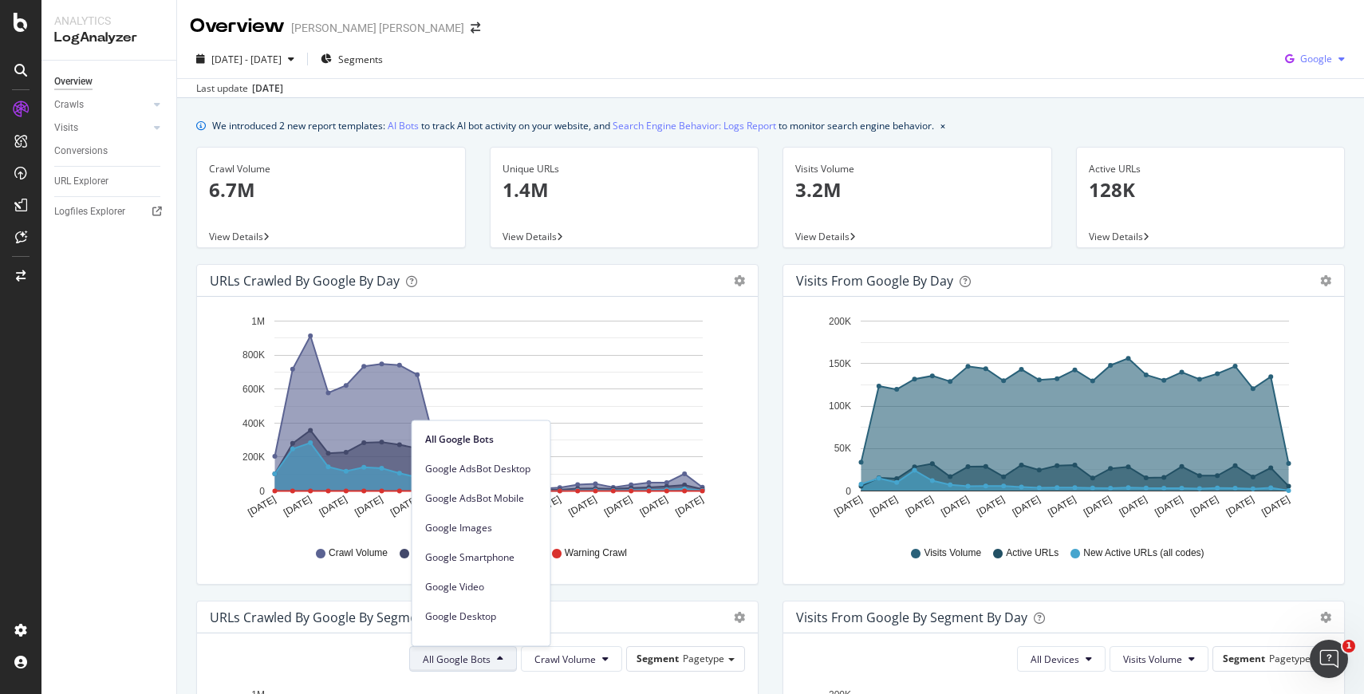
click at [1304, 65] on div "Google" at bounding box center [1315, 59] width 73 height 24
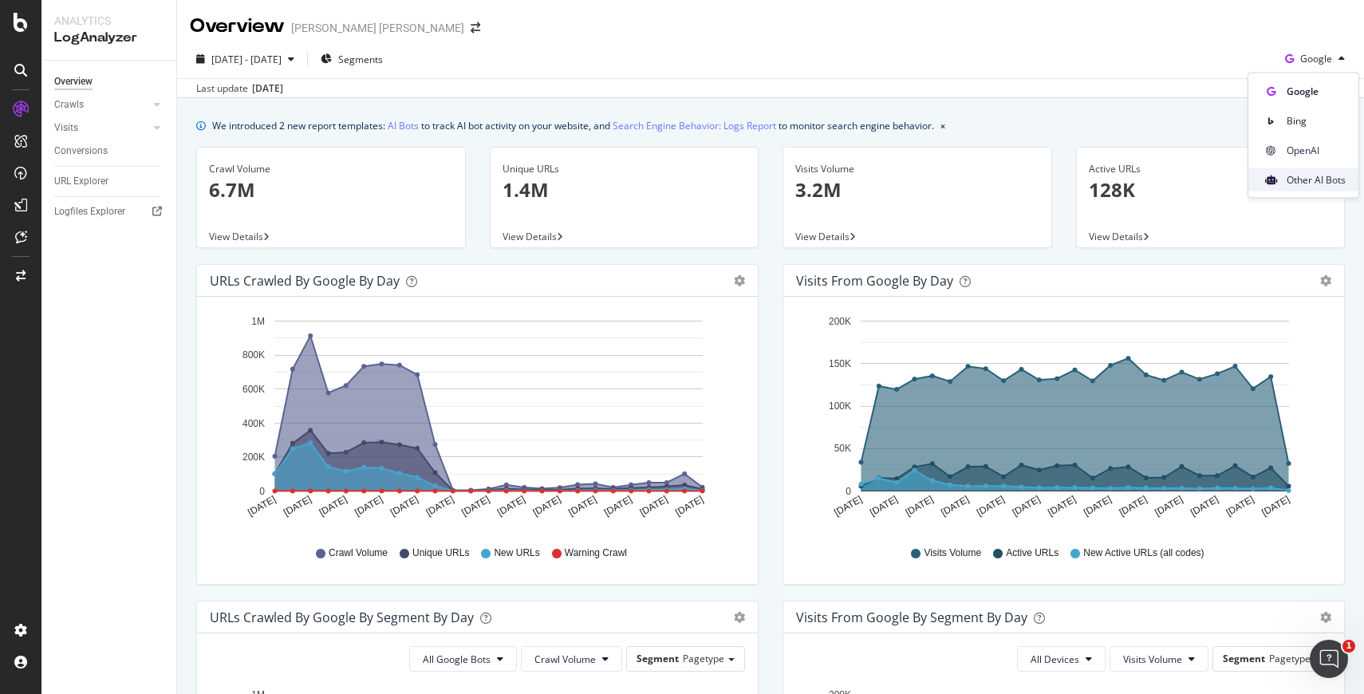
click at [1284, 181] on div "Other AI Bots" at bounding box center [1304, 179] width 110 height 23
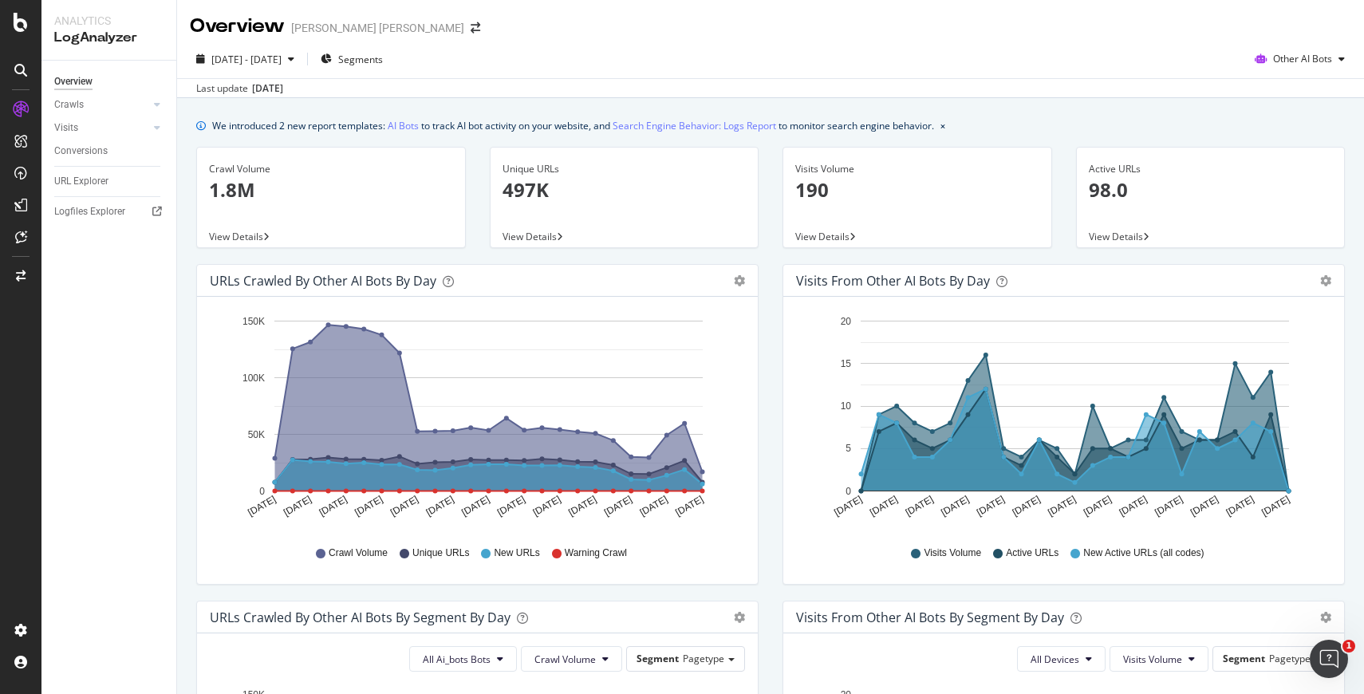
scroll to position [337, 0]
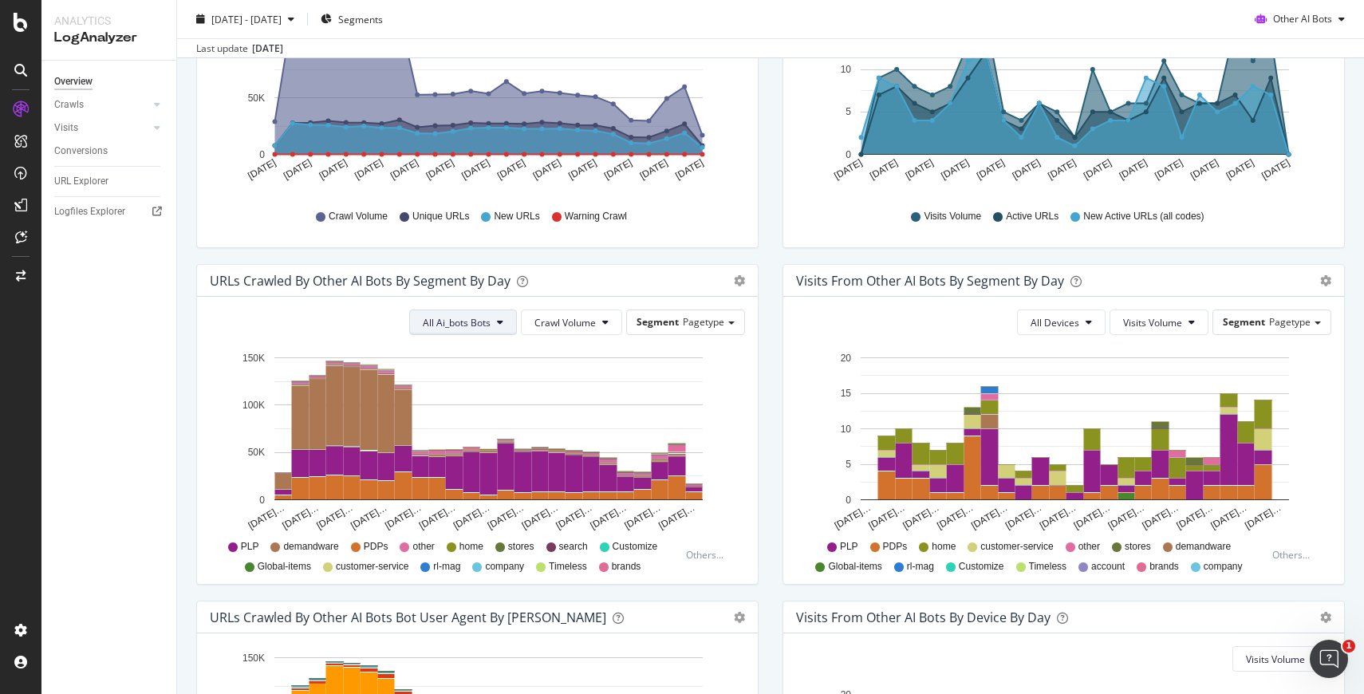
click at [492, 323] on button "All Ai_bots Bots" at bounding box center [463, 323] width 108 height 26
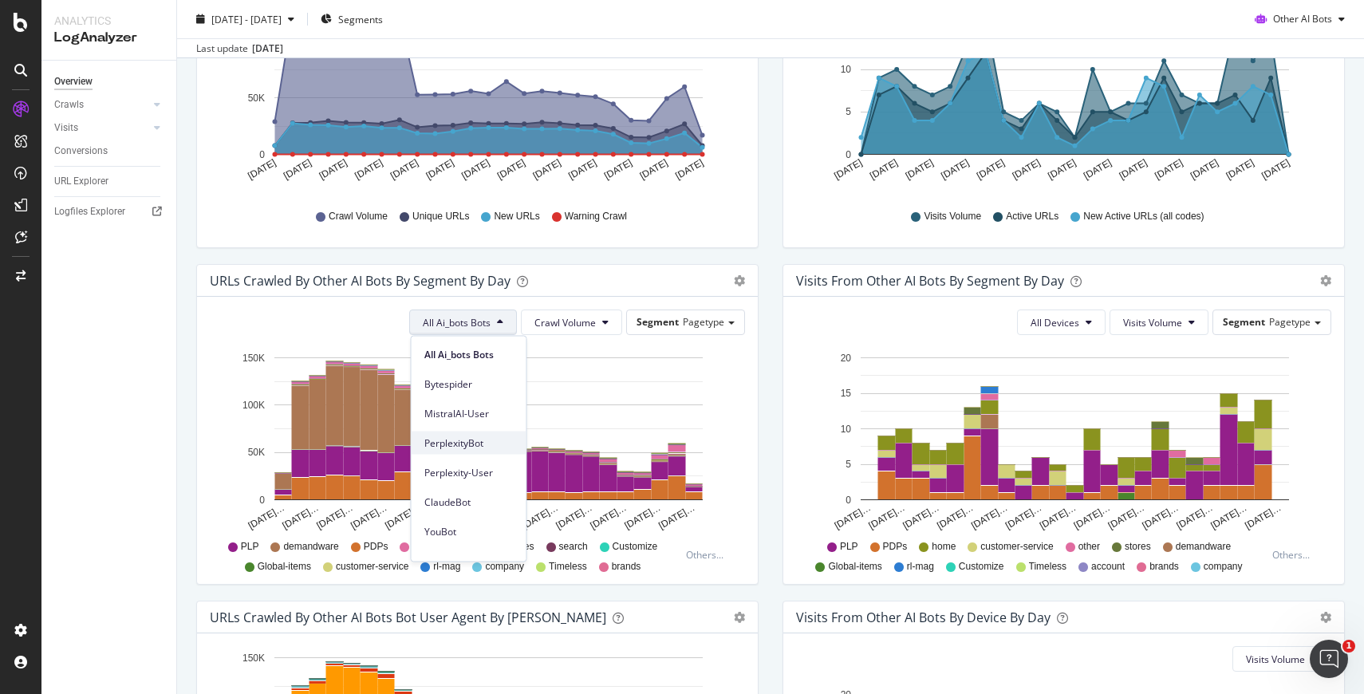
click at [479, 442] on span "PerplexityBot" at bounding box center [468, 443] width 89 height 14
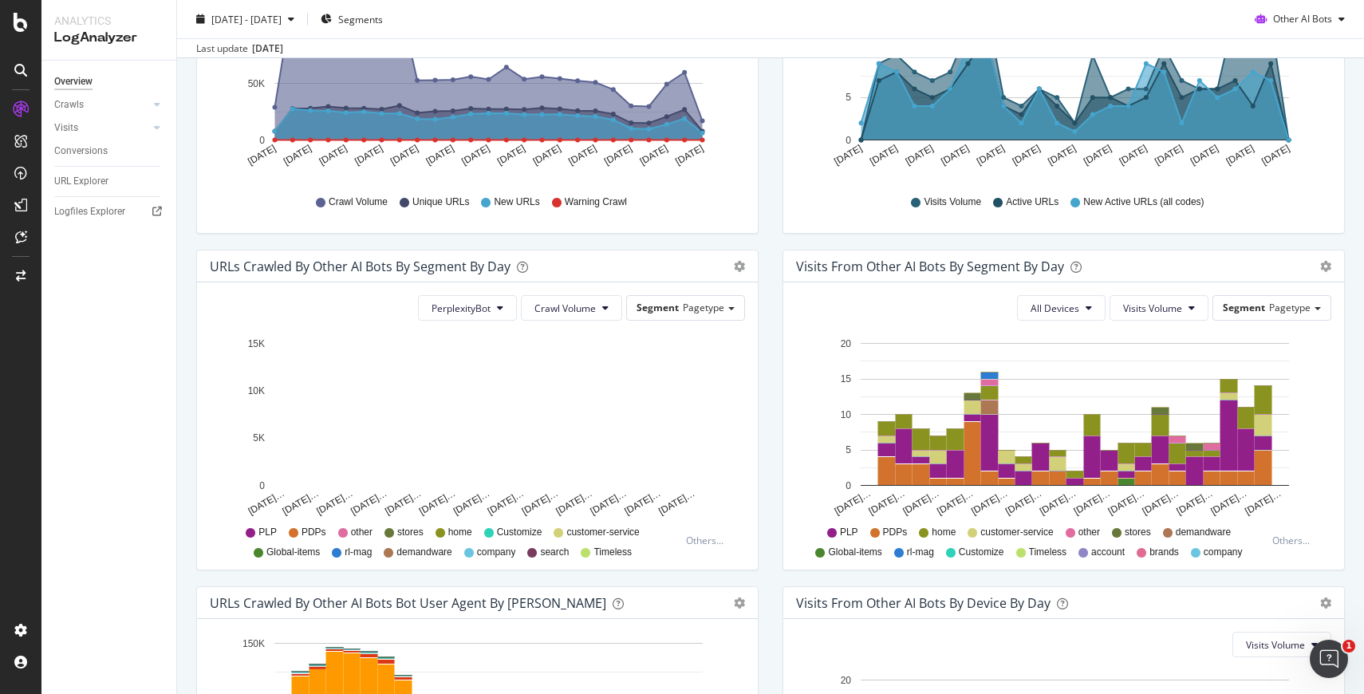
scroll to position [353, 0]
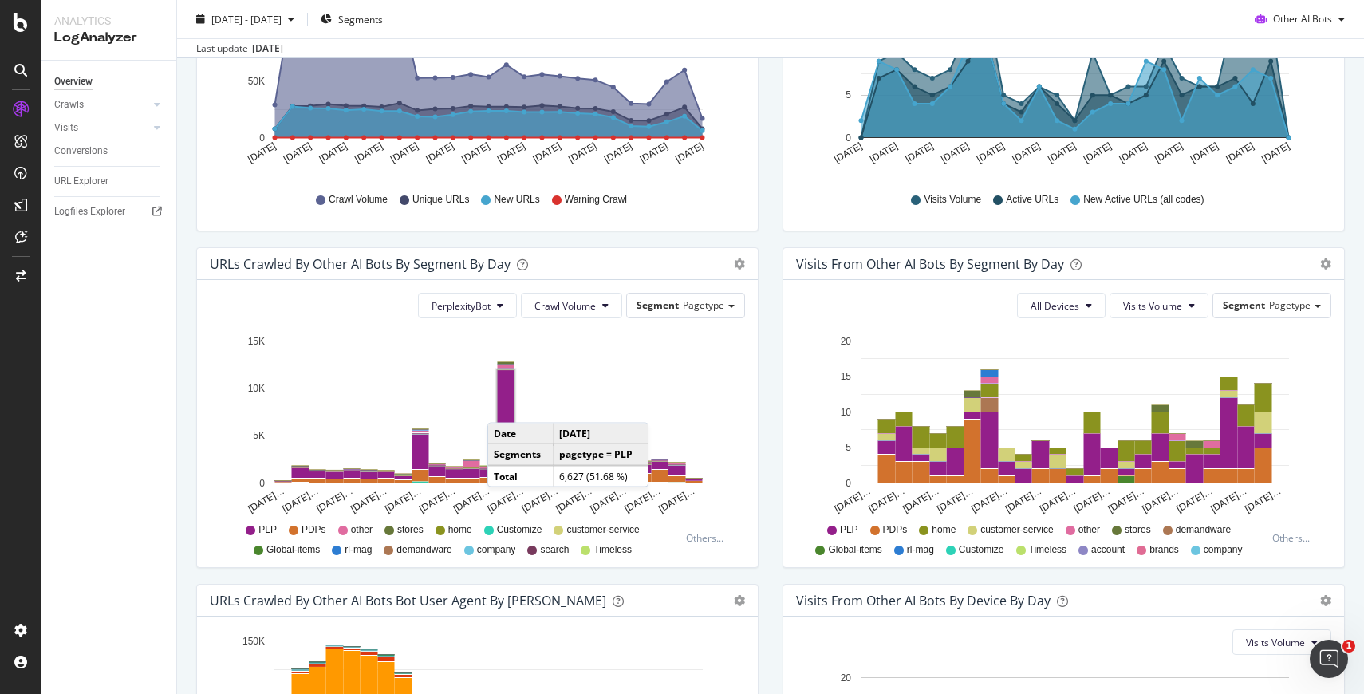
click at [503, 406] on rect "A chart." at bounding box center [506, 401] width 17 height 62
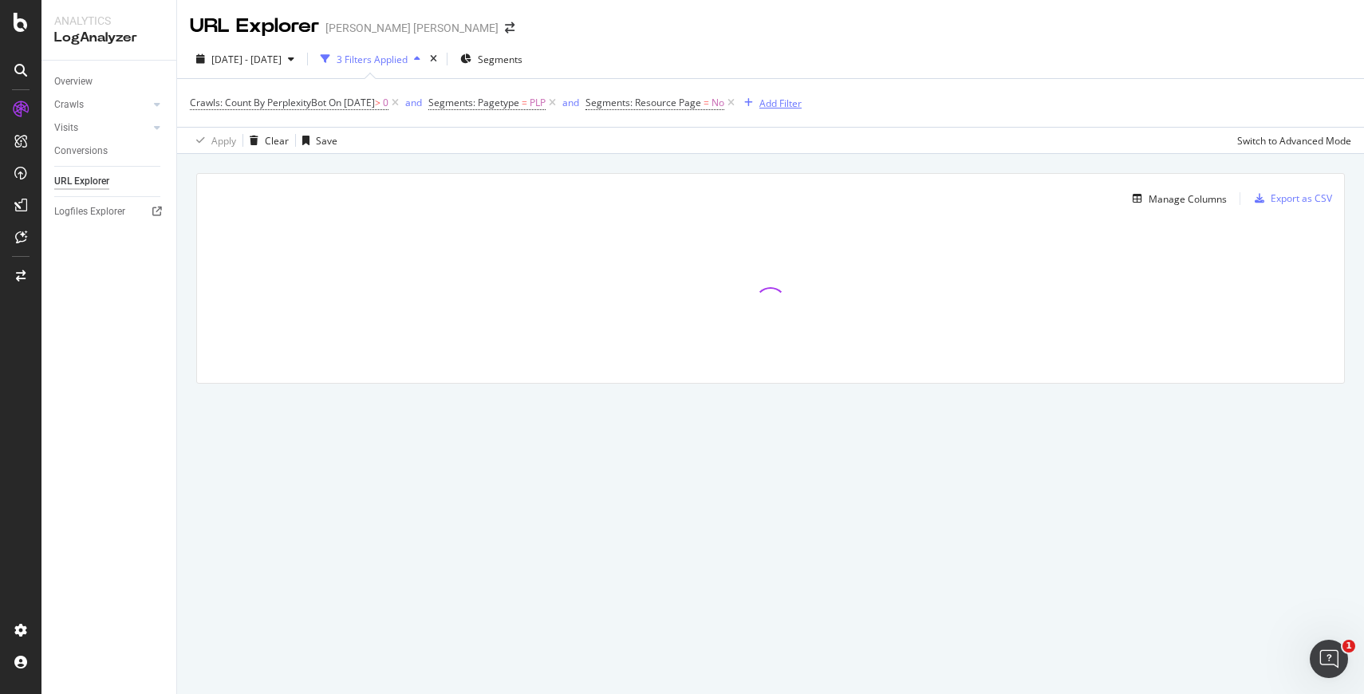
click at [801, 102] on div "Add Filter" at bounding box center [781, 104] width 42 height 14
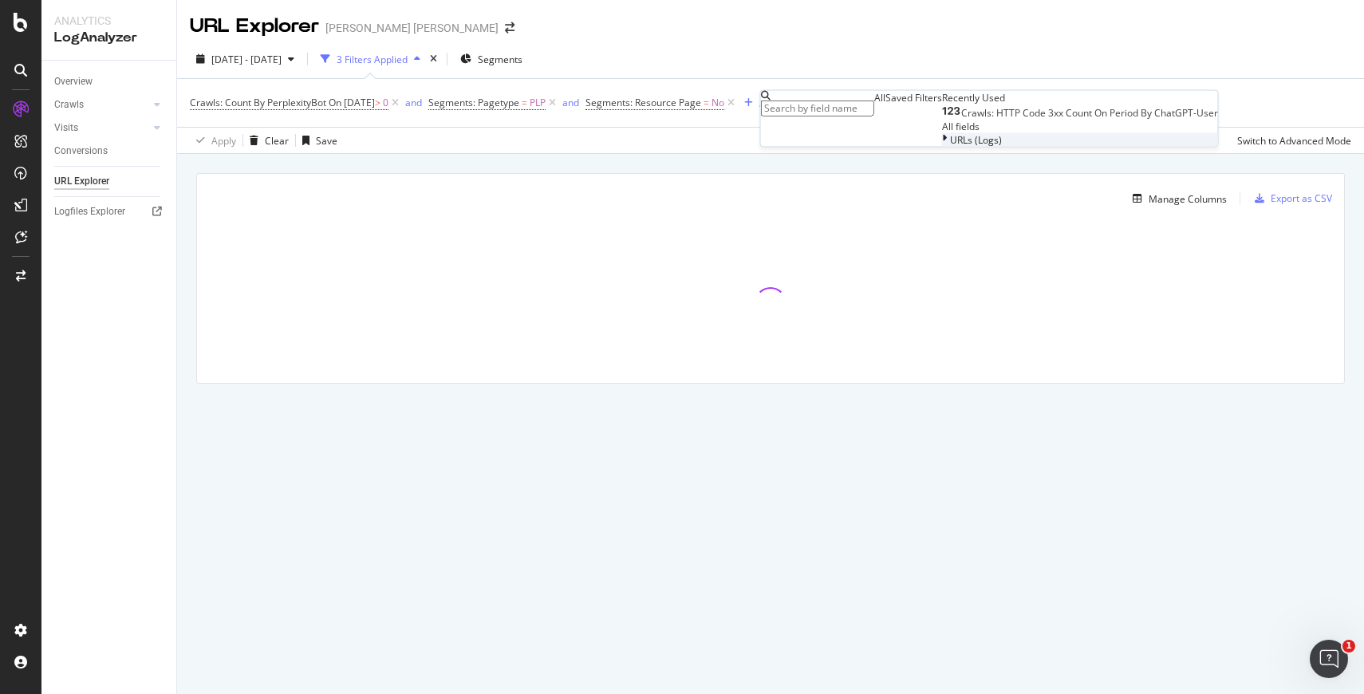
click at [950, 147] on span "URLs (Logs)" at bounding box center [976, 140] width 52 height 14
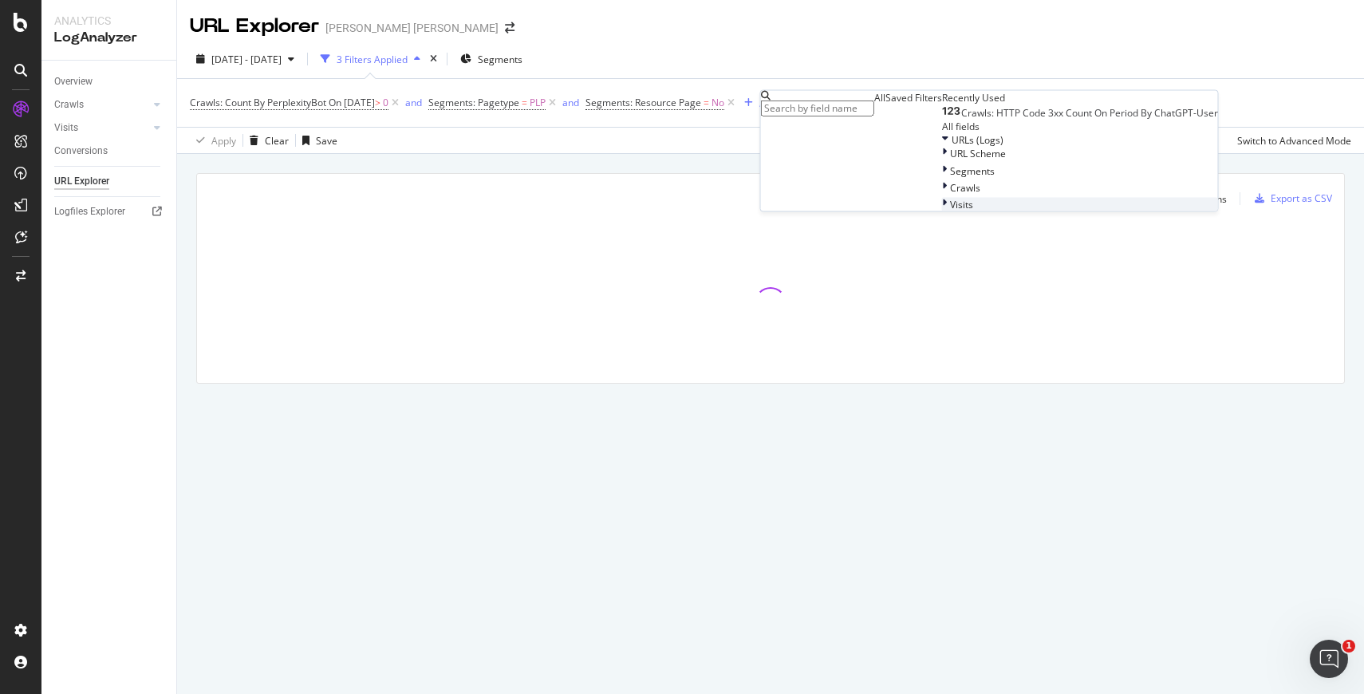
click at [942, 211] on div "Visits" at bounding box center [1080, 204] width 276 height 14
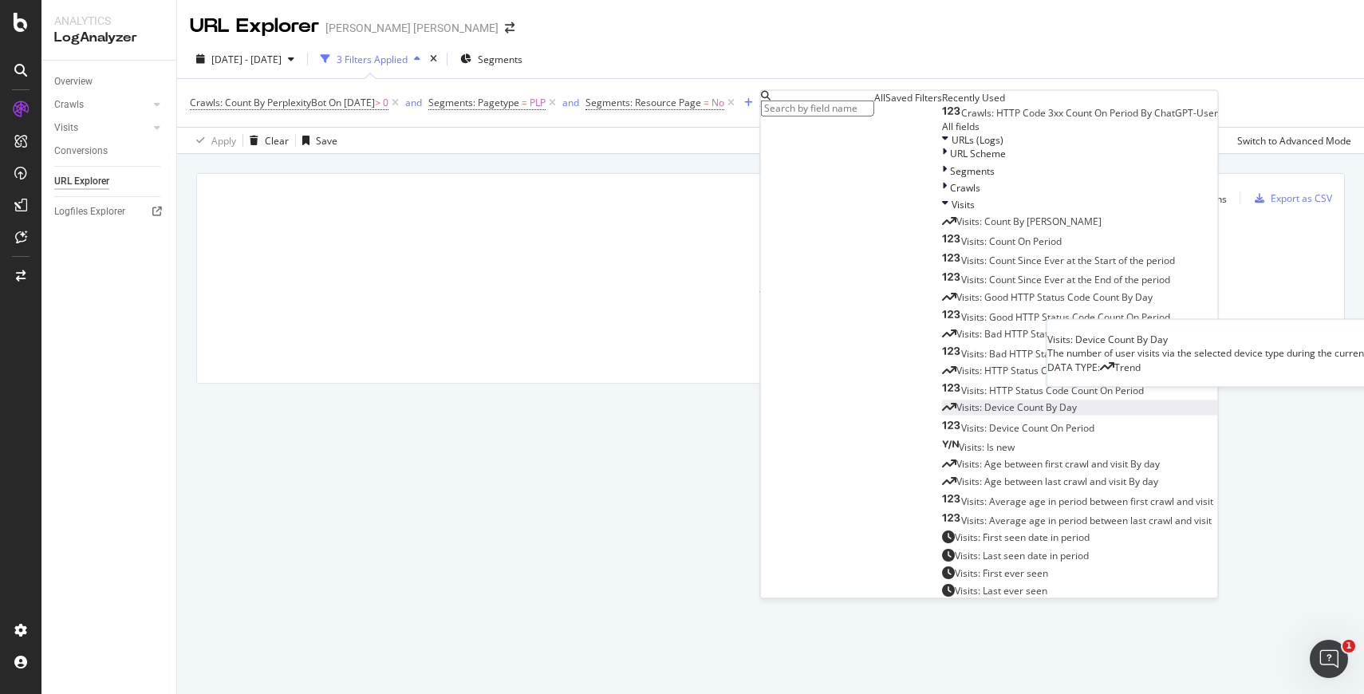
scroll to position [285, 0]
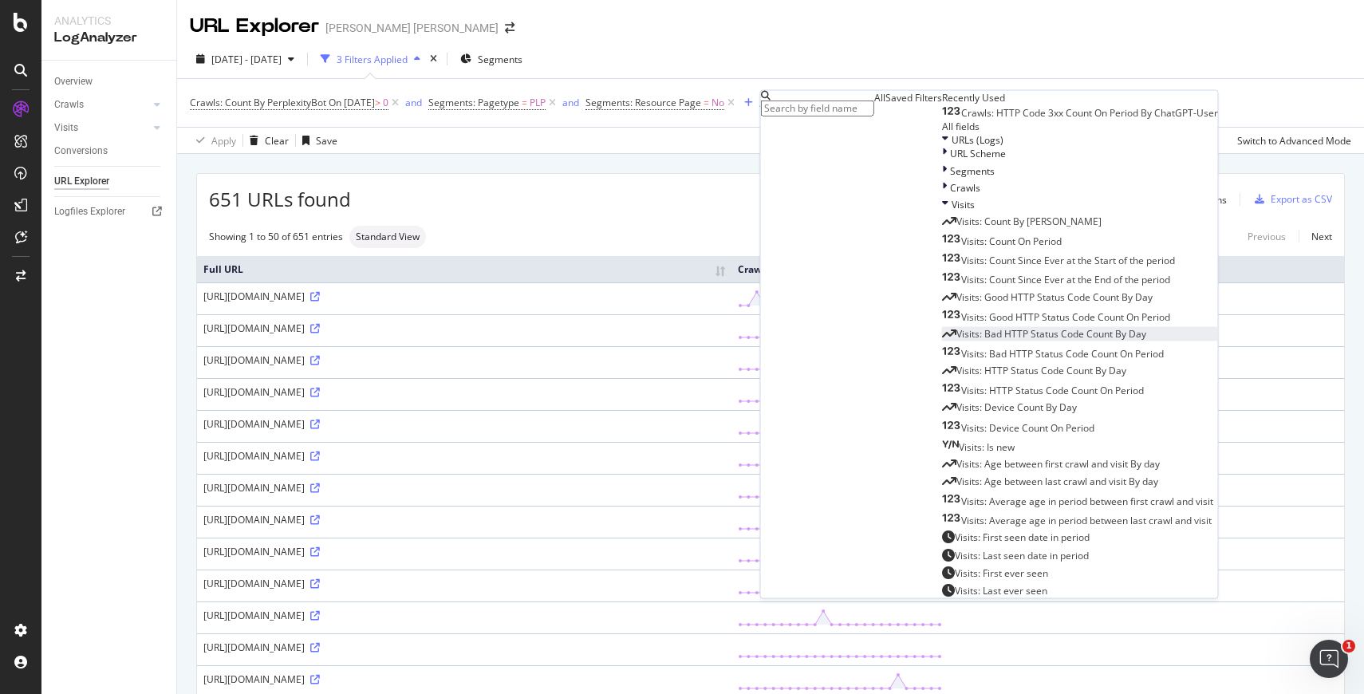
click at [957, 326] on span "Visits: Bad HTTP Status Code Count By Day" at bounding box center [1052, 333] width 190 height 14
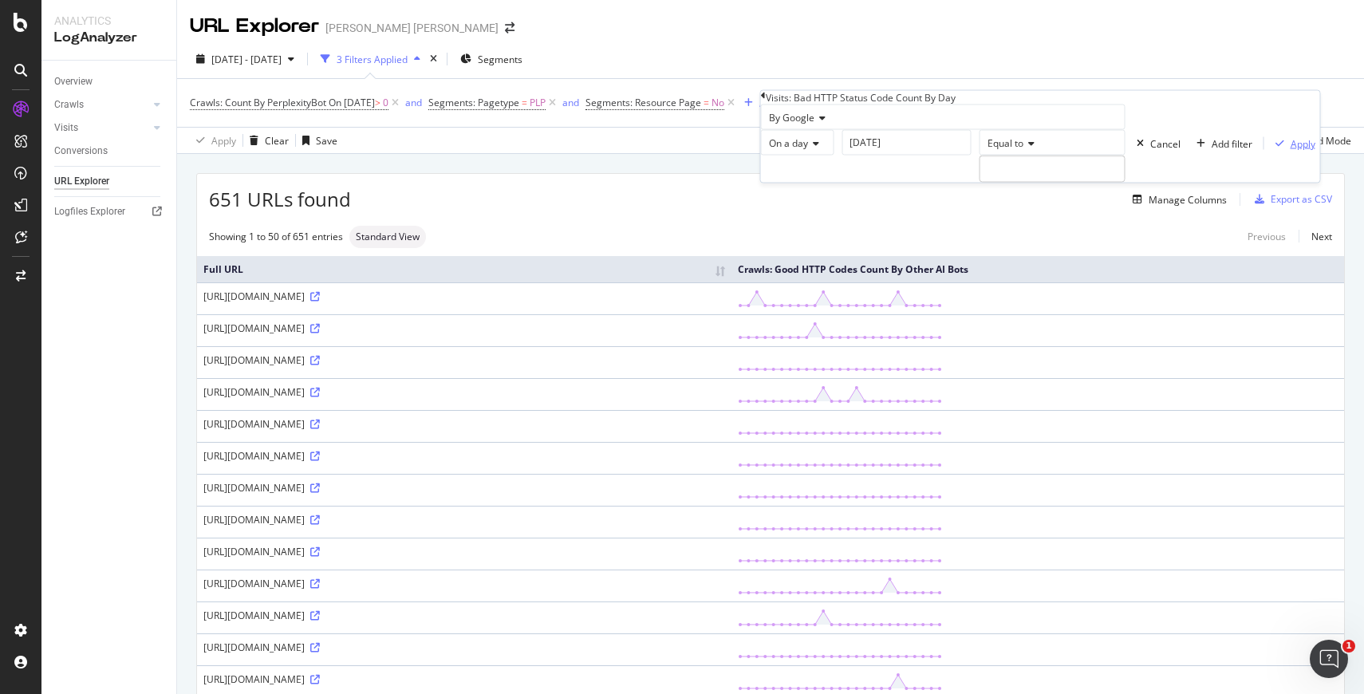
click at [1291, 150] on div "Apply" at bounding box center [1303, 143] width 25 height 14
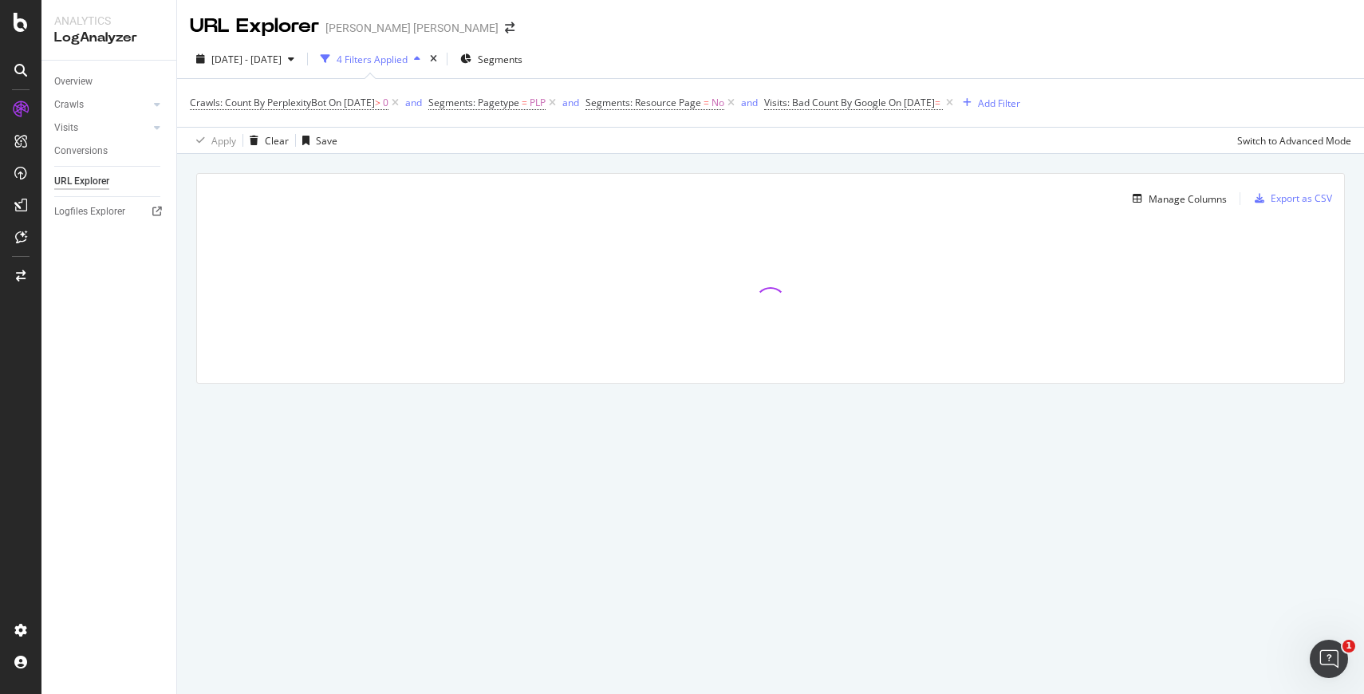
click at [806, 142] on div "Apply Clear Save Switch to Advanced Mode" at bounding box center [770, 140] width 1187 height 26
click at [805, 140] on div "Apply Clear Save Switch to Advanced Mode" at bounding box center [770, 140] width 1187 height 26
drag, startPoint x: 621, startPoint y: 49, endPoint x: 400, endPoint y: 30, distance: 222.5
click at [400, 30] on div "URL Explorer [PERSON_NAME] [PERSON_NAME] [DATE] - [DATE] 4 Filters Applied Segm…" at bounding box center [770, 347] width 1187 height 694
click at [681, 57] on div "[DATE] - [DATE] 4 Filters Applied Segments" at bounding box center [770, 62] width 1187 height 32
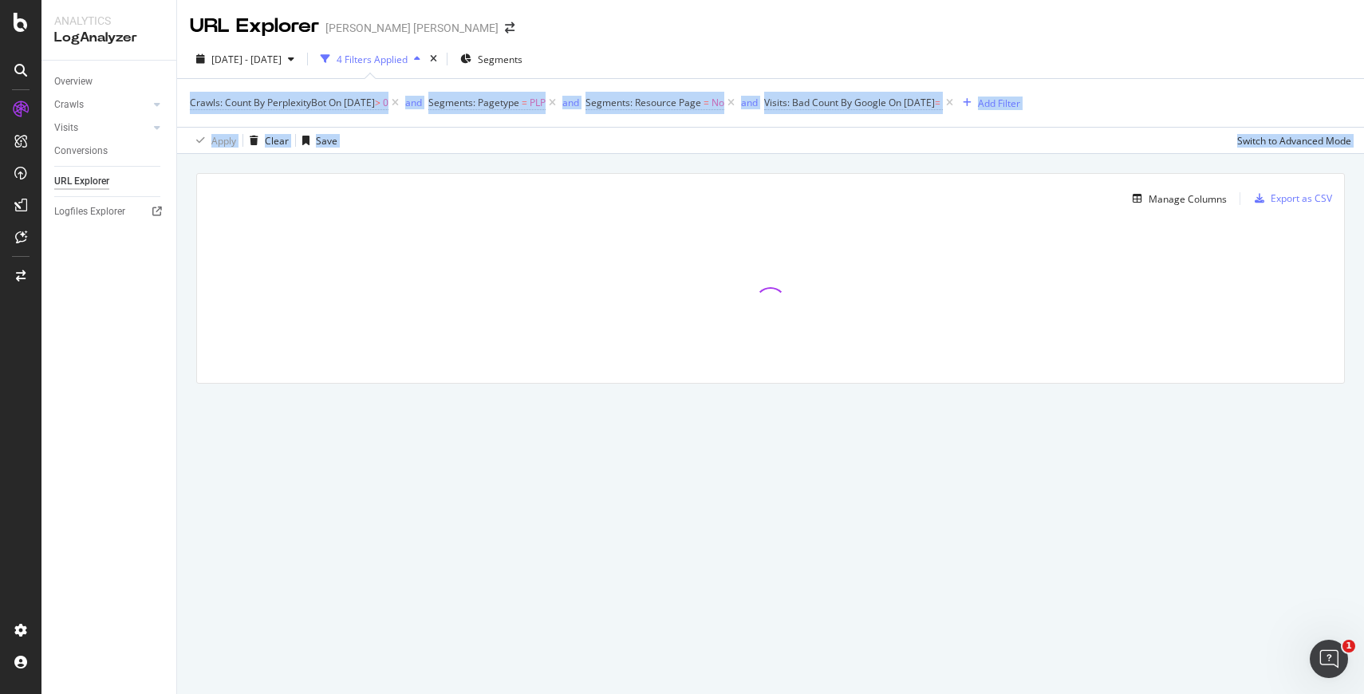
drag, startPoint x: 1005, startPoint y: 80, endPoint x: 1032, endPoint y: 184, distance: 108.0
click at [1032, 183] on div "URL Explorer [PERSON_NAME] [PERSON_NAME] [DATE] - [DATE] 4 Filters Applied Segm…" at bounding box center [770, 347] width 1187 height 694
click at [1062, 125] on div "Crawls: Count By PerplexityBot On [DATE] > 0 and Segments: Pagetype = PLP and S…" at bounding box center [771, 103] width 1162 height 48
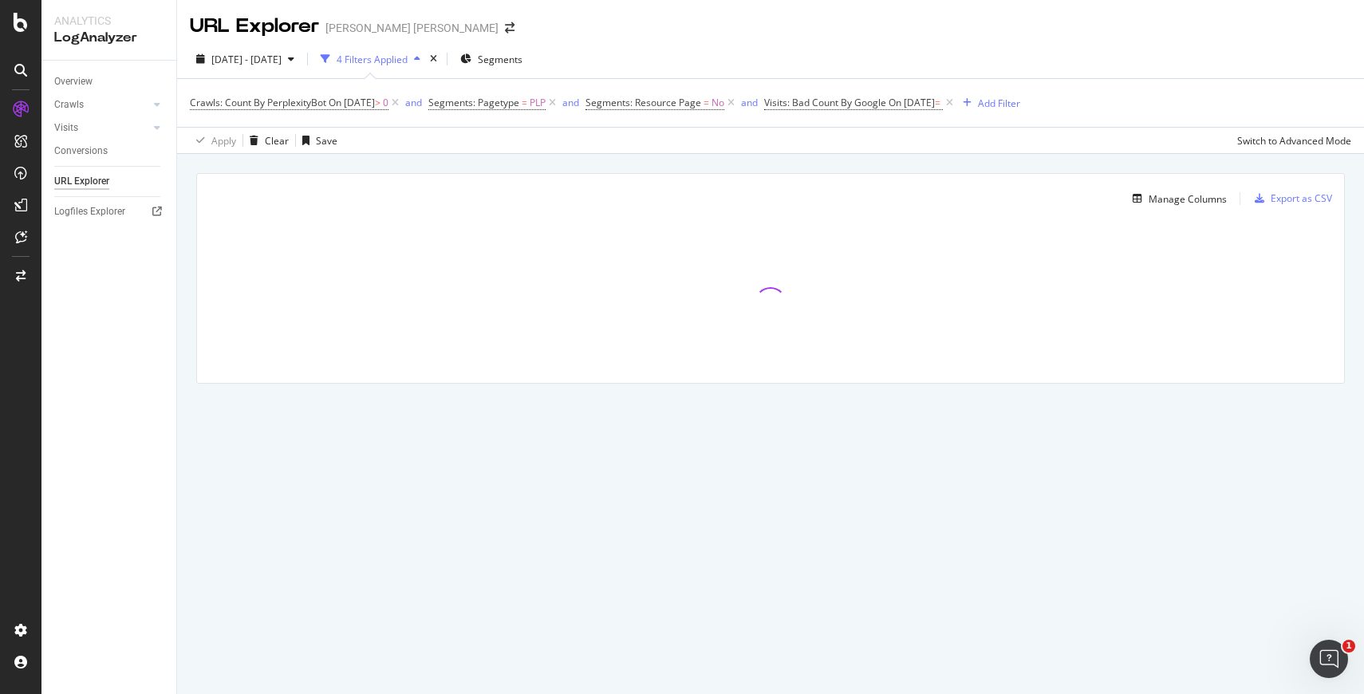
click at [1061, 131] on div "Apply Clear Save Switch to Advanced Mode" at bounding box center [770, 140] width 1187 height 26
click at [559, 105] on icon at bounding box center [553, 103] width 14 height 16
click at [772, 98] on span "On [DATE]" at bounding box center [755, 103] width 46 height 14
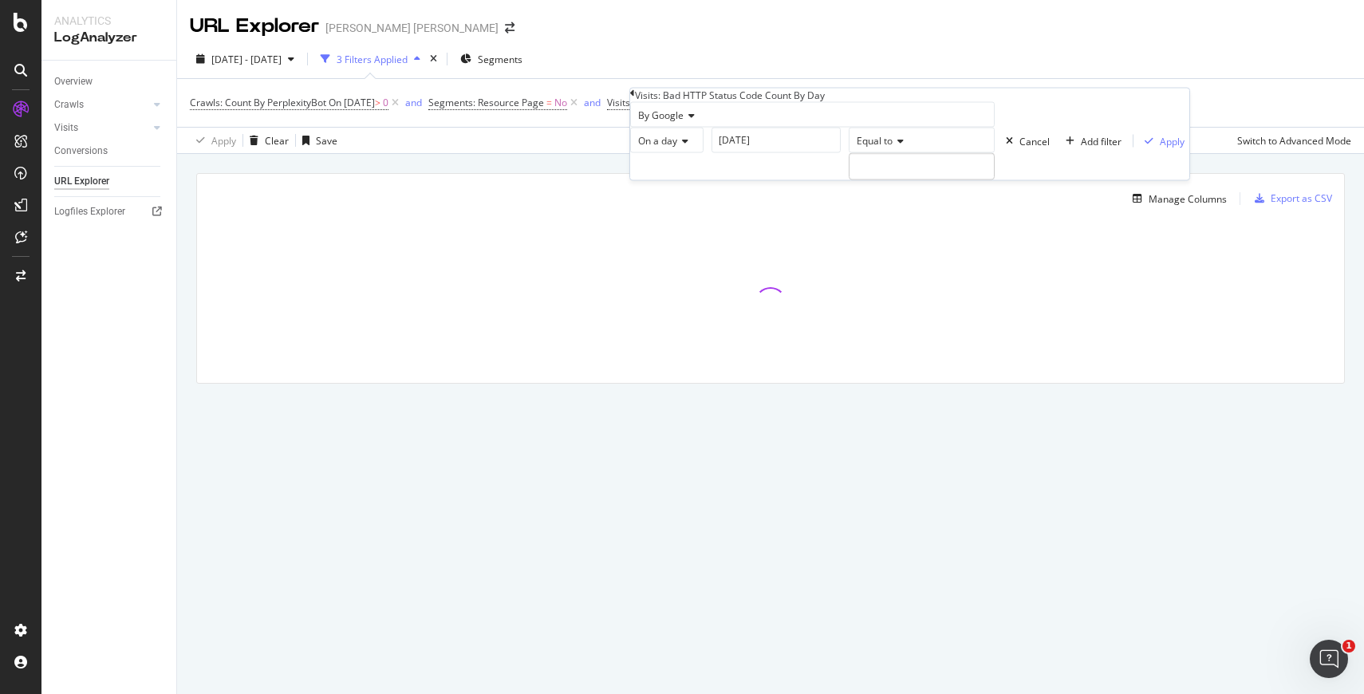
click at [957, 43] on div "[DATE] - [DATE] 3 Filters Applied Segments Crawls: Count By PerplexityBot On [D…" at bounding box center [770, 97] width 1187 height 114
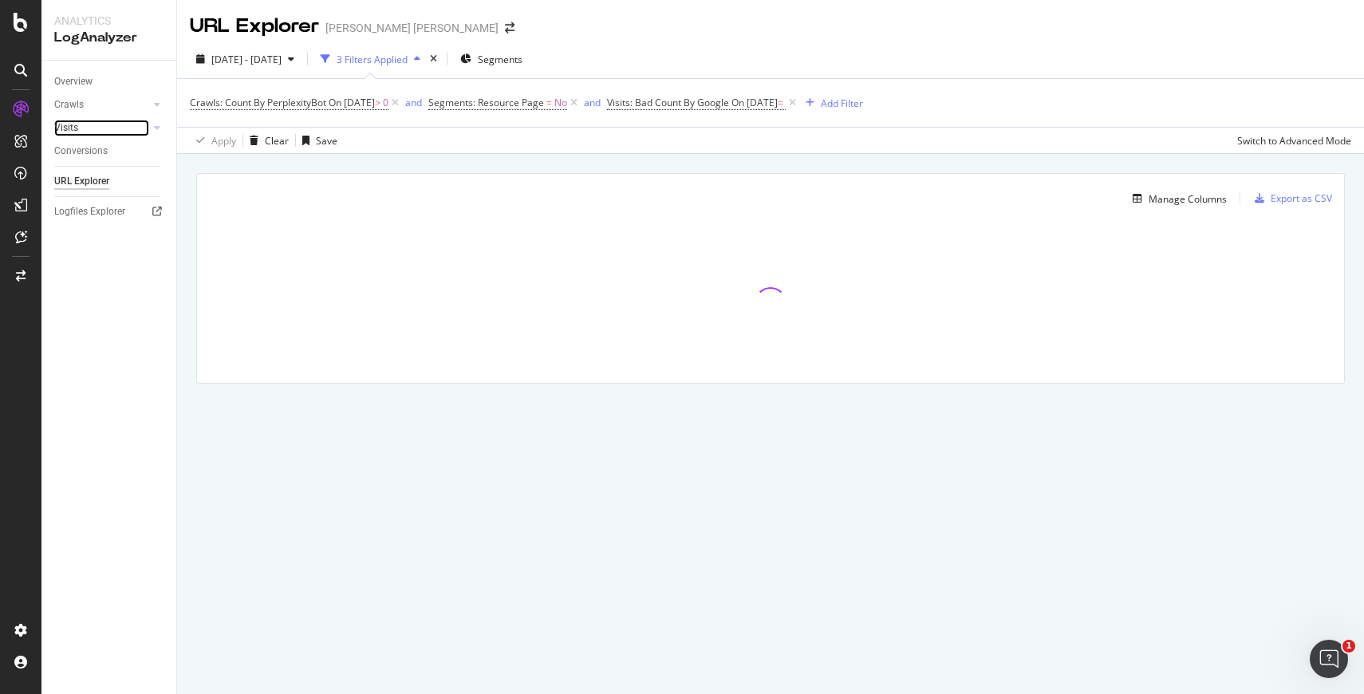
click at [91, 128] on link "Visits" at bounding box center [101, 128] width 95 height 17
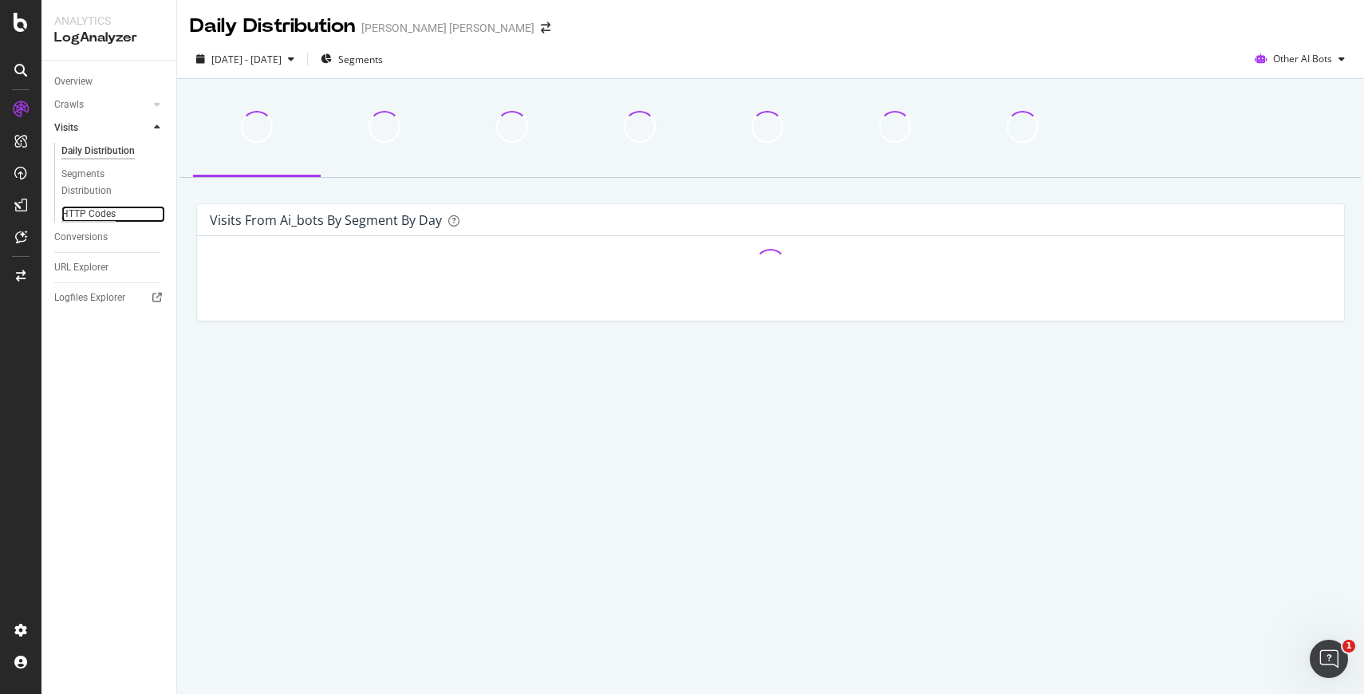
click at [90, 210] on div "HTTP Codes" at bounding box center [88, 214] width 54 height 17
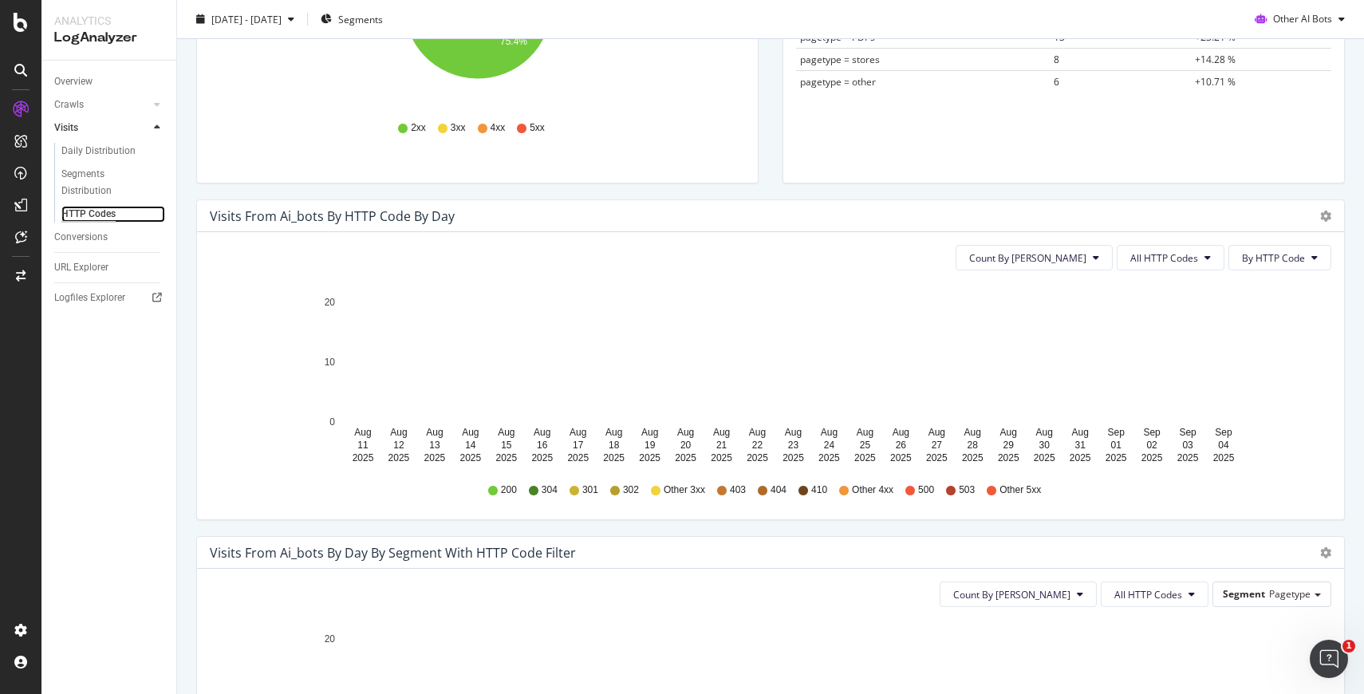
scroll to position [357, 0]
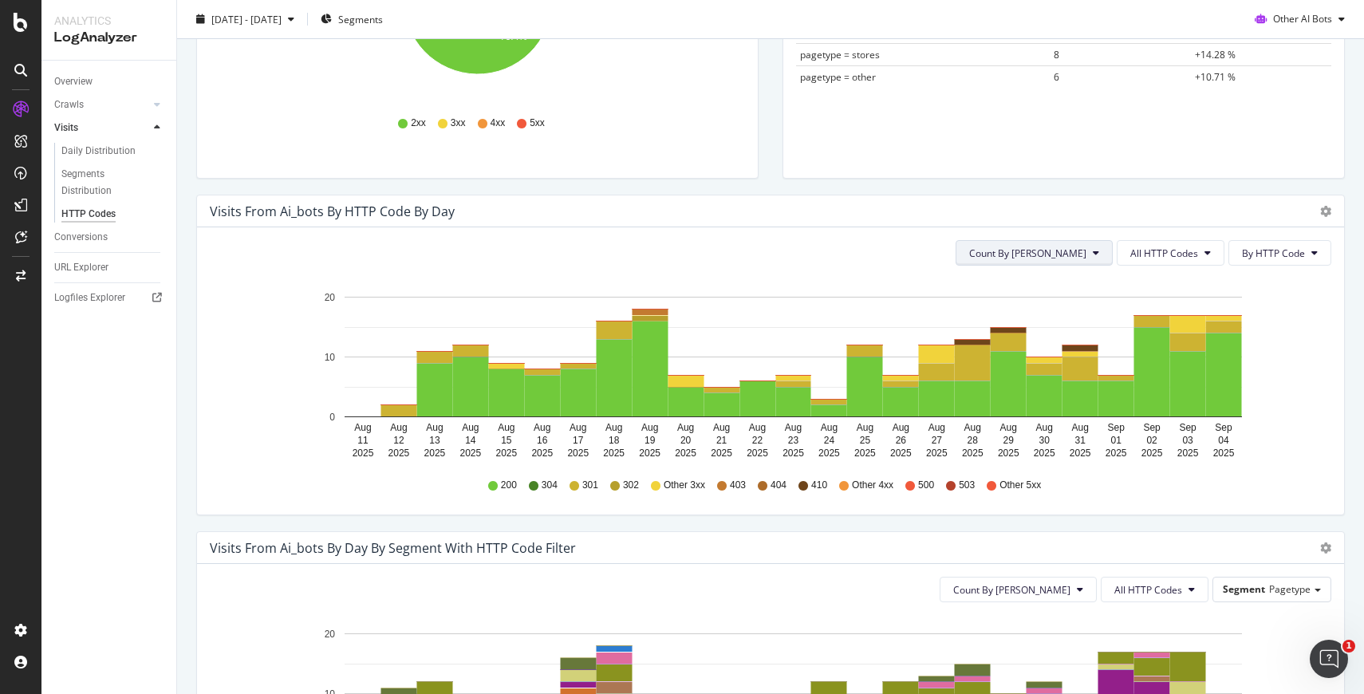
click at [1093, 253] on button "Count By [PERSON_NAME]" at bounding box center [1034, 253] width 157 height 26
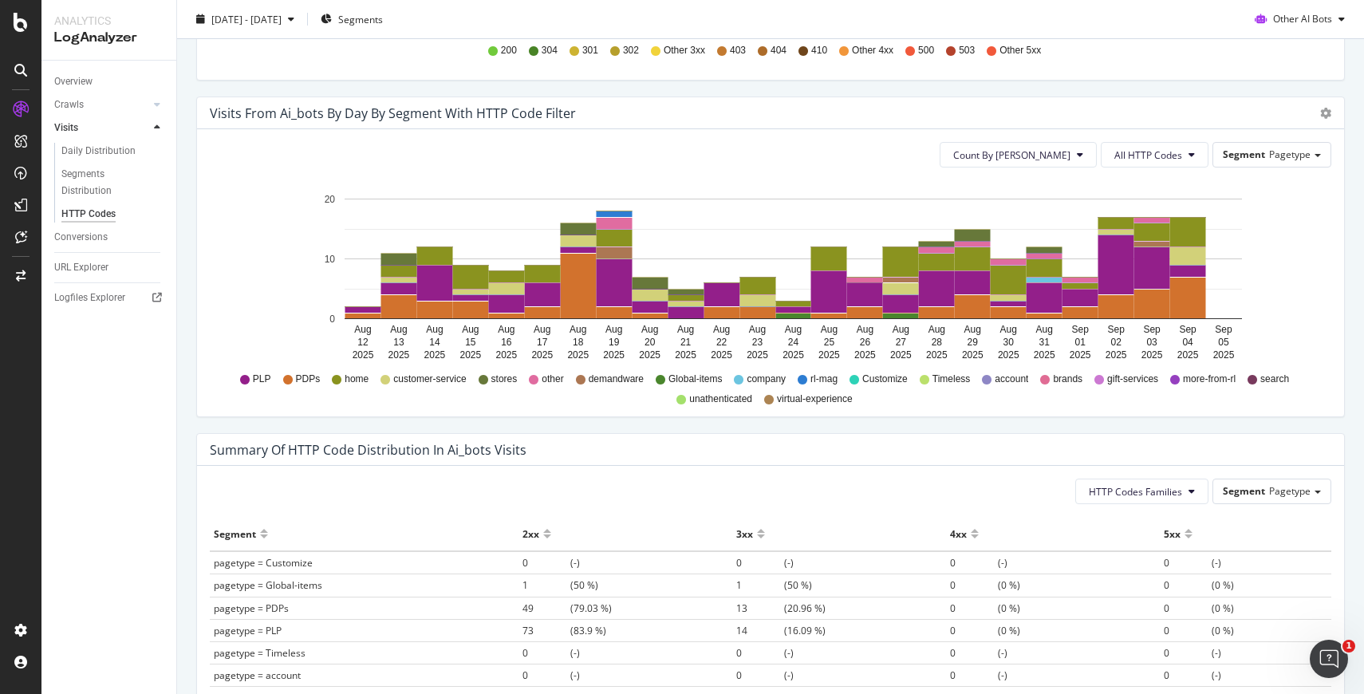
scroll to position [0, 0]
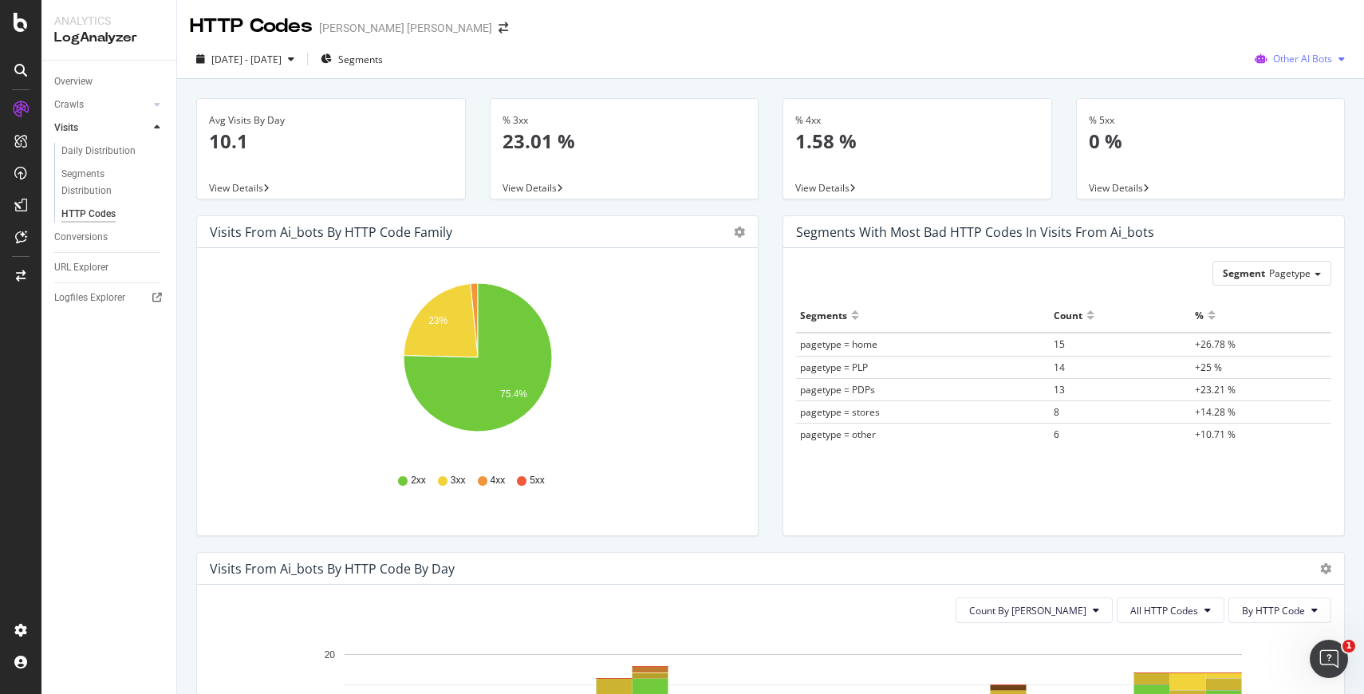
click at [1316, 59] on span "Other AI Bots" at bounding box center [1302, 59] width 59 height 14
click at [1292, 177] on span "Other AI Bots" at bounding box center [1313, 179] width 62 height 14
click at [741, 216] on div "Visits from ai_bots by HTTP Code Family Pie Table" at bounding box center [477, 232] width 561 height 32
click at [741, 224] on div "Visits from ai_bots by HTTP Code Family Pie Table" at bounding box center [477, 232] width 561 height 32
click at [739, 231] on icon "gear" at bounding box center [739, 232] width 11 height 11
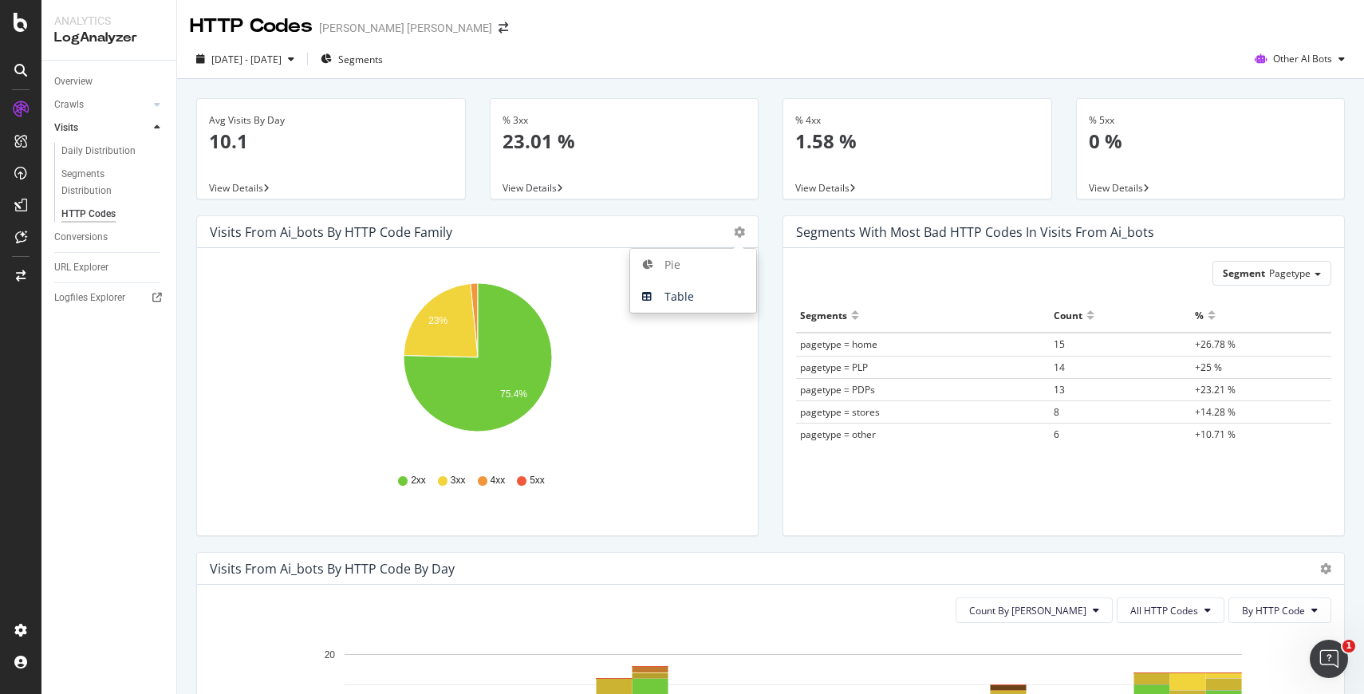
click at [867, 239] on div "Segments with most bad HTTP codes in Visits from ai_bots" at bounding box center [975, 232] width 358 height 16
click at [286, 145] on p "10.1" at bounding box center [331, 141] width 244 height 27
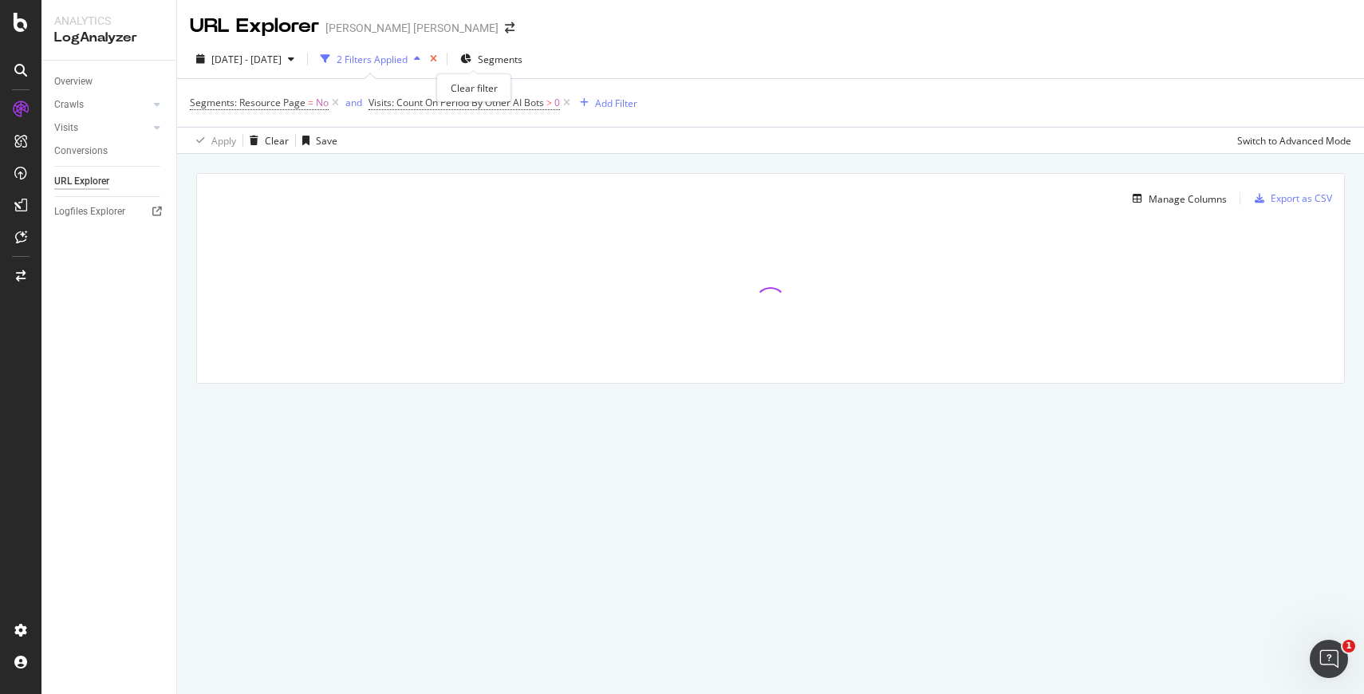
click at [437, 60] on icon "times" at bounding box center [433, 59] width 7 height 10
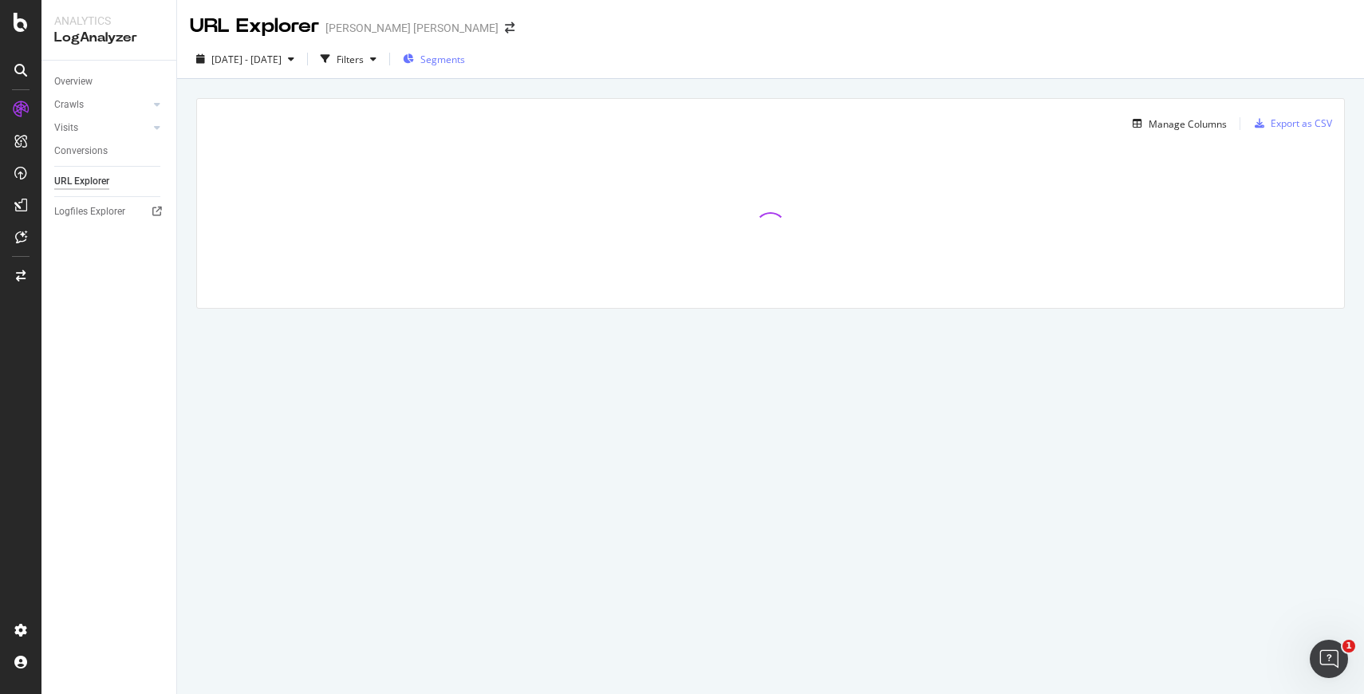
click at [465, 61] on span "Segments" at bounding box center [442, 60] width 45 height 14
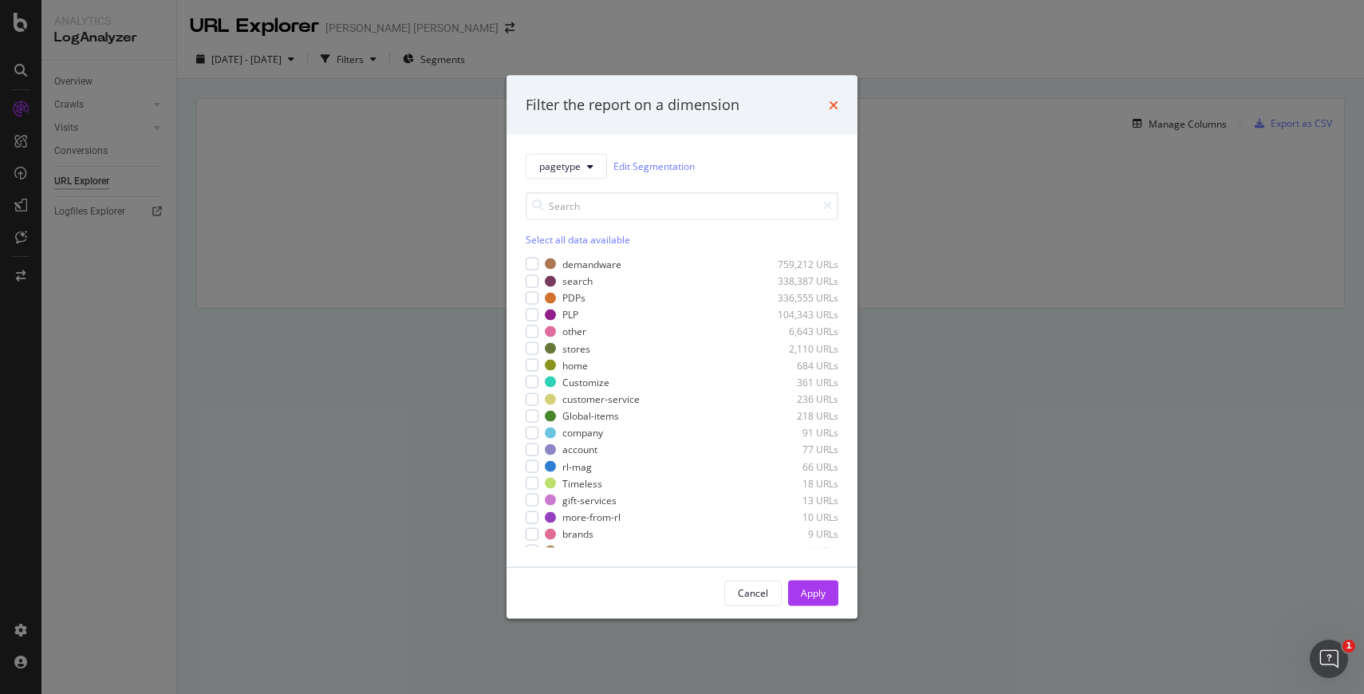
click at [834, 105] on icon "times" at bounding box center [834, 104] width 10 height 13
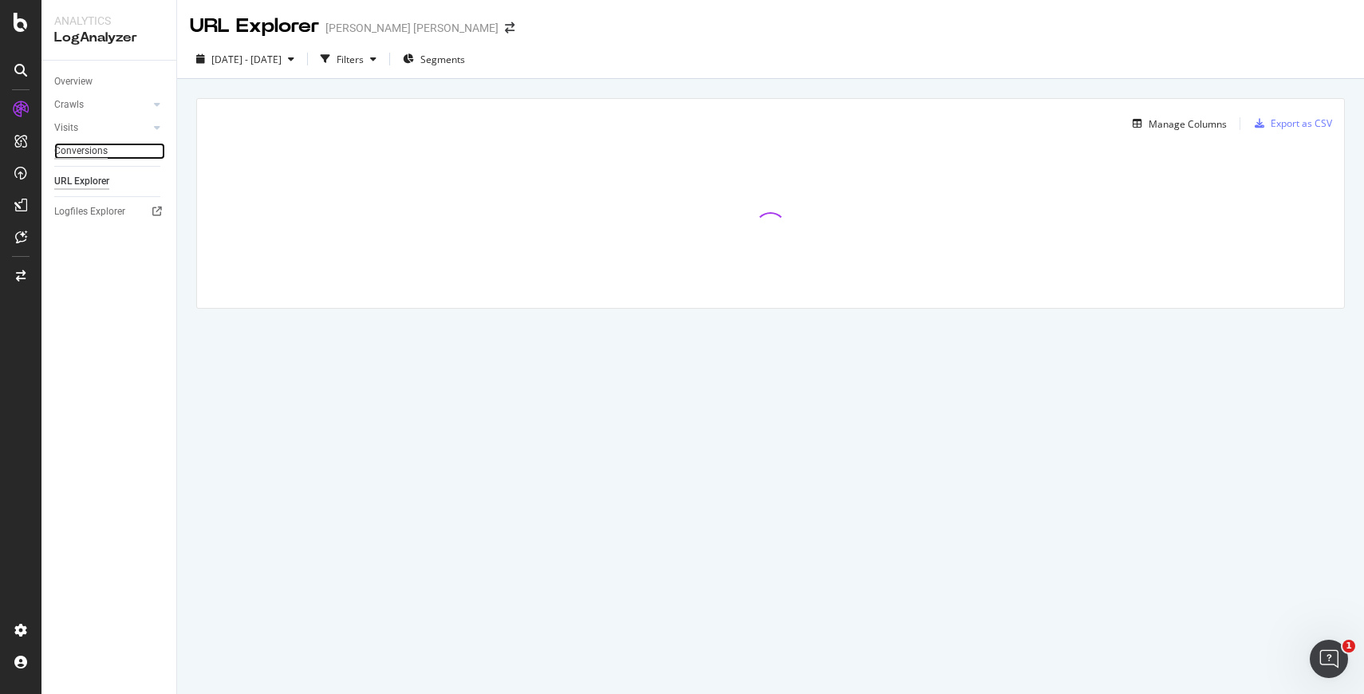
click at [94, 153] on div "Conversions" at bounding box center [80, 151] width 53 height 17
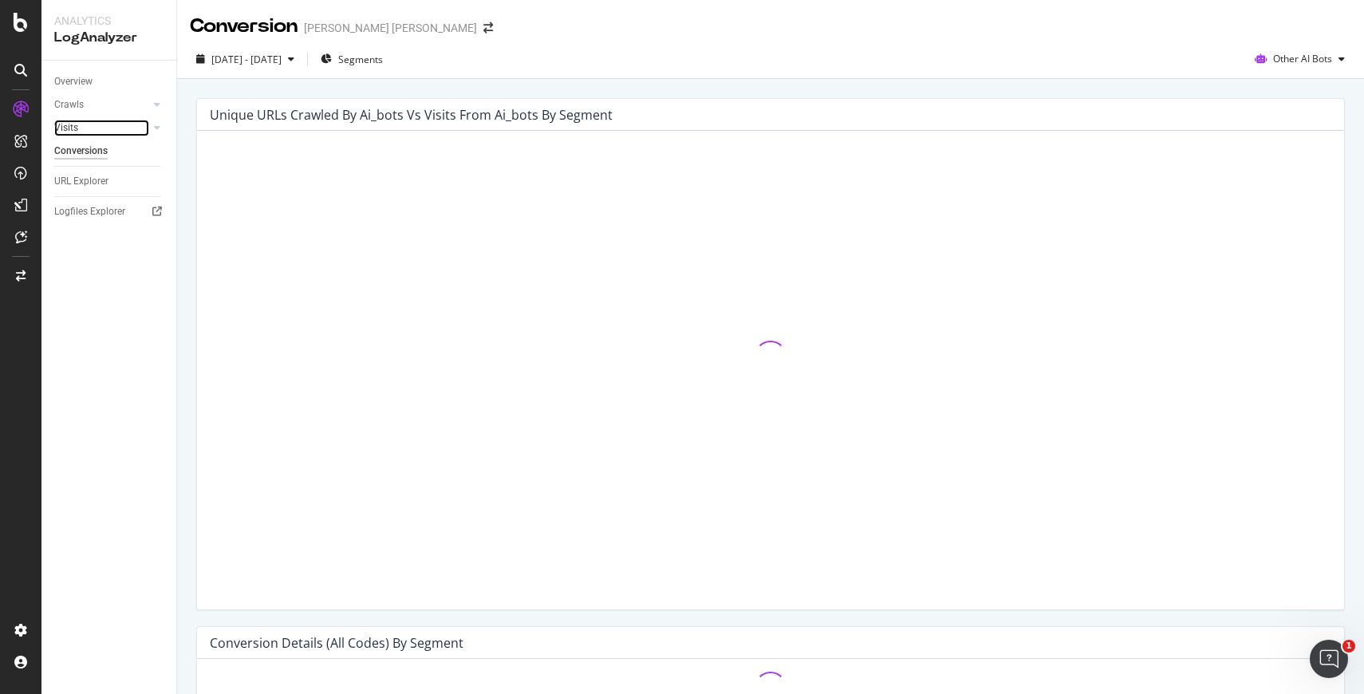
click at [95, 123] on link "Visits" at bounding box center [101, 128] width 95 height 17
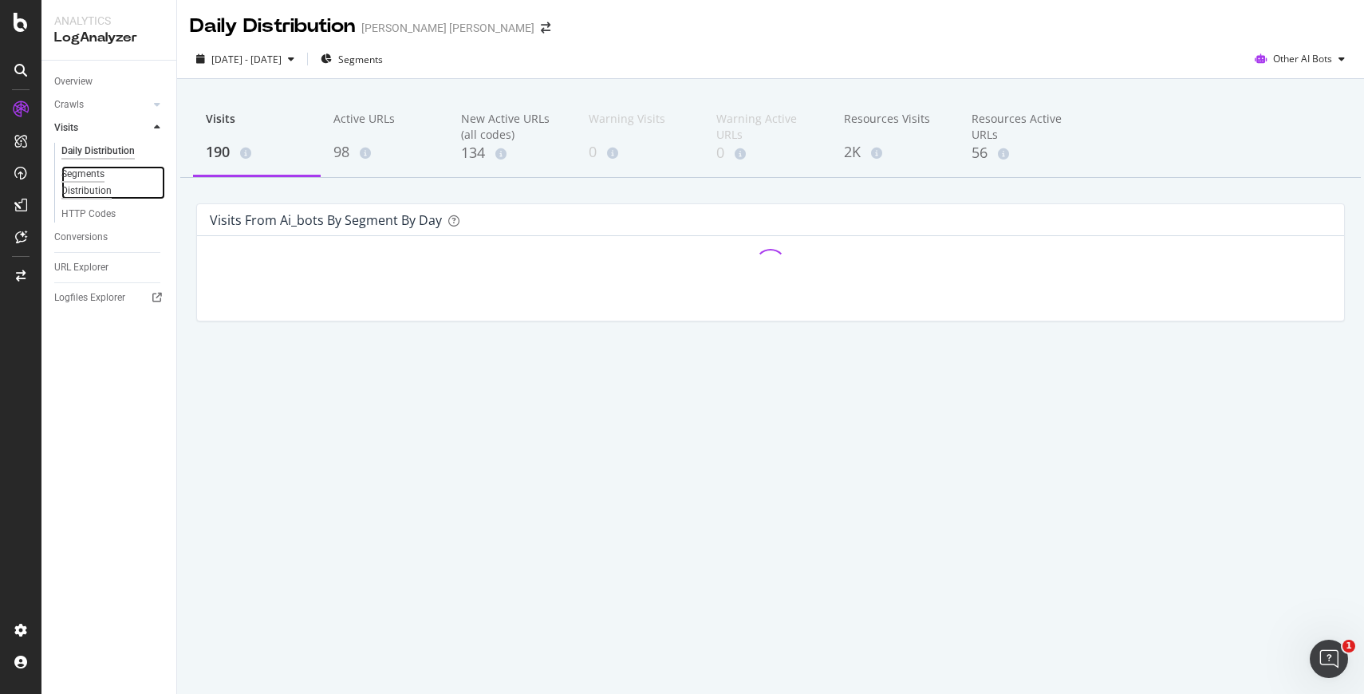
click at [91, 177] on div "Segments Distribution" at bounding box center [105, 183] width 89 height 34
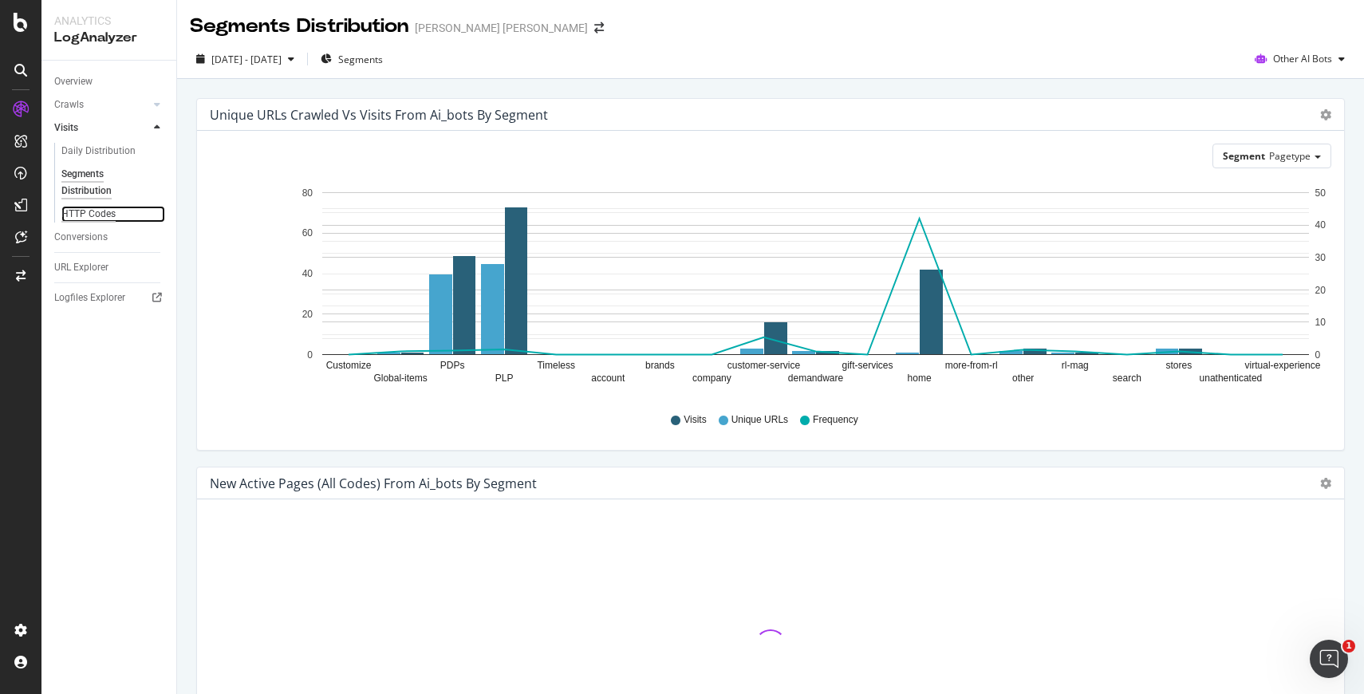
click at [84, 215] on div "HTTP Codes" at bounding box center [88, 214] width 54 height 17
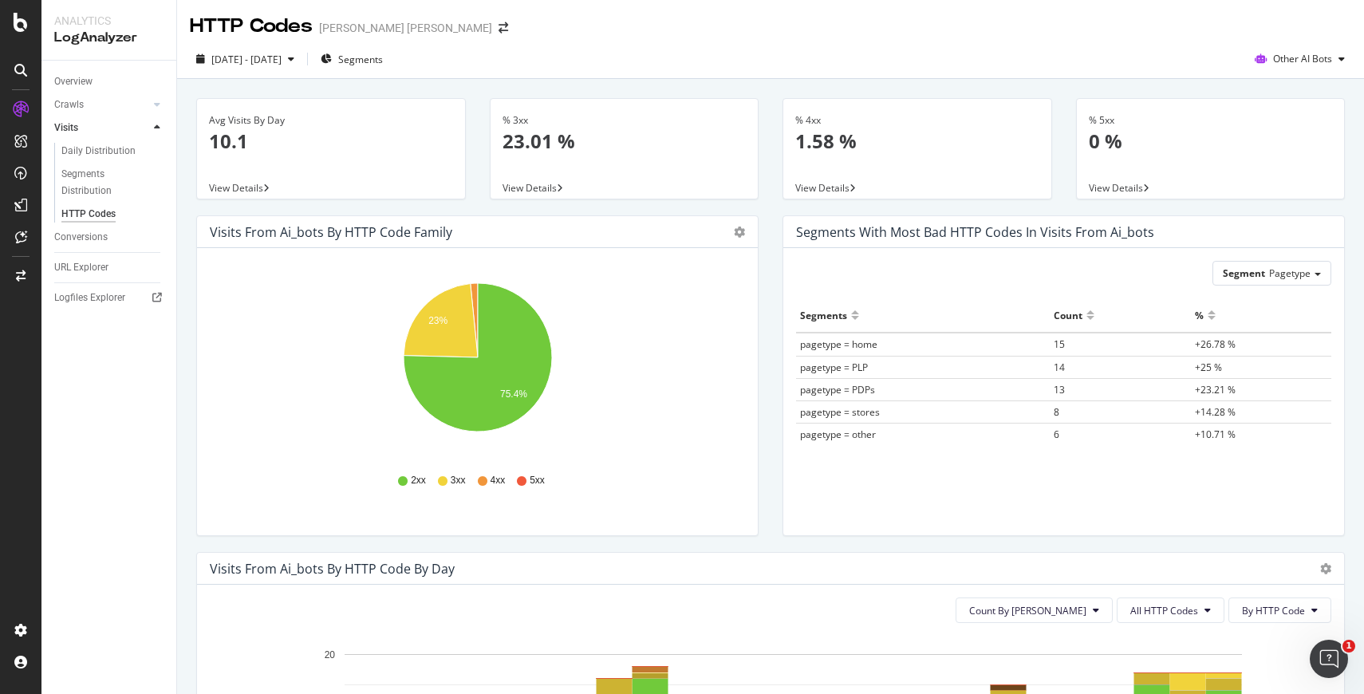
click at [368, 22] on div "[PERSON_NAME] [PERSON_NAME]" at bounding box center [405, 28] width 173 height 16
click at [362, 32] on div "[PERSON_NAME] [PERSON_NAME]" at bounding box center [405, 28] width 173 height 16
click at [492, 27] on span at bounding box center [503, 27] width 22 height 11
click at [499, 27] on icon "arrow-right-arrow-left" at bounding box center [504, 27] width 10 height 11
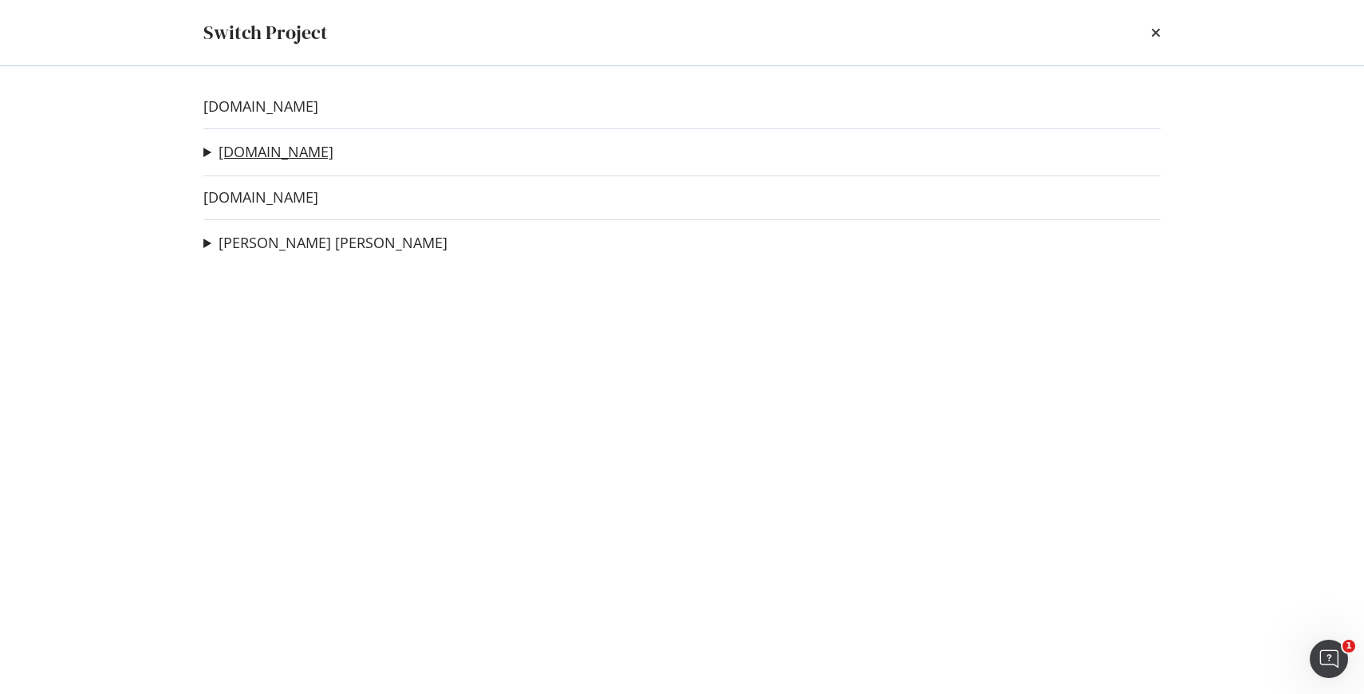
click at [333, 147] on link "[DOMAIN_NAME]" at bounding box center [276, 152] width 115 height 17
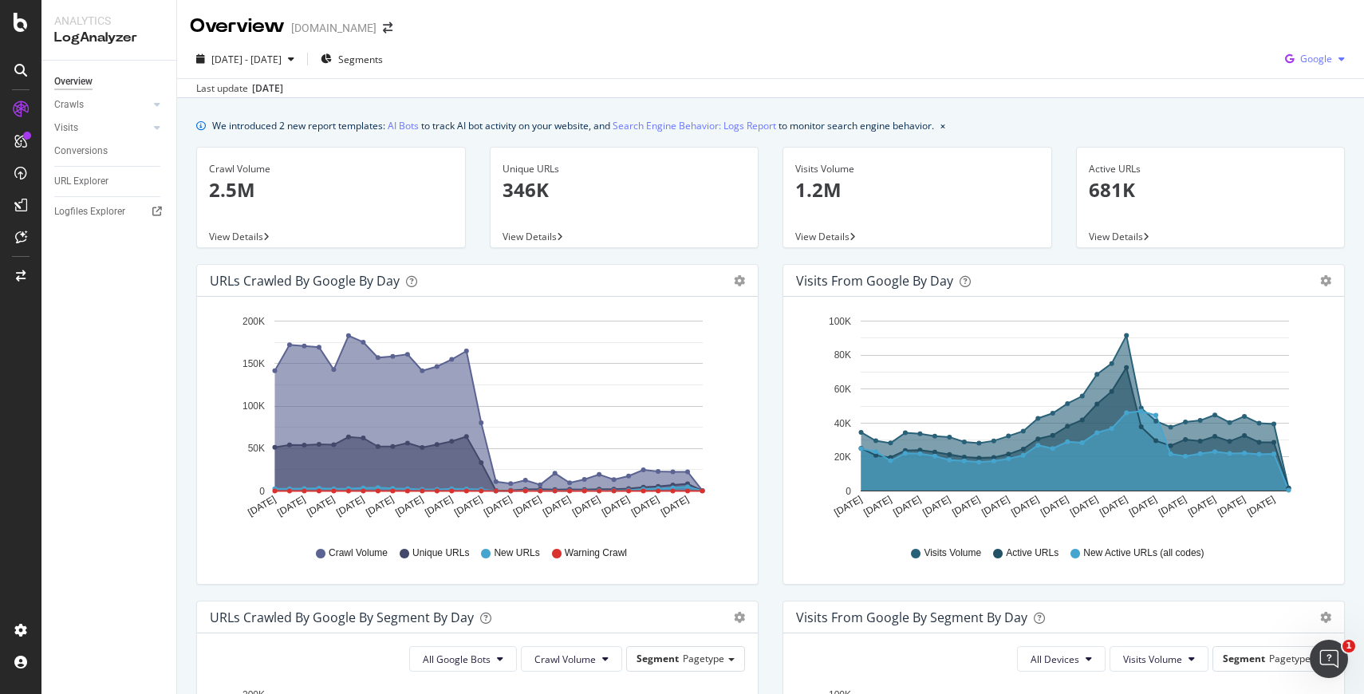
click at [1312, 62] on span "Google" at bounding box center [1316, 59] width 32 height 14
click at [1288, 183] on span "Other AI Bots" at bounding box center [1316, 179] width 59 height 14
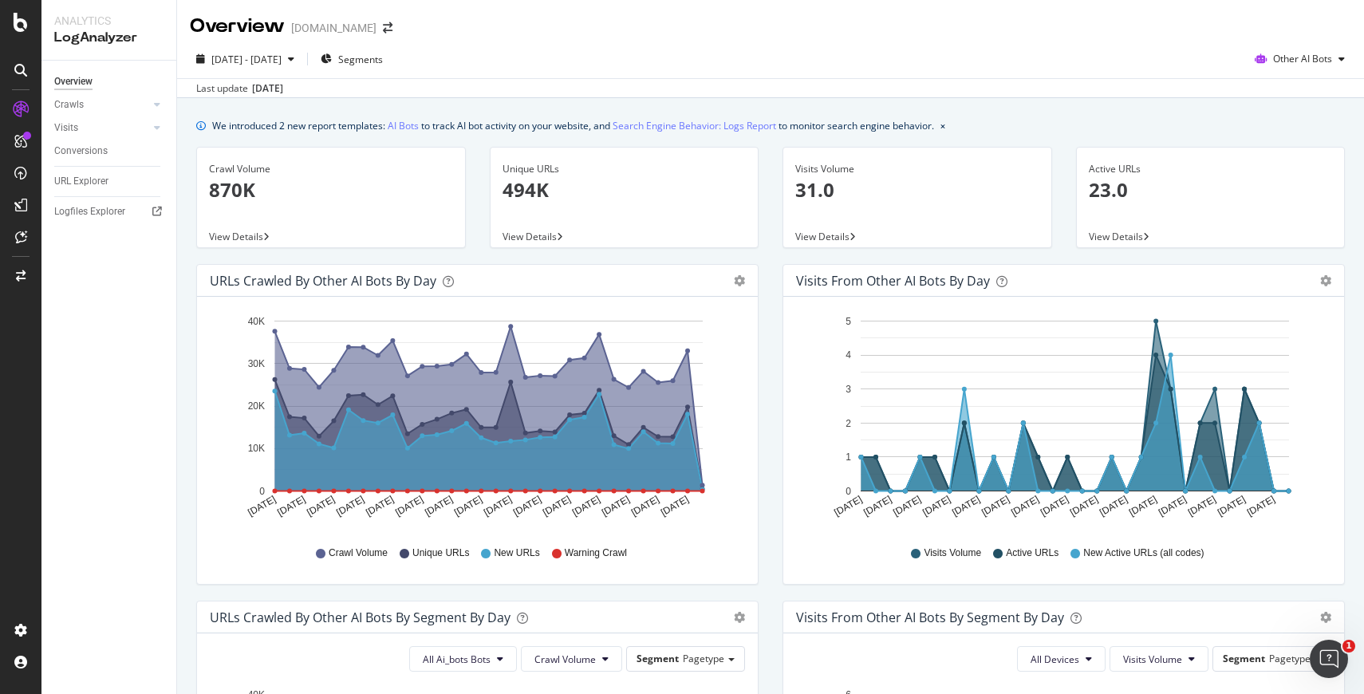
click at [377, 29] on div "[DOMAIN_NAME]" at bounding box center [333, 28] width 85 height 16
click at [393, 28] on icon "arrow-right-arrow-left" at bounding box center [388, 27] width 10 height 11
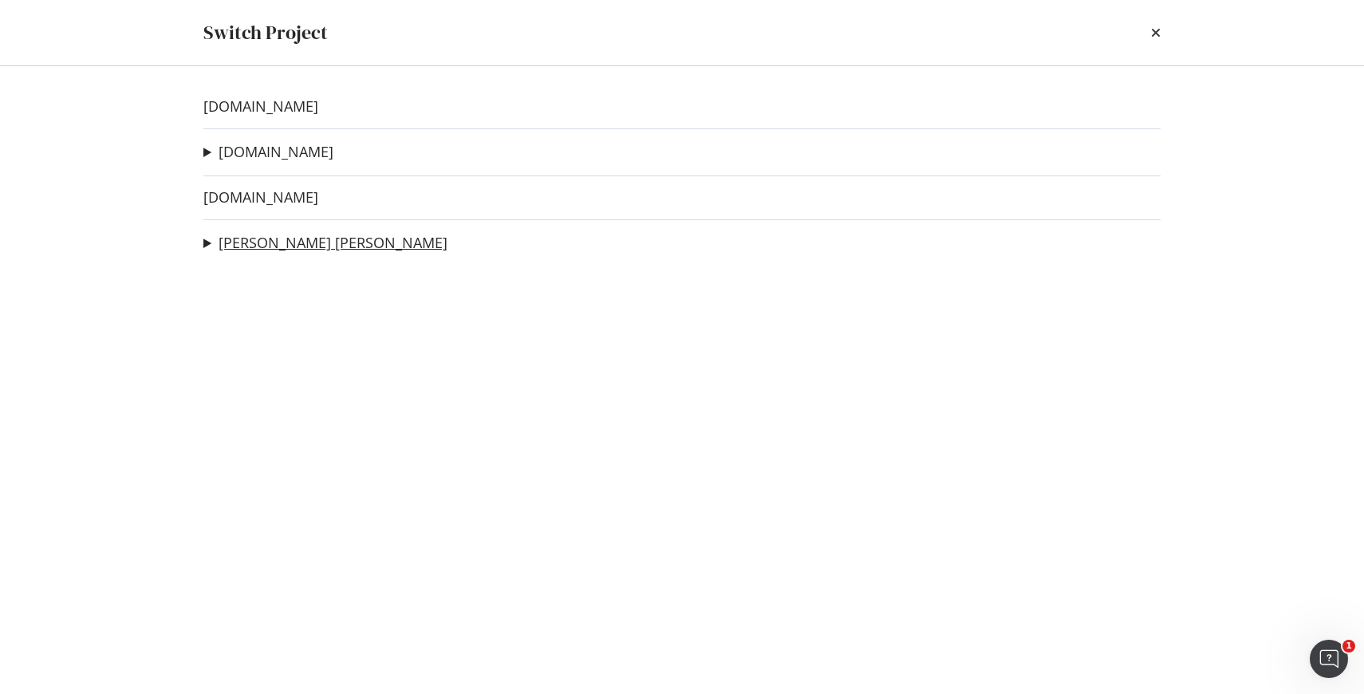
click at [262, 241] on link "[PERSON_NAME] [PERSON_NAME]" at bounding box center [333, 243] width 229 height 17
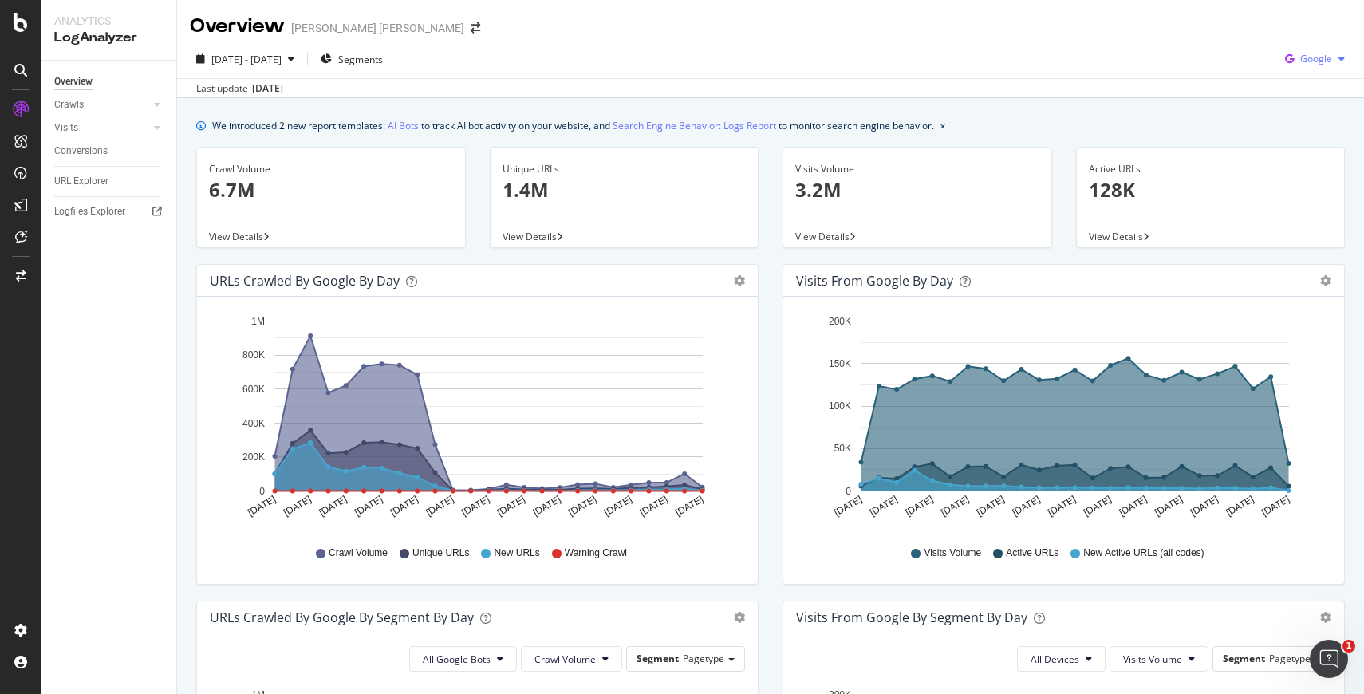
click at [1323, 68] on div "Google" at bounding box center [1315, 59] width 73 height 24
click at [1290, 170] on div "Other AI Bots" at bounding box center [1304, 179] width 110 height 23
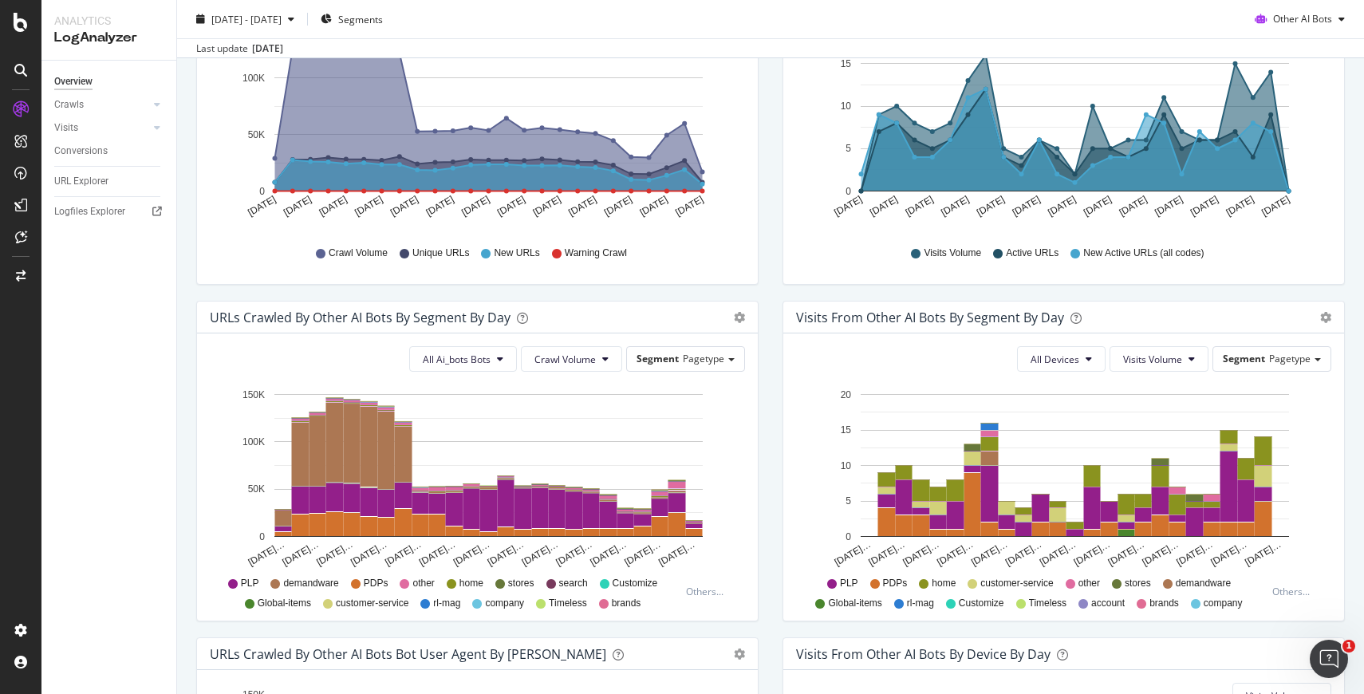
scroll to position [302, 0]
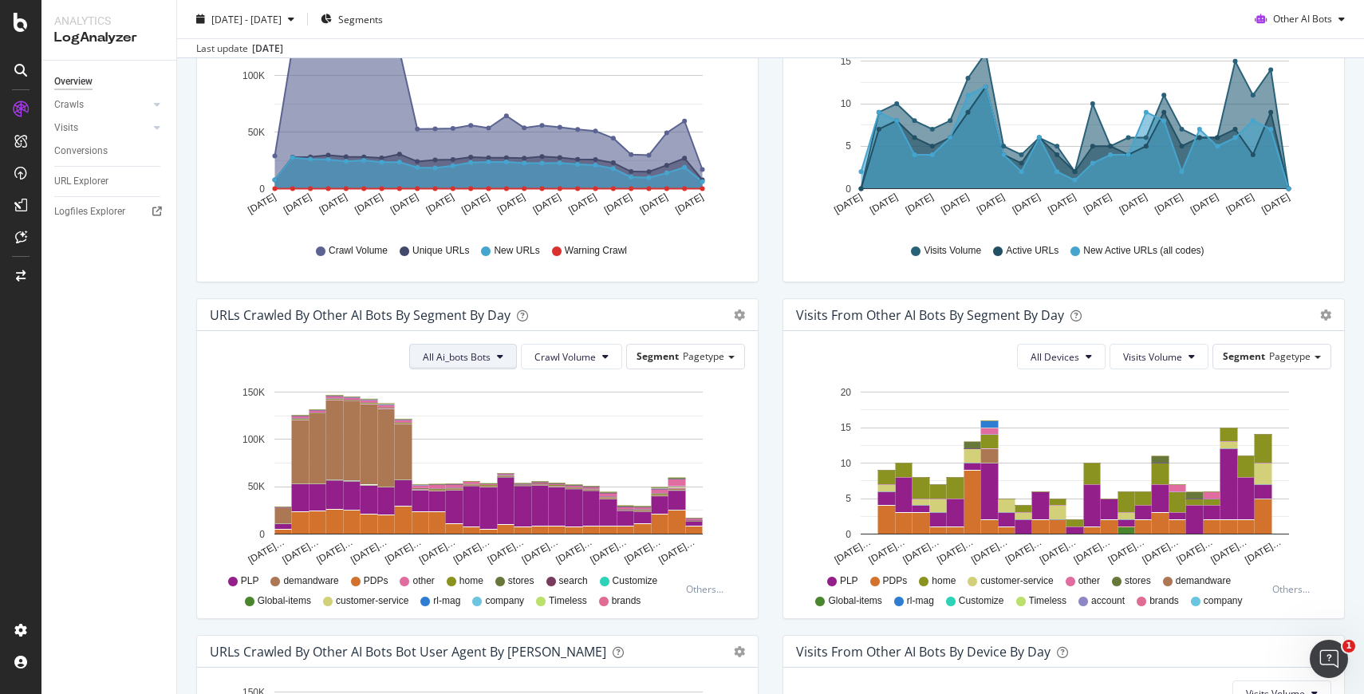
click at [499, 356] on icon at bounding box center [500, 357] width 6 height 10
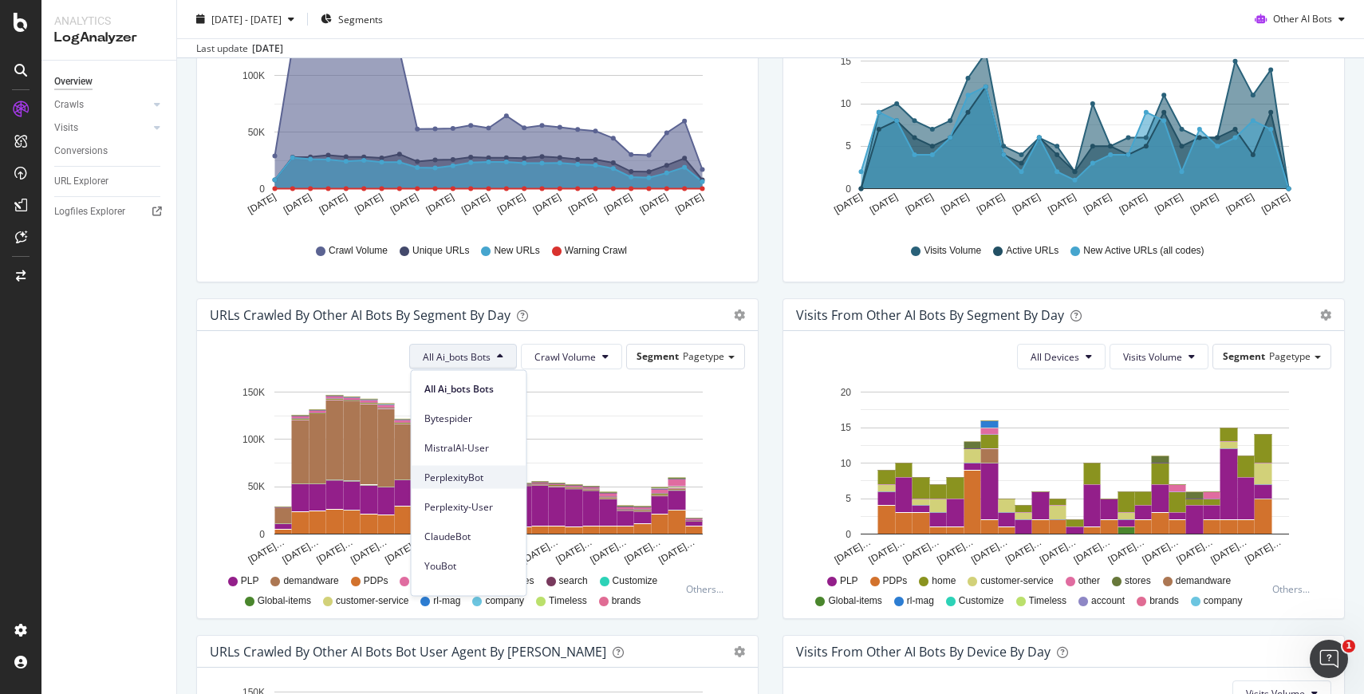
click at [468, 479] on span "PerplexityBot" at bounding box center [468, 477] width 89 height 14
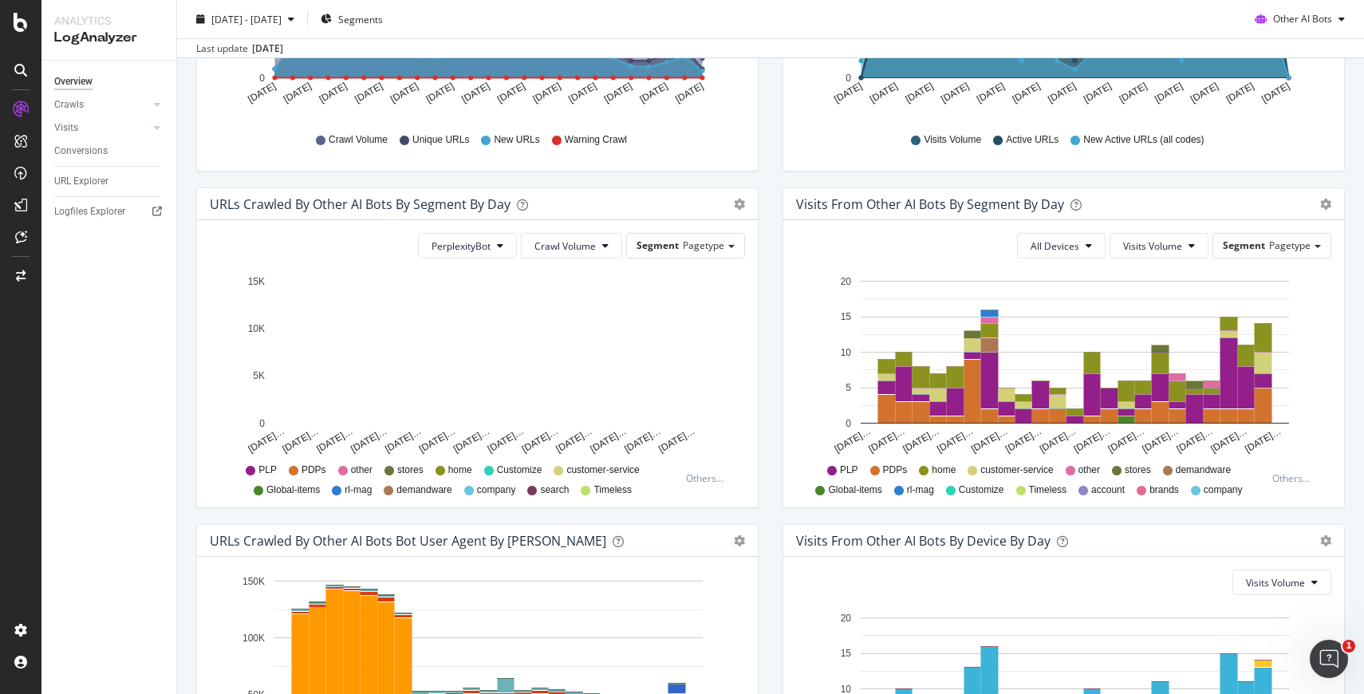
scroll to position [414, 0]
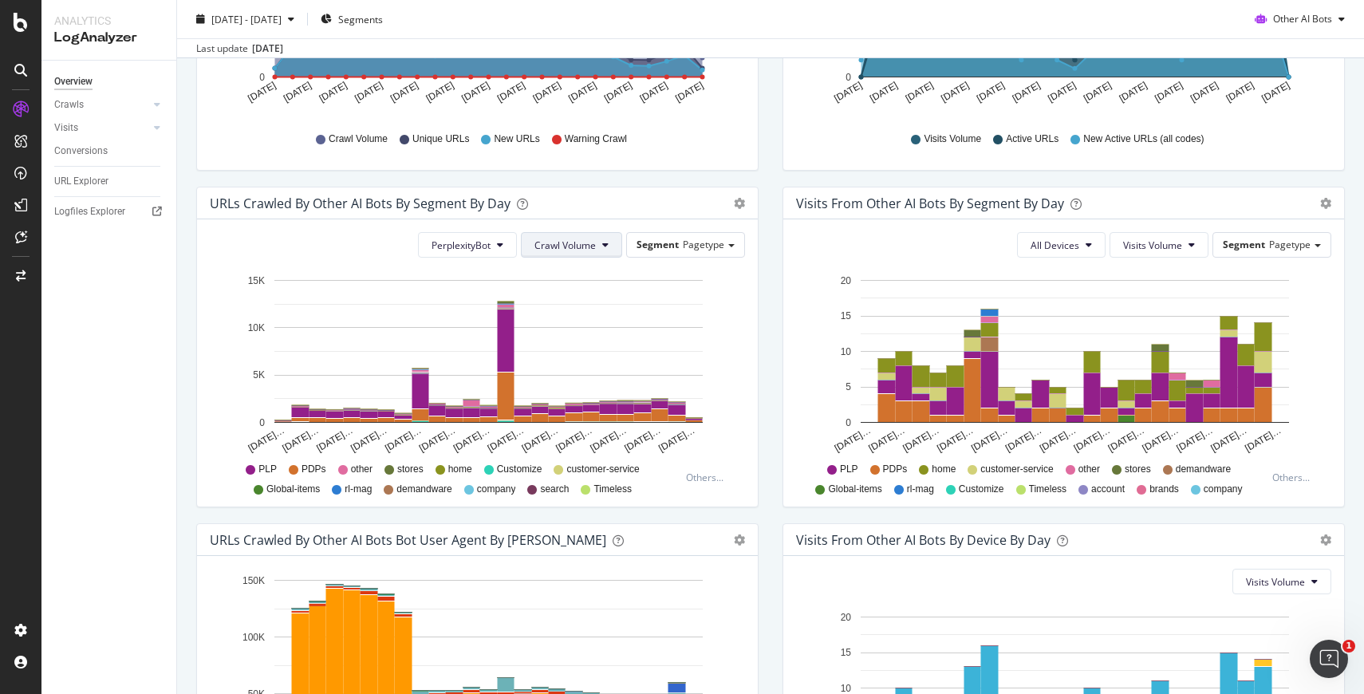
click at [604, 239] on button "Crawl Volume" at bounding box center [571, 245] width 101 height 26
click at [578, 306] on span "Unique URLs" at bounding box center [567, 306] width 63 height 14
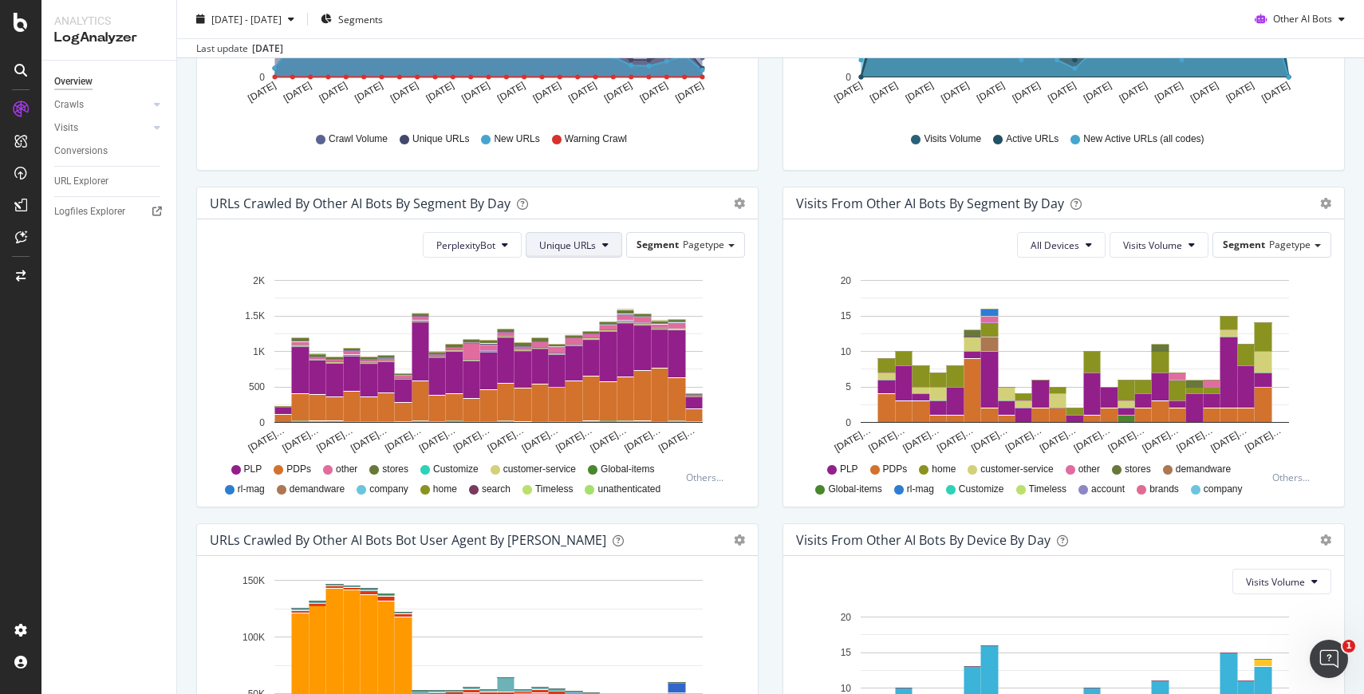
click at [603, 247] on icon at bounding box center [605, 245] width 6 height 10
click at [595, 344] on div "New URLs" at bounding box center [570, 336] width 87 height 23
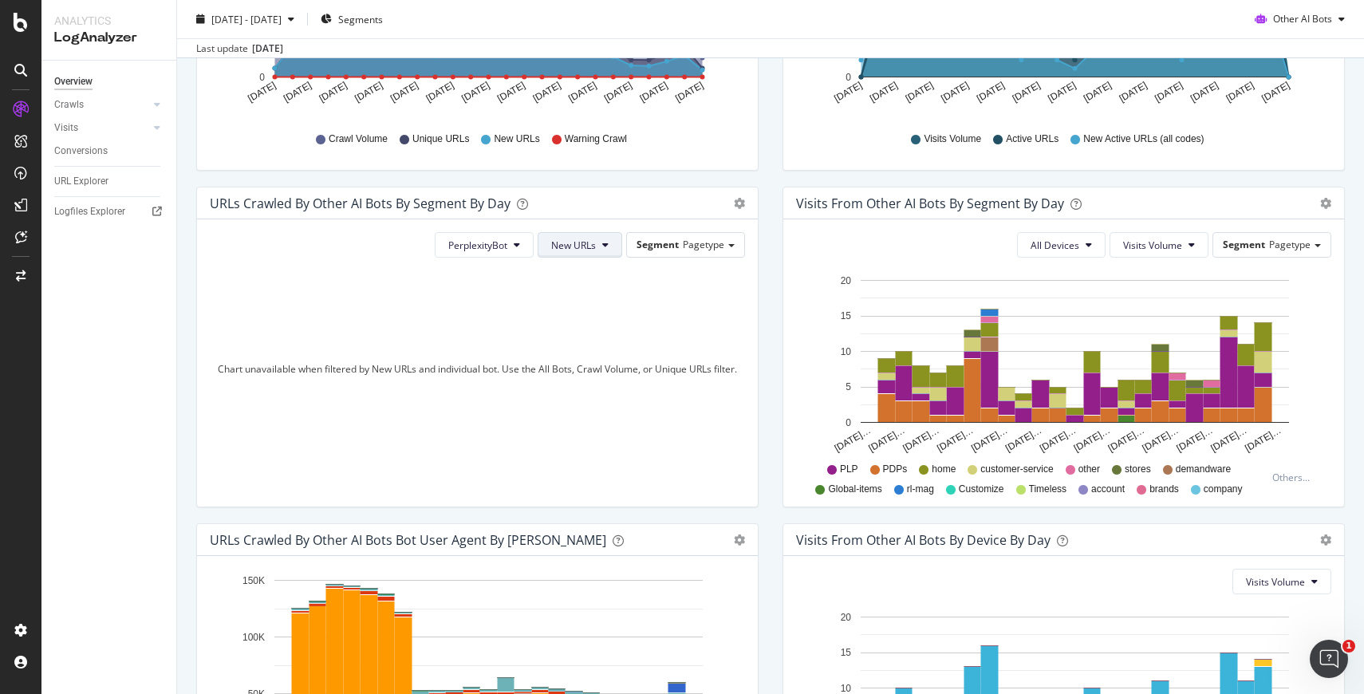
click at [604, 249] on icon at bounding box center [605, 245] width 6 height 10
click at [589, 290] on div "Unique URLs" at bounding box center [582, 304] width 87 height 30
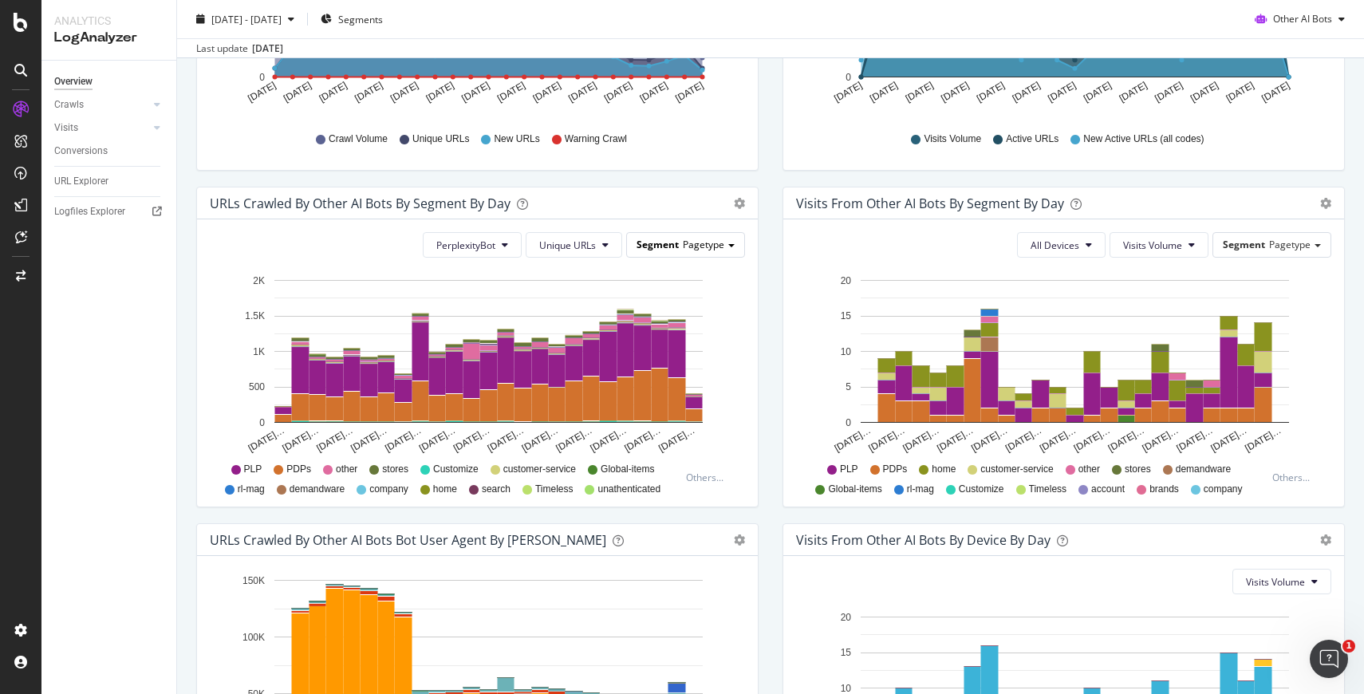
click at [663, 246] on span "Segment" at bounding box center [658, 245] width 42 height 14
click at [673, 337] on div "Advanced selector >" at bounding box center [674, 333] width 128 height 22
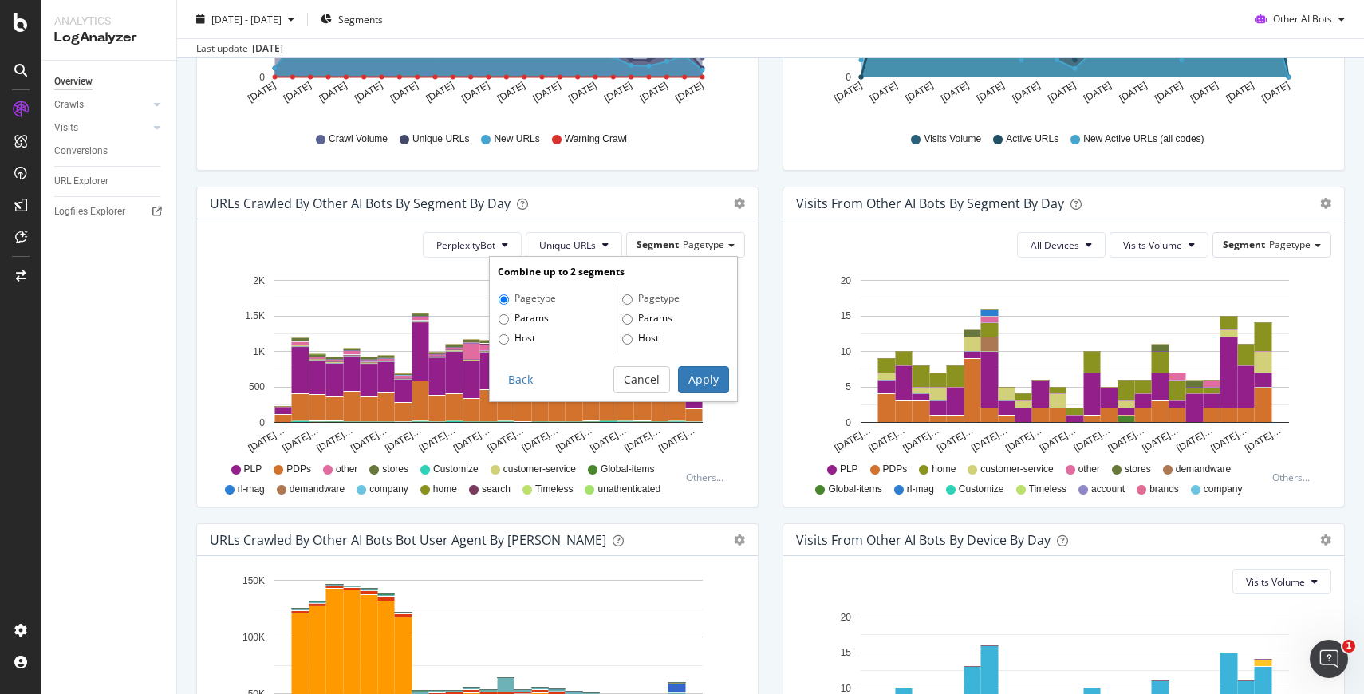
click at [518, 325] on label "Params" at bounding box center [524, 319] width 50 height 16
click at [509, 325] on input "Params" at bounding box center [504, 319] width 10 height 10
radio input "true"
radio input "false"
click at [522, 345] on label "Host" at bounding box center [517, 339] width 37 height 16
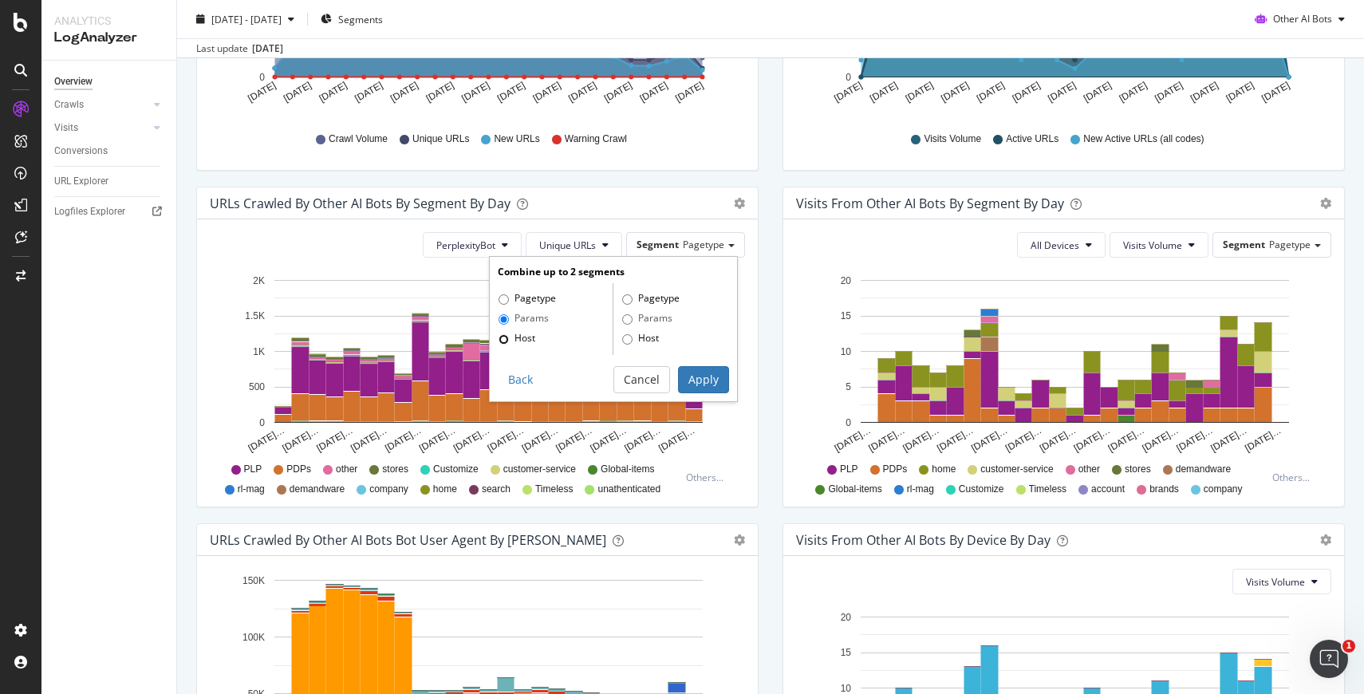
click at [509, 345] on input "Host" at bounding box center [504, 339] width 10 height 10
radio input "true"
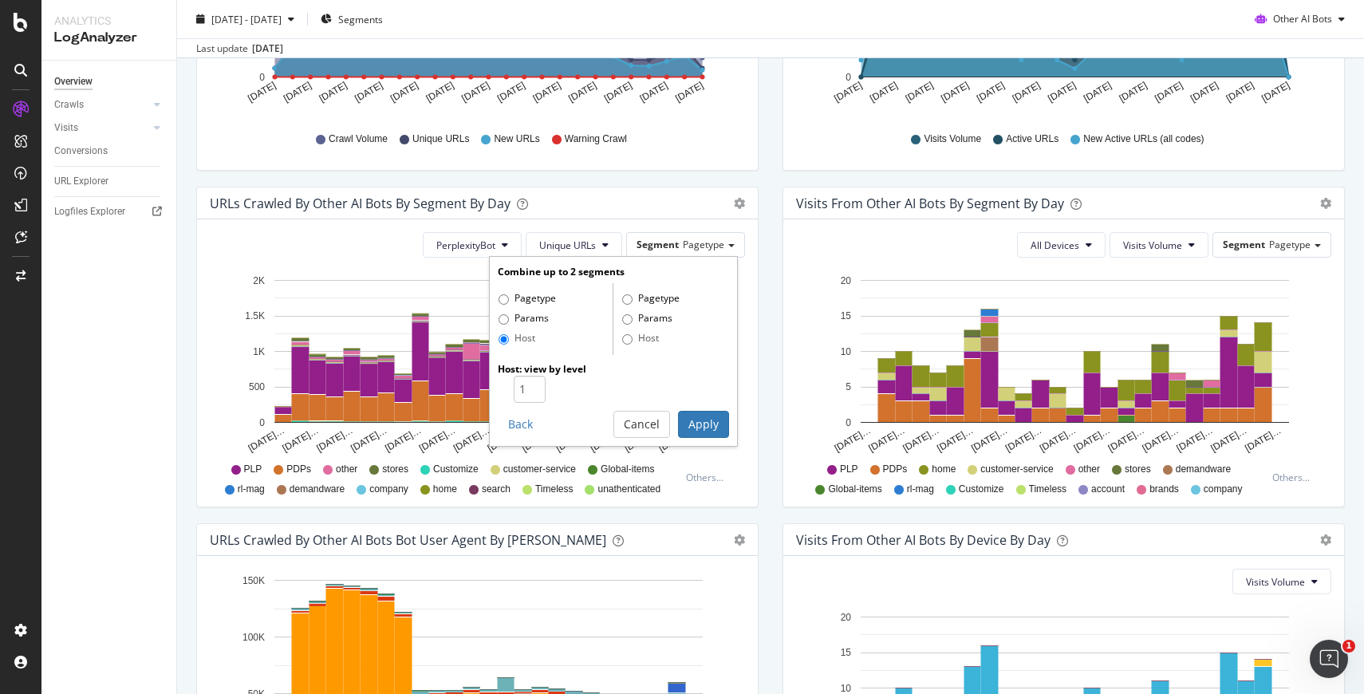
click at [522, 323] on label "Params" at bounding box center [524, 319] width 50 height 16
click at [509, 323] on input "Params" at bounding box center [504, 319] width 10 height 10
radio input "true"
radio input "false"
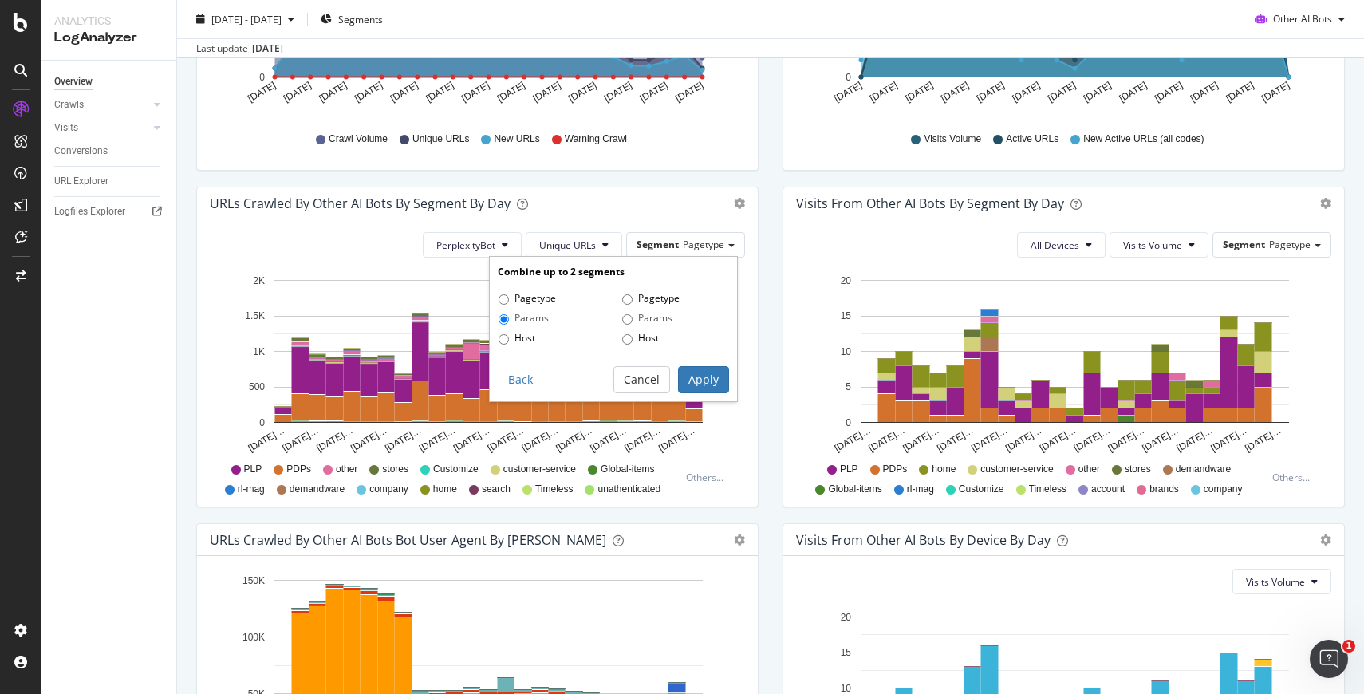
click at [525, 301] on label "Pagetype" at bounding box center [527, 299] width 57 height 16
click at [509, 301] on input "Pagetype" at bounding box center [504, 299] width 10 height 10
radio input "true"
radio input "false"
click at [655, 383] on button "Cancel" at bounding box center [642, 379] width 57 height 27
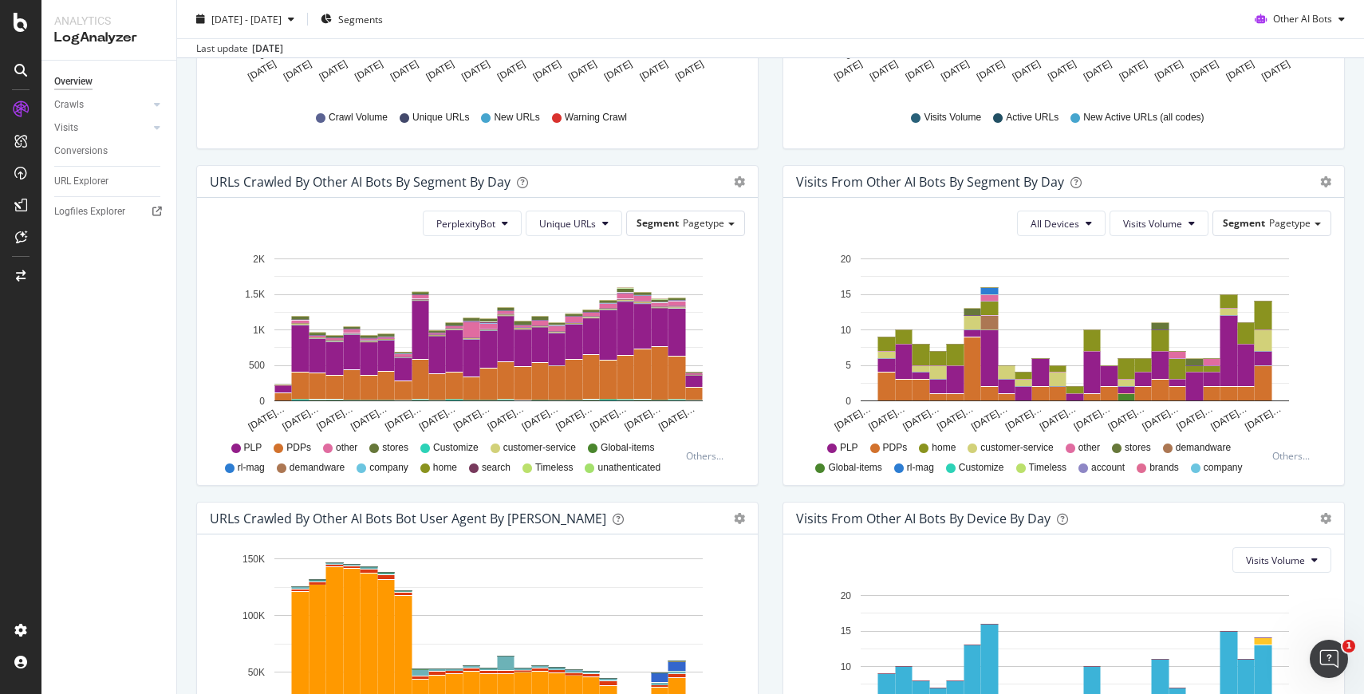
scroll to position [435, 0]
click at [744, 184] on div "URLs Crawled by Other AI Bots By Segment By Day Timeline (by Value) Table" at bounding box center [477, 183] width 561 height 32
click at [740, 180] on icon "gear" at bounding box center [739, 182] width 11 height 11
click at [762, 236] on div "URLs Crawled by Other AI Bots By Segment By Day Timeline (by Value) Table Perpl…" at bounding box center [477, 334] width 586 height 337
click at [740, 187] on icon "gear" at bounding box center [739, 182] width 11 height 11
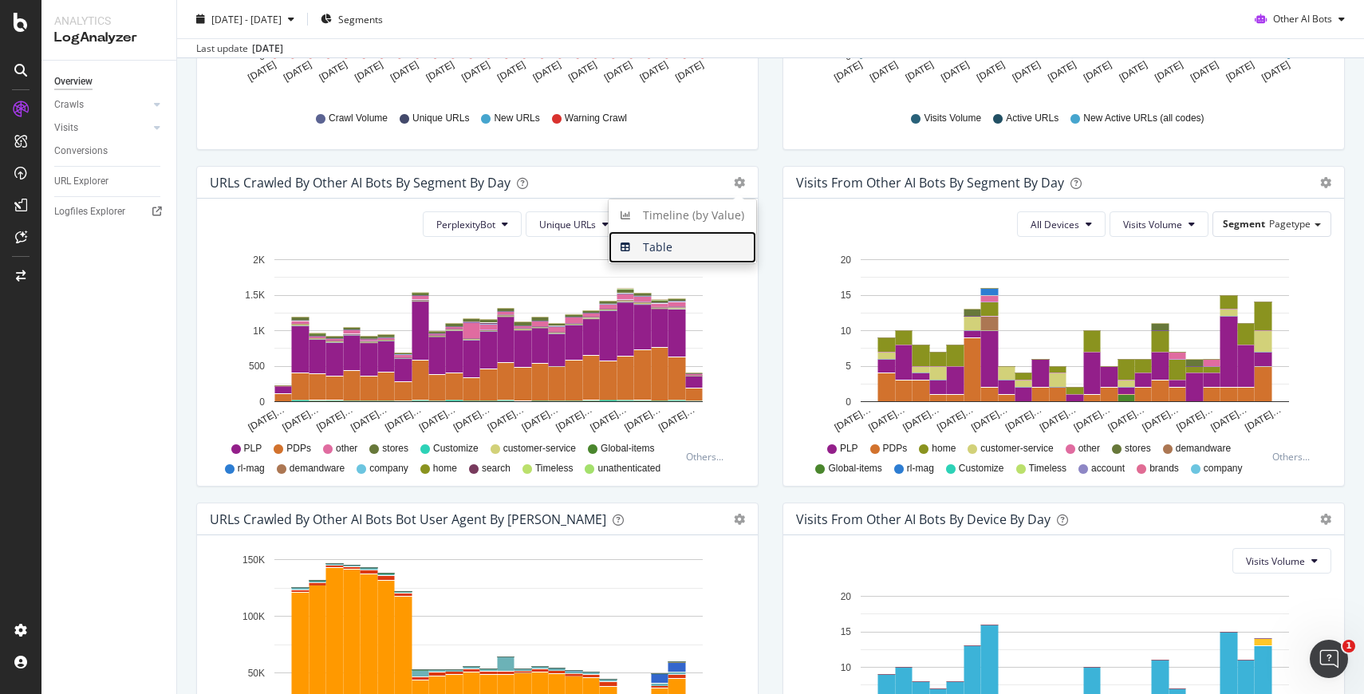
click at [703, 253] on span "Table" at bounding box center [683, 247] width 148 height 24
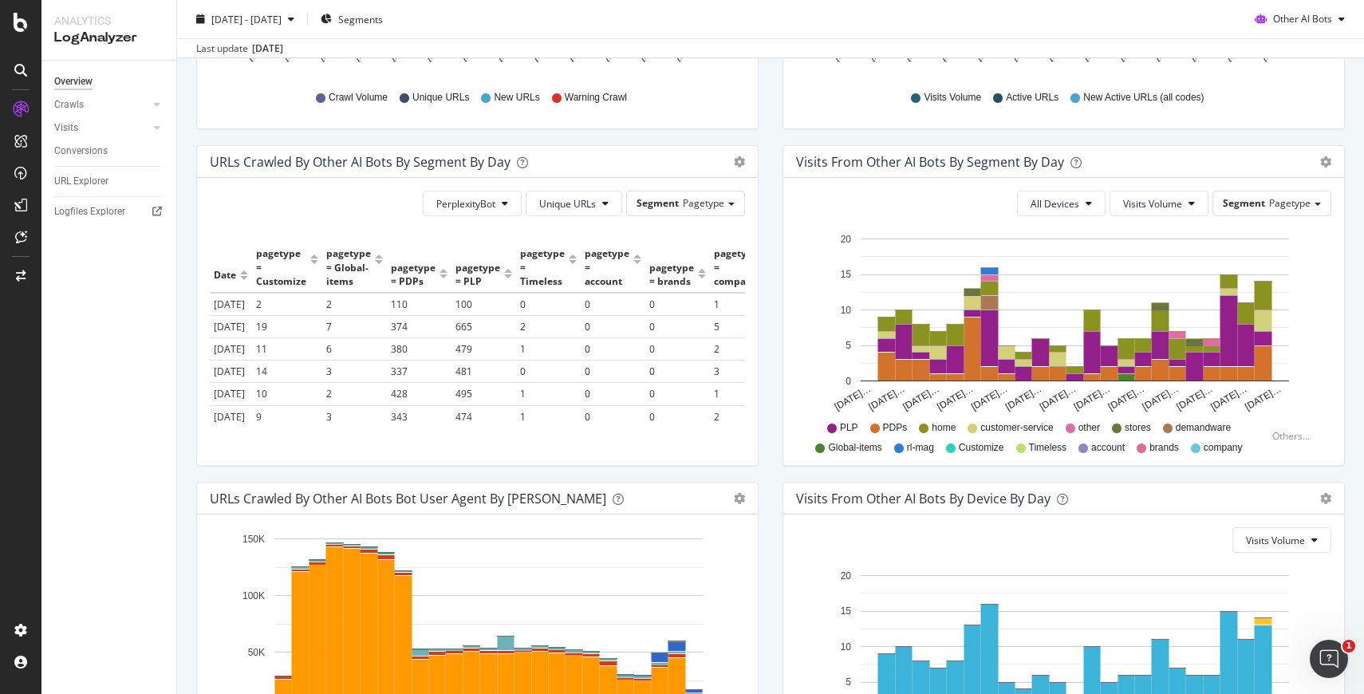
scroll to position [636, 0]
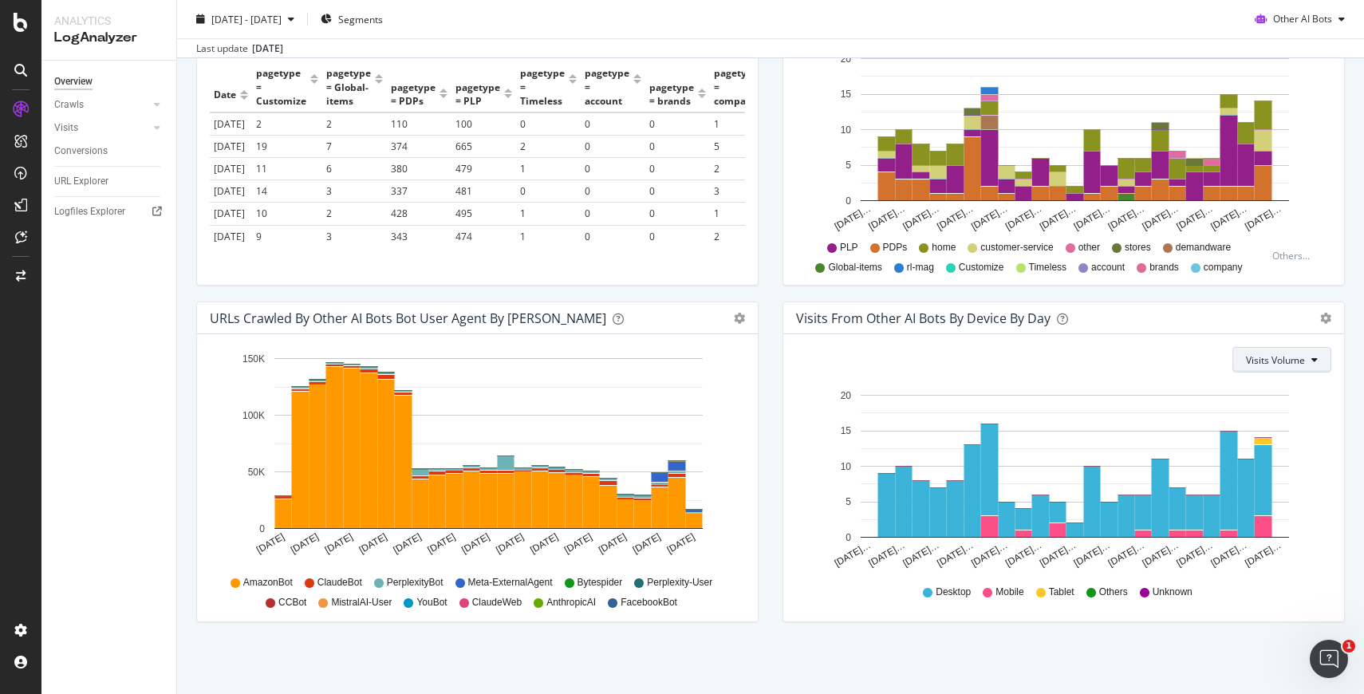
click at [1282, 365] on span "Visits Volume" at bounding box center [1275, 360] width 59 height 14
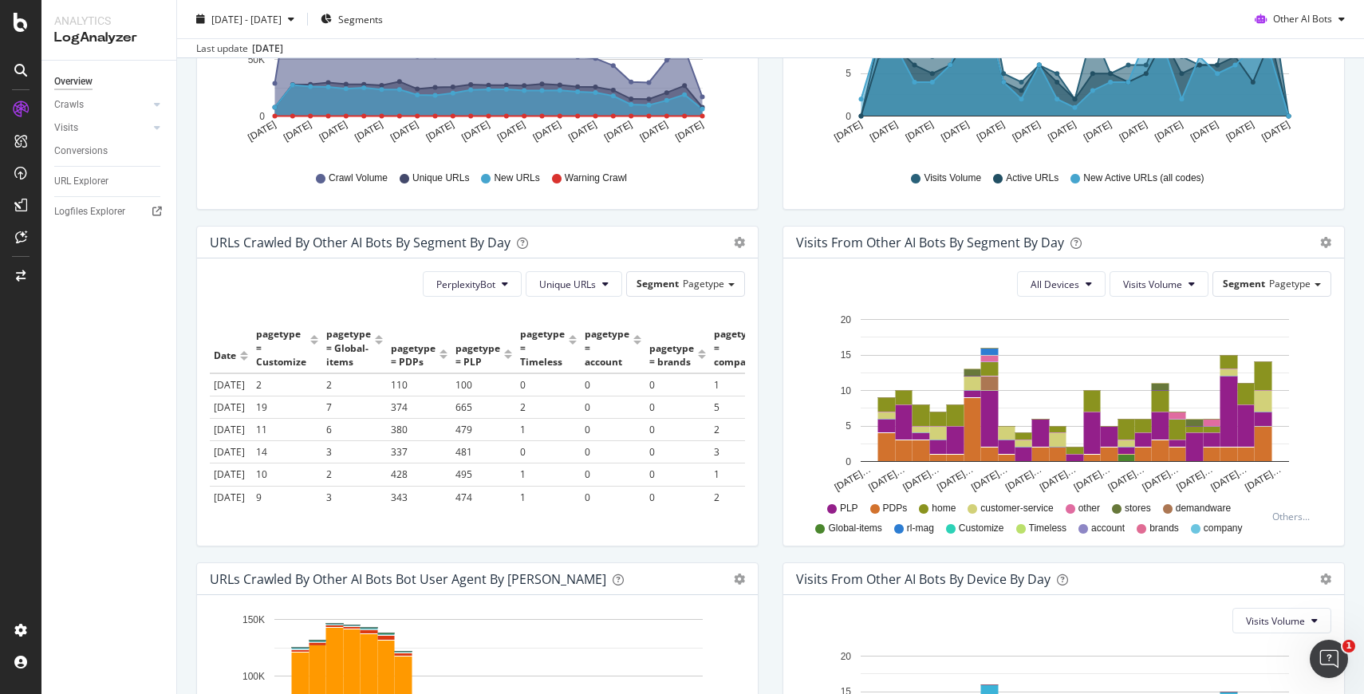
scroll to position [373, 0]
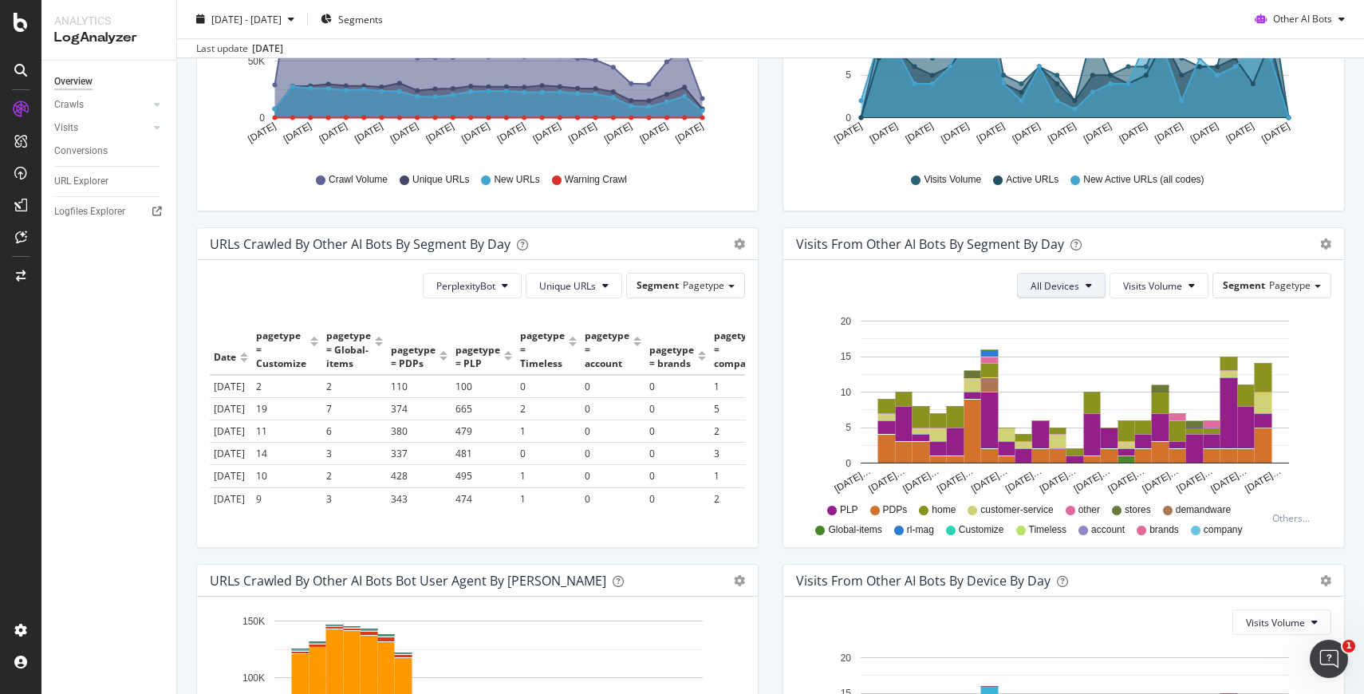
click at [1092, 290] on icon at bounding box center [1089, 286] width 6 height 10
click at [1243, 288] on span "Segment" at bounding box center [1244, 285] width 42 height 14
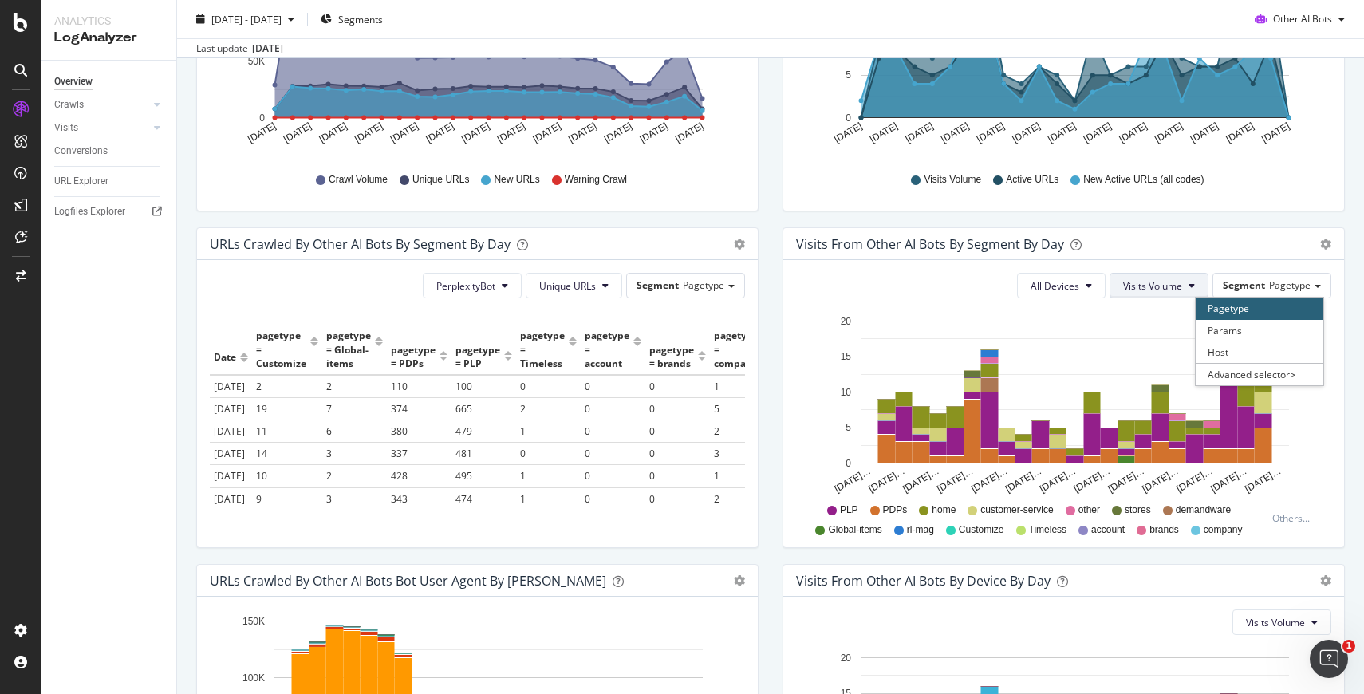
click at [1186, 288] on button "Visits Volume" at bounding box center [1159, 286] width 99 height 26
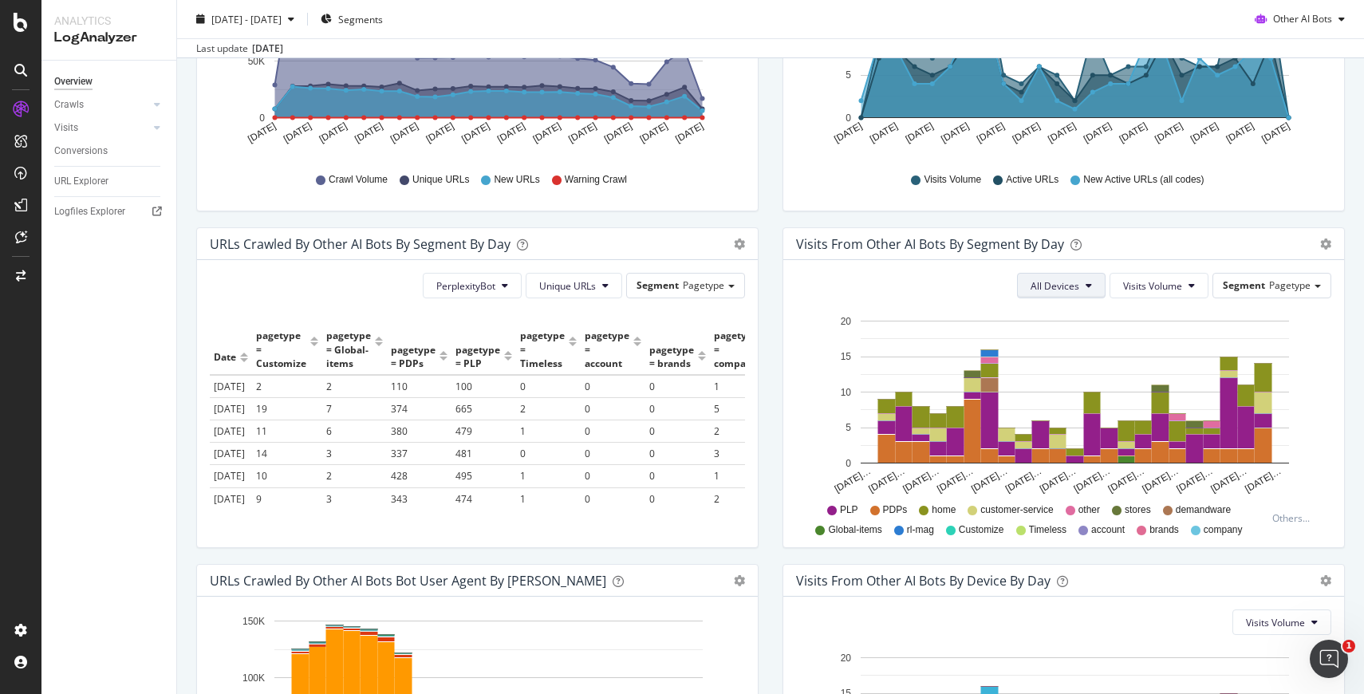
click at [1095, 288] on button "All Devices" at bounding box center [1061, 286] width 89 height 26
click at [942, 303] on div "All Devices Visits Volume Segment Pagetype Hold CMD (⌘) while clicking to filte…" at bounding box center [1063, 403] width 561 height 287
click at [735, 276] on div "Segment Pagetype" at bounding box center [685, 285] width 117 height 23
click at [661, 271] on div "PerplexityBot Unique URLs Segment Pagetype Pagetype Params Host Advanced select…" at bounding box center [477, 403] width 561 height 287
click at [483, 282] on span "PerplexityBot" at bounding box center [465, 286] width 59 height 14
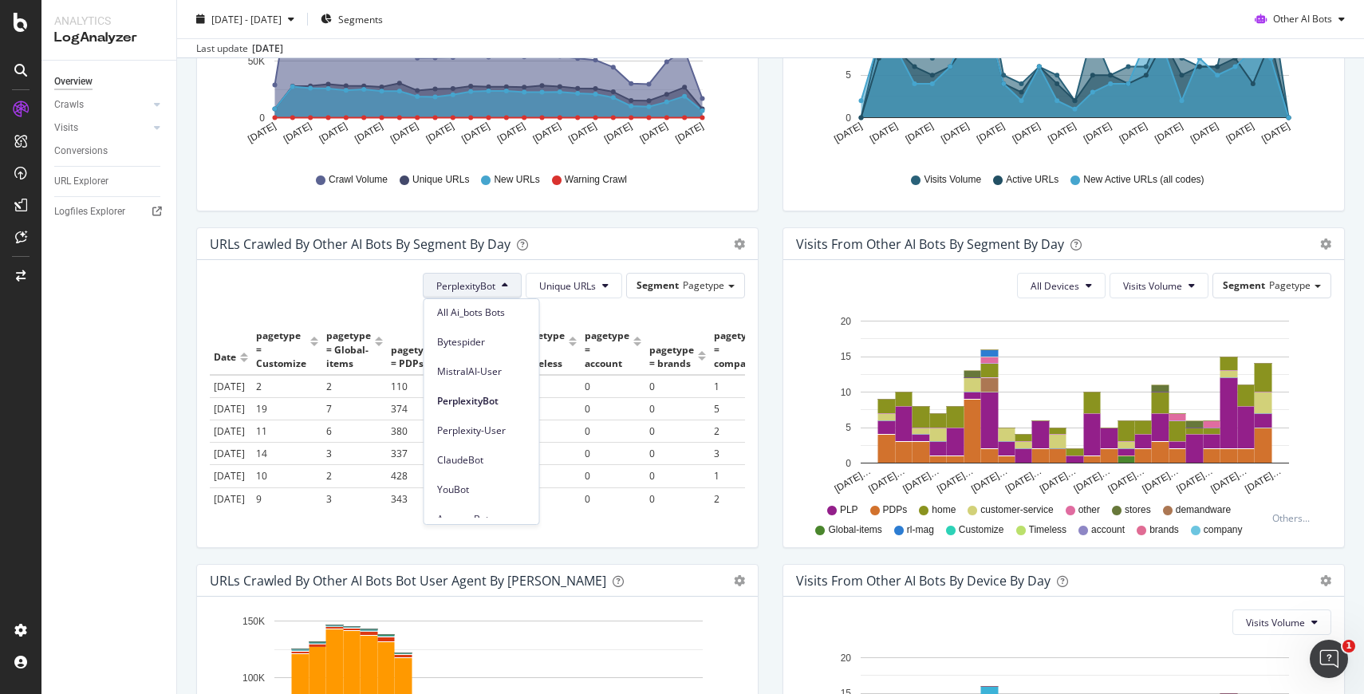
scroll to position [4, 0]
click at [736, 242] on icon "gear" at bounding box center [739, 244] width 11 height 11
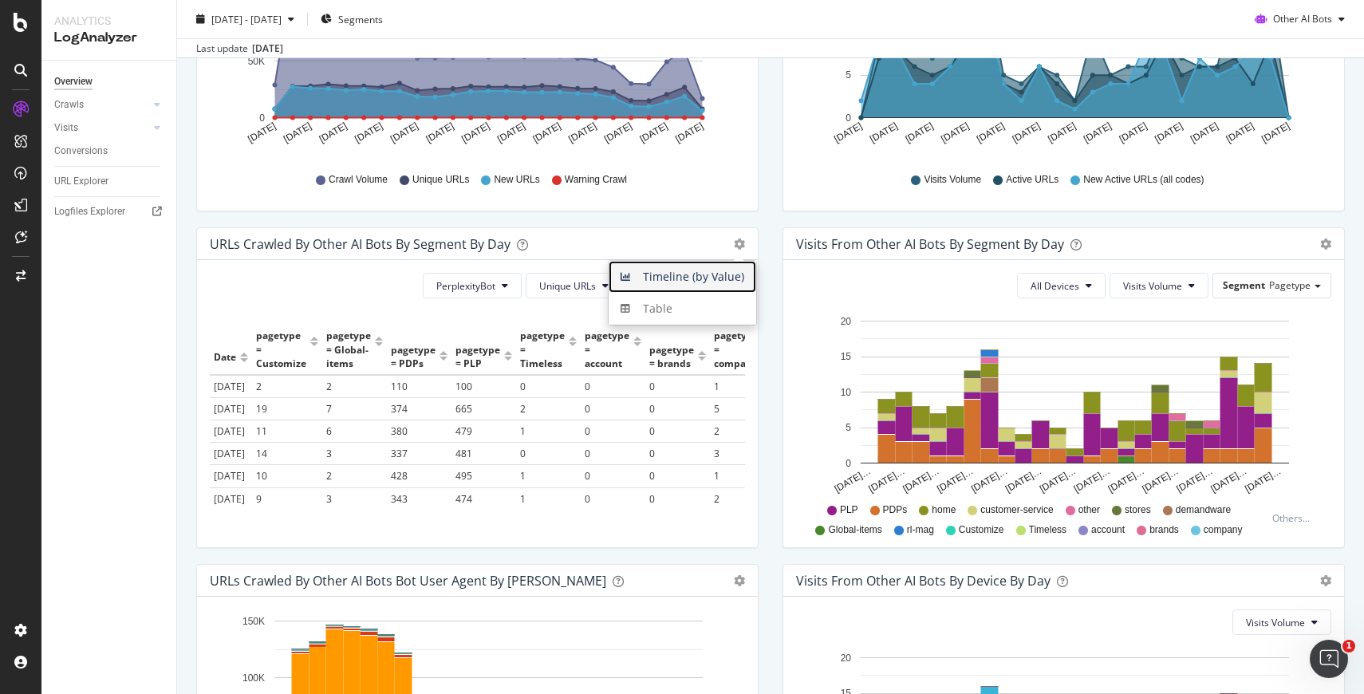
click at [719, 274] on span "Timeline (by Value)" at bounding box center [683, 277] width 148 height 24
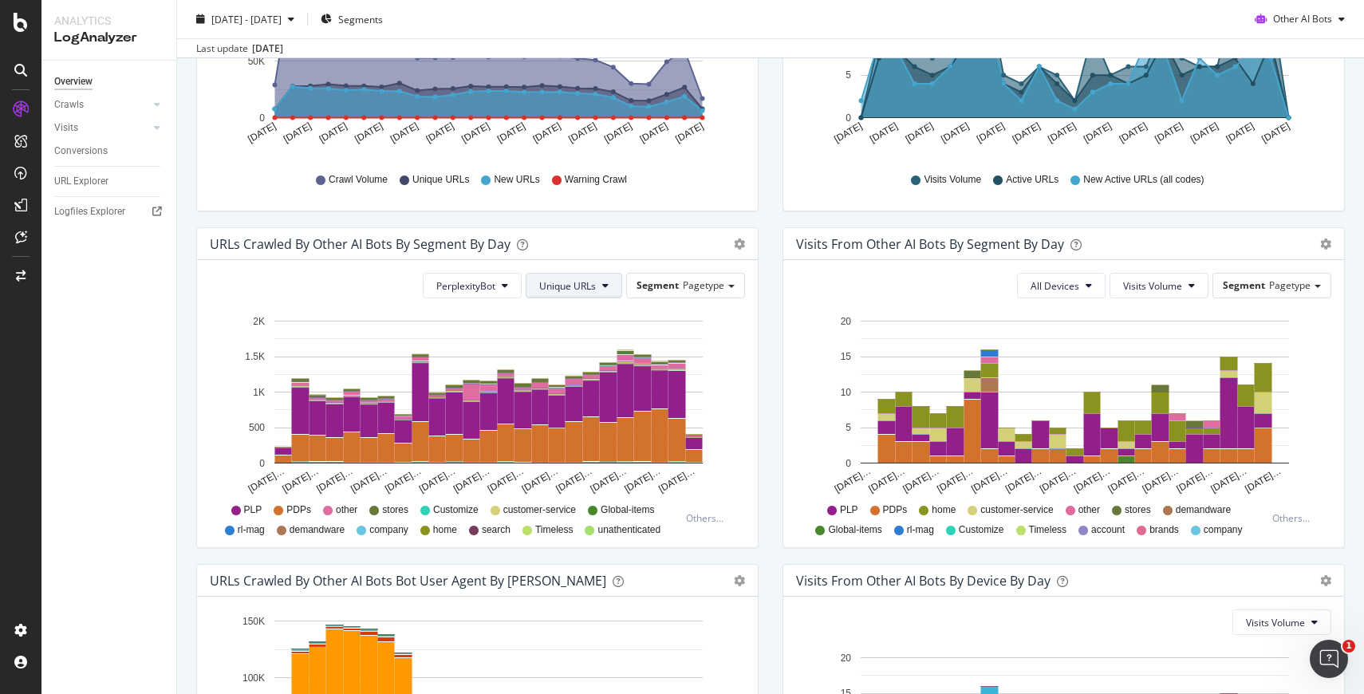
click at [595, 284] on span "Unique URLs" at bounding box center [567, 286] width 57 height 14
click at [587, 327] on div "Crawl Volume" at bounding box center [570, 317] width 87 height 23
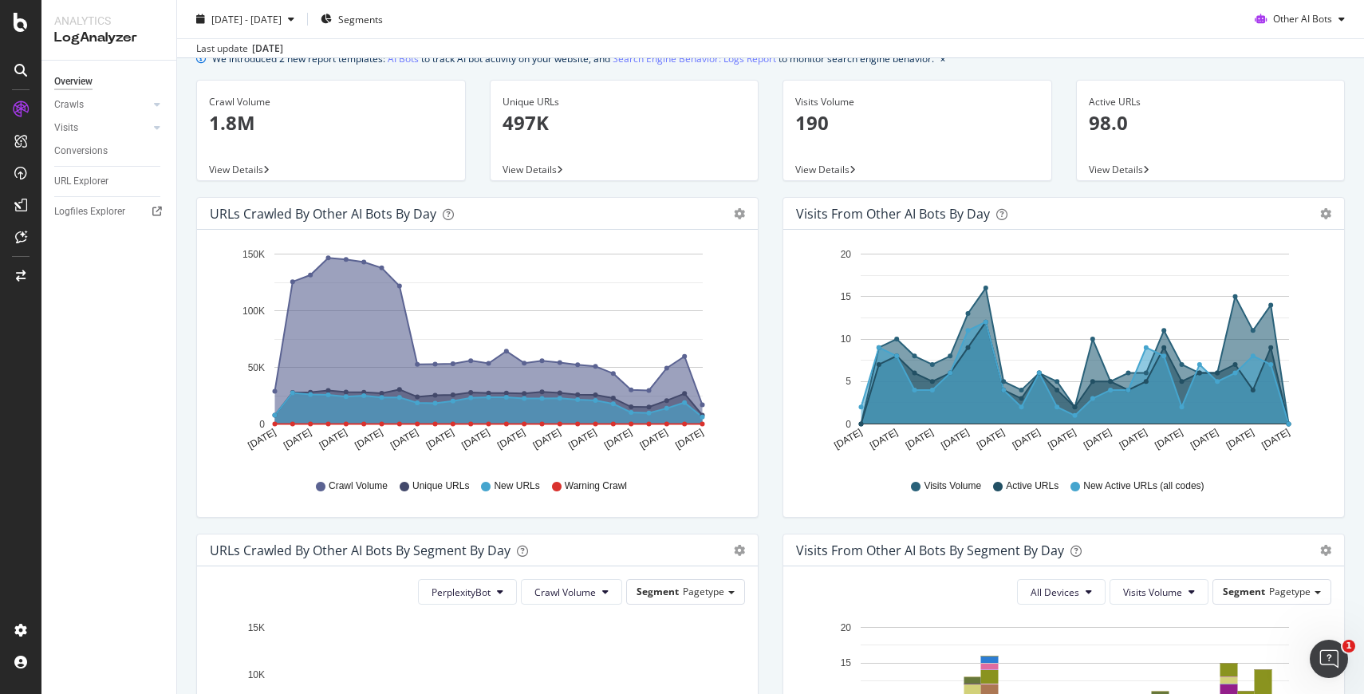
scroll to position [0, 0]
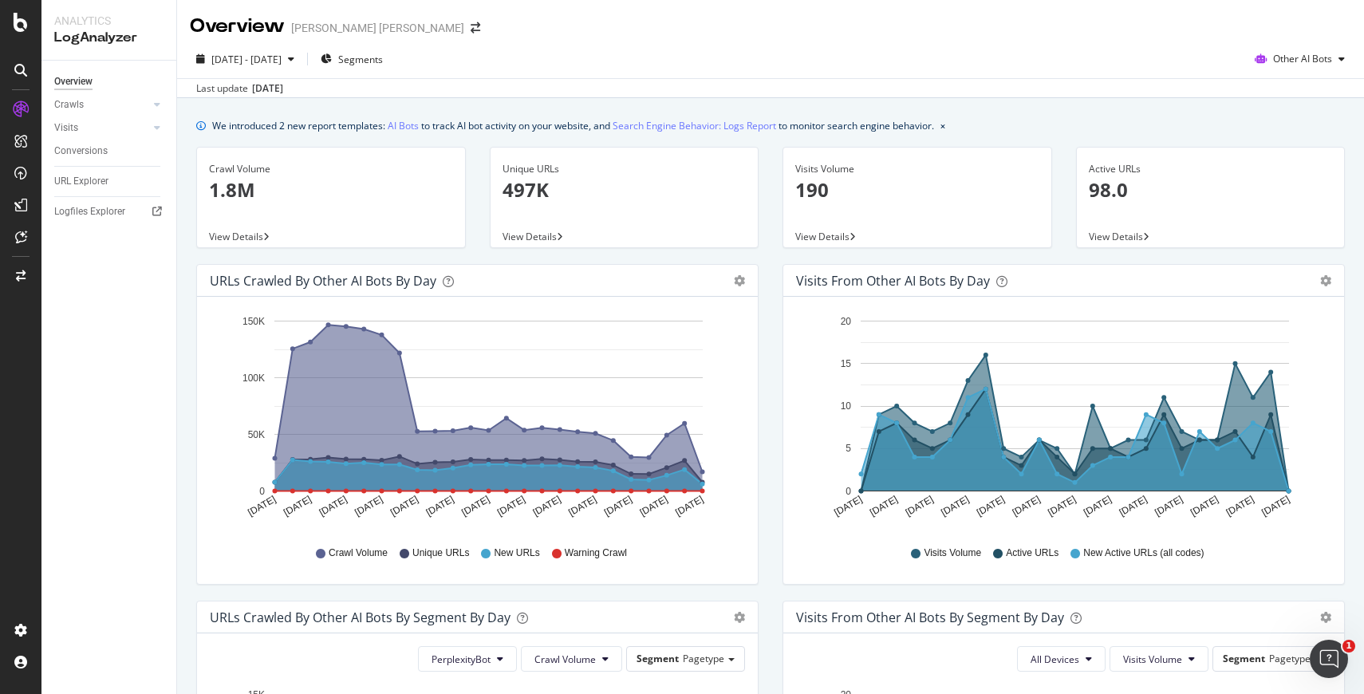
click at [1145, 132] on div "We introduced 2 new report templates: AI Bots to track AI bot activity on your …" at bounding box center [770, 125] width 1149 height 17
click at [777, 298] on div "Visits from Other AI Bots by day Area Table Hold CMD (⌘) while clicking to filt…" at bounding box center [1064, 432] width 586 height 337
click at [767, 276] on div "URLs Crawled by Other AI Bots by day Area Table Hold CMD (⌘) while clicking to …" at bounding box center [477, 432] width 586 height 337
click at [762, 265] on div "URLs Crawled by Other AI Bots by day Area Table Hold CMD (⌘) while clicking to …" at bounding box center [477, 432] width 586 height 337
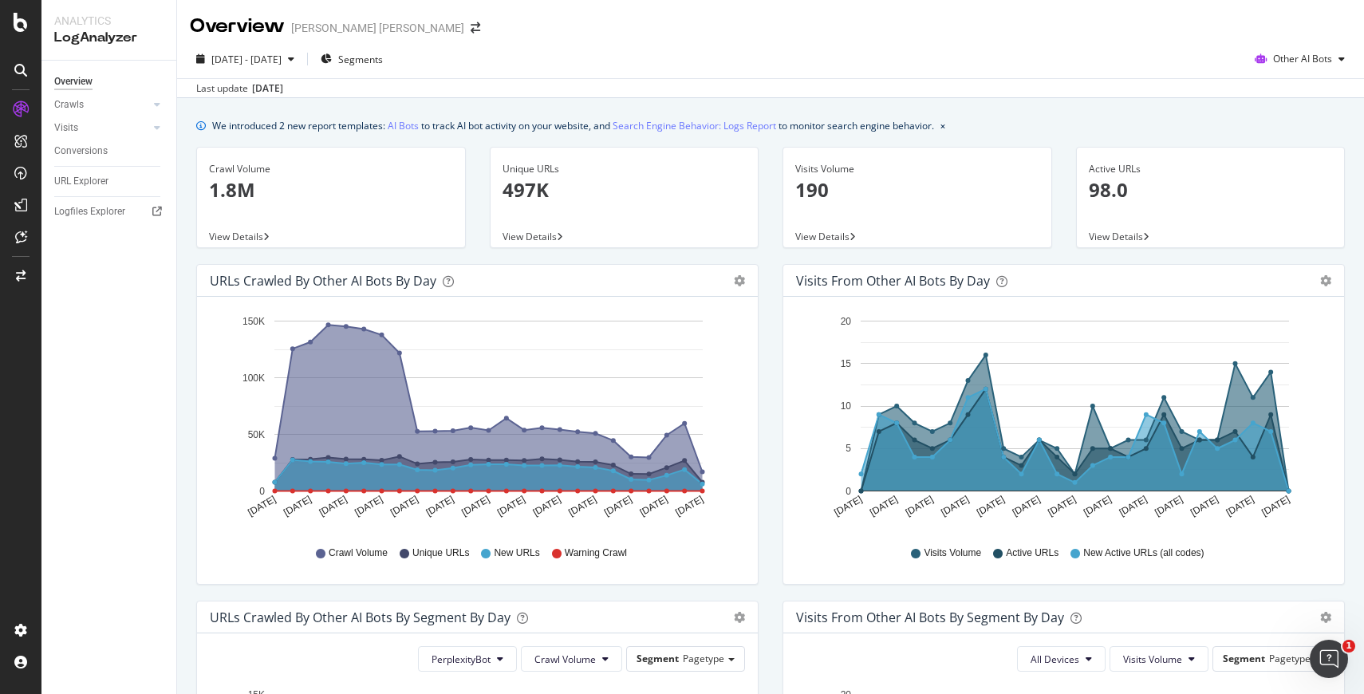
click at [763, 264] on div "URLs Crawled by Other AI Bots by day Area Table Hold CMD (⌘) while clicking to …" at bounding box center [477, 432] width 586 height 337
